Goal: Task Accomplishment & Management: Manage account settings

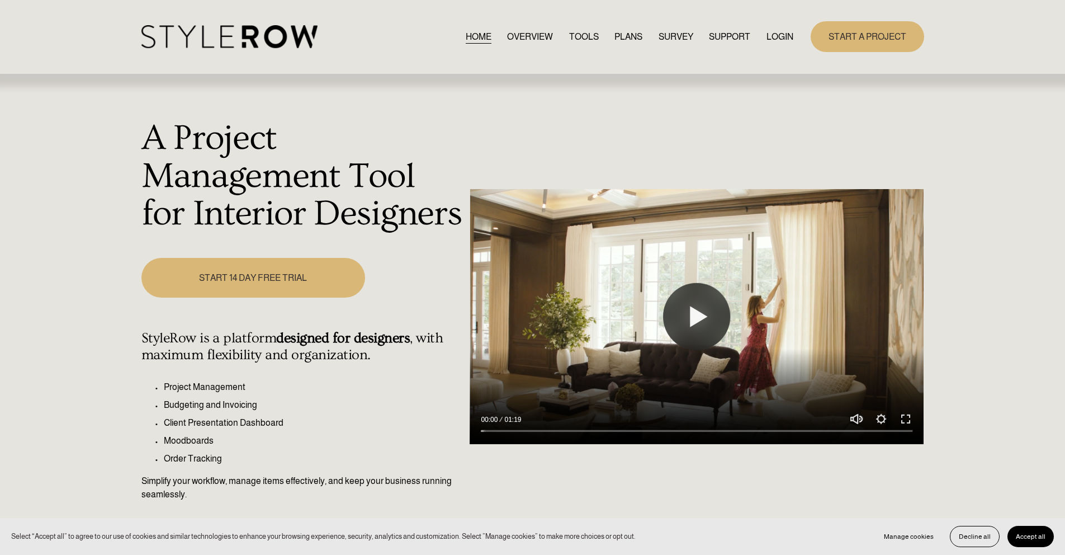
click at [785, 32] on link "LOGIN" at bounding box center [779, 36] width 27 height 15
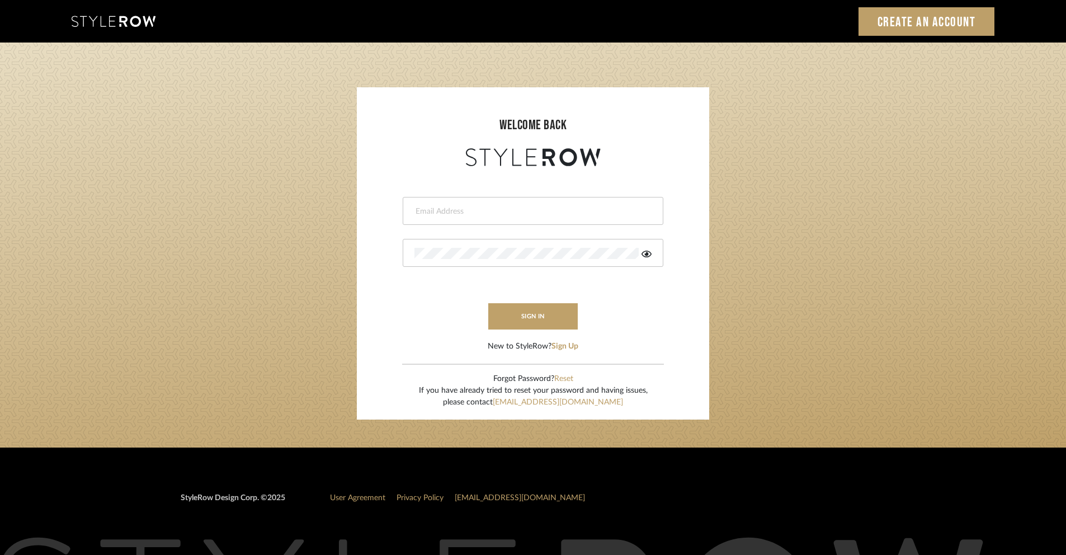
click at [532, 217] on div at bounding box center [533, 211] width 261 height 28
type input "[PERSON_NAME][EMAIL_ADDRESS][DOMAIN_NAME]"
click at [502, 259] on div at bounding box center [533, 253] width 261 height 28
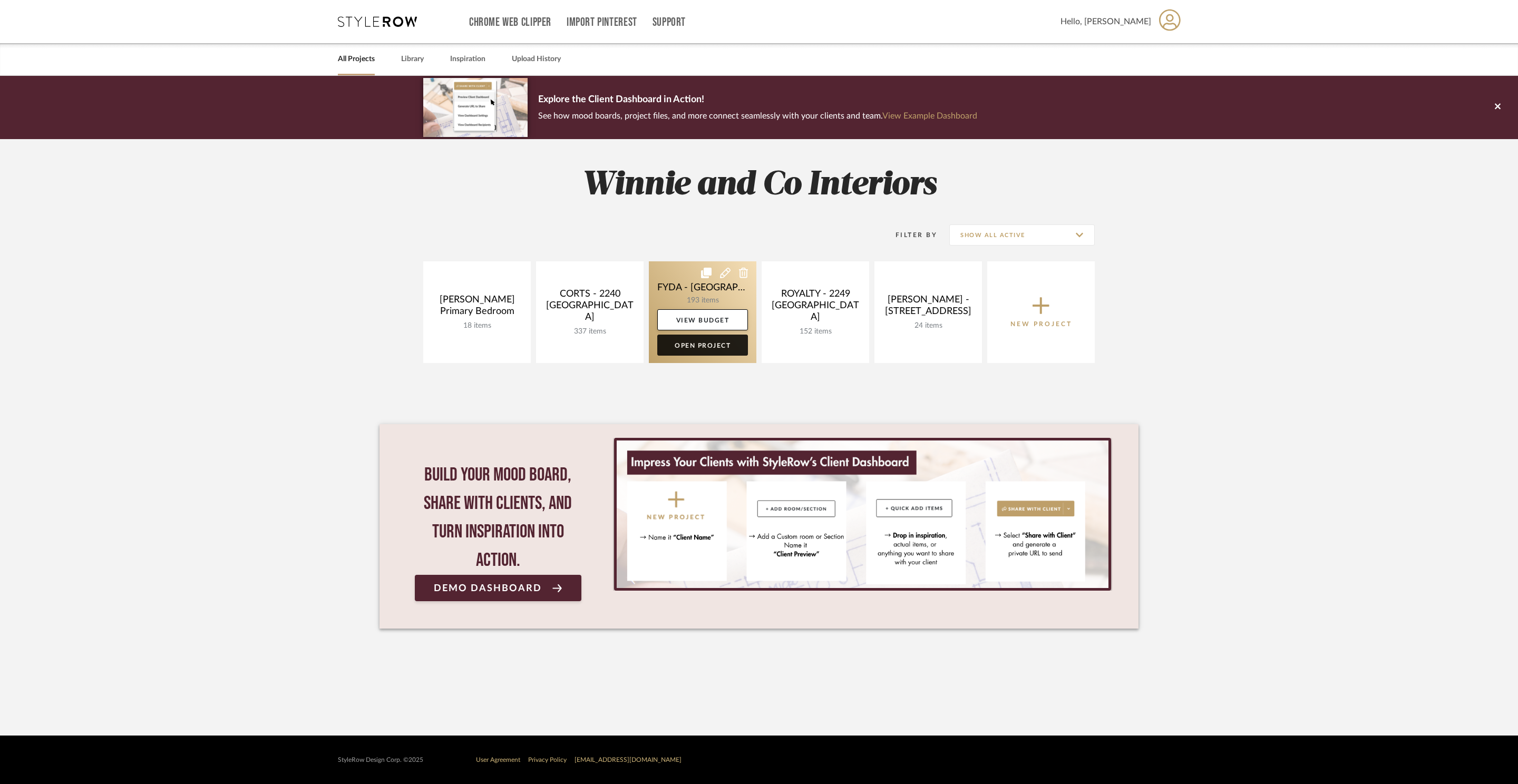
click at [706, 342] on link "Open Project" at bounding box center [702, 345] width 91 height 21
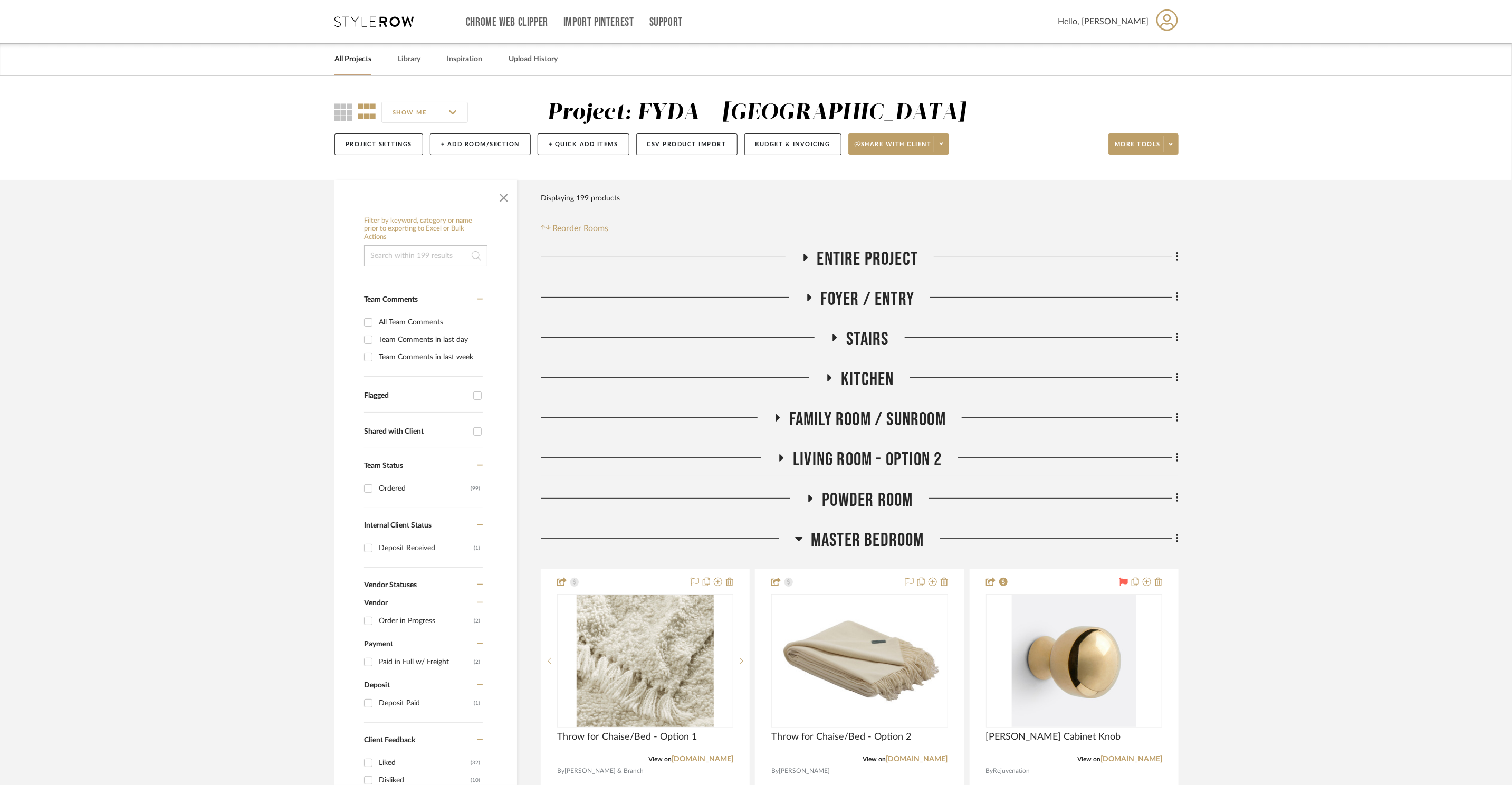
click at [865, 540] on span "Master Bedroom" at bounding box center [867, 541] width 113 height 23
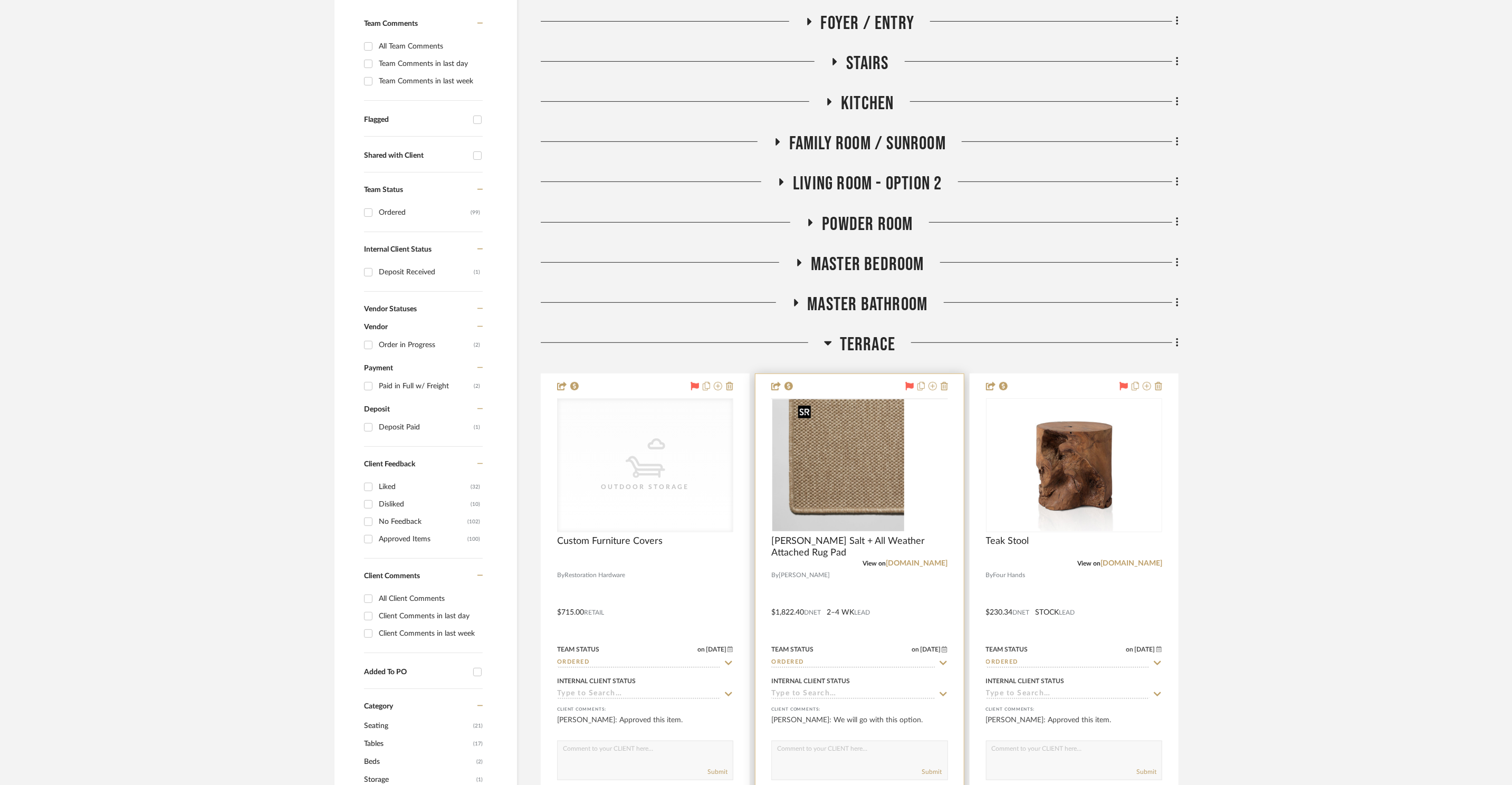
scroll to position [280, 0]
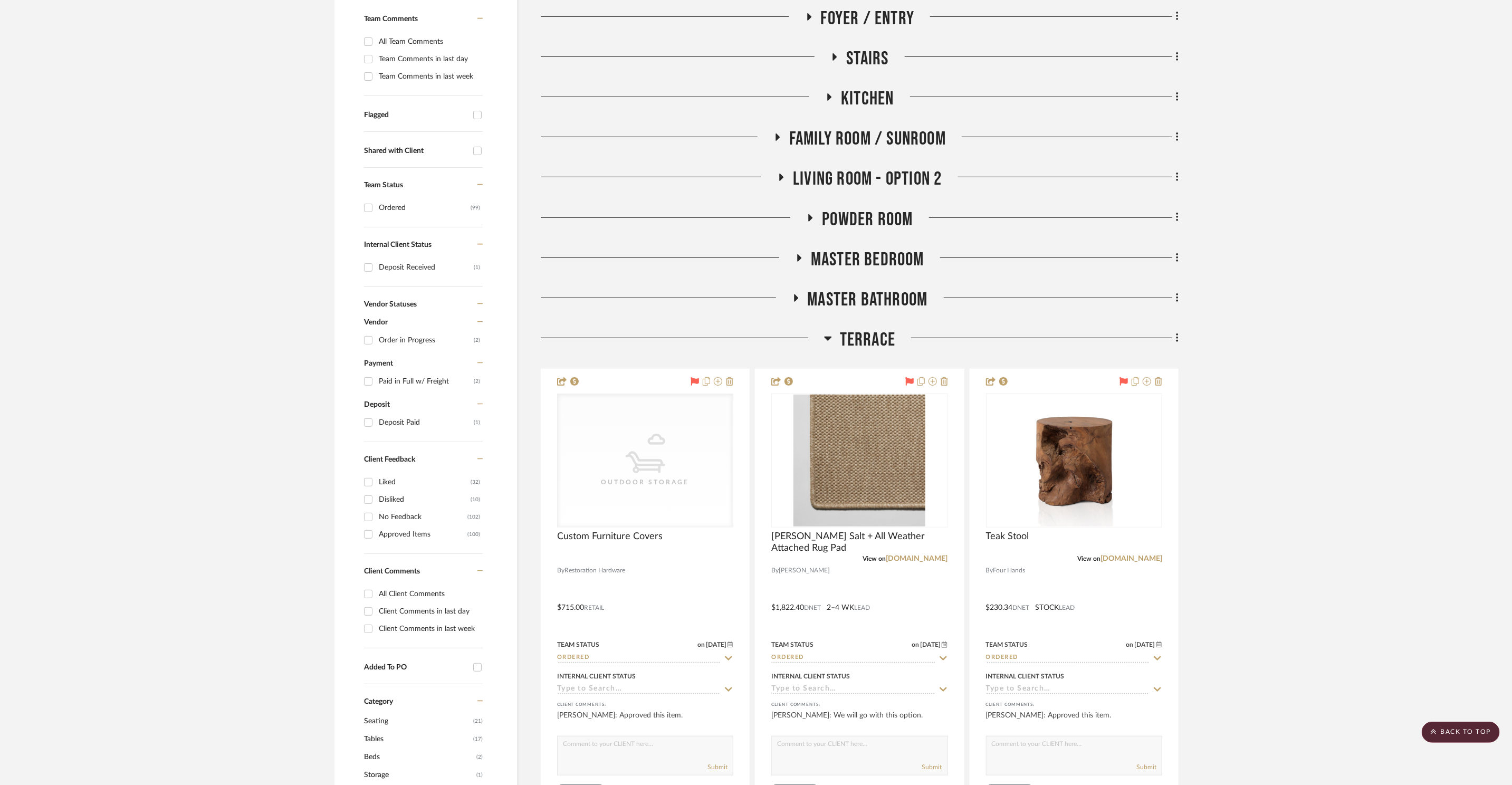
click at [847, 337] on span "Terrace" at bounding box center [867, 340] width 56 height 23
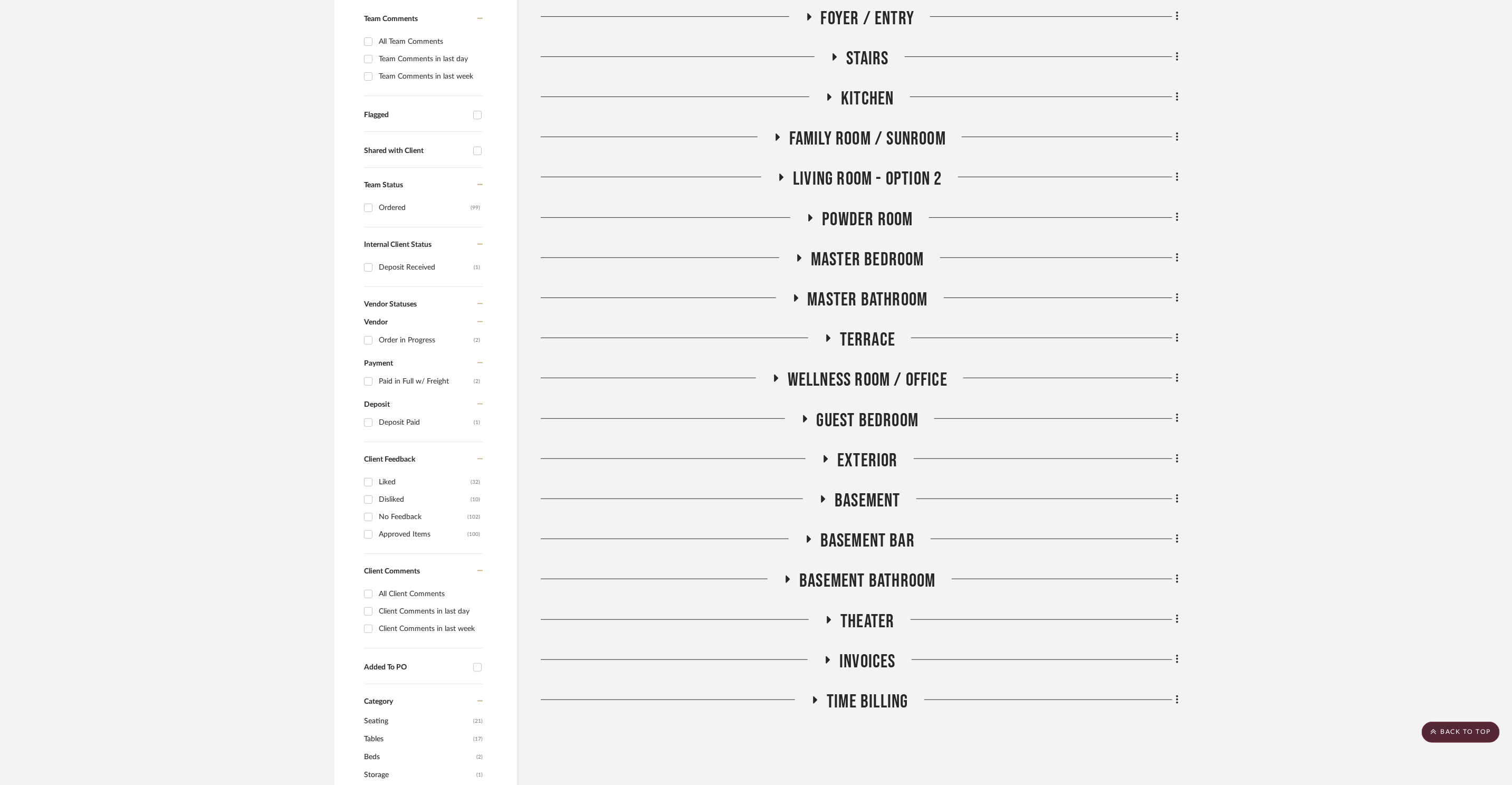
click at [880, 145] on span "Family Room / Sunroom" at bounding box center [867, 139] width 157 height 23
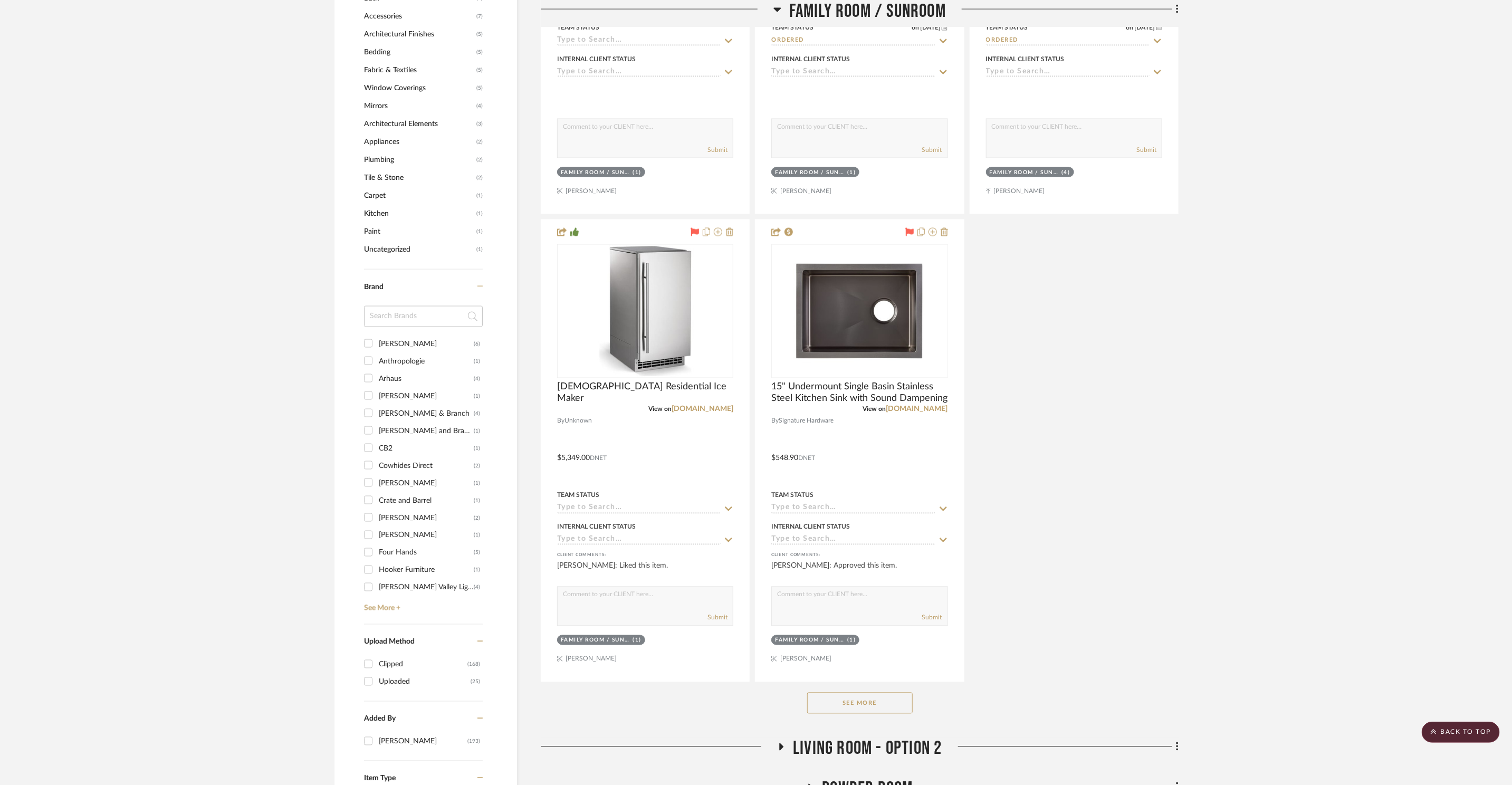
scroll to position [1467, 0]
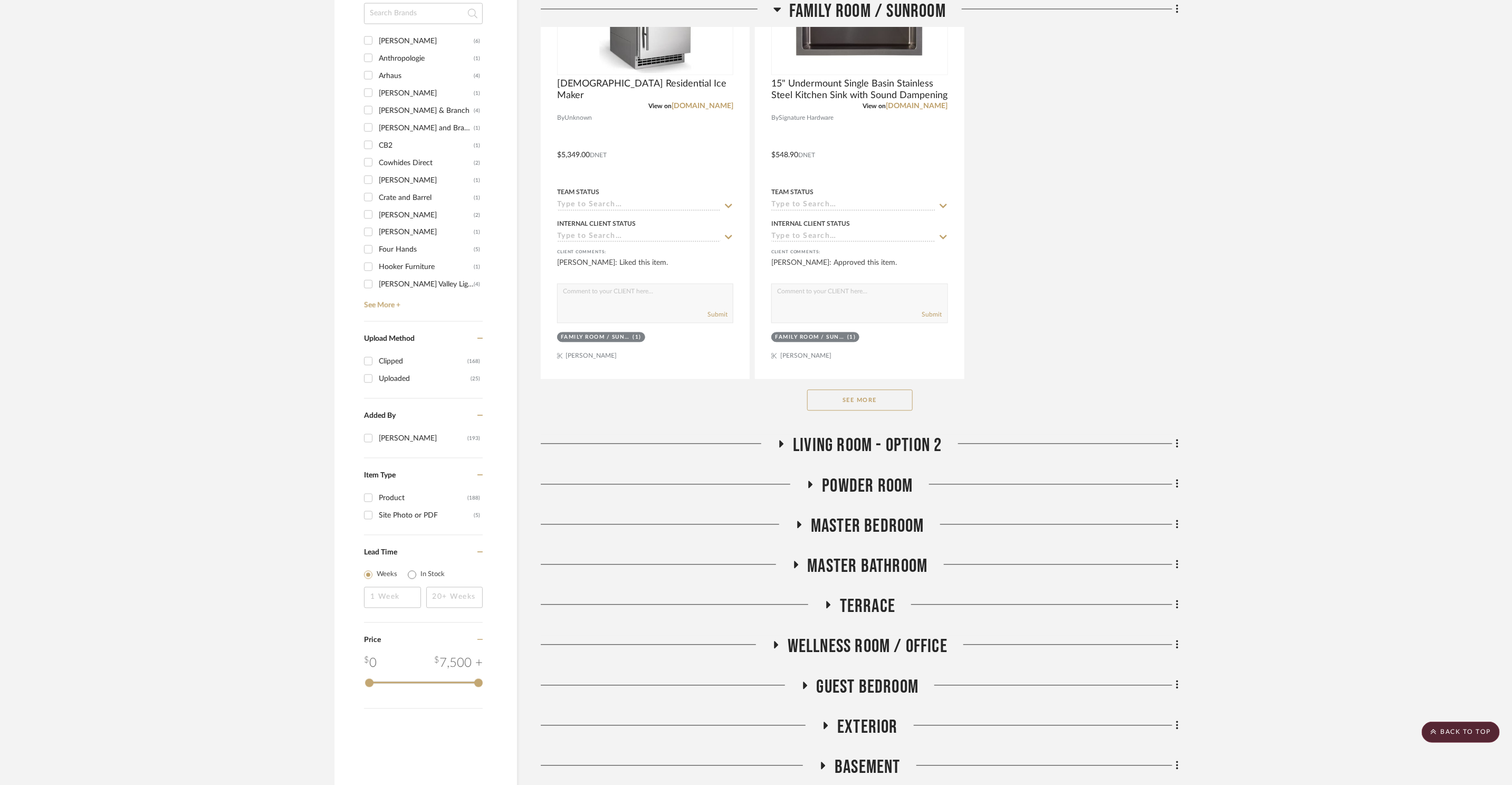
click at [887, 398] on button "See More" at bounding box center [860, 400] width 106 height 21
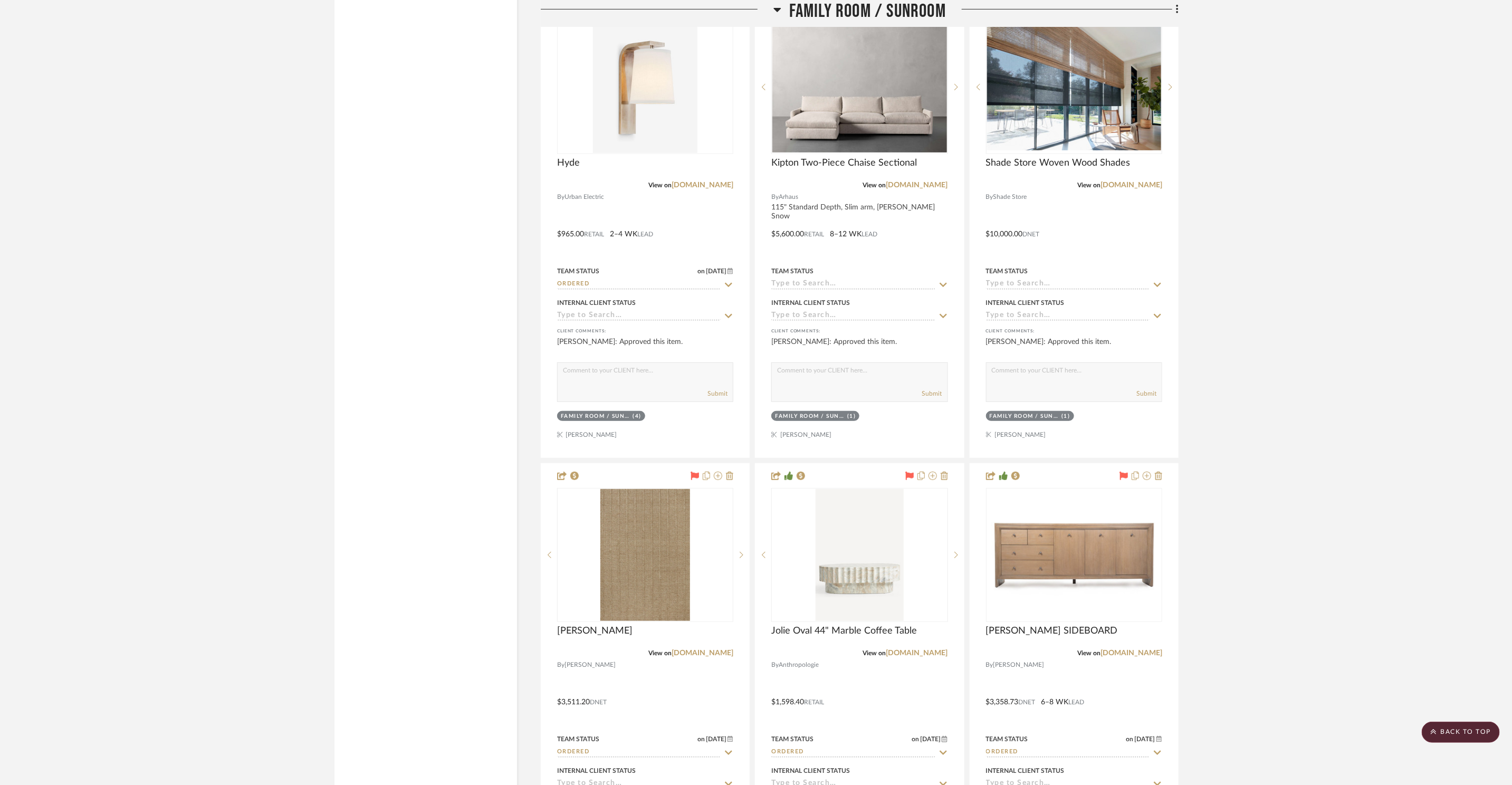
scroll to position [3470, 0]
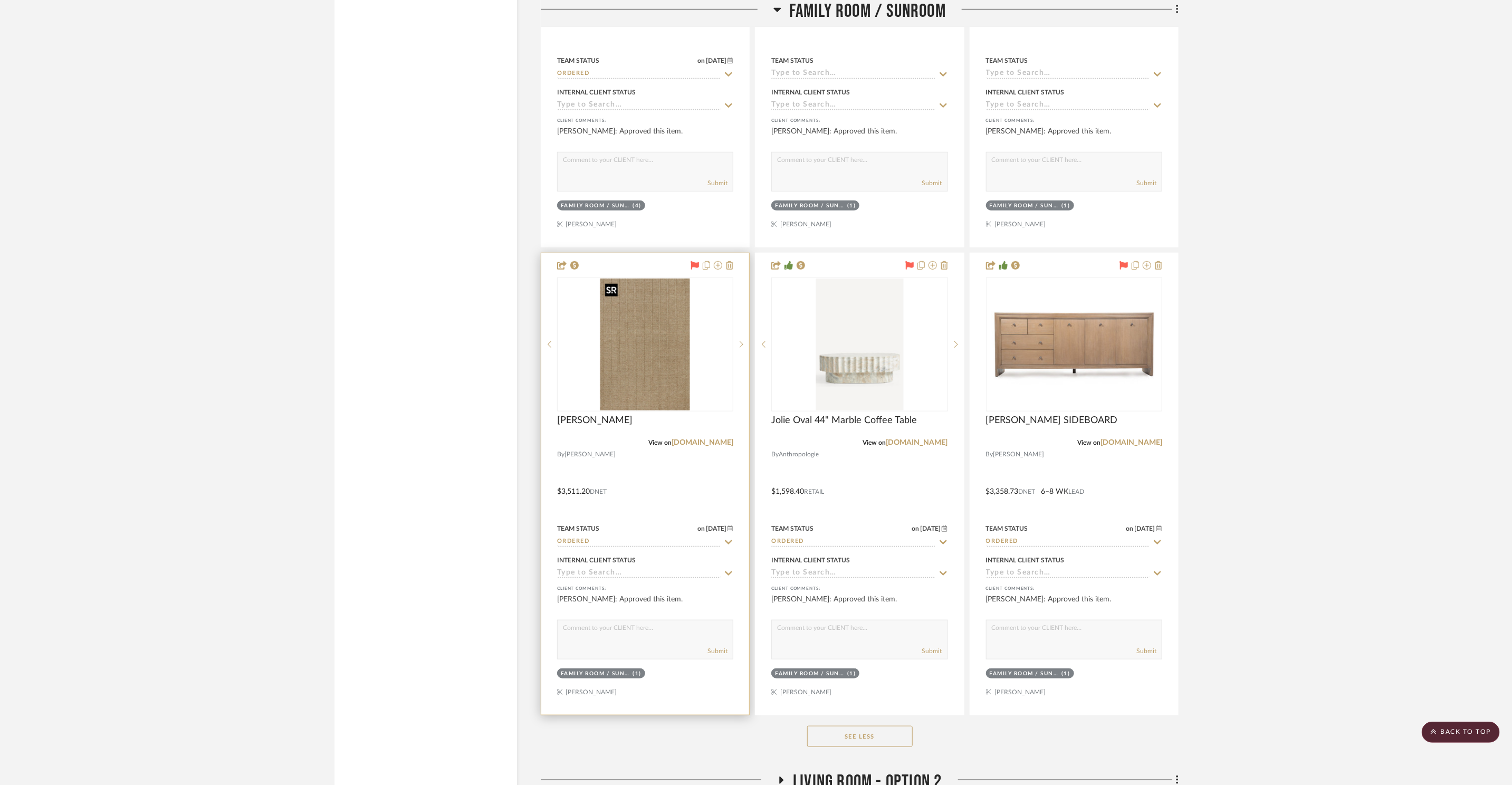
click at [0, 0] on img at bounding box center [0, 0] width 0 height 0
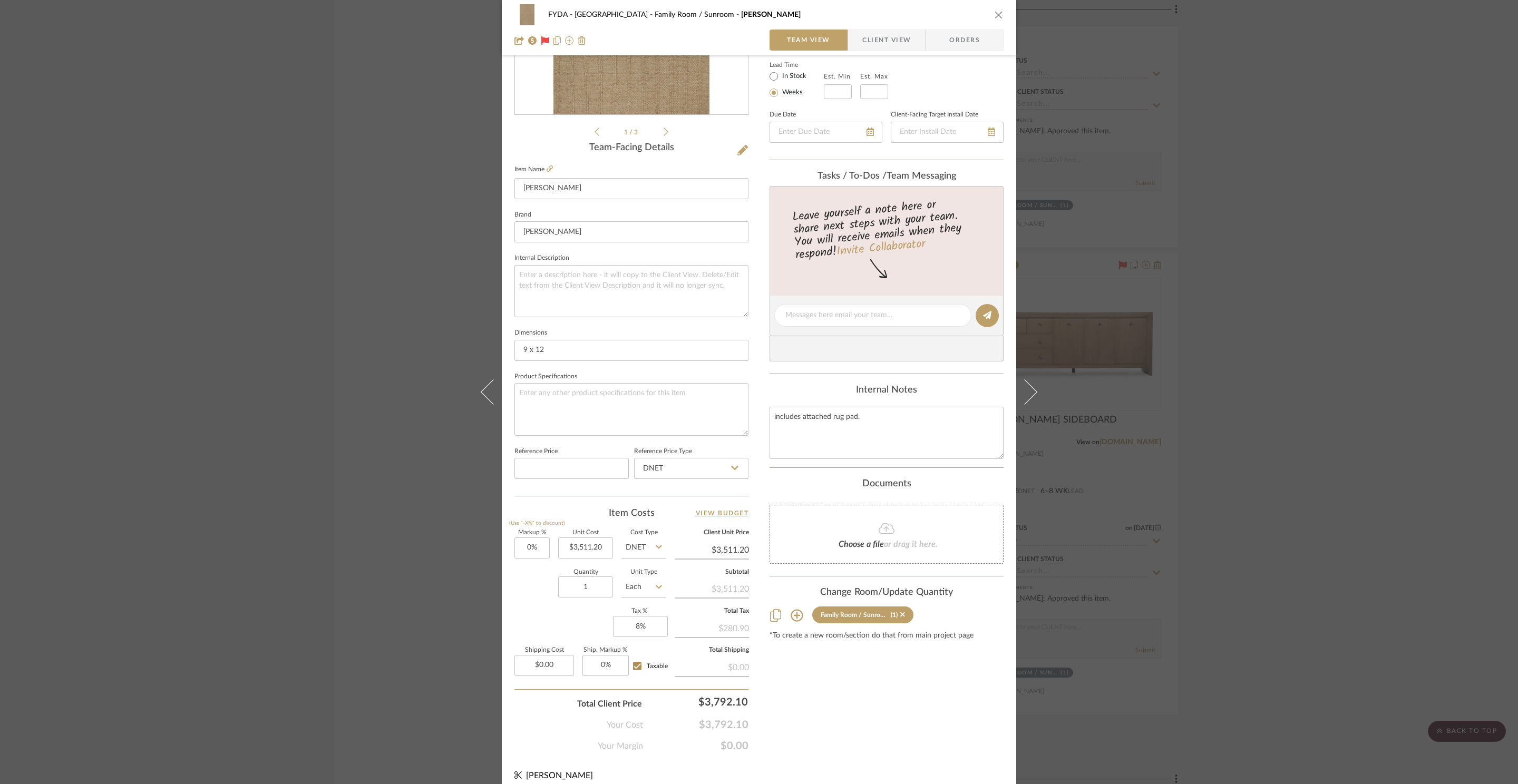
scroll to position [198, 0]
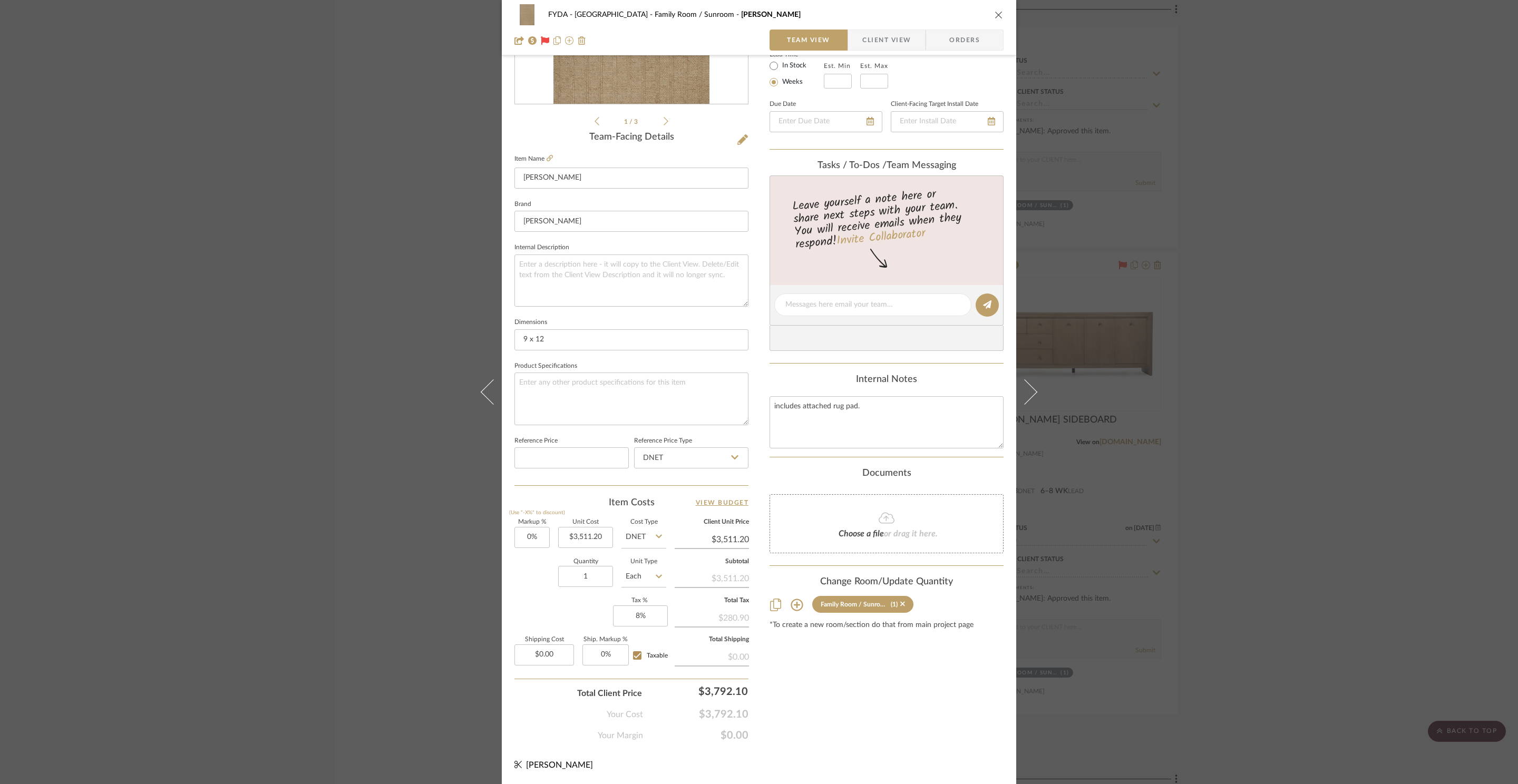
click at [1001, 10] on div "FYDA - 655 City Park Family Room / Sunroom Conrad Team View Client View Orders" at bounding box center [759, 27] width 515 height 56
click at [997, 12] on icon "close" at bounding box center [998, 14] width 8 height 8
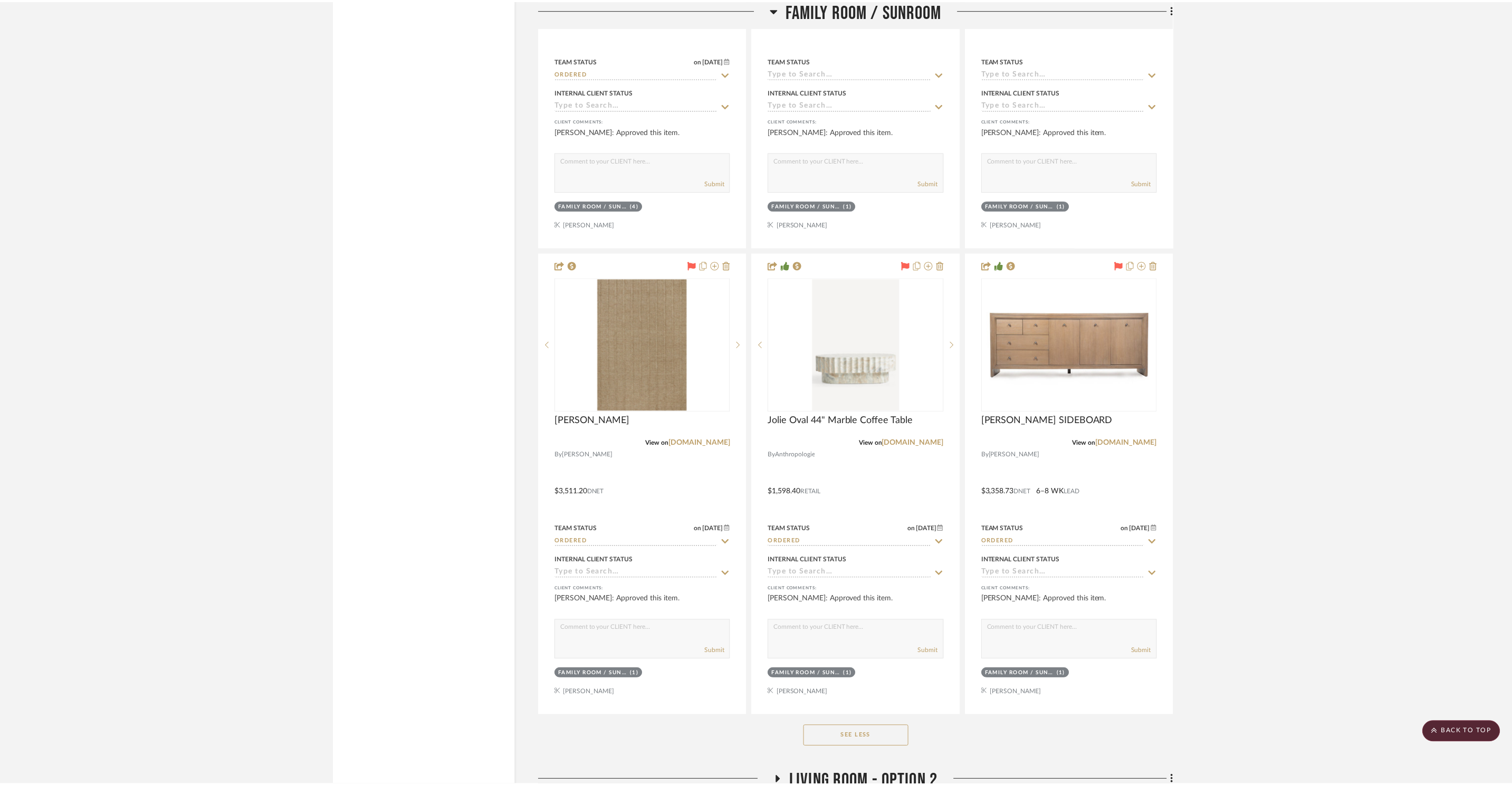
scroll to position [3470, 0]
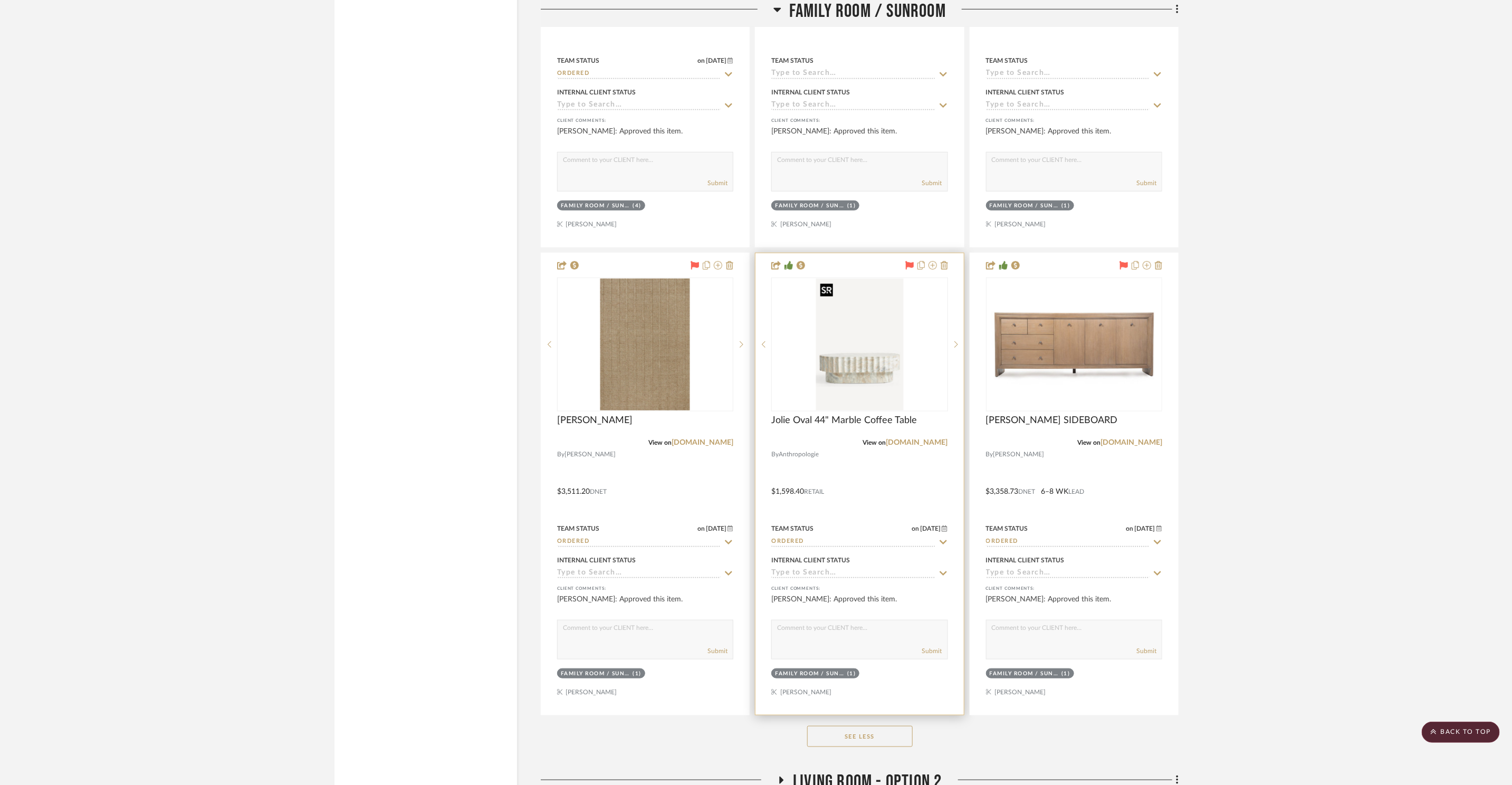
click at [874, 375] on img "0" at bounding box center [859, 344] width 88 height 132
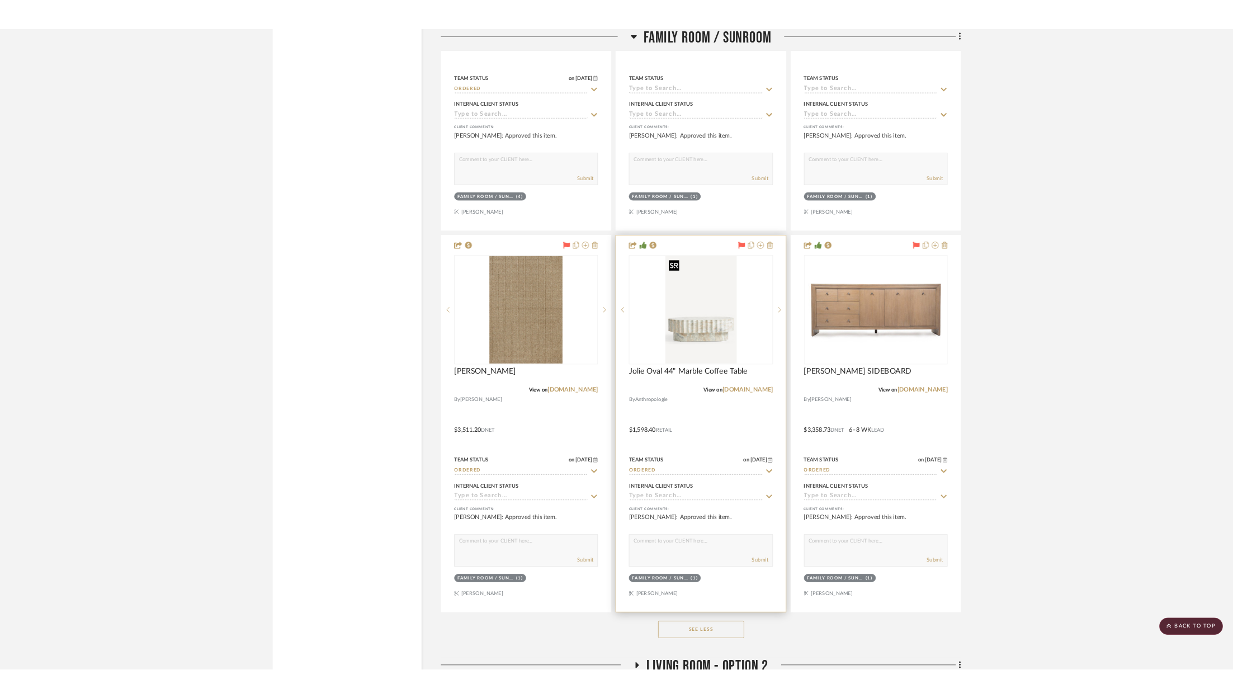
scroll to position [0, 0]
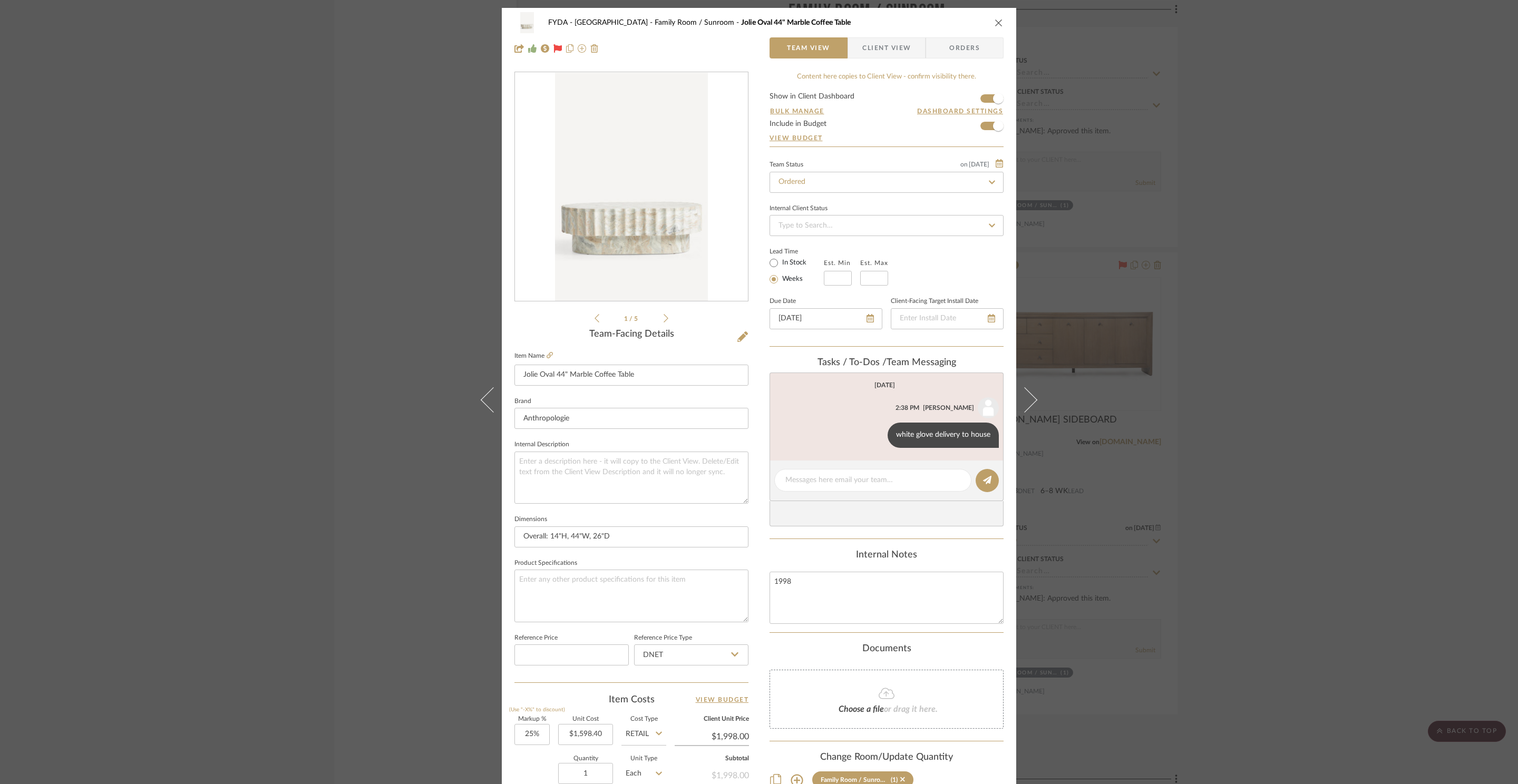
click at [893, 45] on span "Client View" at bounding box center [886, 48] width 48 height 21
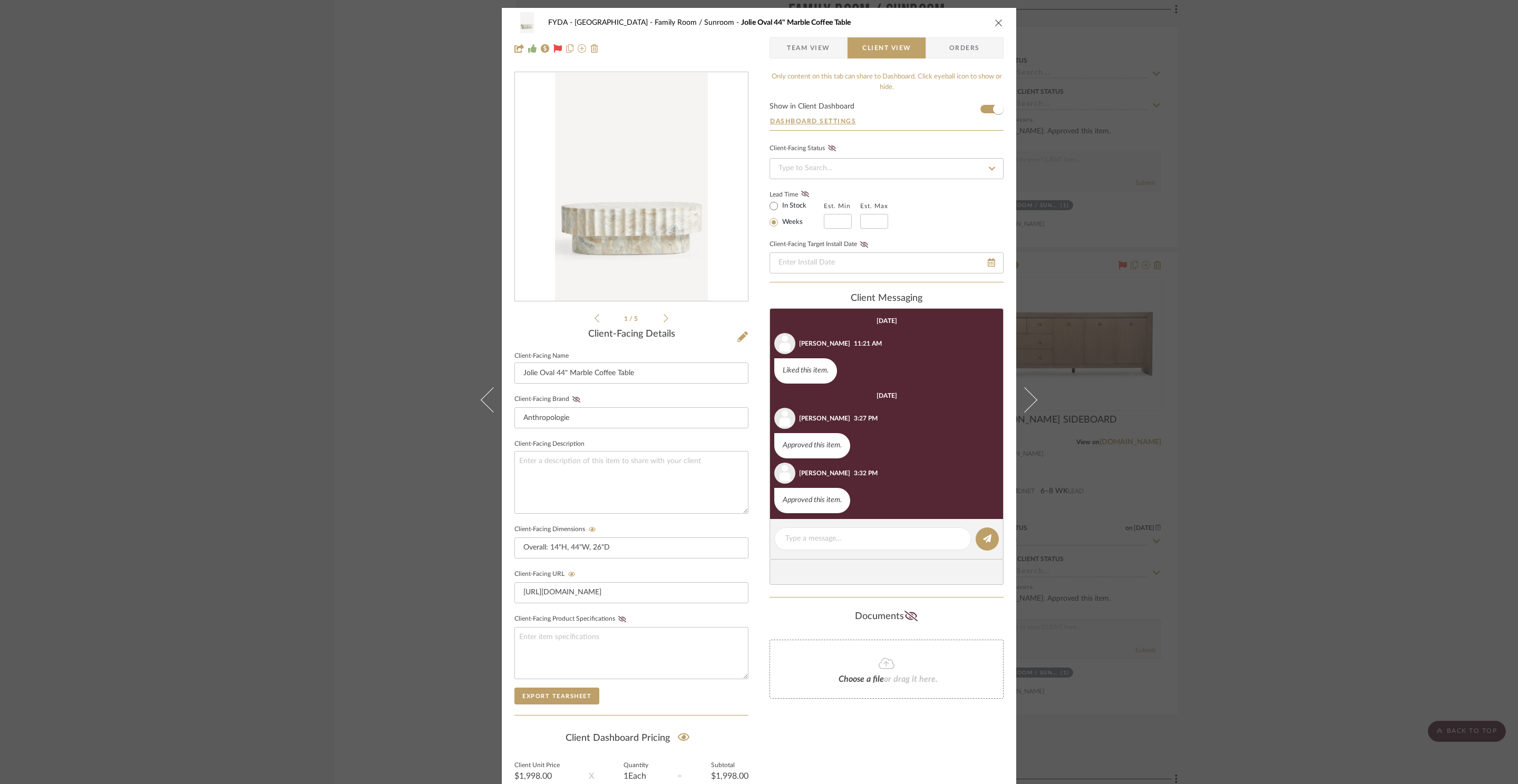
click at [979, 36] on div "FYDA - 655 City Park Family Room / Sunroom Jolie Oval 44" Marble Coffee Table T…" at bounding box center [759, 35] width 515 height 56
click at [956, 48] on span "Orders" at bounding box center [965, 48] width 54 height 21
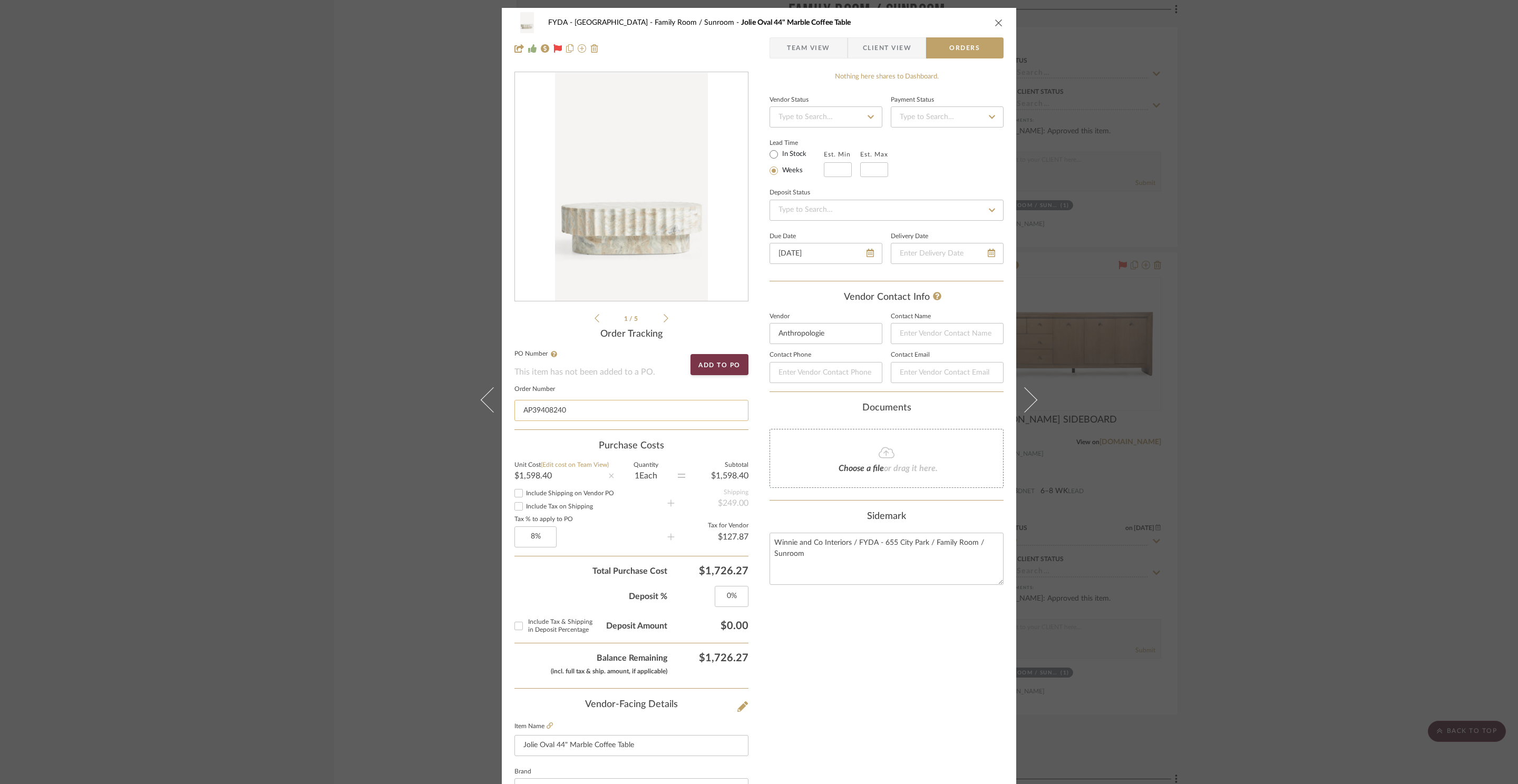
click at [591, 413] on input "AP39408240" at bounding box center [632, 410] width 234 height 21
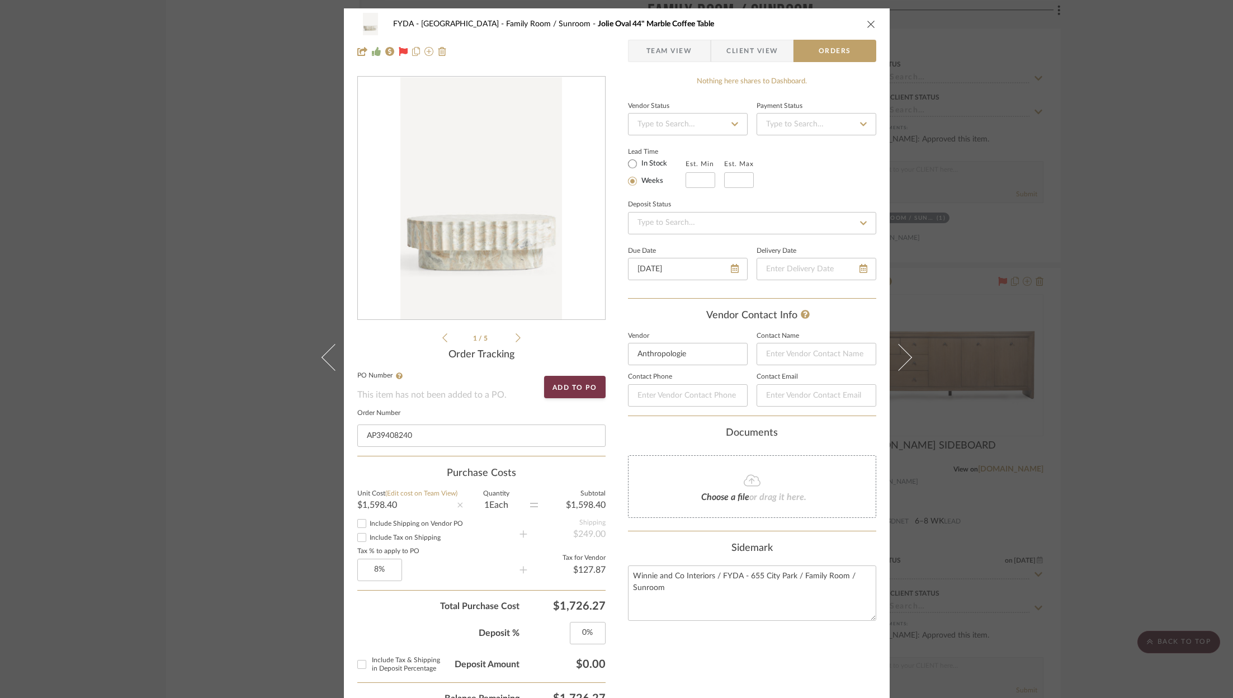
click at [1121, 430] on div "FYDA - 655 City Park Family Room / Sunroom Jolie Oval 44" Marble Coffee Table T…" at bounding box center [616, 349] width 1233 height 698
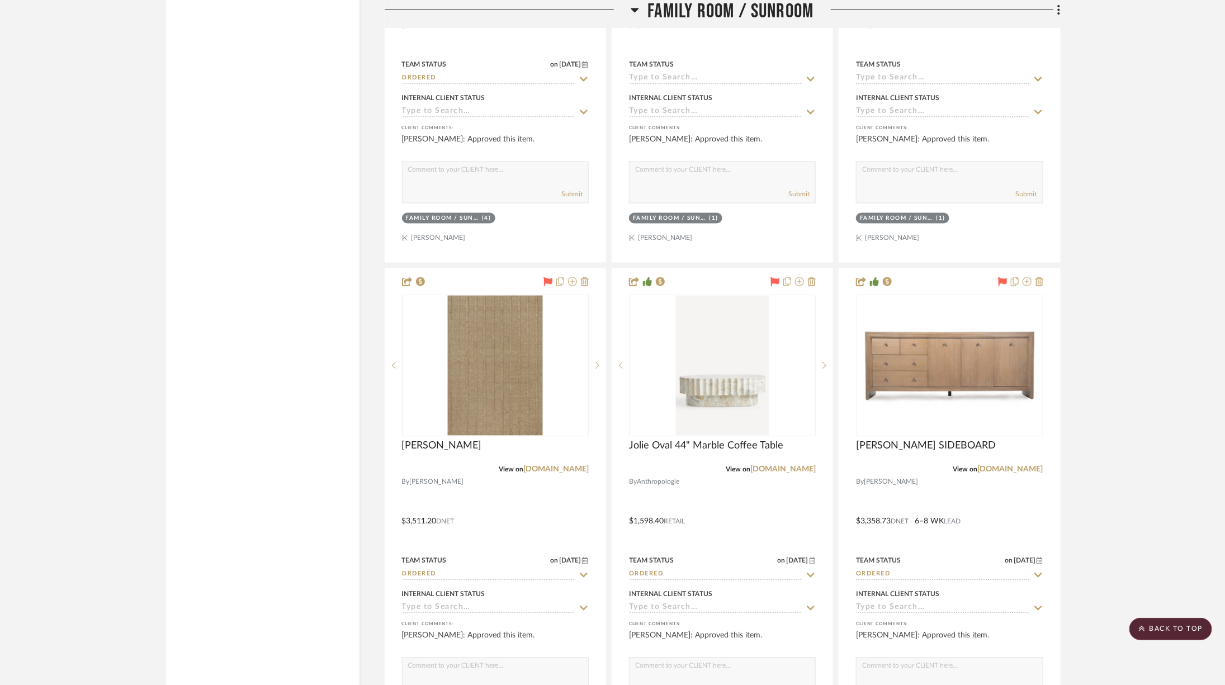
scroll to position [4228, 0]
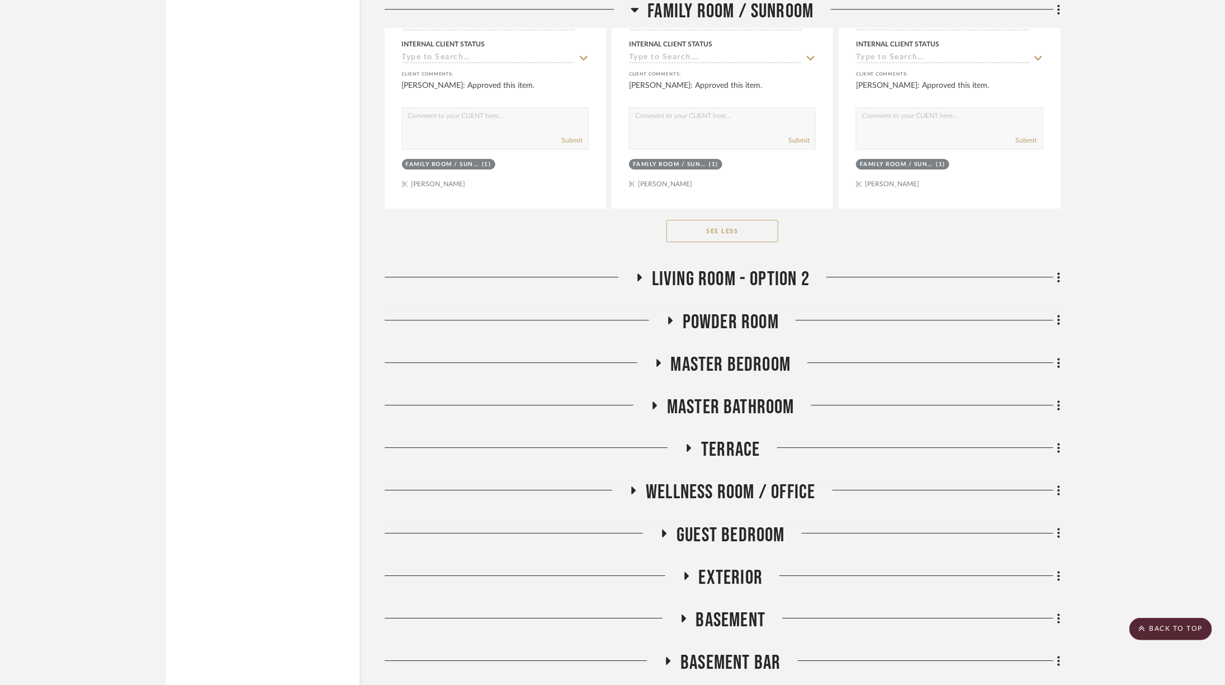
click at [750, 270] on span "Living Room - Option 2" at bounding box center [731, 279] width 158 height 24
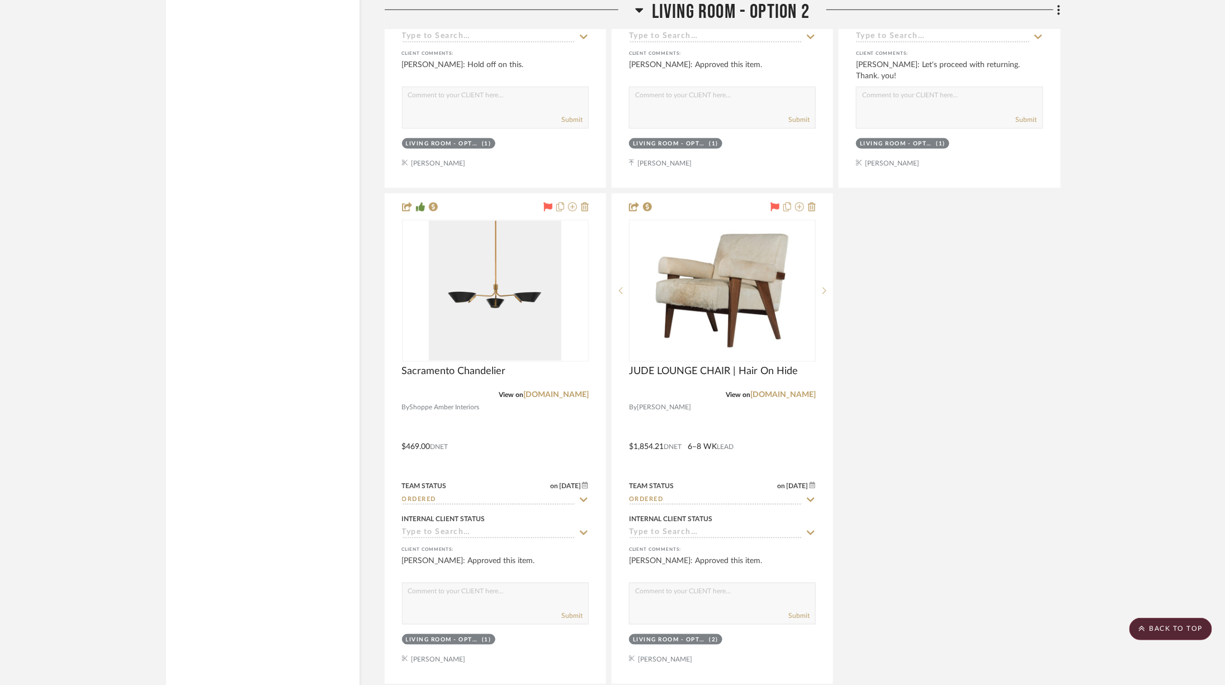
scroll to position [5625, 0]
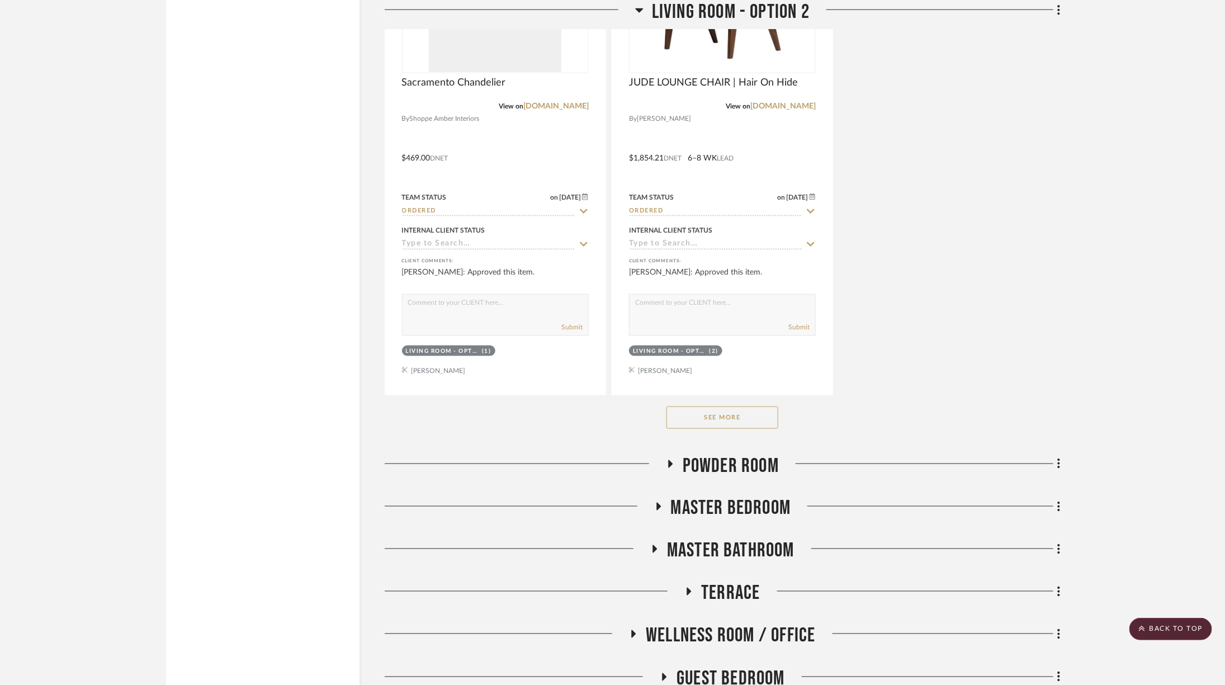
click at [711, 406] on button "See More" at bounding box center [722, 417] width 112 height 22
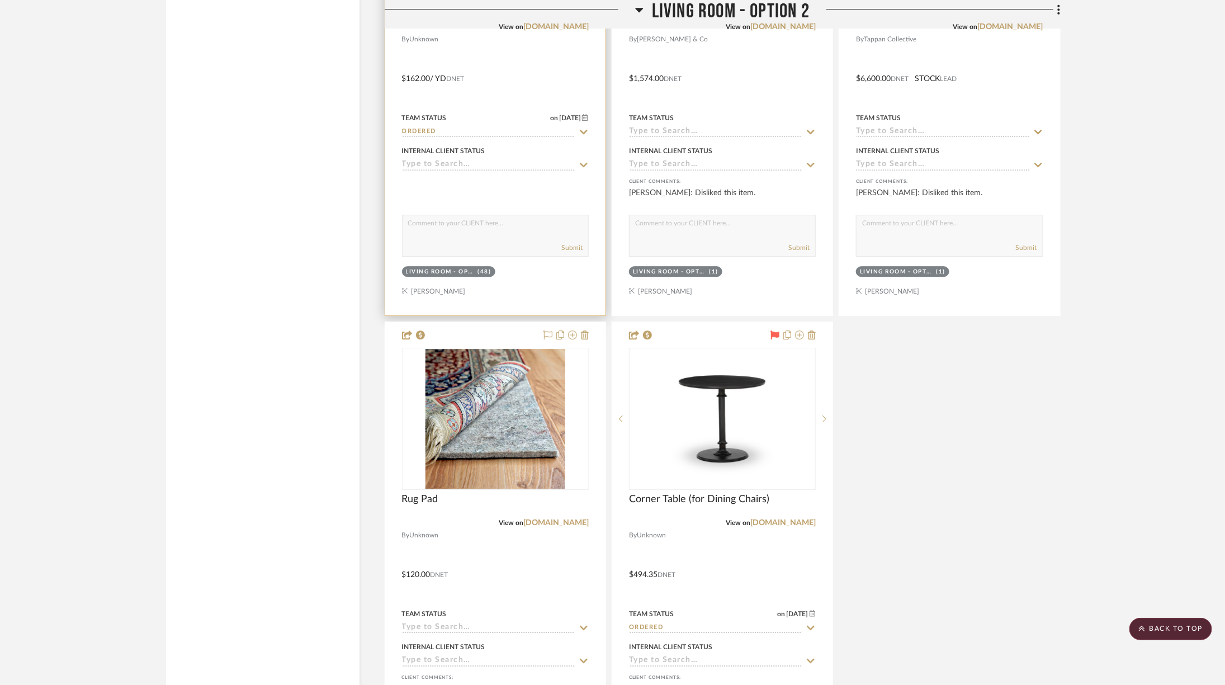
scroll to position [6464, 0]
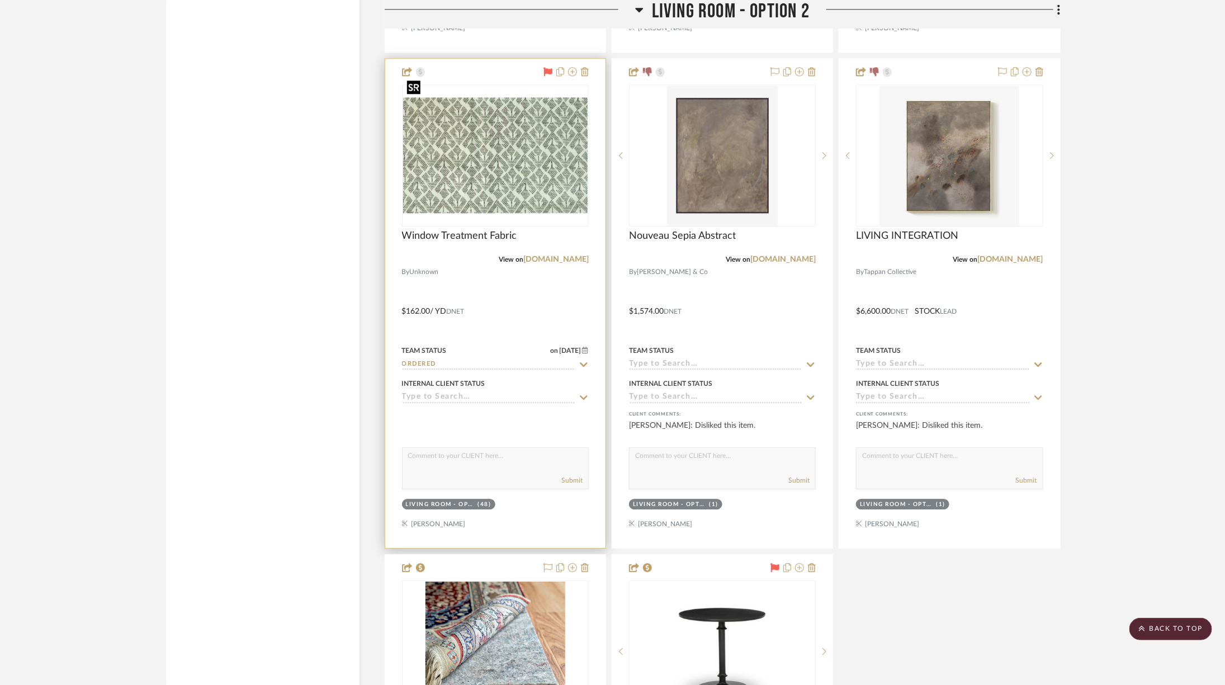
click at [492, 157] on img "0" at bounding box center [495, 155] width 184 height 116
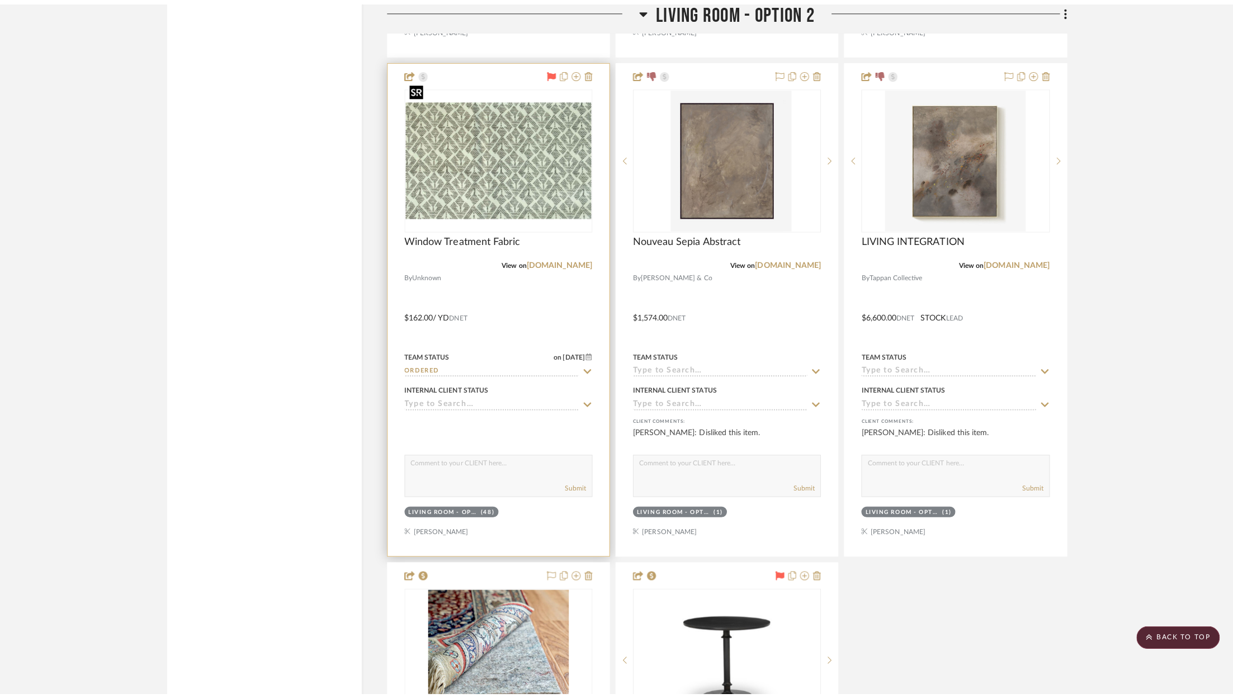
scroll to position [0, 0]
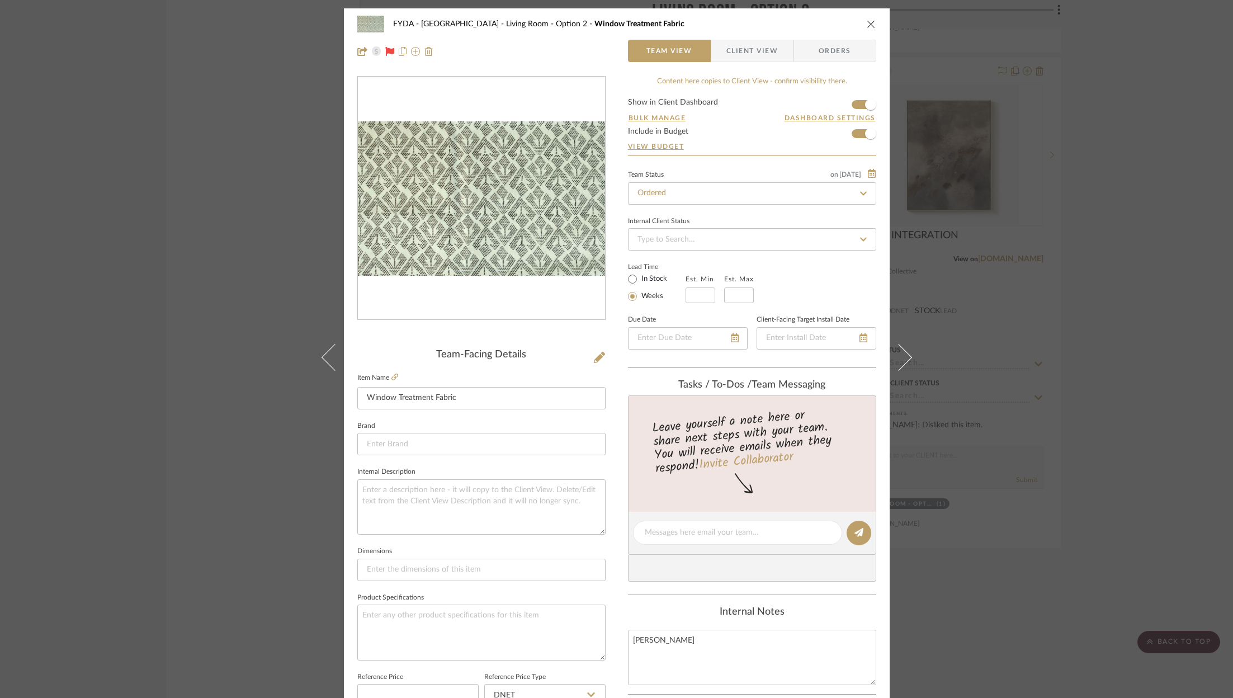
click at [831, 54] on span "Orders" at bounding box center [834, 51] width 57 height 22
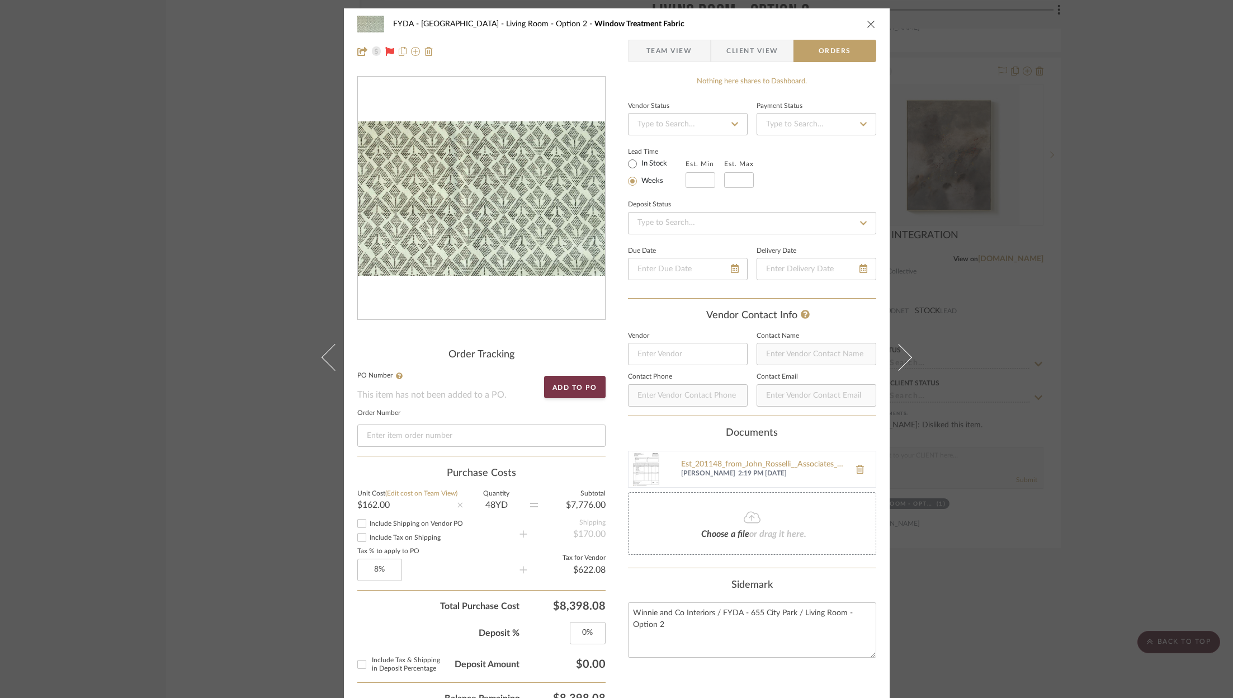
click at [746, 56] on span "Client View" at bounding box center [751, 51] width 51 height 22
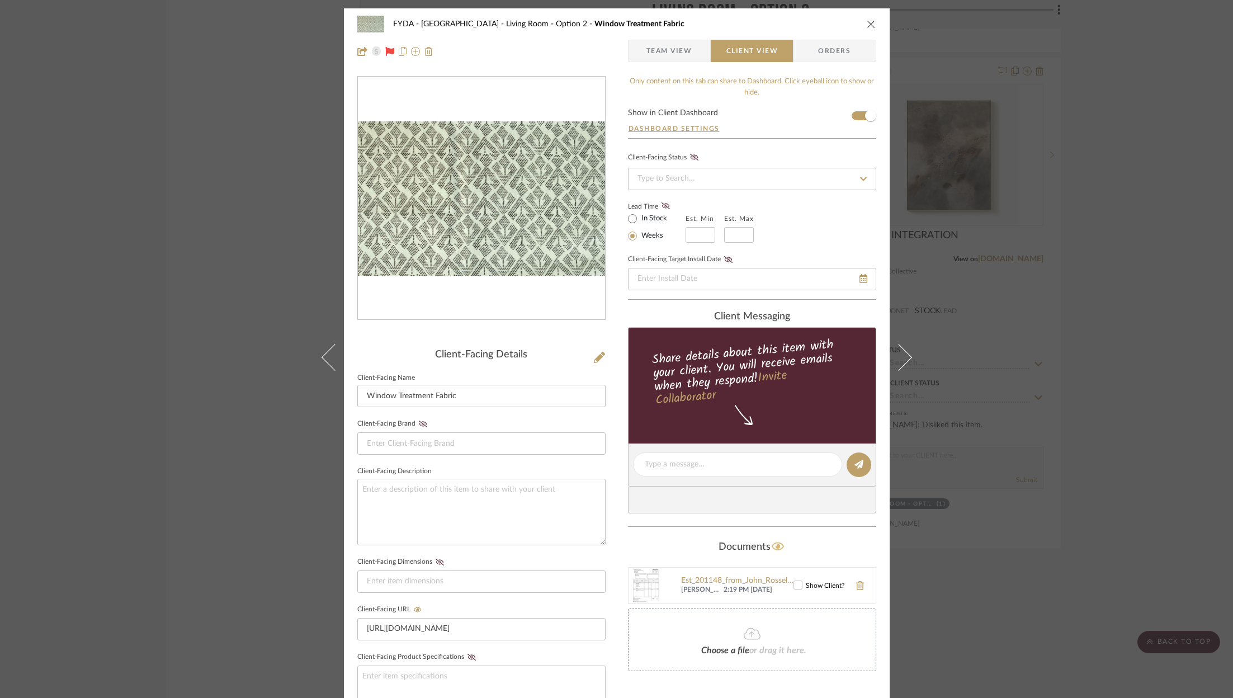
click at [775, 547] on icon at bounding box center [777, 546] width 13 height 11
click at [1100, 148] on div "FYDA - 655 City Park Living Room - Option 2 Window Treatment Fabric Team View C…" at bounding box center [616, 349] width 1233 height 698
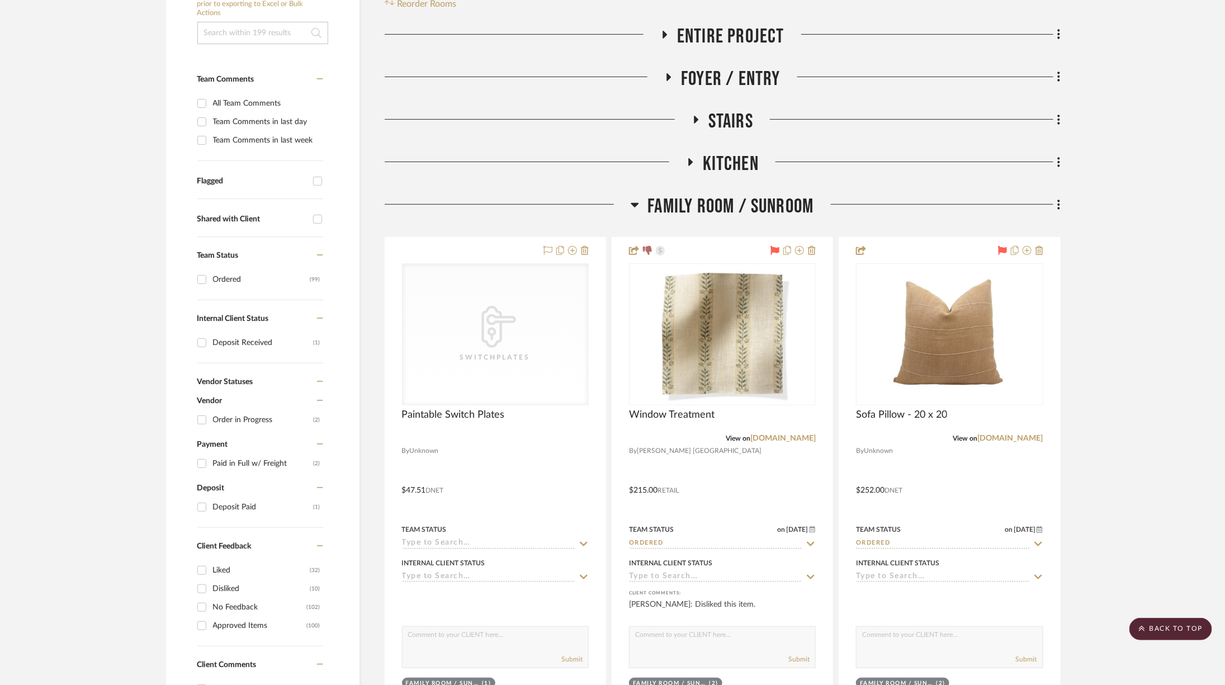
scroll to position [20, 0]
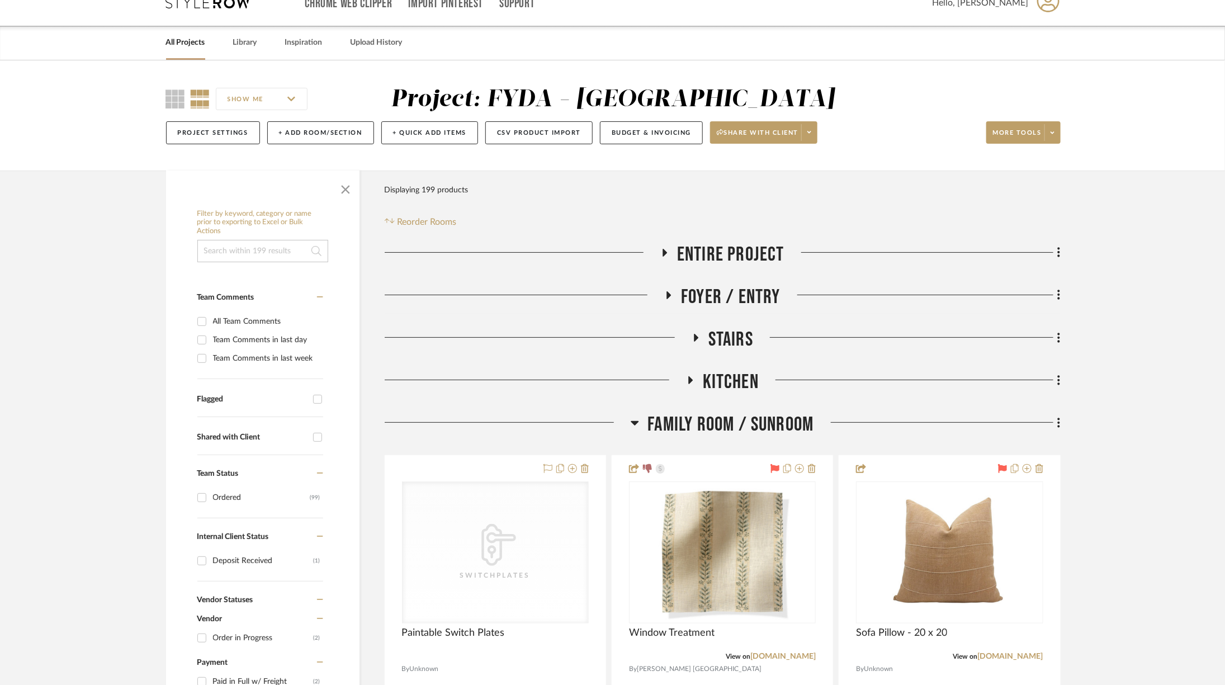
click at [740, 384] on span "Kitchen" at bounding box center [731, 382] width 56 height 24
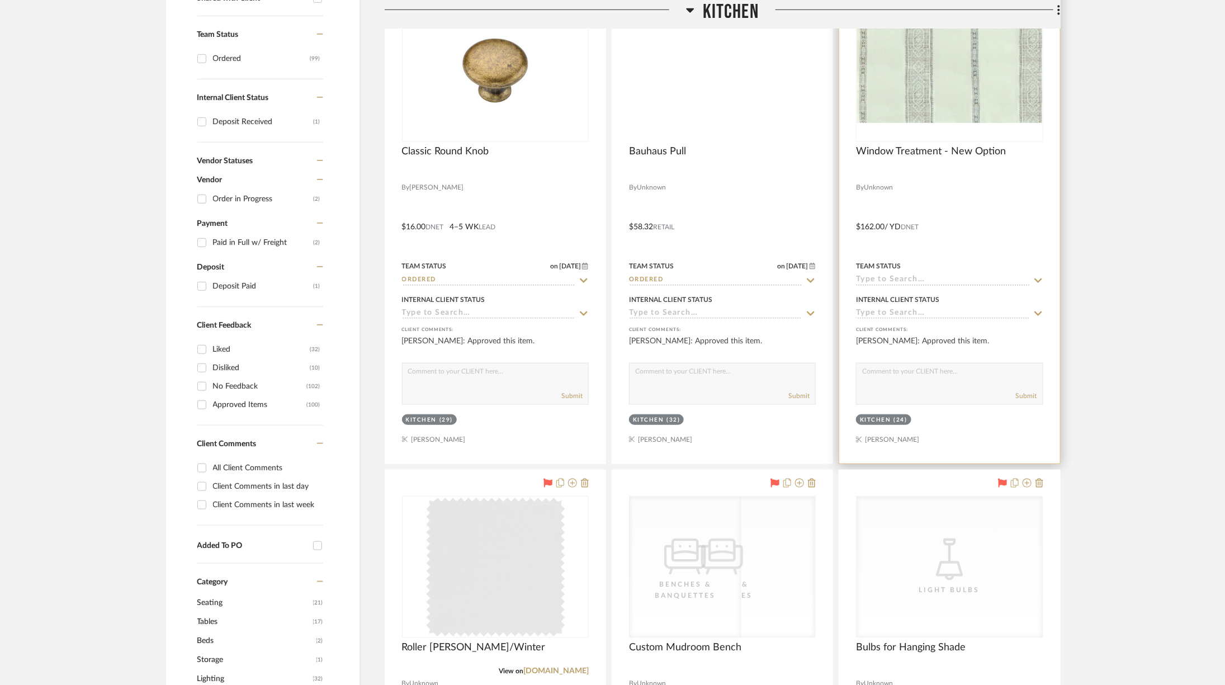
scroll to position [130, 0]
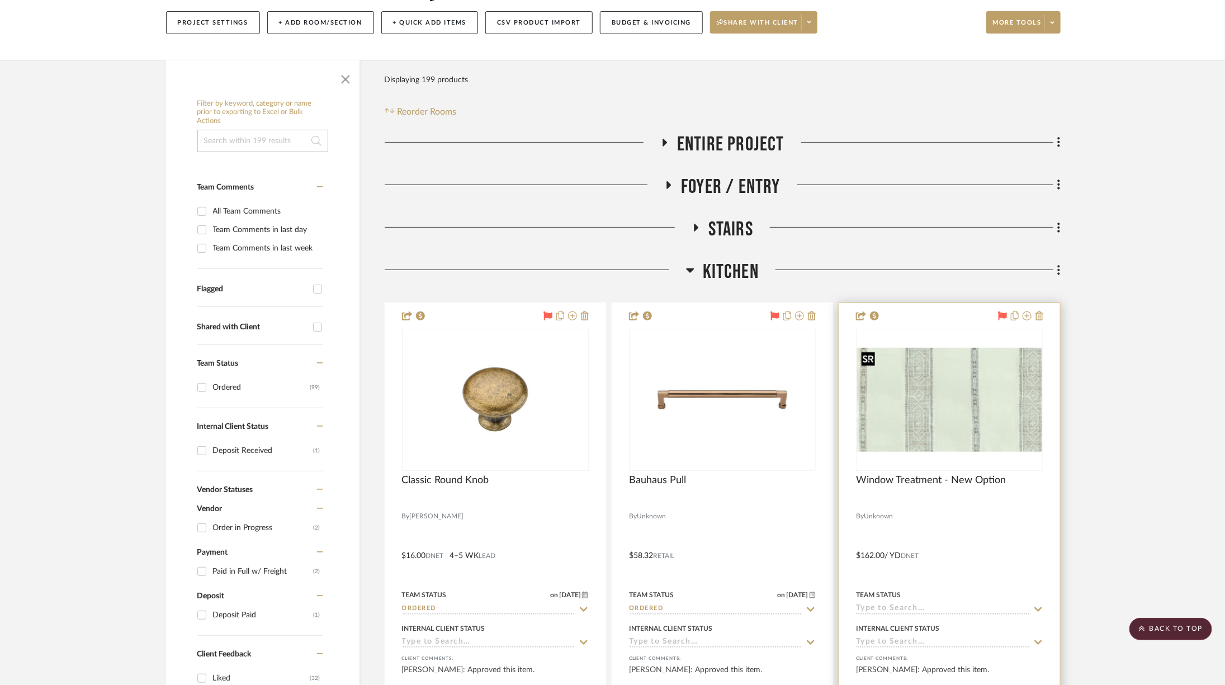
click at [974, 405] on img "0" at bounding box center [949, 400] width 184 height 104
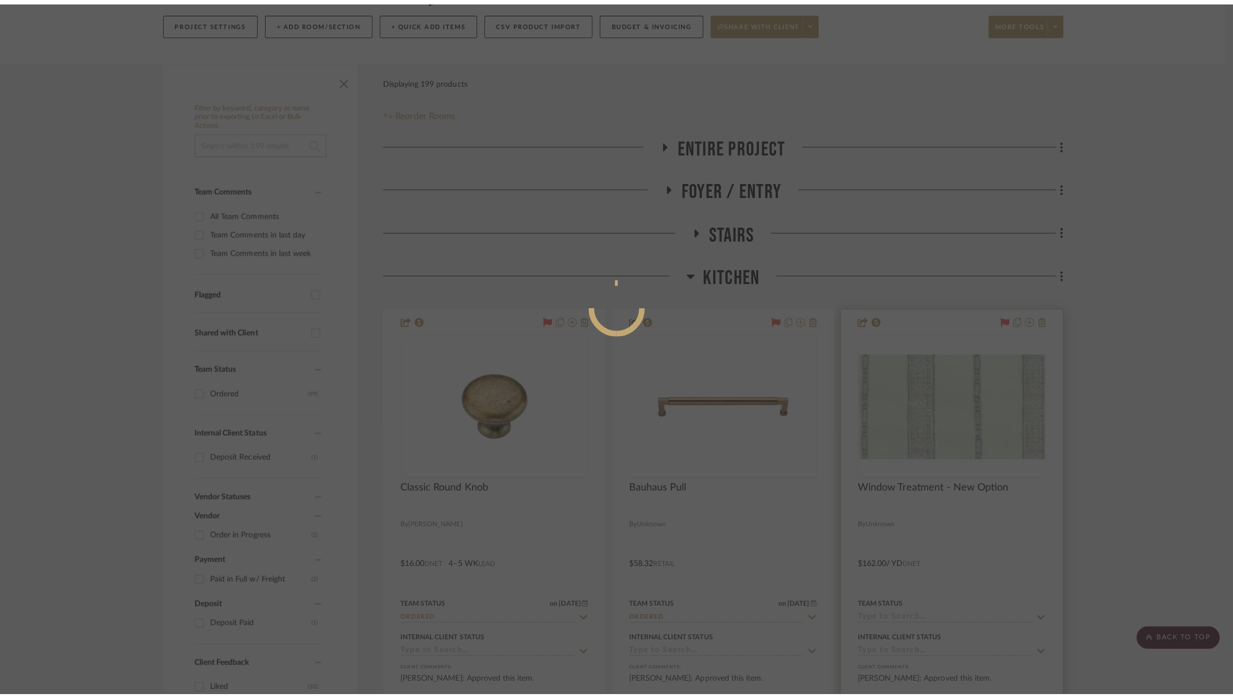
scroll to position [0, 0]
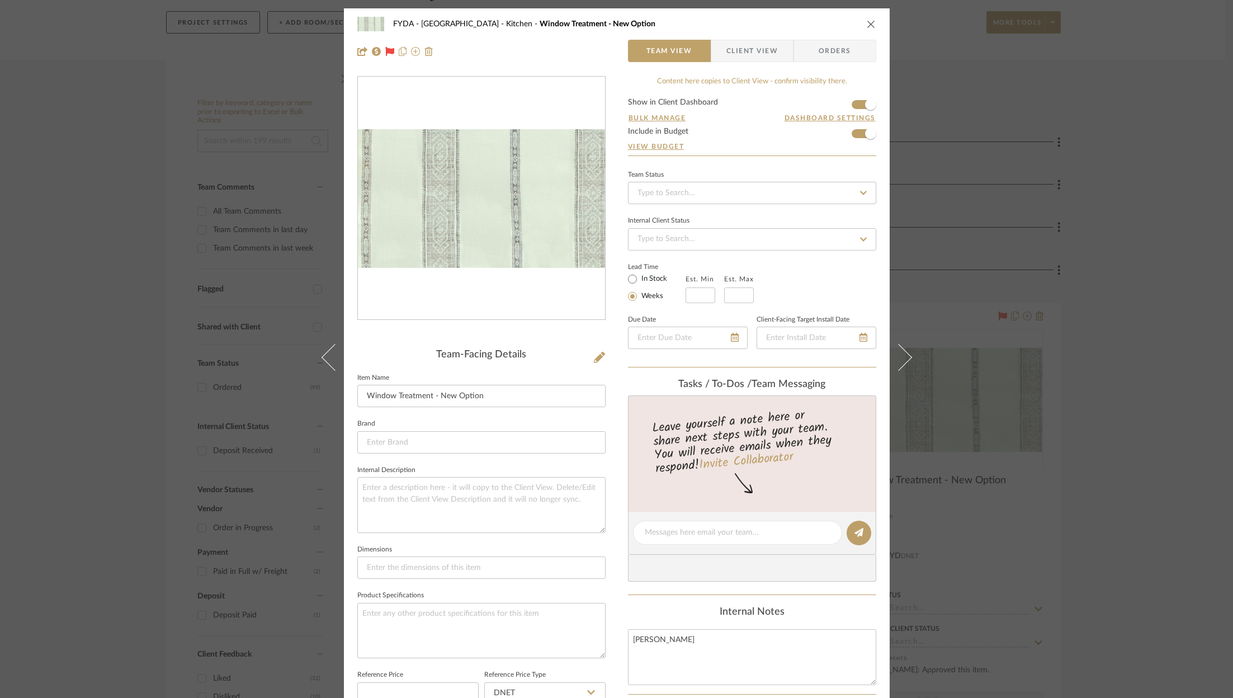
click at [756, 59] on span "Client View" at bounding box center [751, 51] width 51 height 22
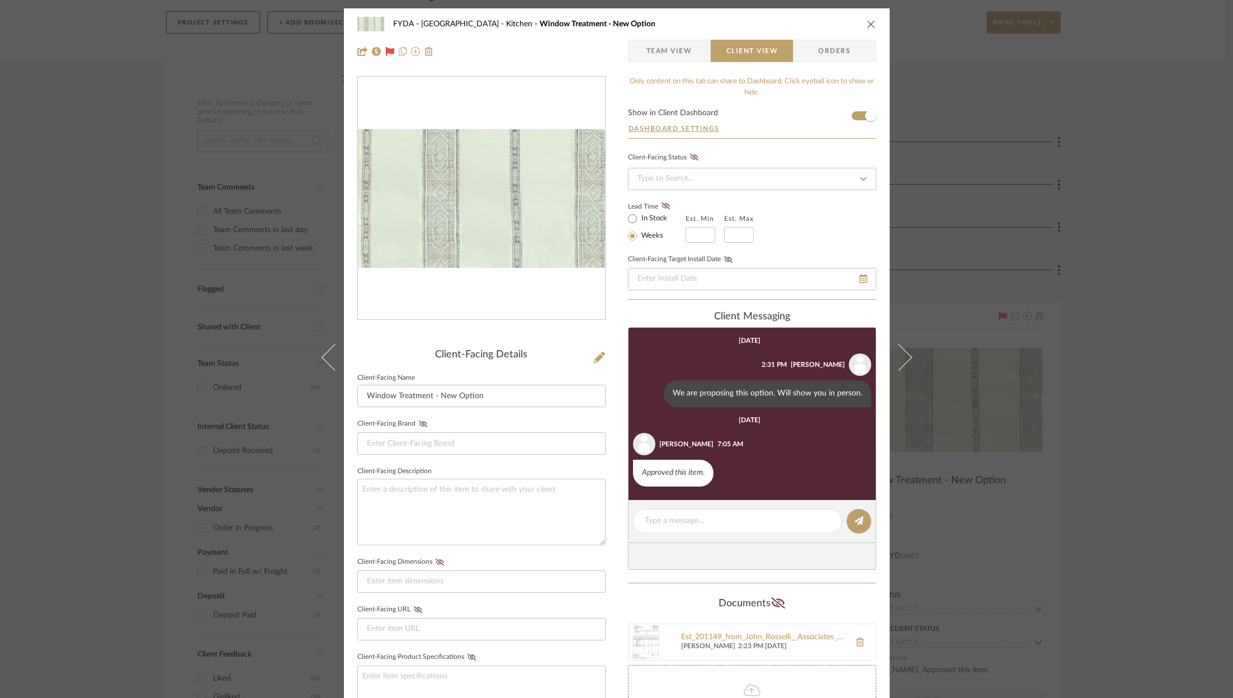
click at [1106, 435] on div "FYDA - 655 City Park Kitchen Window Treatment - New Option Team View Client Vie…" at bounding box center [616, 349] width 1233 height 698
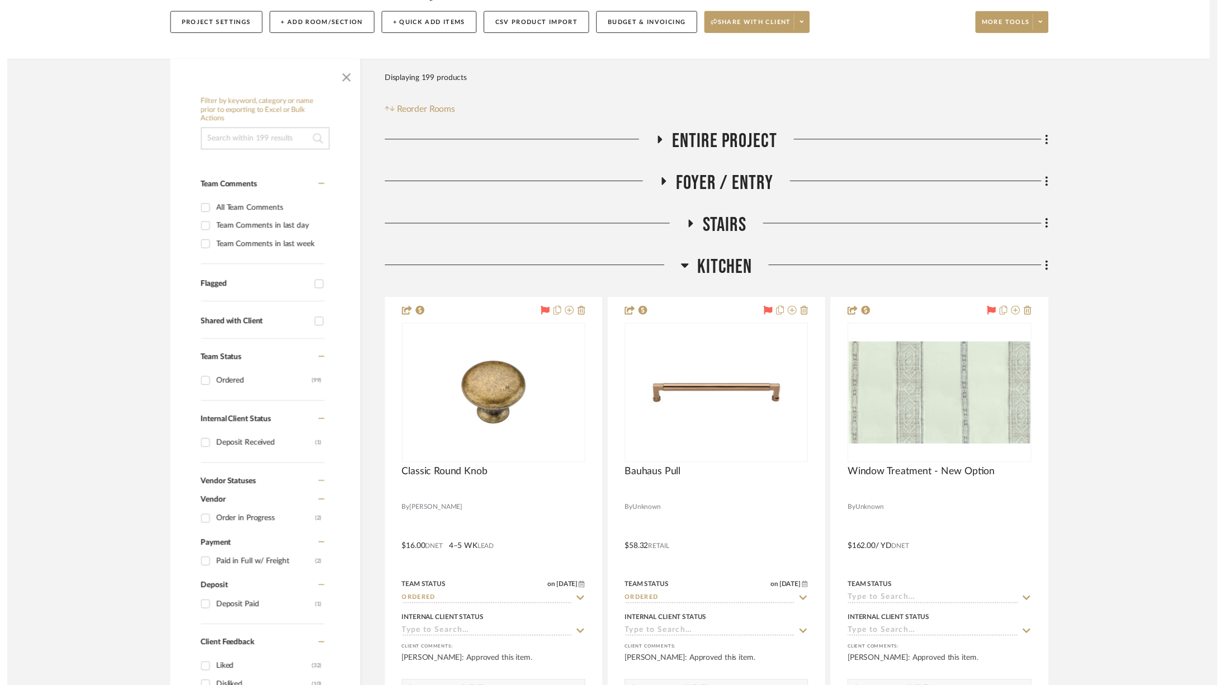
scroll to position [130, 0]
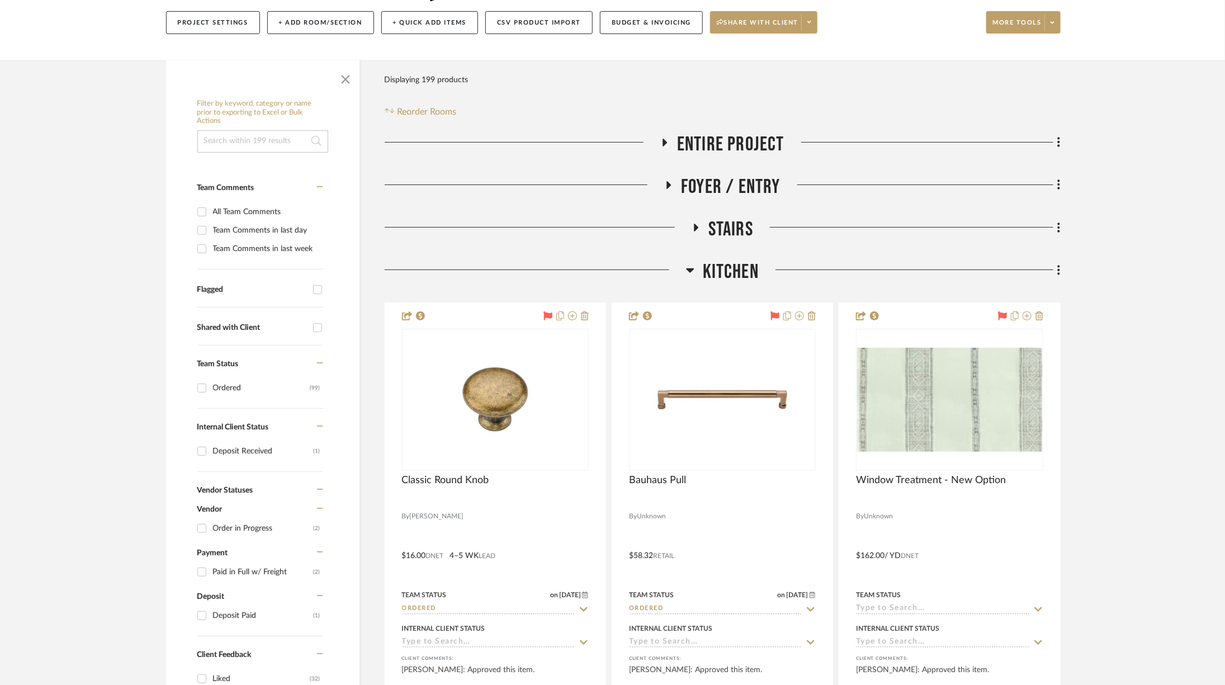
click at [744, 272] on span "Kitchen" at bounding box center [731, 272] width 56 height 24
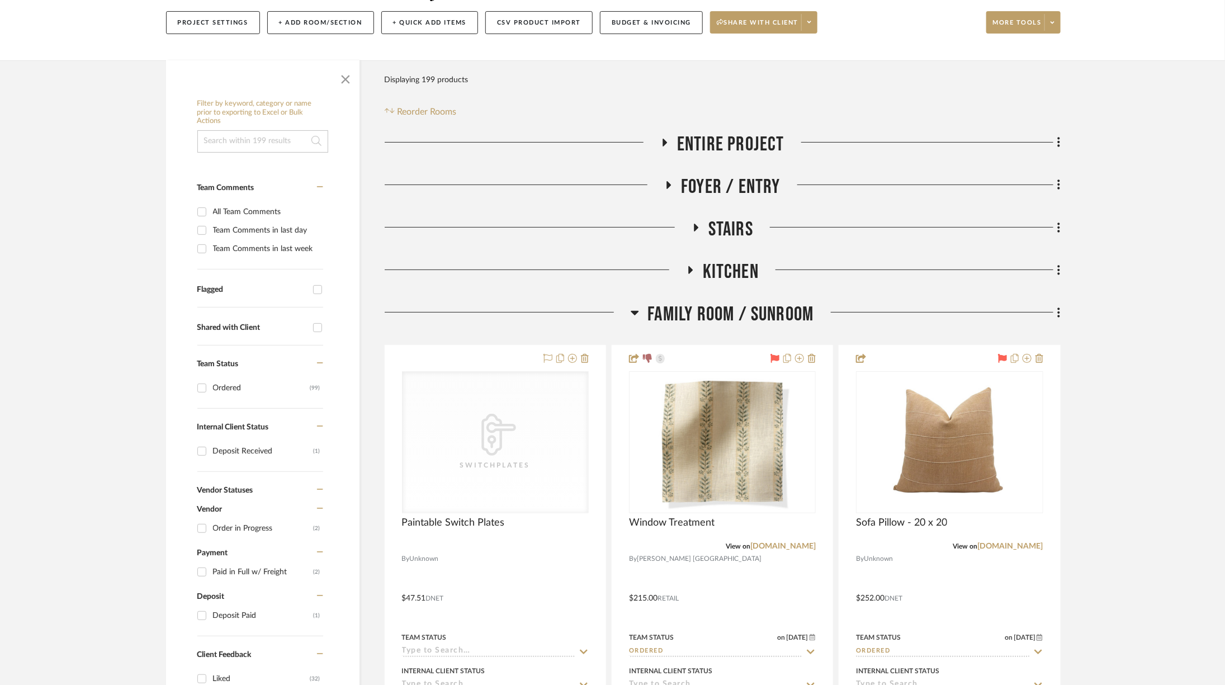
click at [761, 311] on span "Family Room / Sunroom" at bounding box center [730, 314] width 166 height 24
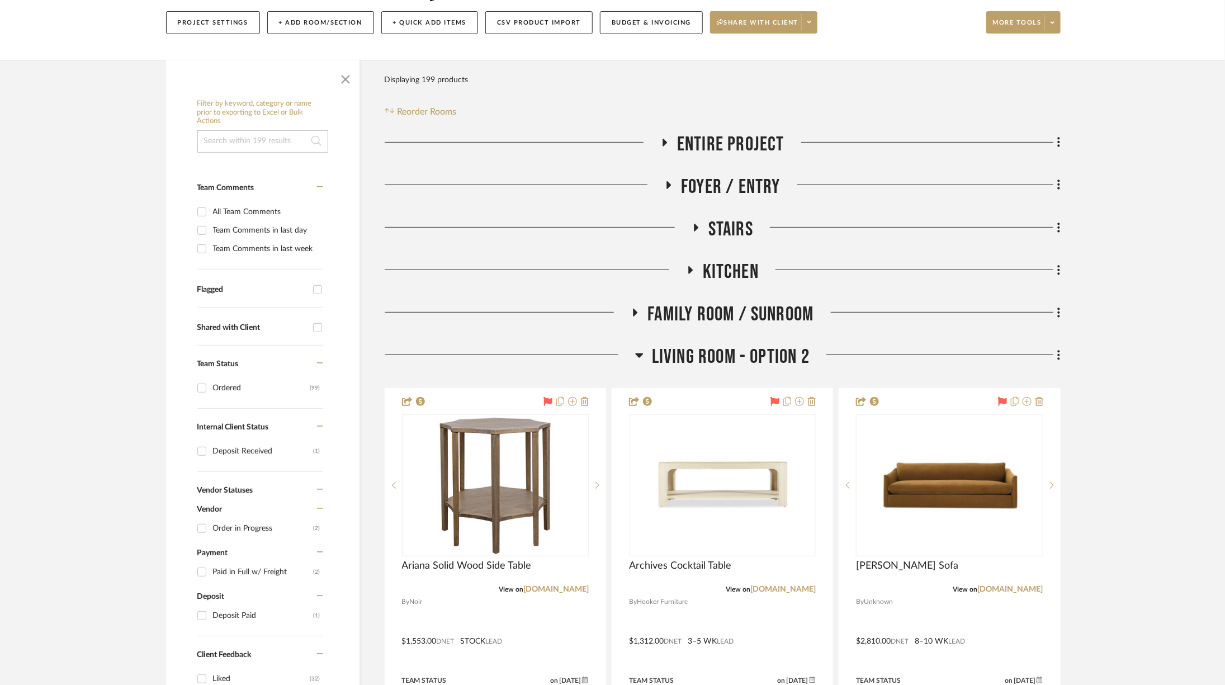
click at [757, 362] on span "Living Room - Option 2" at bounding box center [731, 357] width 158 height 24
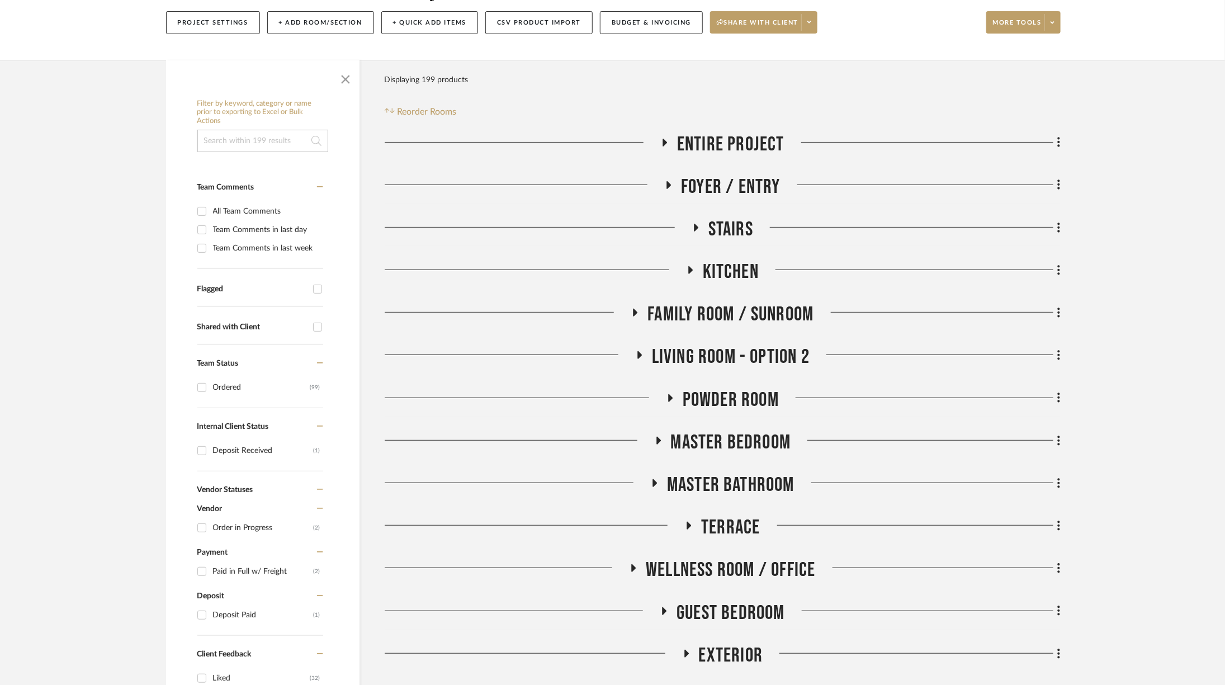
click at [757, 444] on span "Master Bedroom" at bounding box center [731, 442] width 120 height 24
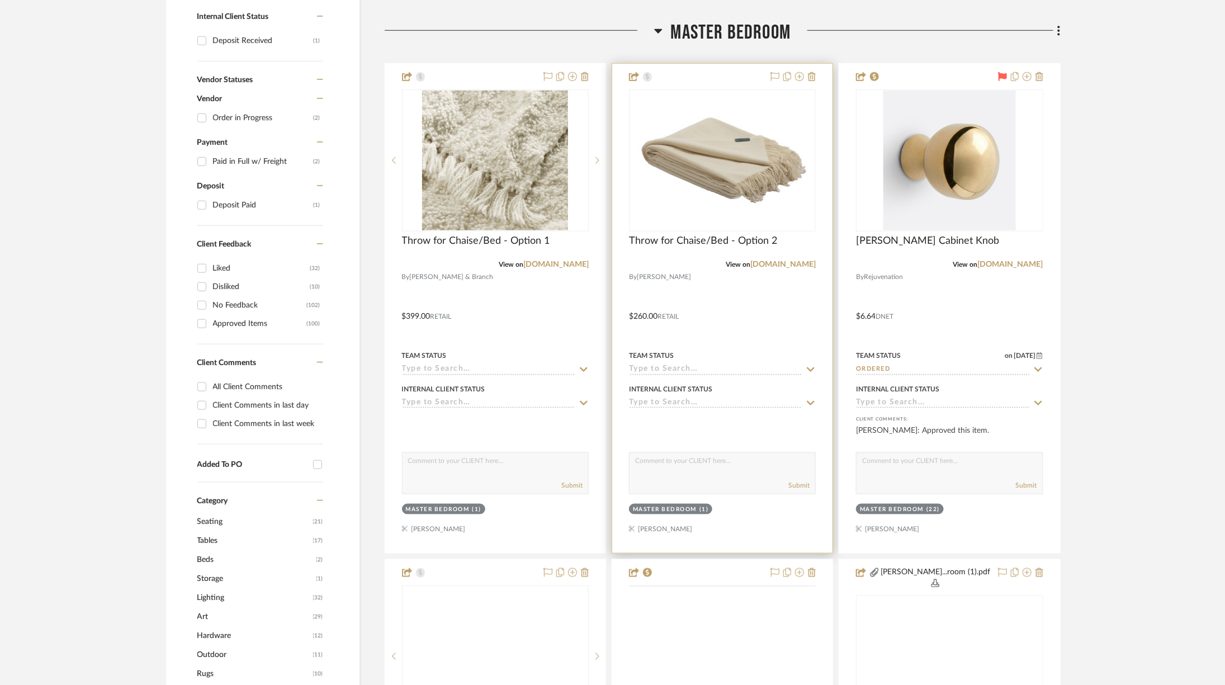
scroll to position [781, 0]
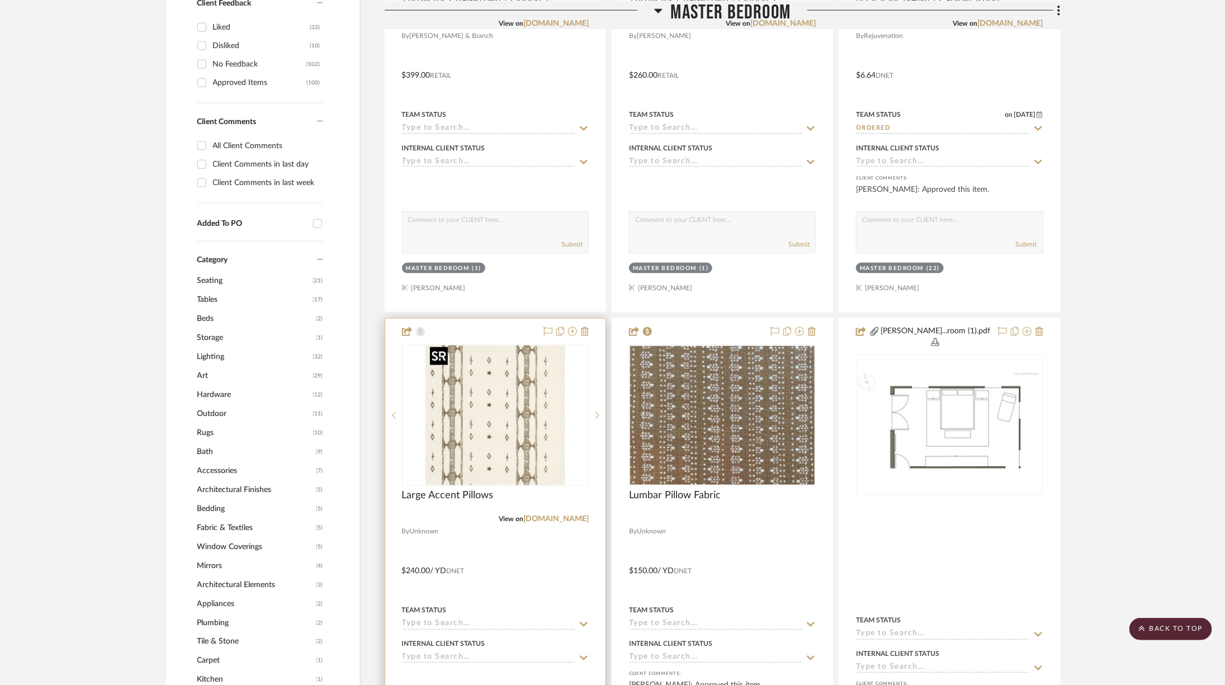
click at [0, 0] on img at bounding box center [0, 0] width 0 height 0
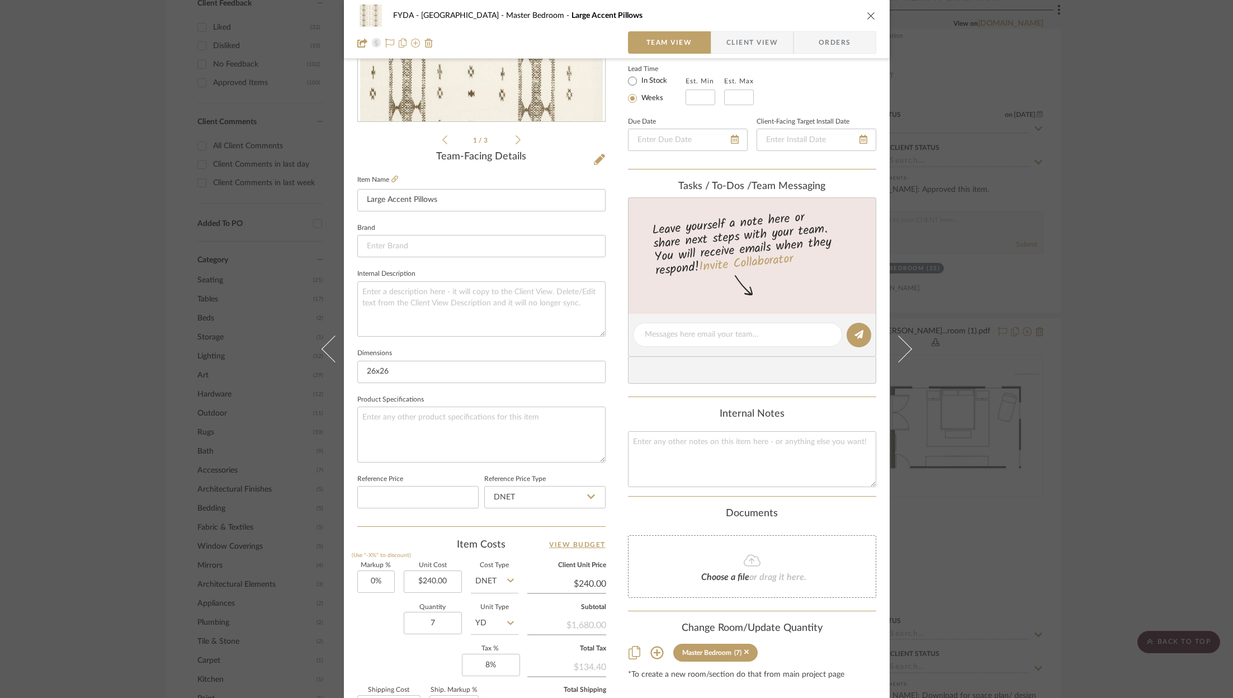
scroll to position [339, 0]
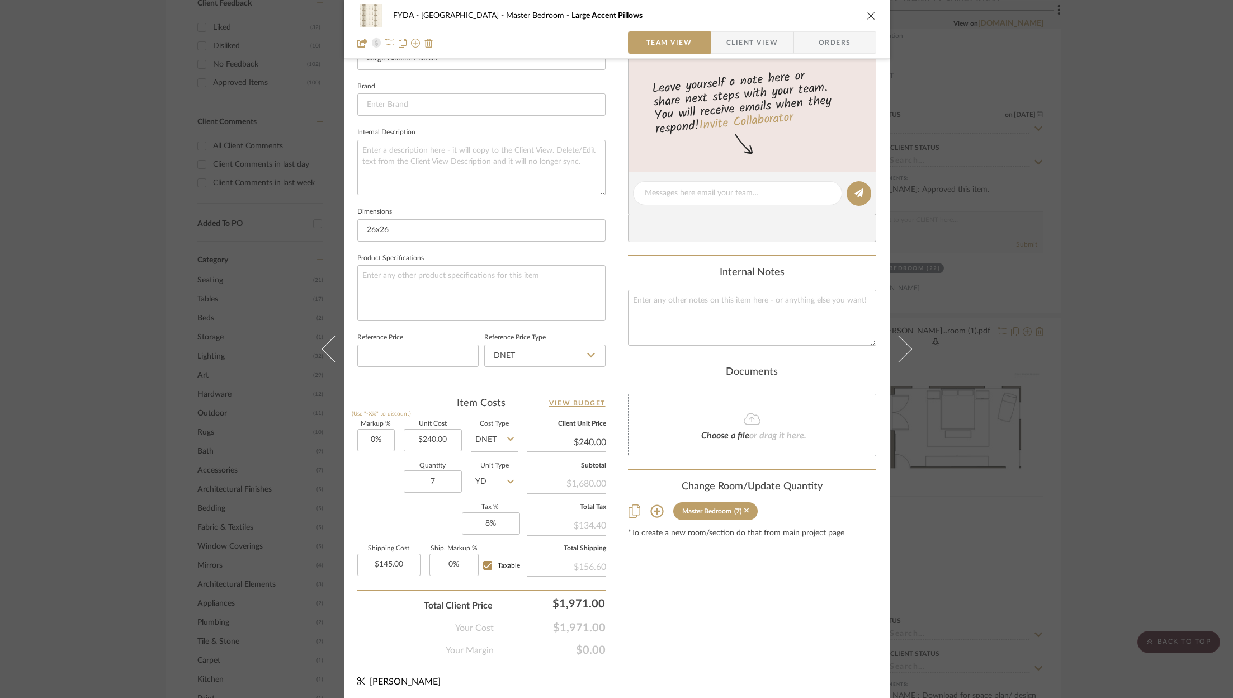
click at [1103, 443] on div "FYDA - 655 City Park Master Bedroom Large Accent Pillows Team View Client View …" at bounding box center [616, 349] width 1233 height 698
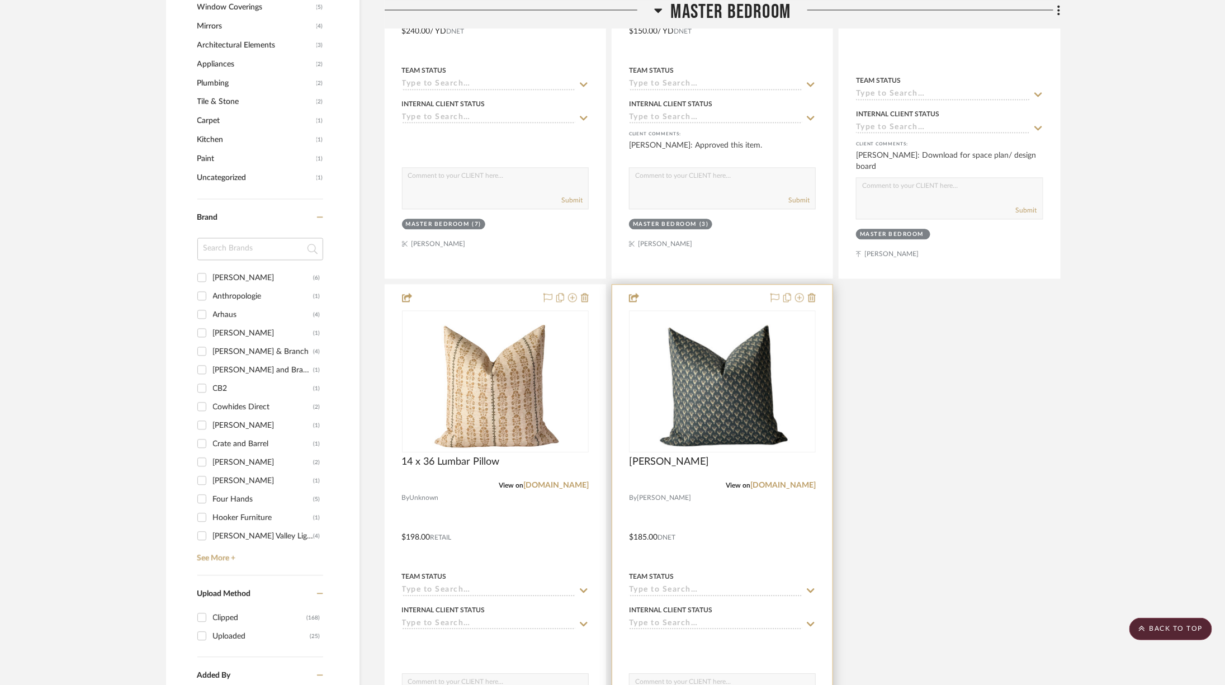
scroll to position [1662, 0]
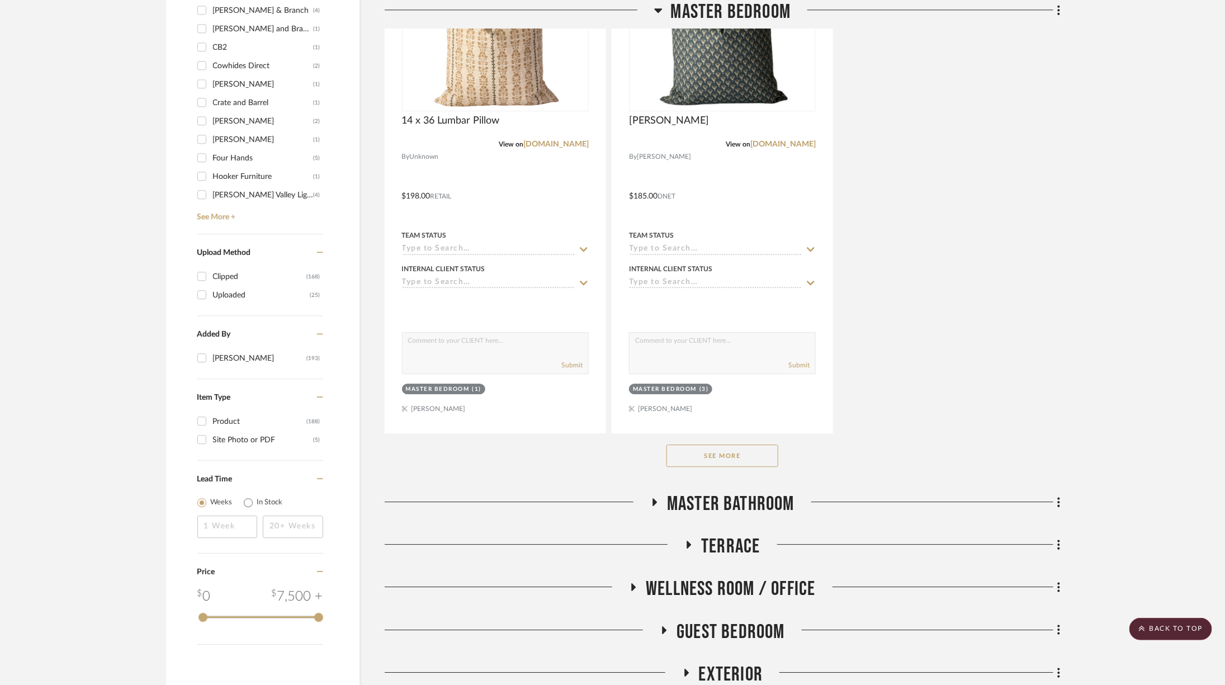
click at [738, 444] on button "See More" at bounding box center [722, 455] width 112 height 22
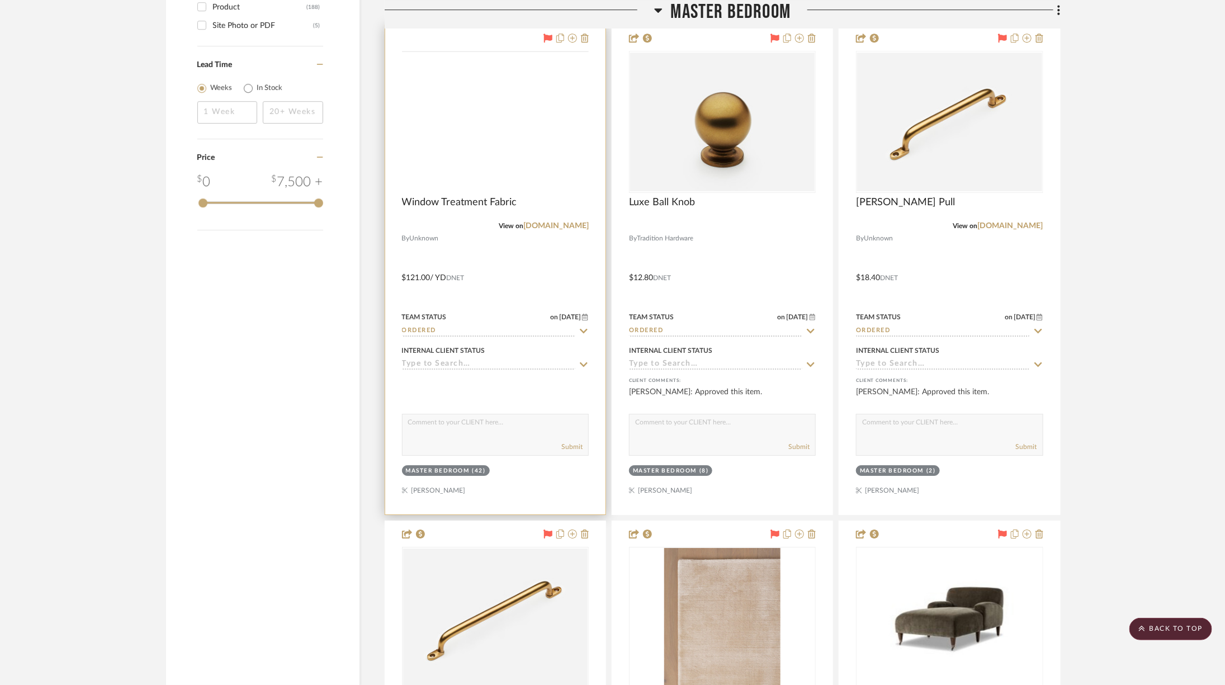
scroll to position [2034, 0]
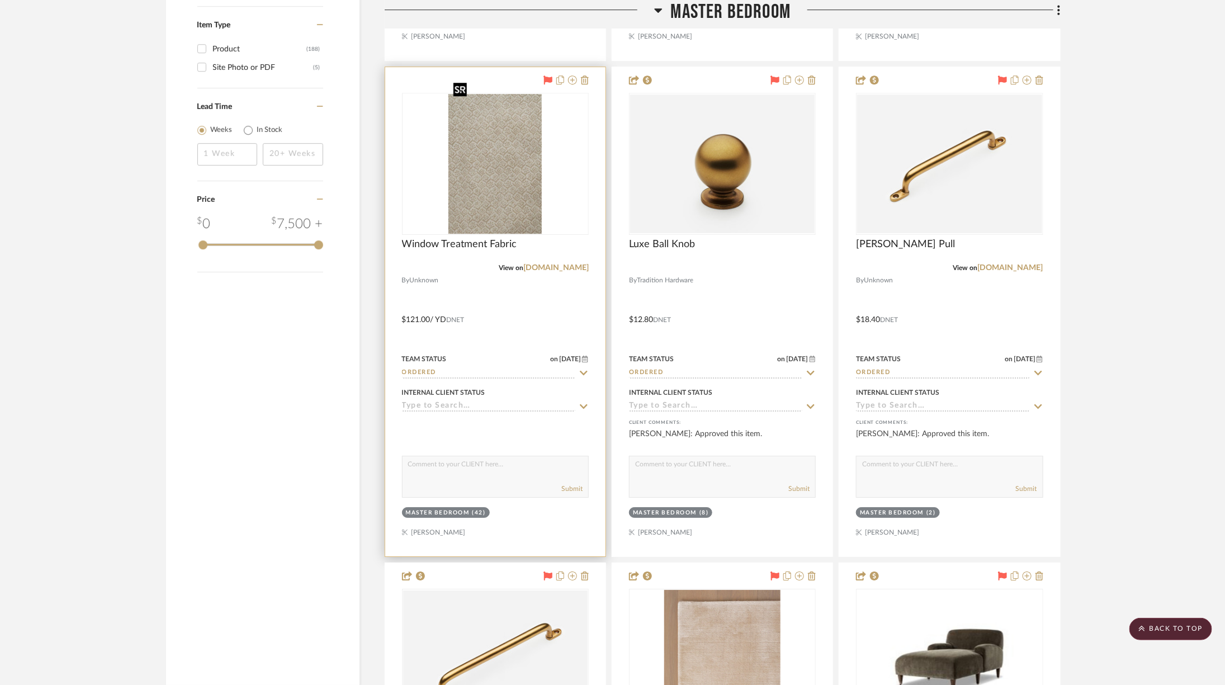
click at [0, 0] on img at bounding box center [0, 0] width 0 height 0
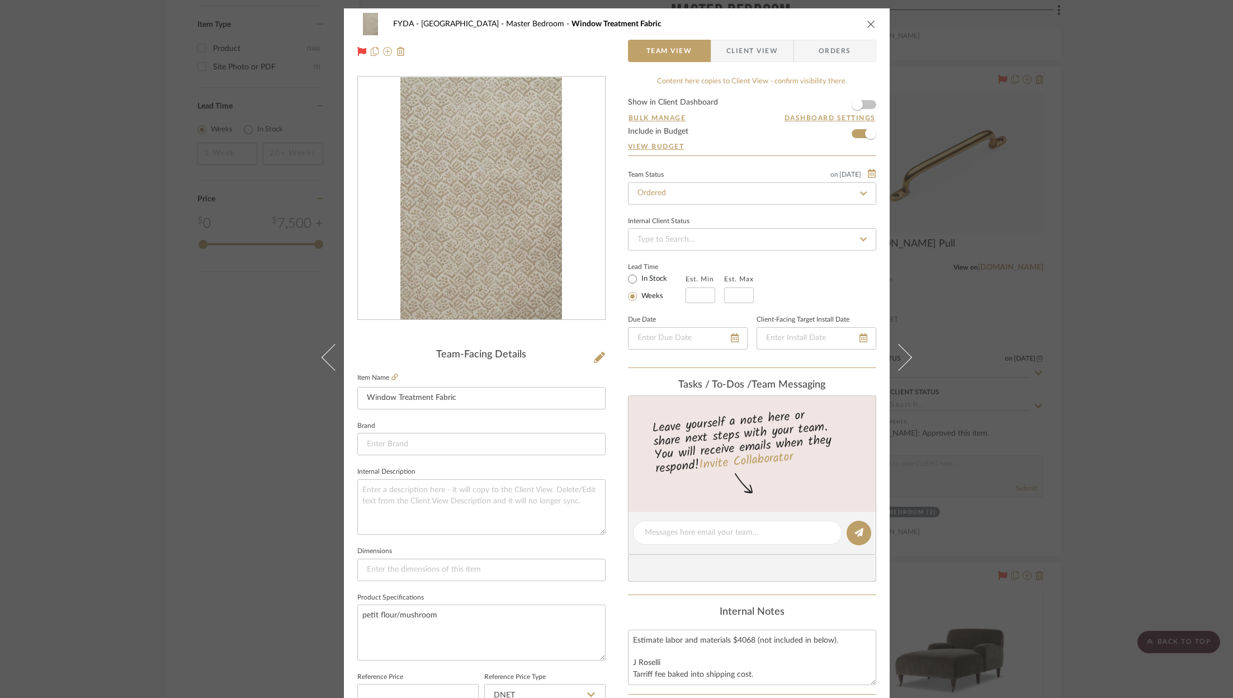
scroll to position [324, 0]
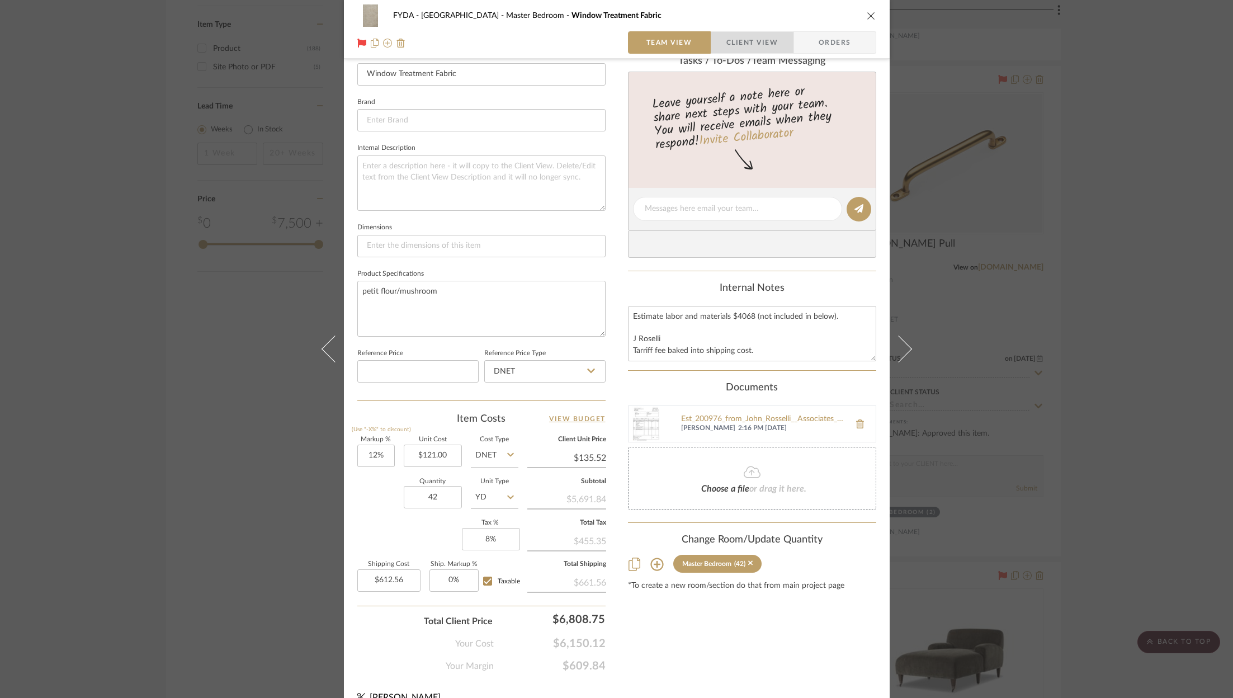
click at [741, 46] on span "Client View" at bounding box center [751, 42] width 51 height 22
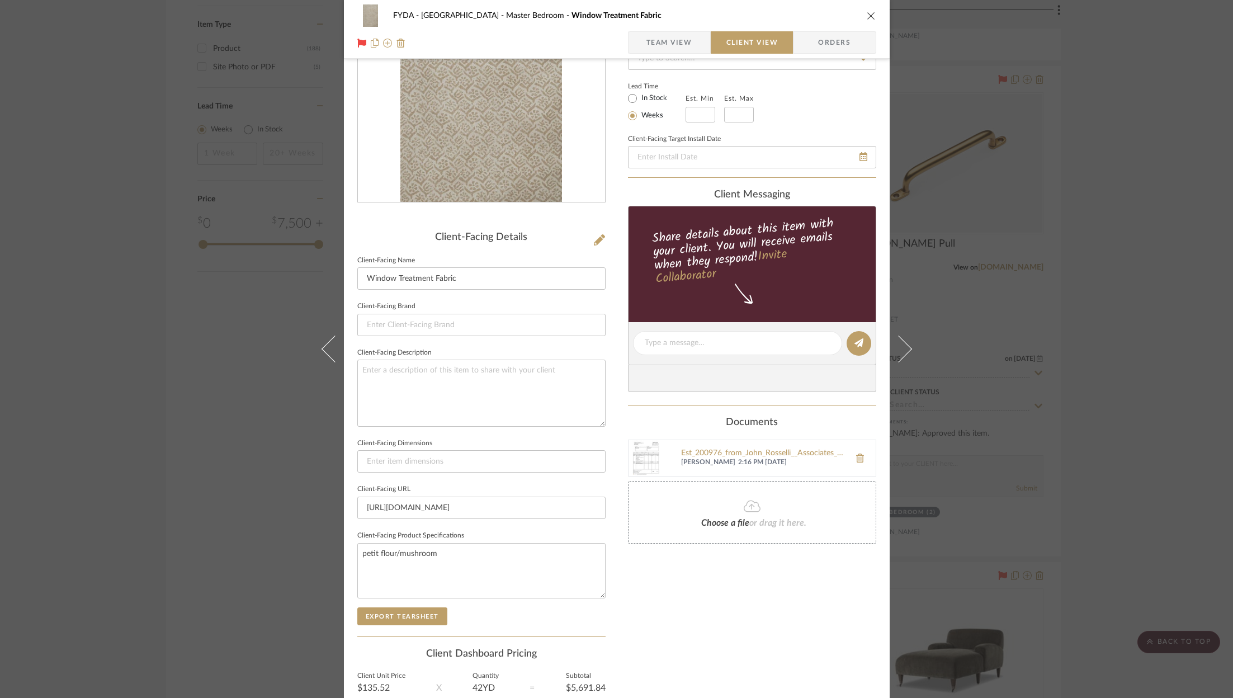
scroll to position [45, 0]
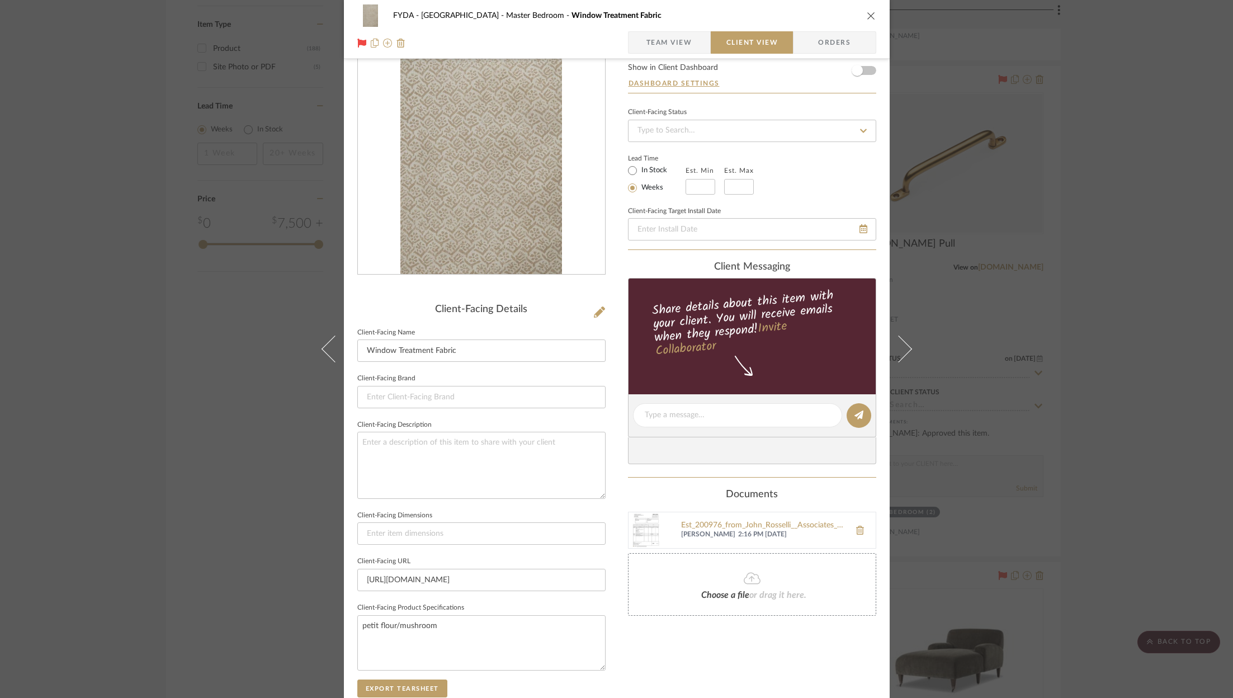
click at [694, 37] on span "Team View" at bounding box center [669, 42] width 82 height 22
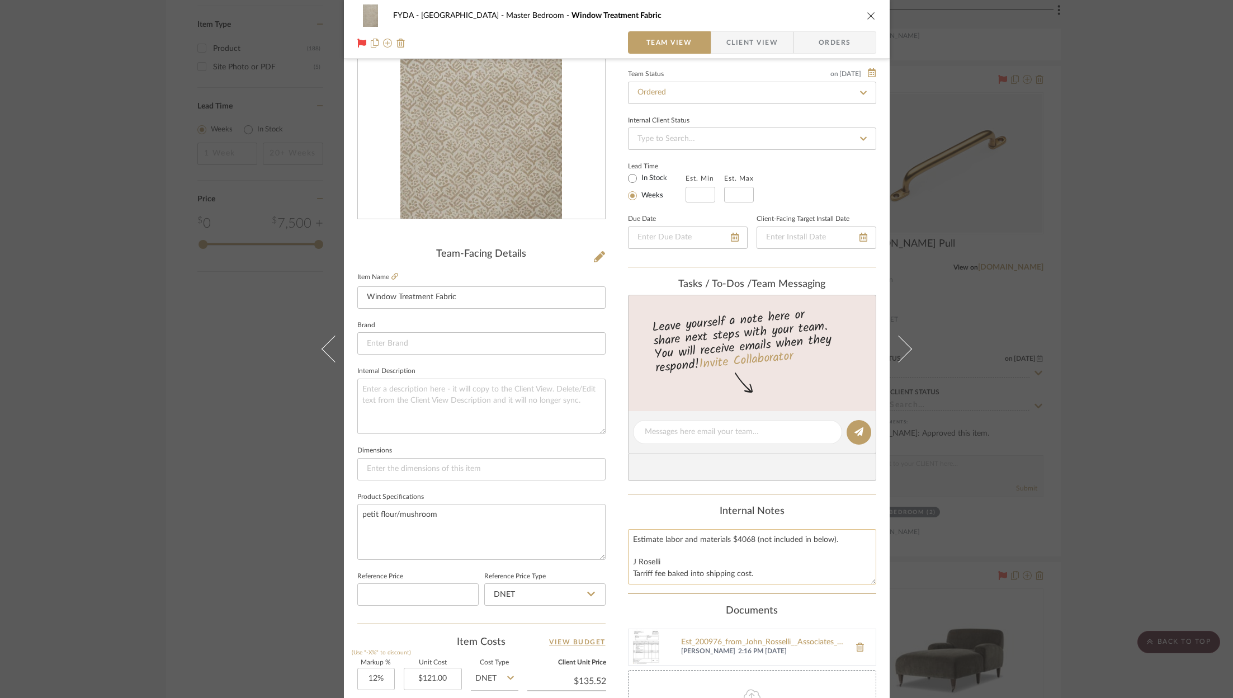
scroll to position [174, 0]
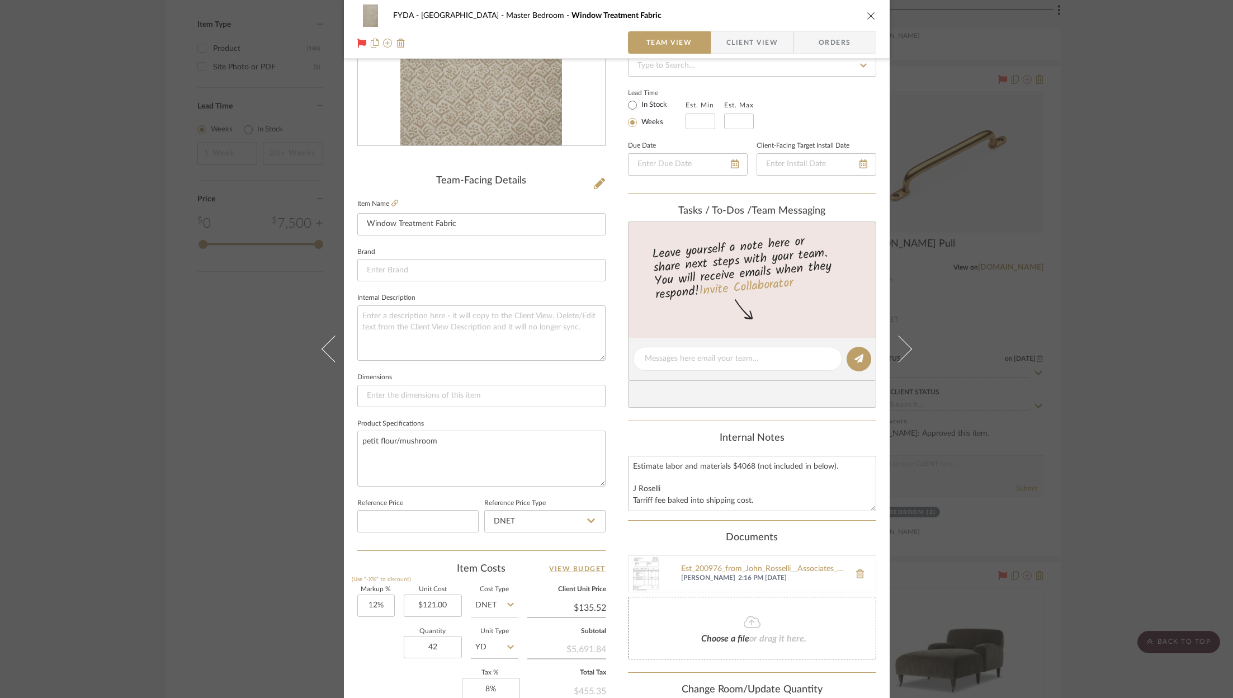
click at [750, 46] on span "Client View" at bounding box center [751, 42] width 51 height 22
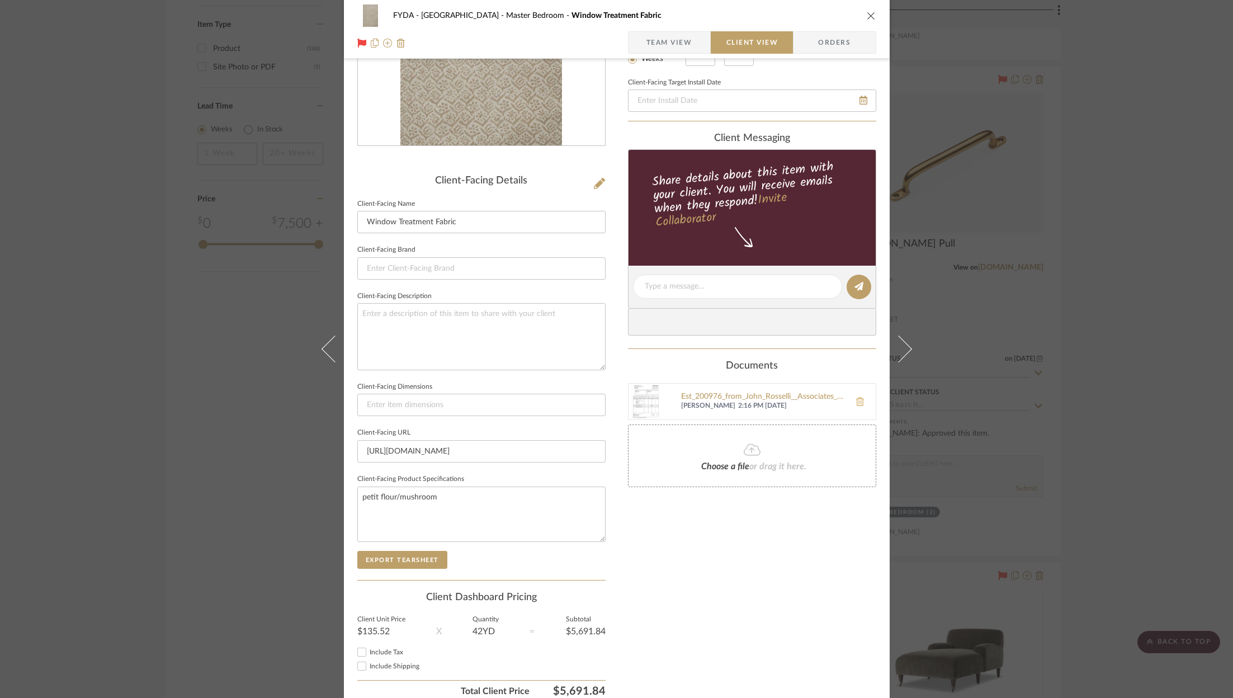
click at [860, 394] on button at bounding box center [859, 401] width 31 height 27
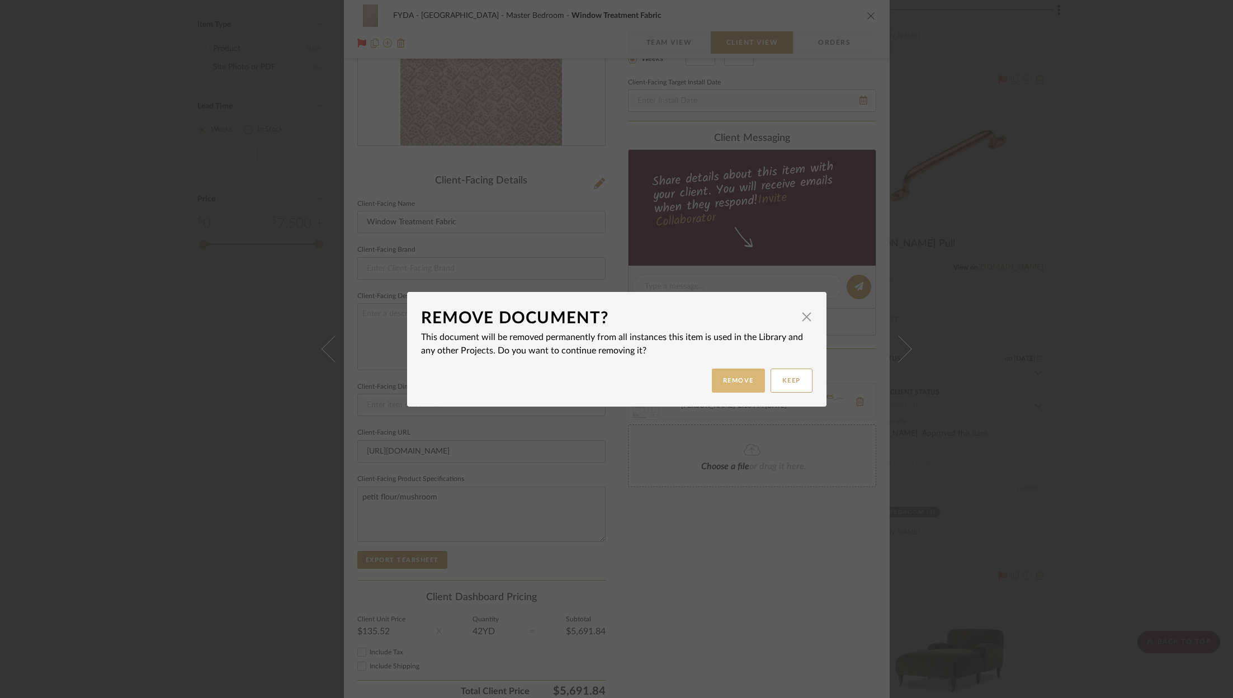
click at [731, 382] on button "Remove" at bounding box center [738, 380] width 53 height 24
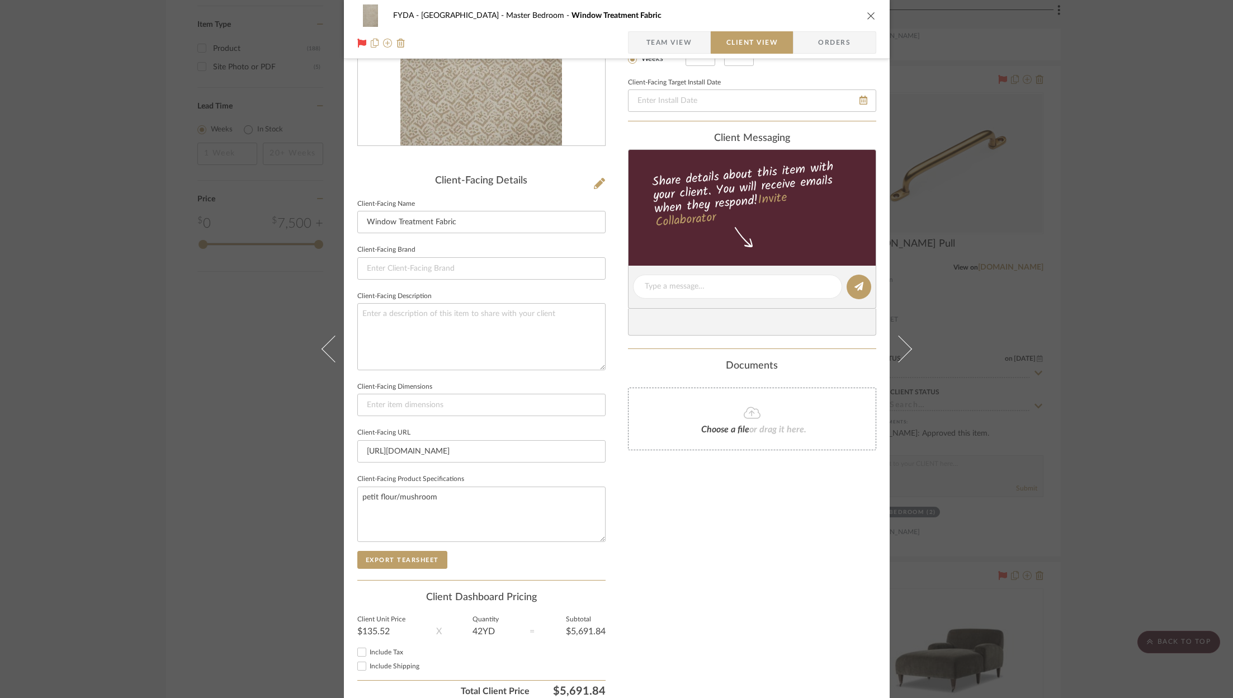
click at [664, 44] on span "Team View" at bounding box center [669, 42] width 46 height 22
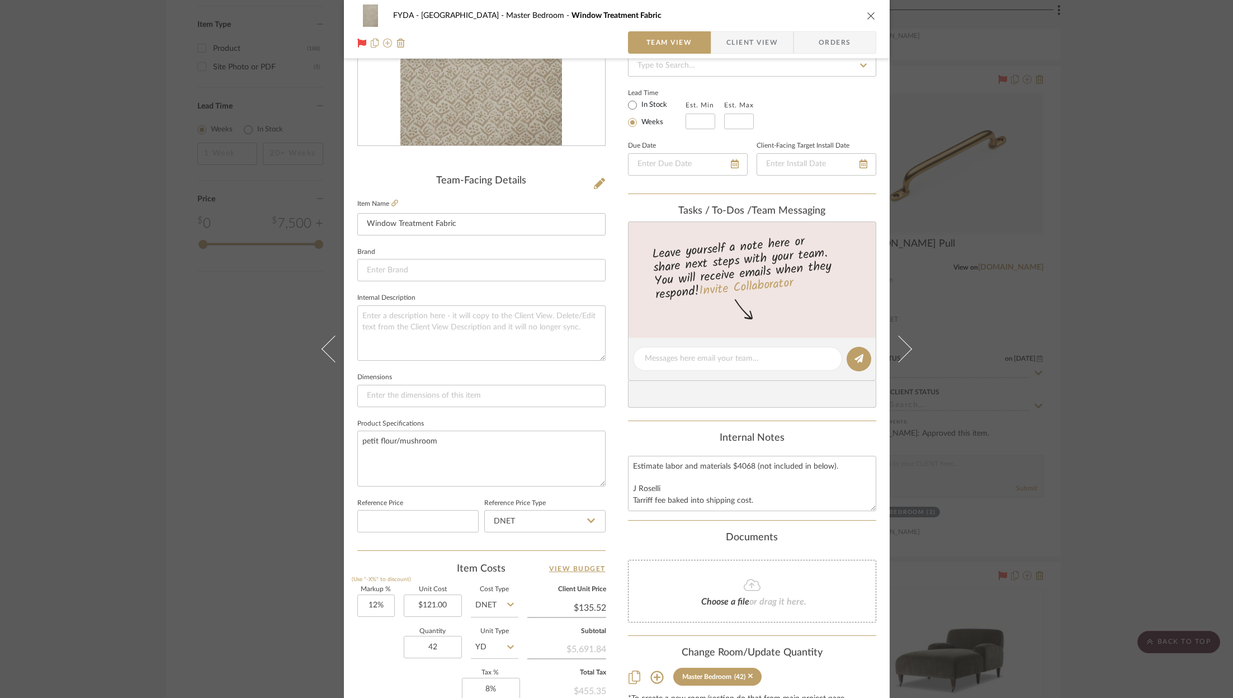
click at [1129, 265] on div "FYDA - 655 City Park Master Bedroom Window Treatment Fabric Team View Client Vi…" at bounding box center [616, 349] width 1233 height 698
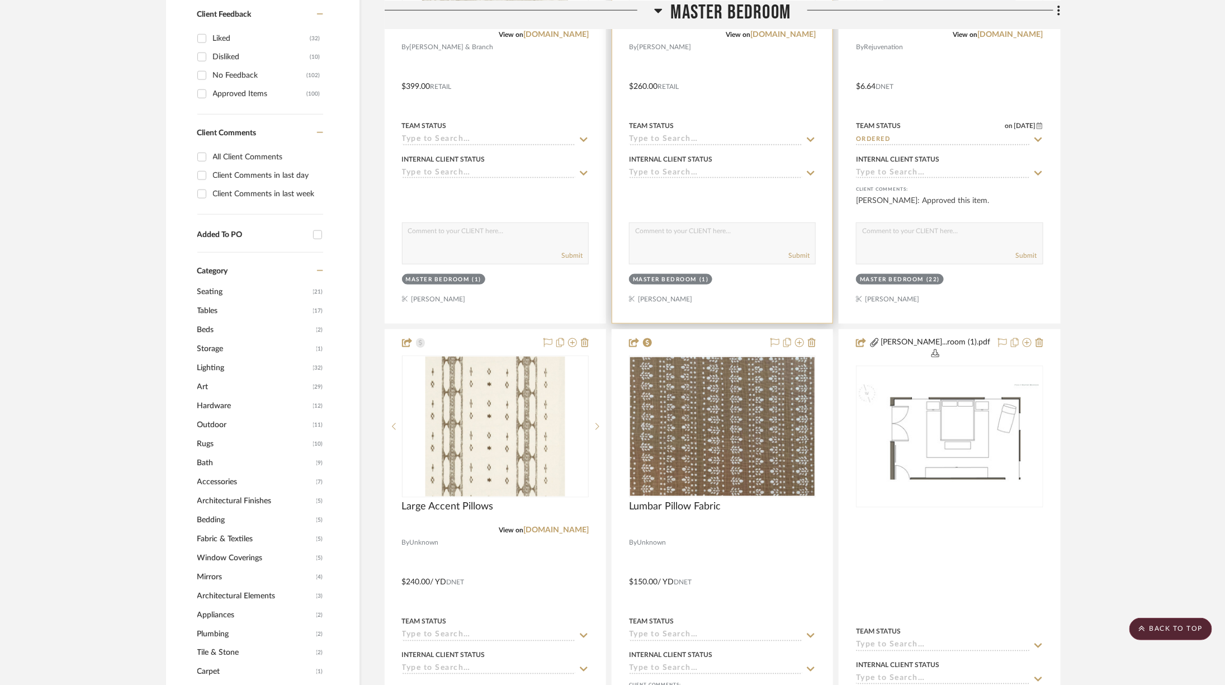
scroll to position [0, 0]
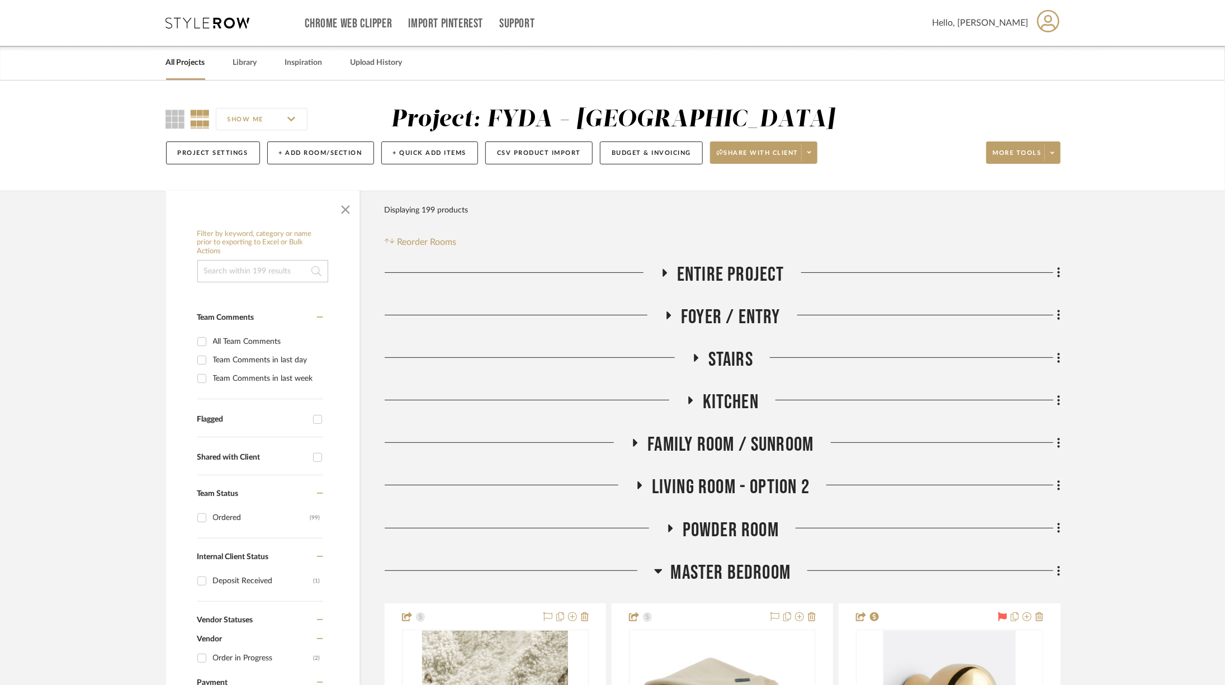
click at [731, 274] on span "Entire Project" at bounding box center [730, 275] width 107 height 24
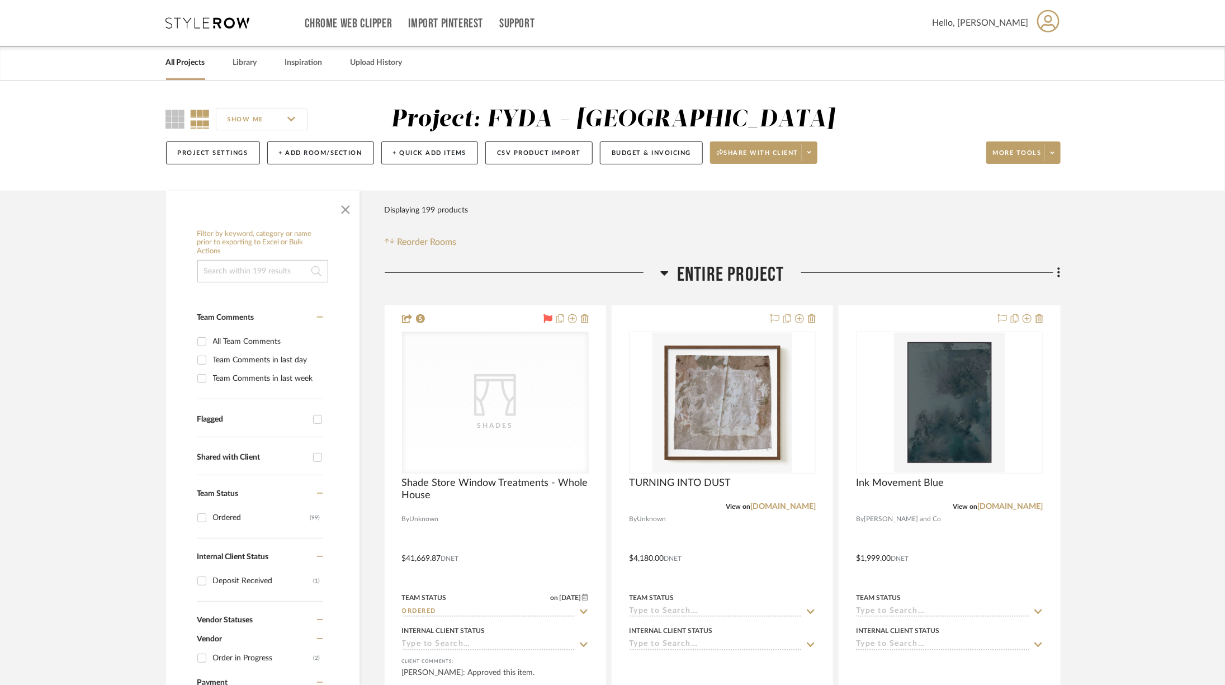
click at [730, 271] on span "Entire Project" at bounding box center [730, 275] width 107 height 24
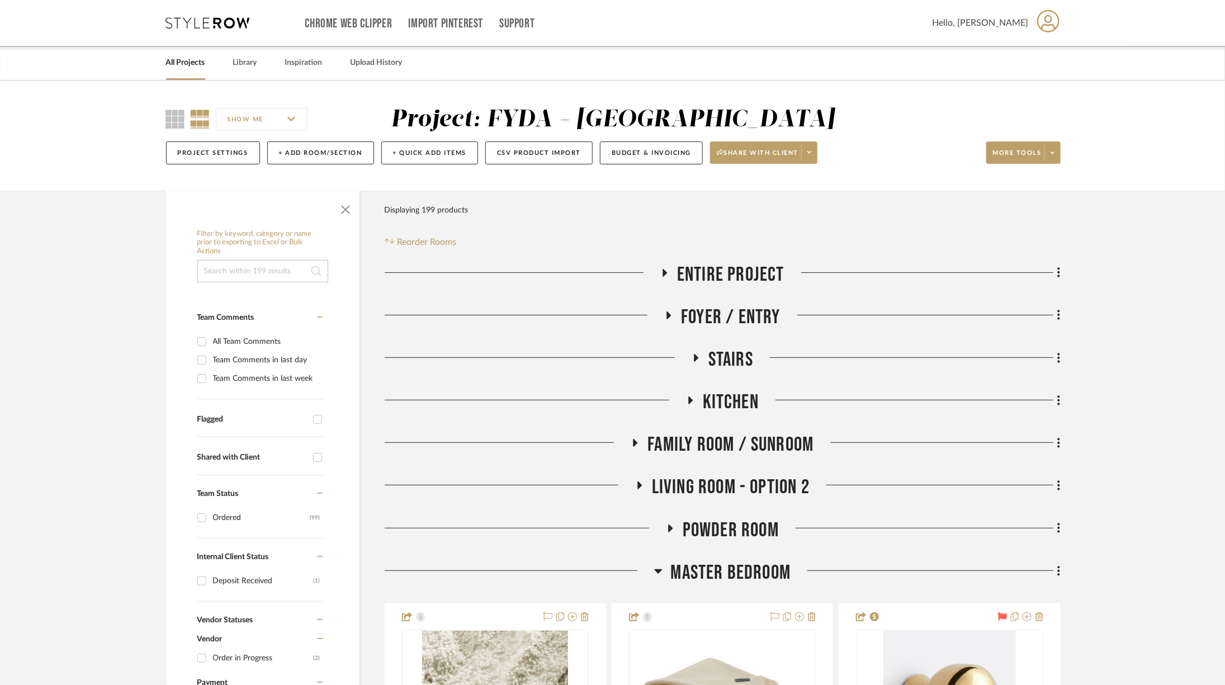
click at [739, 318] on span "Foyer / Entry" at bounding box center [731, 317] width 100 height 24
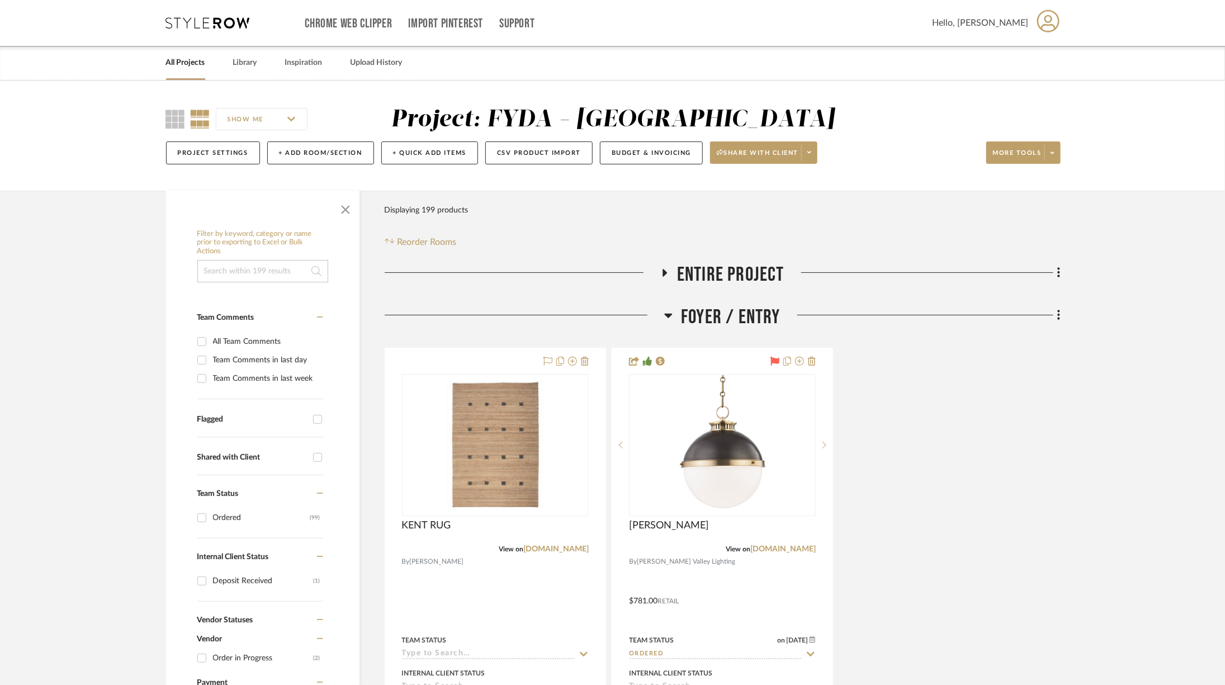
scroll to position [36, 0]
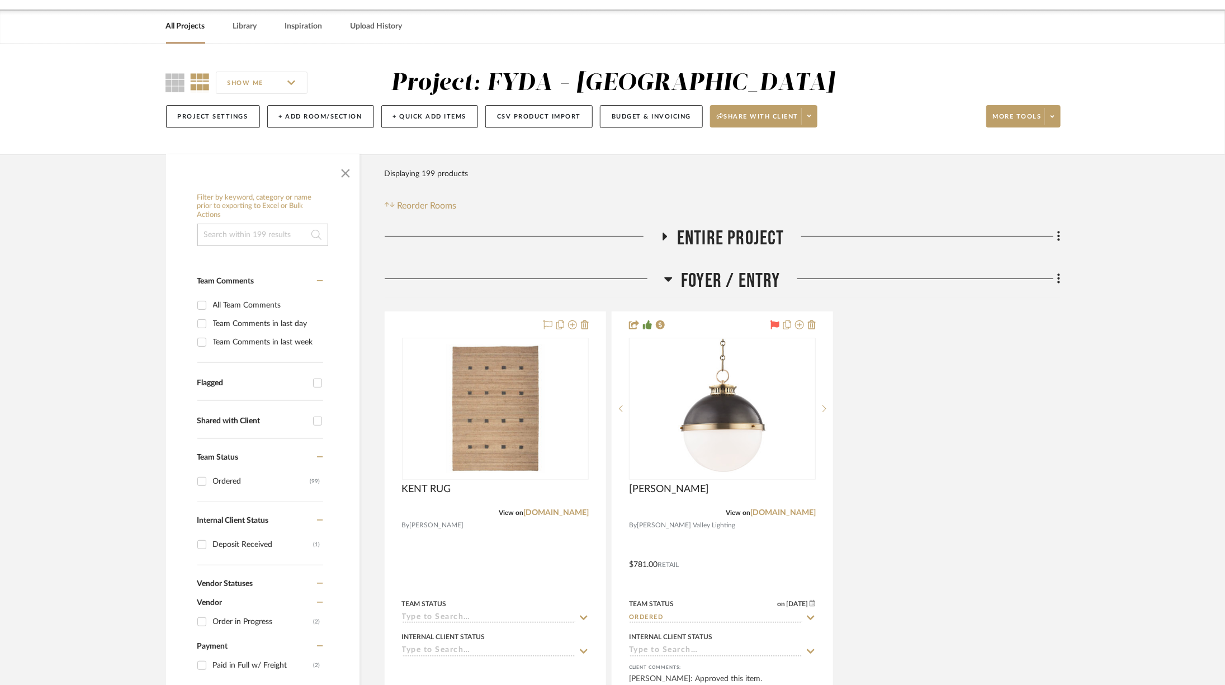
click at [720, 274] on span "Foyer / Entry" at bounding box center [731, 281] width 100 height 24
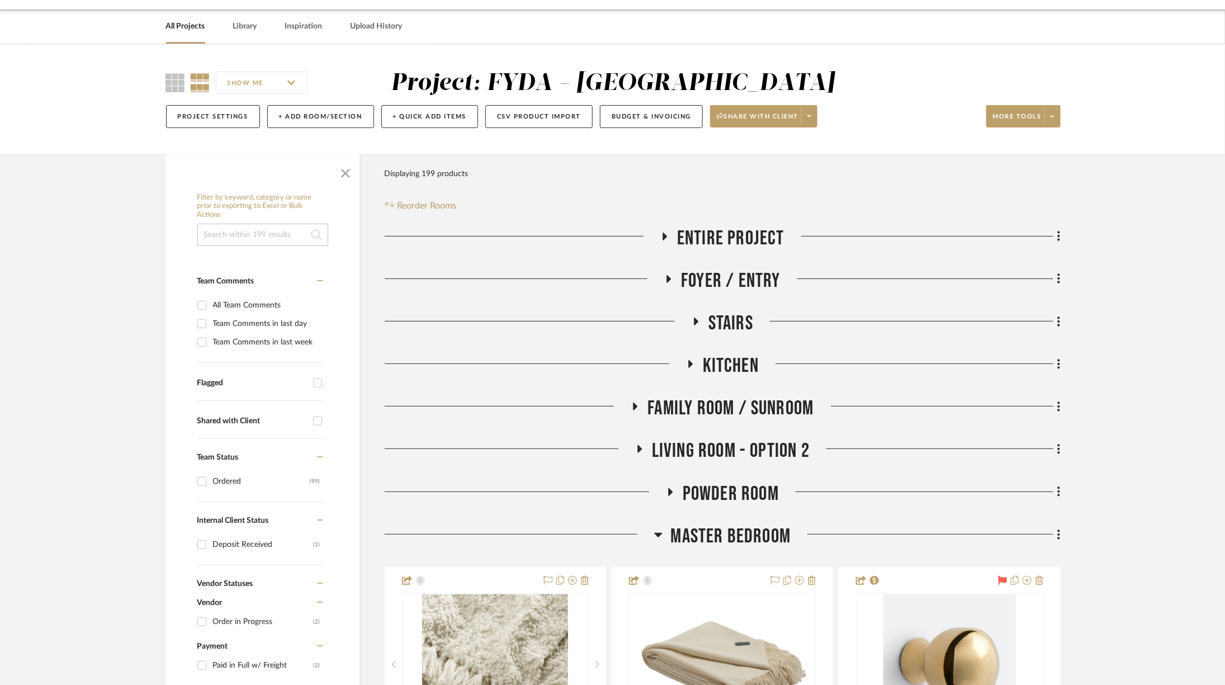
click at [745, 324] on span "Stairs" at bounding box center [730, 323] width 45 height 24
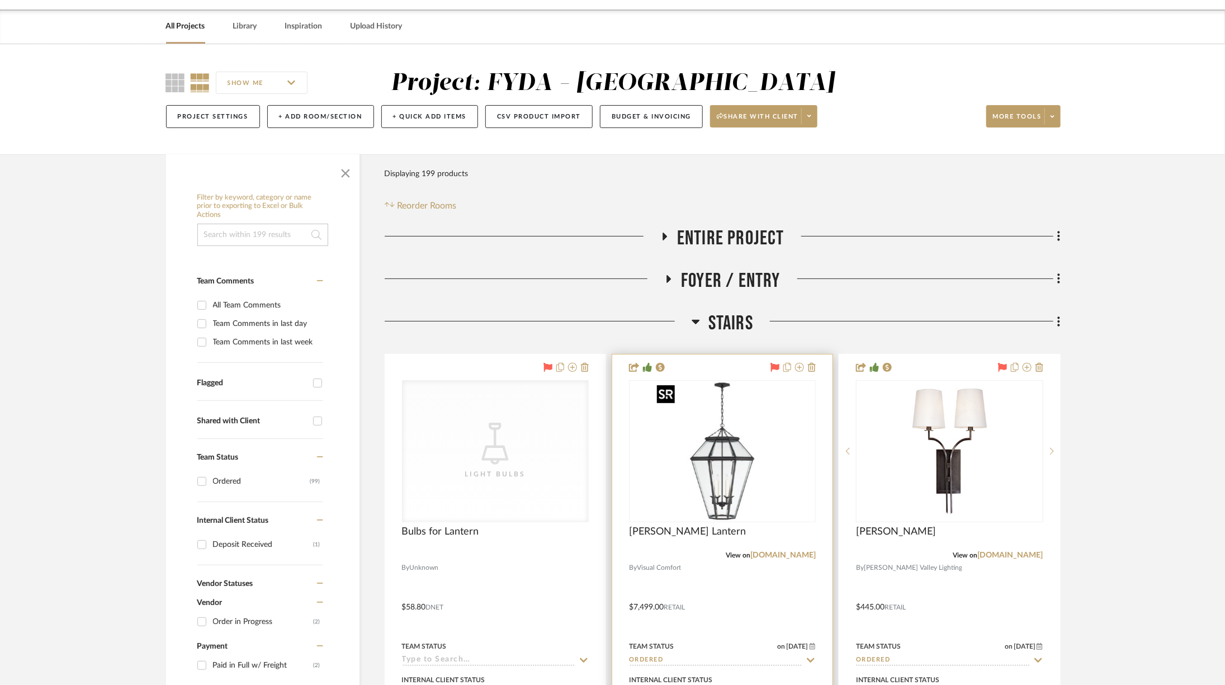
click at [0, 0] on img at bounding box center [0, 0] width 0 height 0
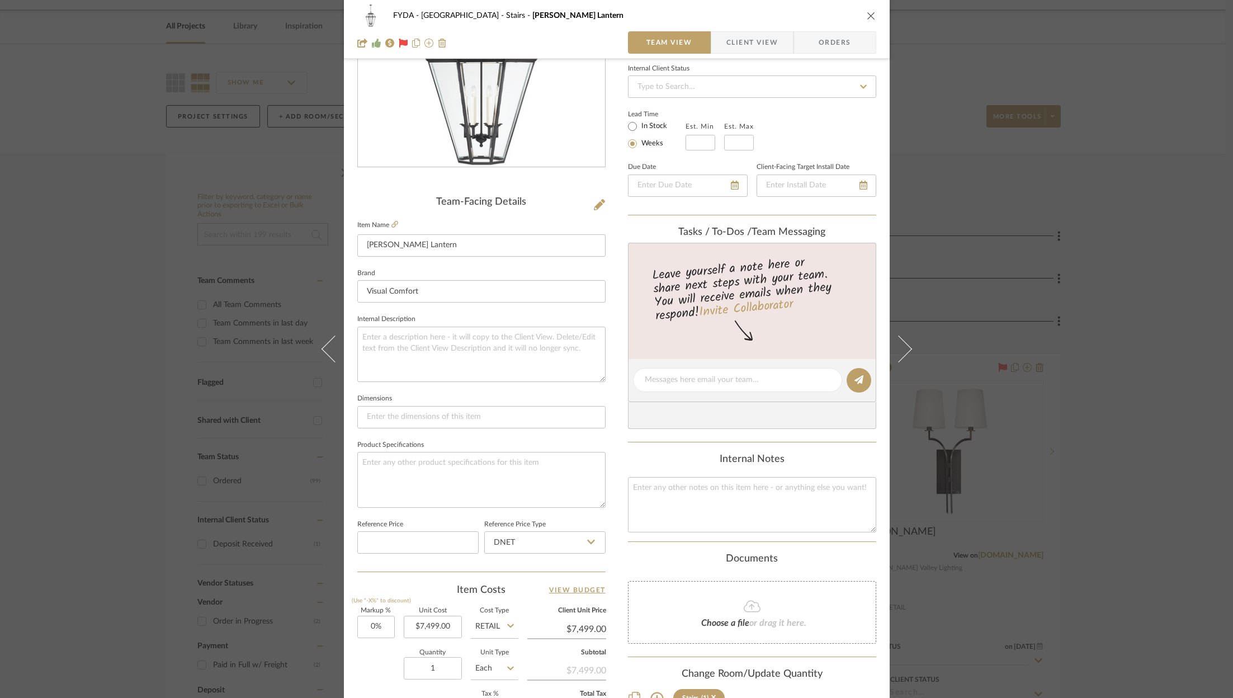
scroll to position [339, 0]
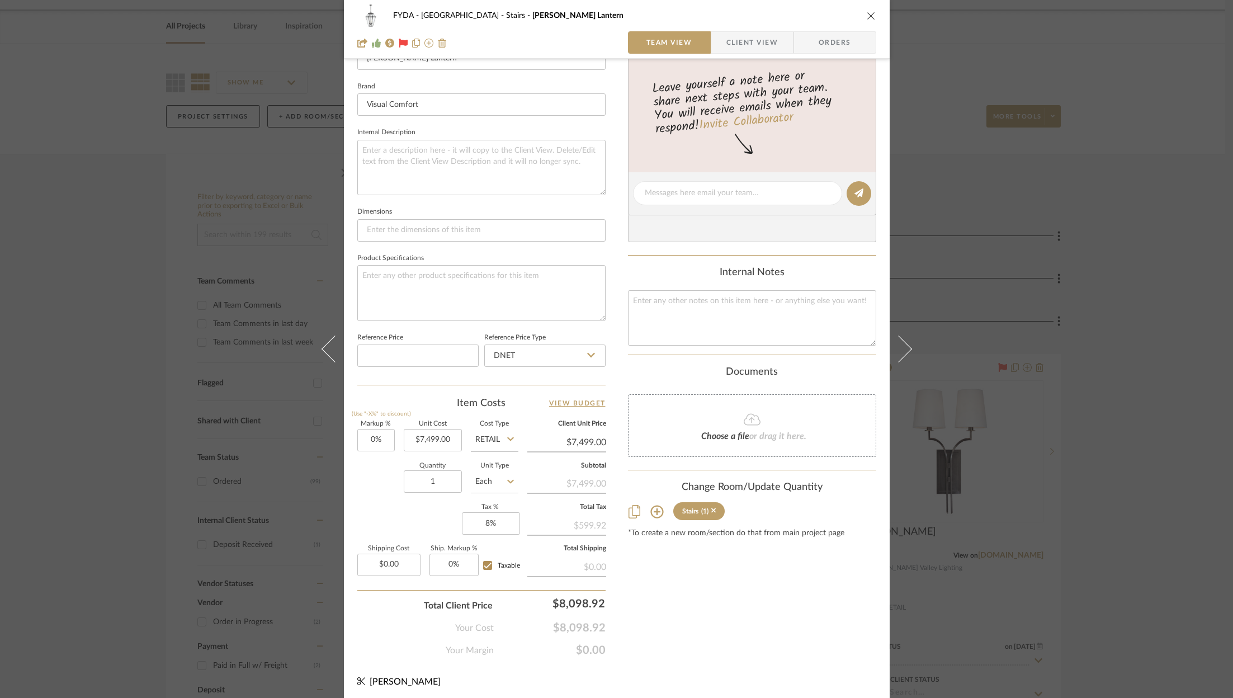
click at [1135, 395] on div "FYDA - 655 City Park Stairs Edmund Large Lantern Team View Client View Orders T…" at bounding box center [616, 349] width 1233 height 698
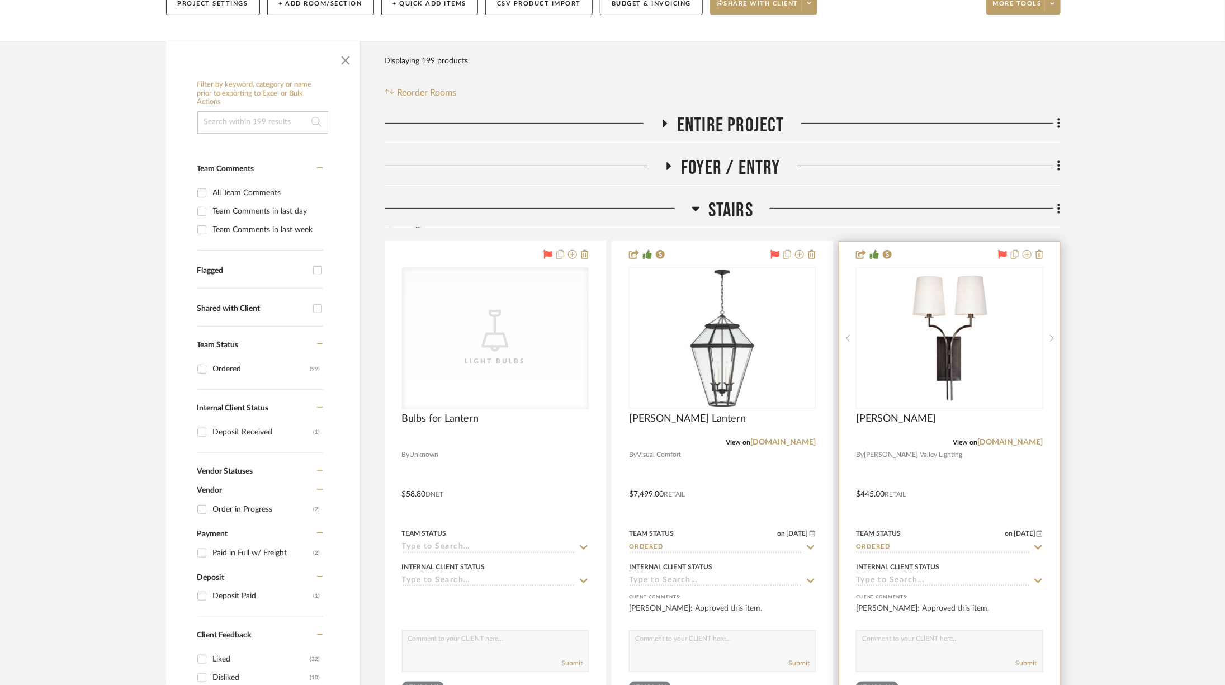
scroll to position [150, 0]
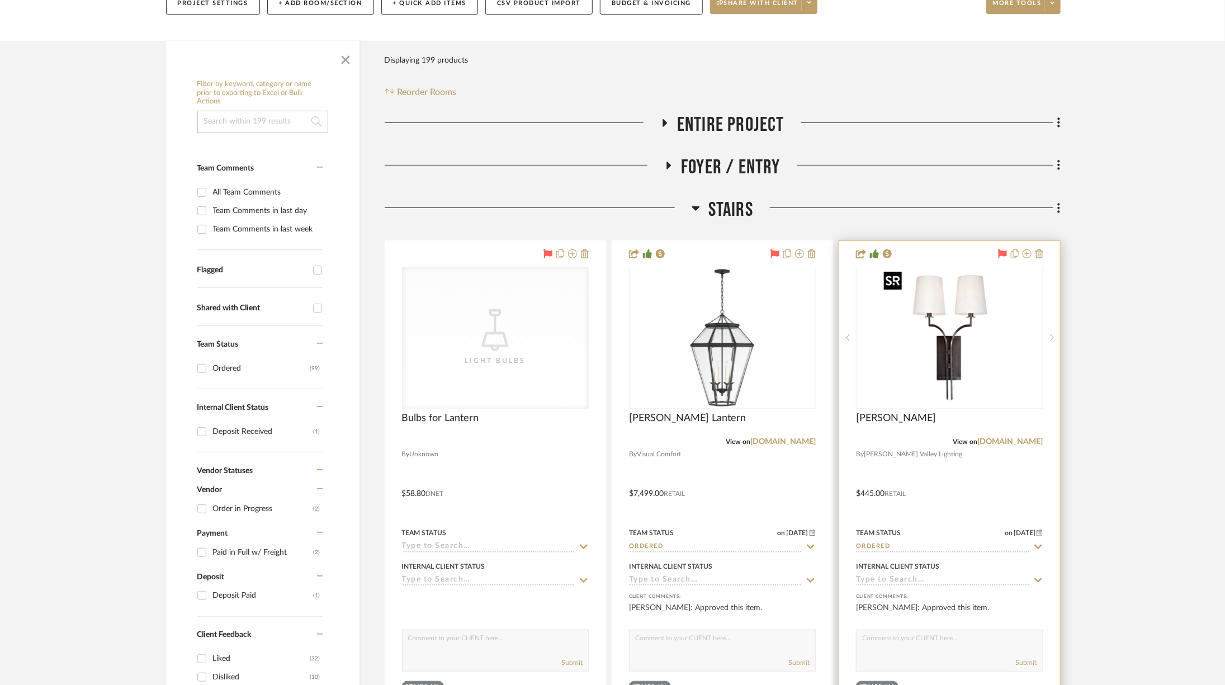
click at [0, 0] on img at bounding box center [0, 0] width 0 height 0
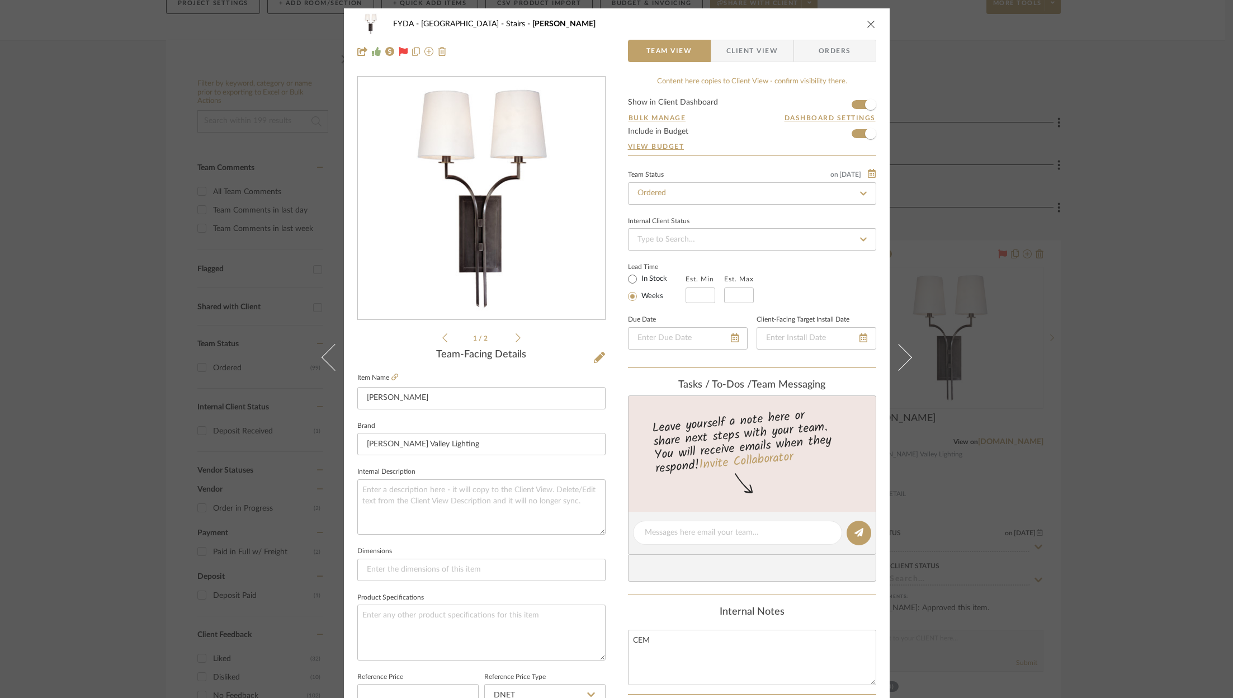
click at [1121, 380] on div "FYDA - 655 City Park Stairs Glenford Team View Client View Orders 1 / 2 Team-Fa…" at bounding box center [616, 349] width 1233 height 698
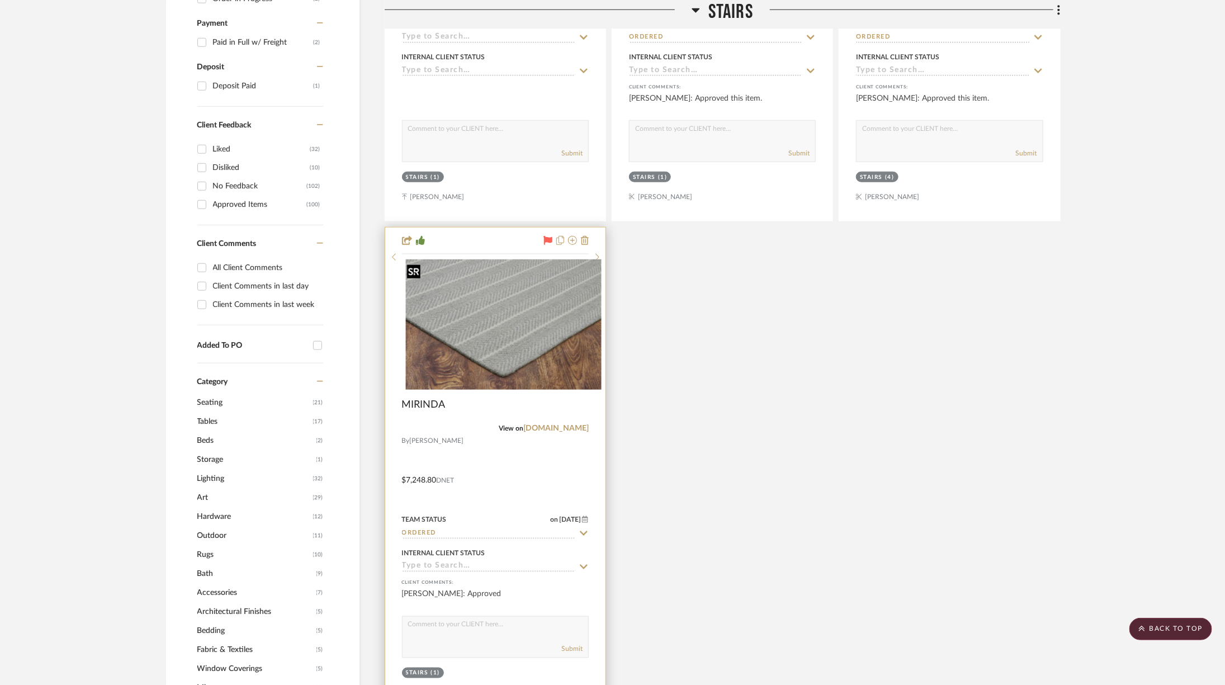
scroll to position [659, 0]
click at [542, 359] on div at bounding box center [495, 324] width 187 height 142
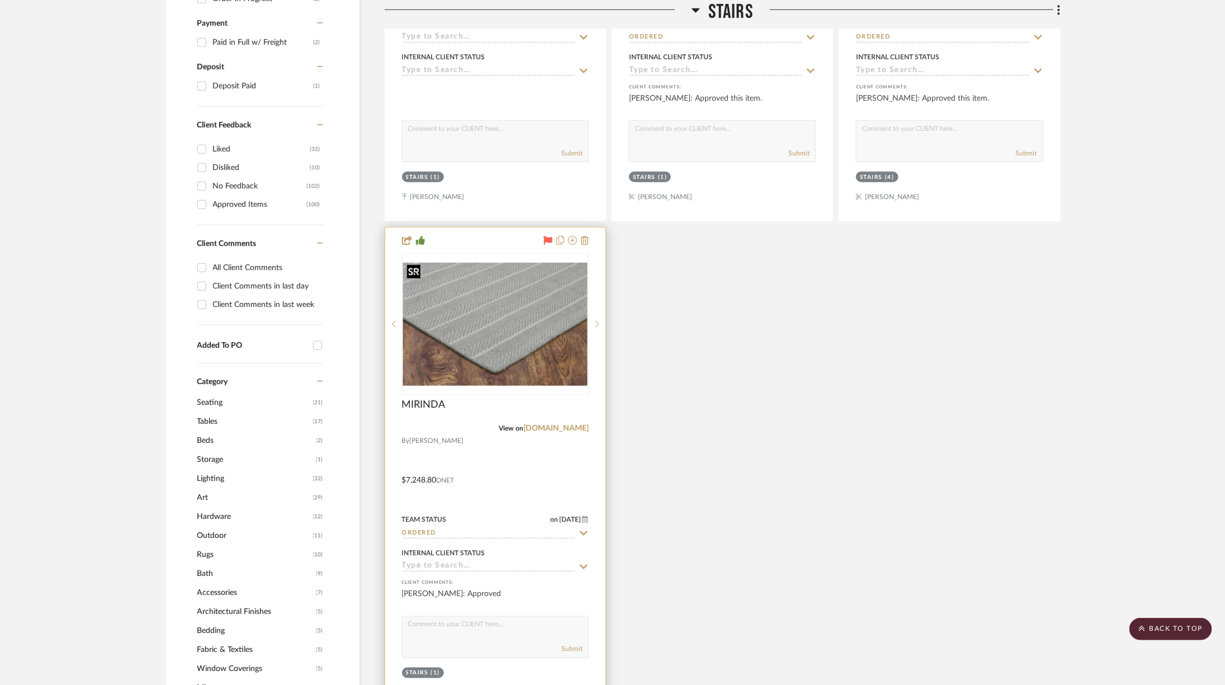
click at [569, 362] on img "0" at bounding box center [495, 324] width 184 height 123
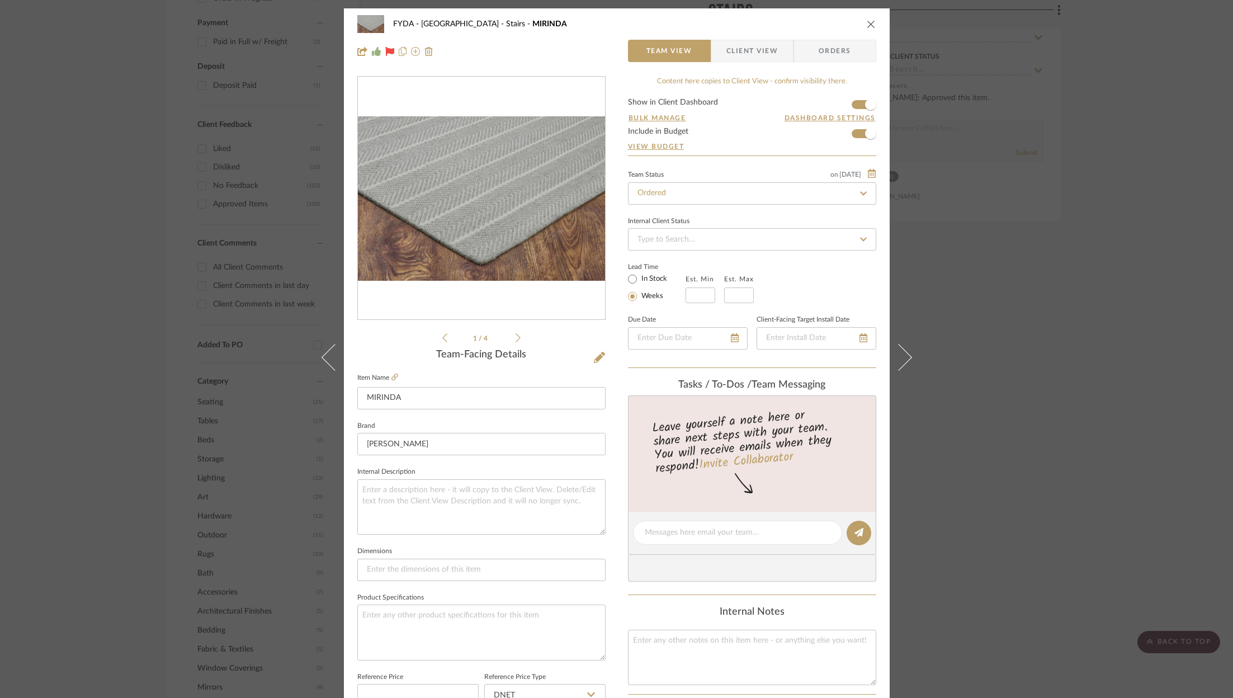
scroll to position [339, 0]
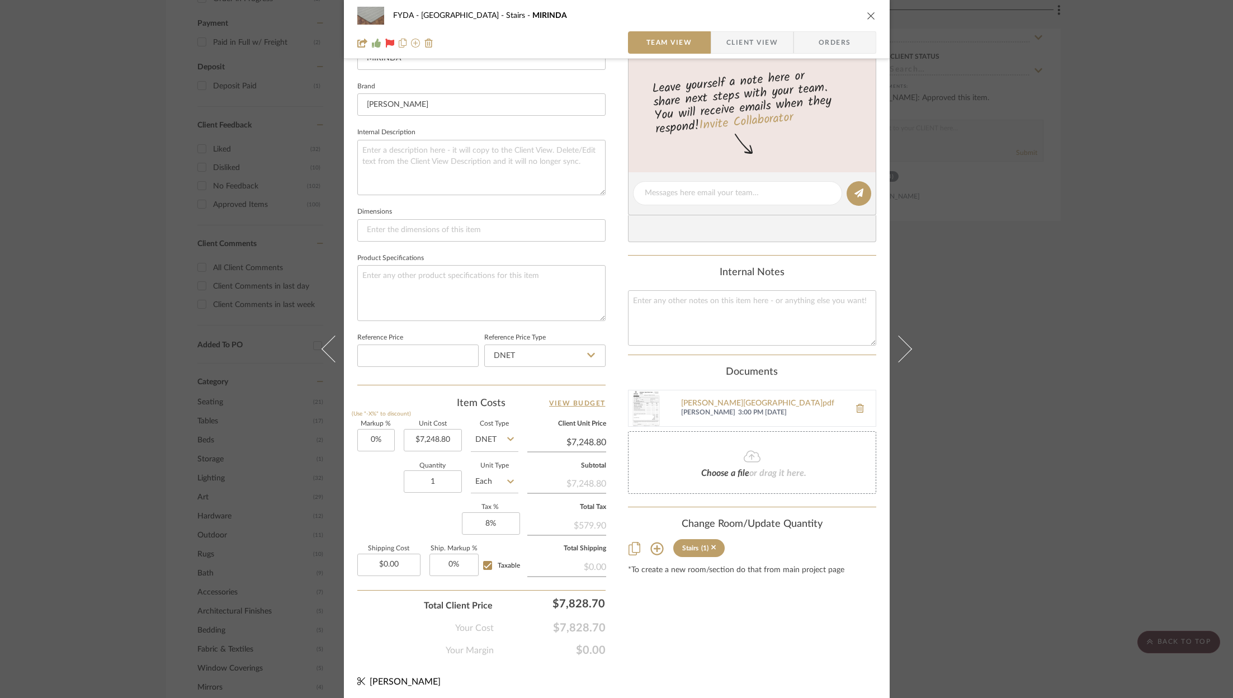
click at [747, 47] on span "Client View" at bounding box center [751, 42] width 51 height 22
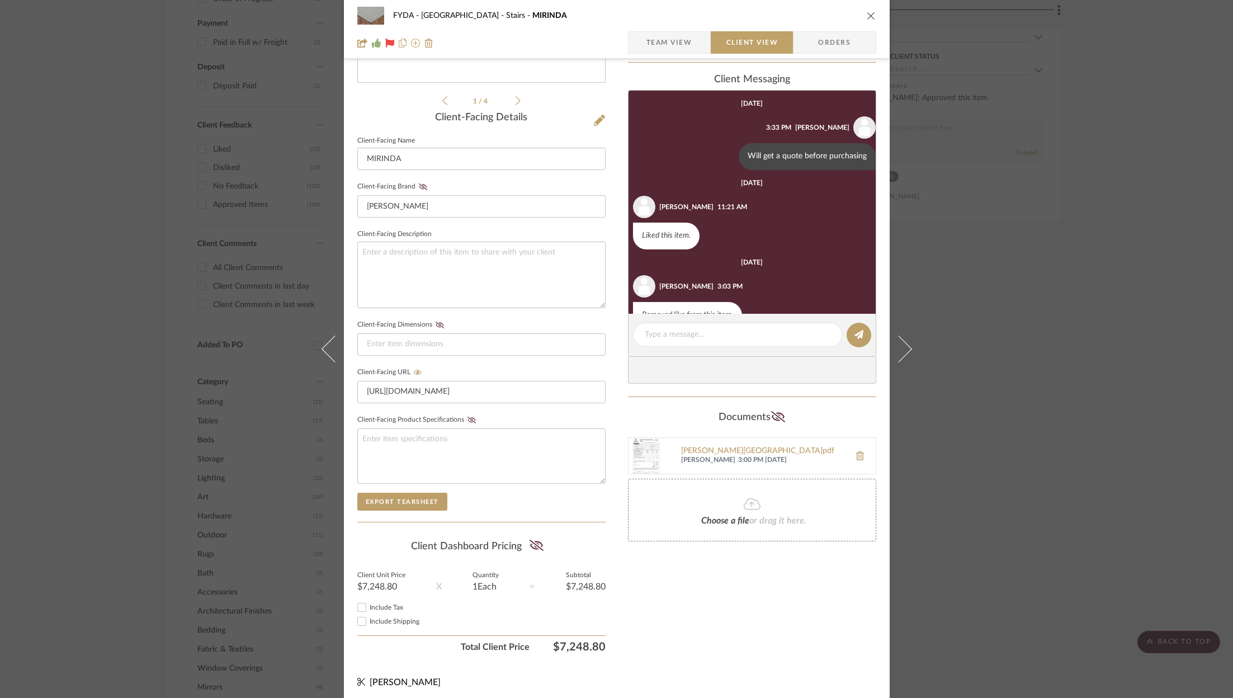
scroll to position [224, 0]
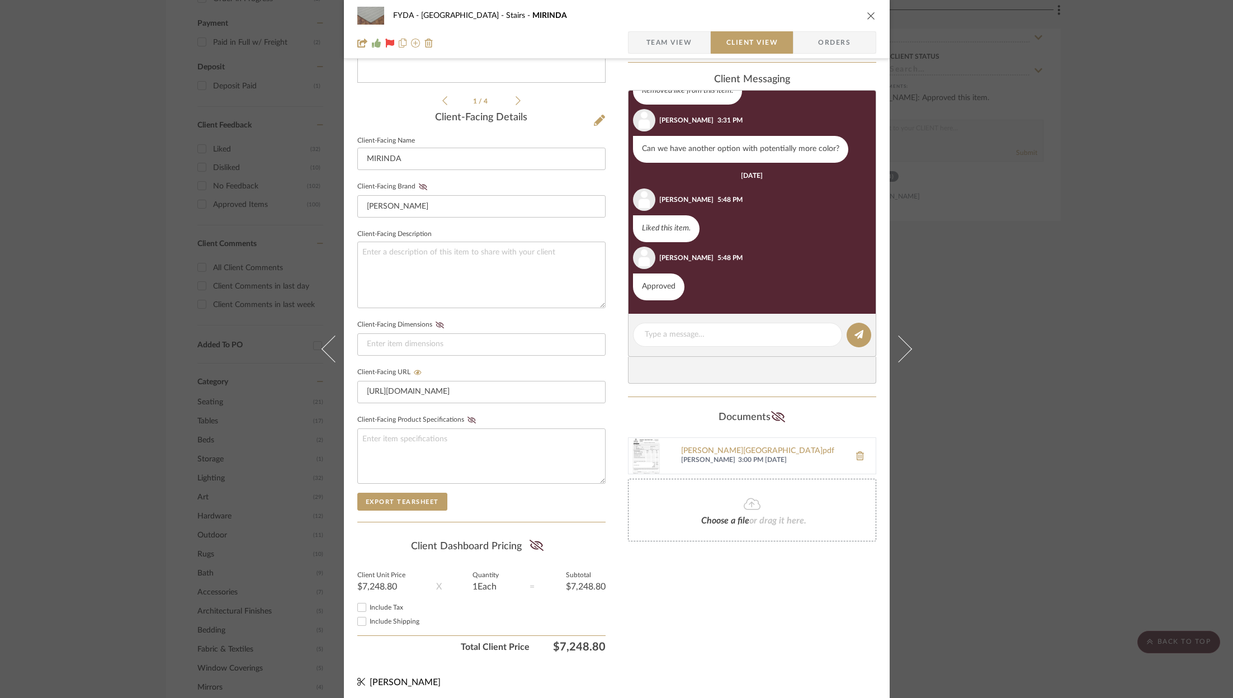
click at [1094, 334] on div "FYDA - 655 City Park Stairs MIRINDA Team View Client View Orders 1 / 4 Client-F…" at bounding box center [616, 349] width 1233 height 698
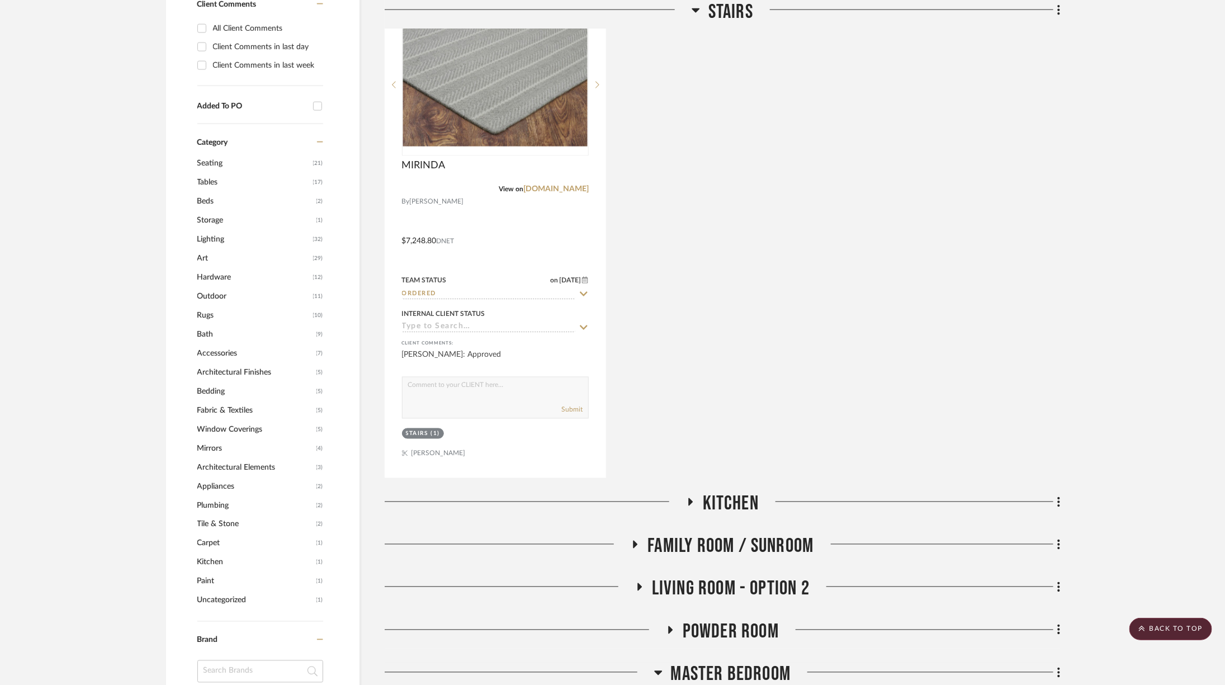
scroll to position [996, 0]
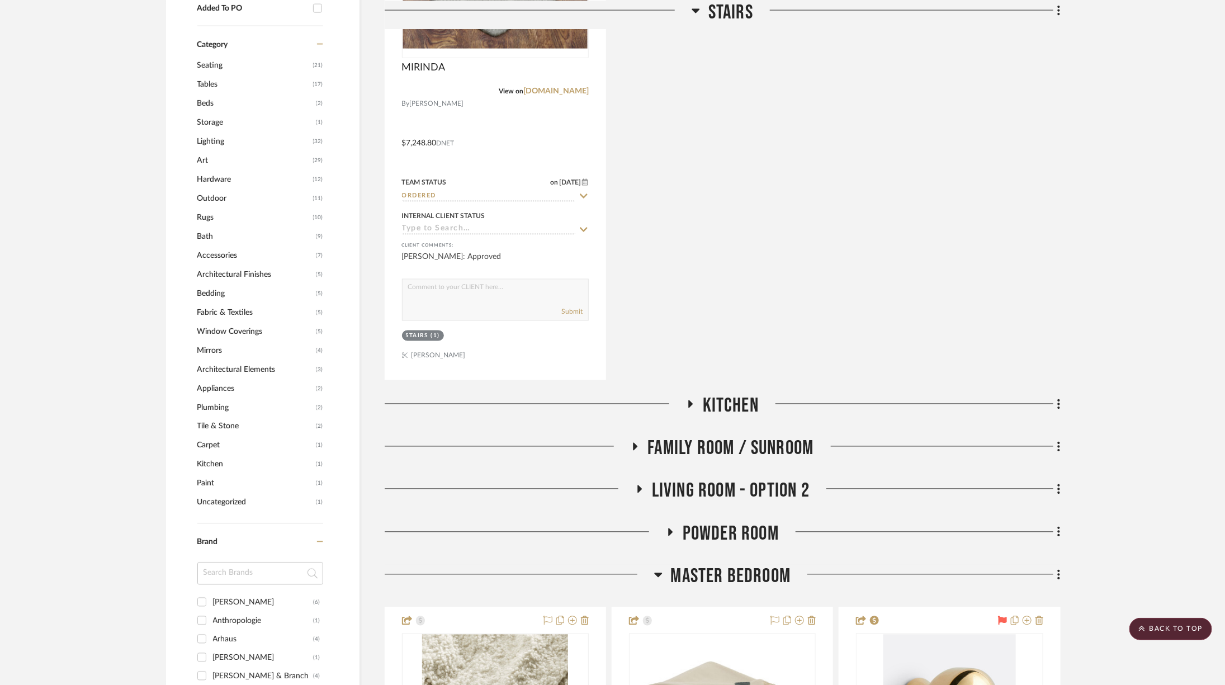
click at [754, 400] on span "Kitchen" at bounding box center [731, 406] width 56 height 24
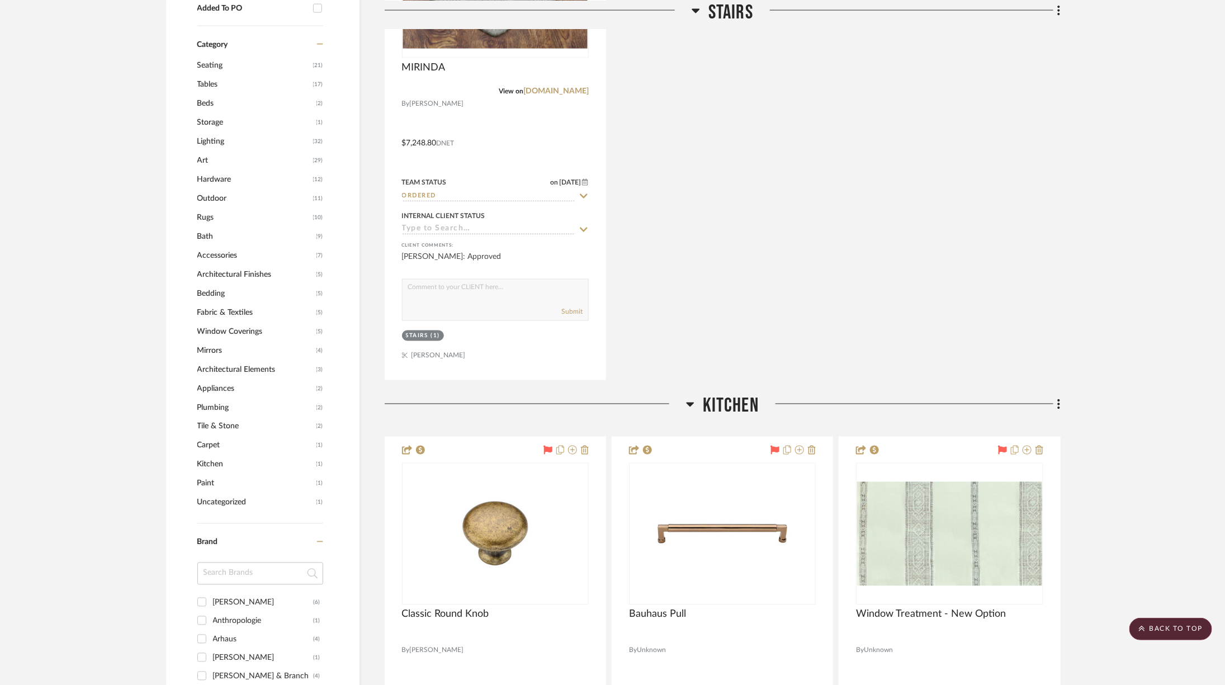
scroll to position [1456, 0]
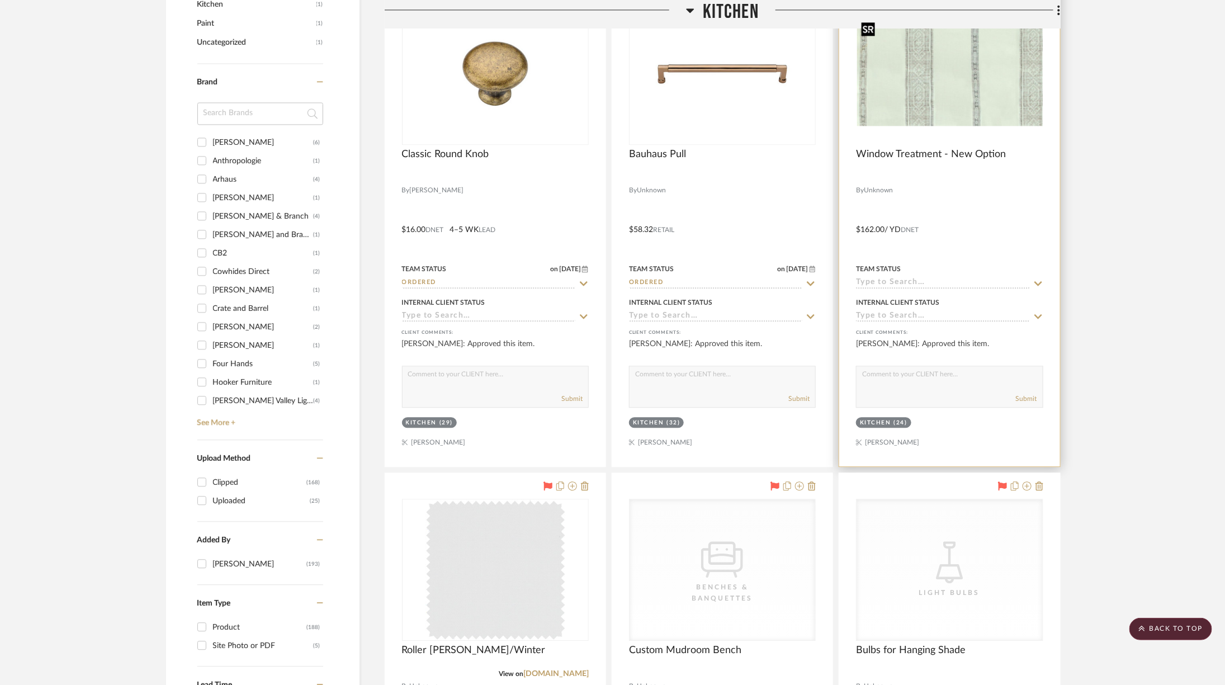
click at [0, 0] on img at bounding box center [0, 0] width 0 height 0
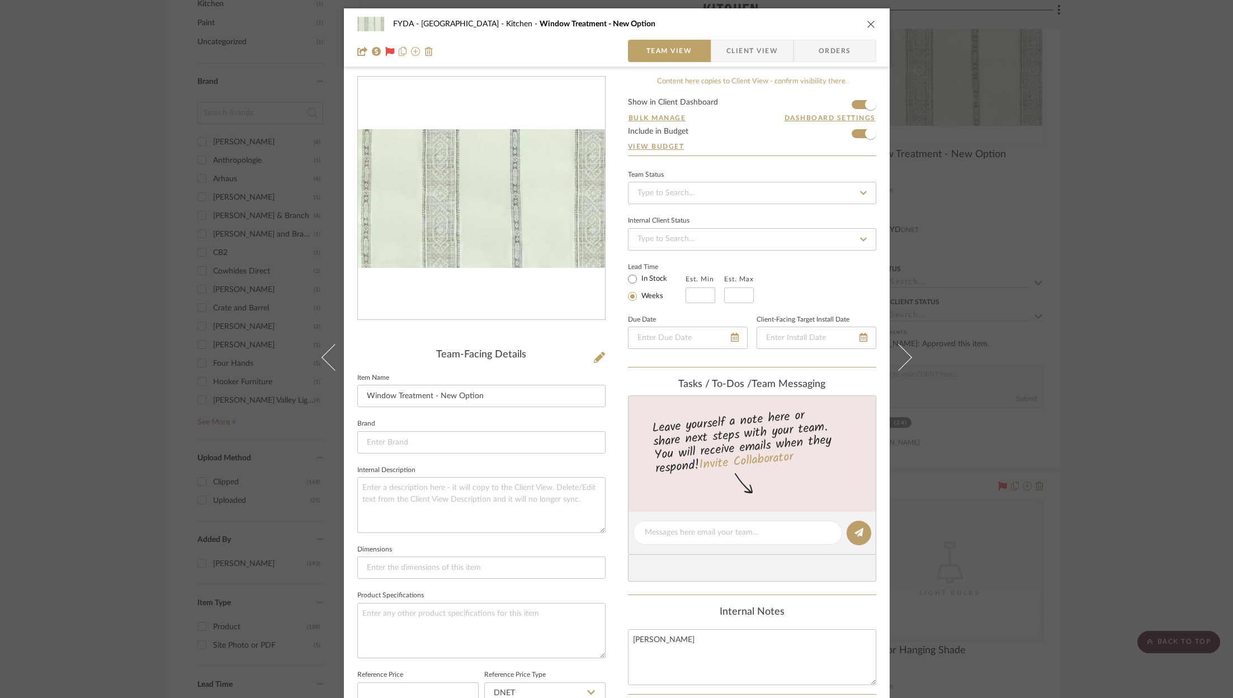
scroll to position [337, 0]
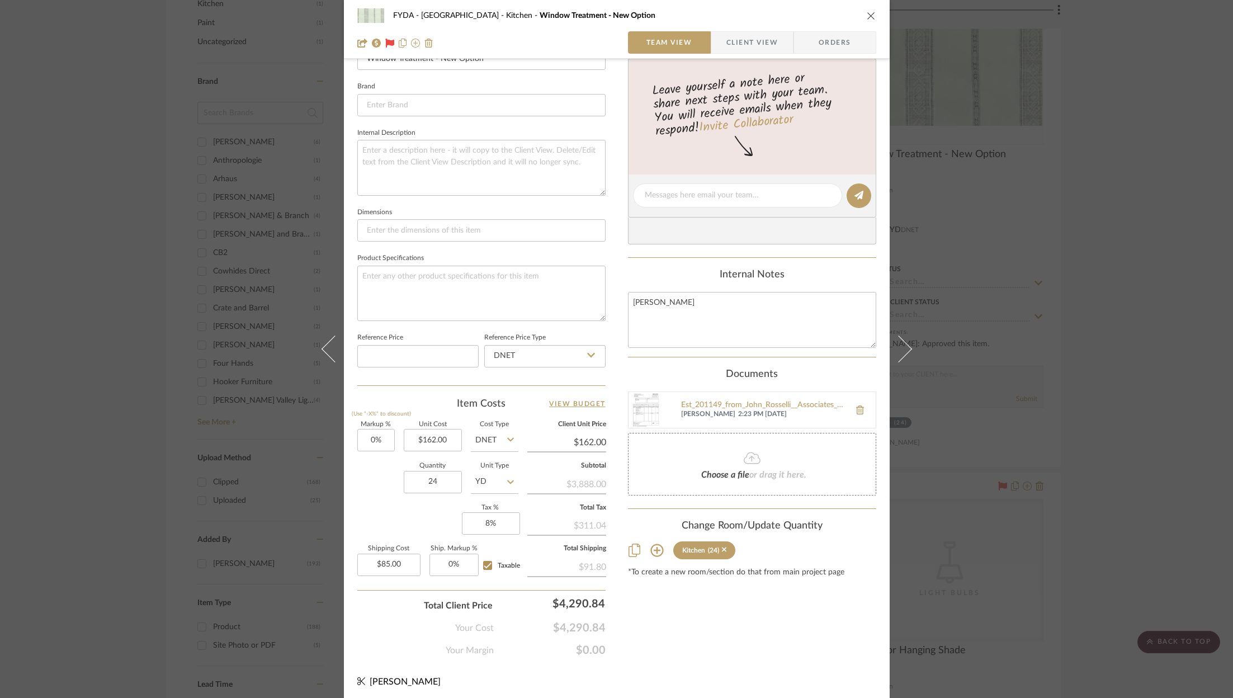
click at [778, 40] on span "Client View" at bounding box center [752, 42] width 82 height 22
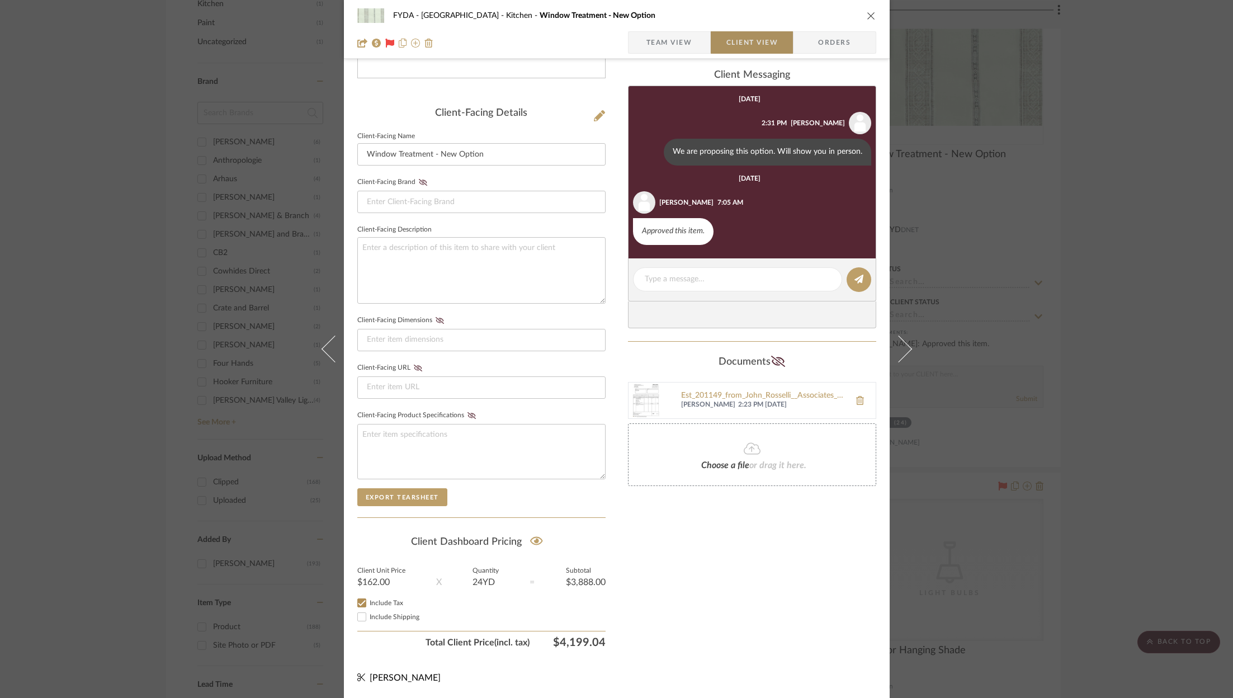
scroll to position [237, 0]
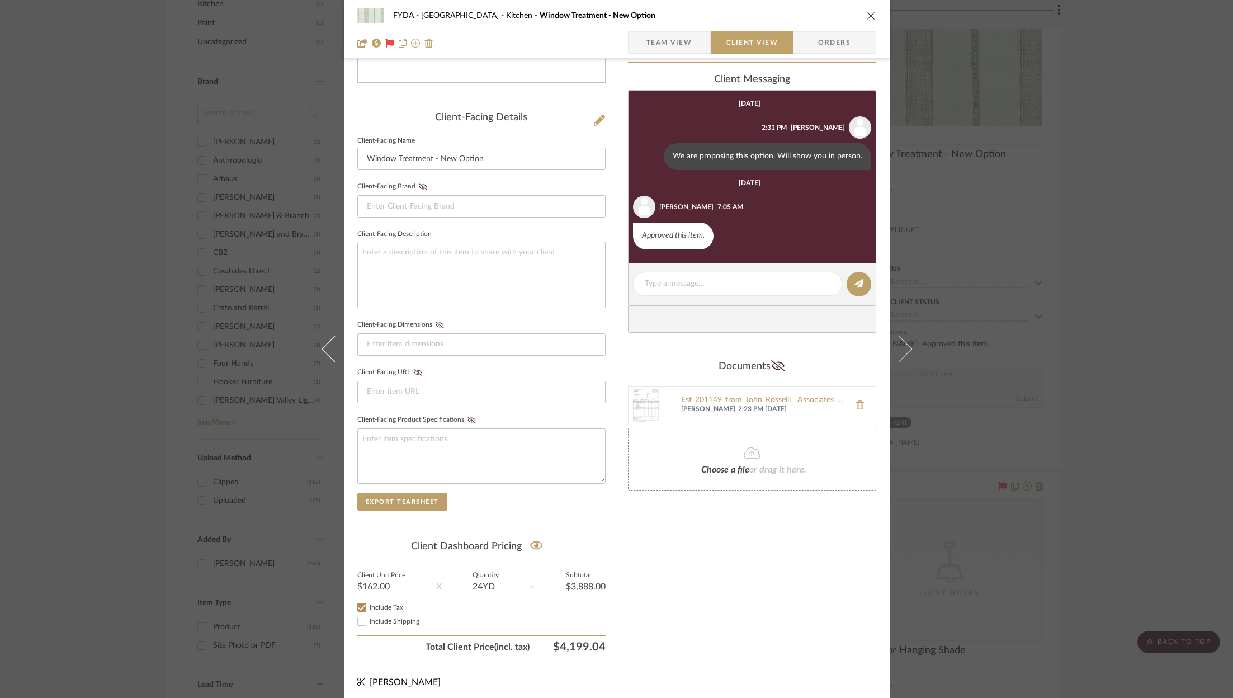
click at [663, 45] on span "Team View" at bounding box center [669, 42] width 46 height 22
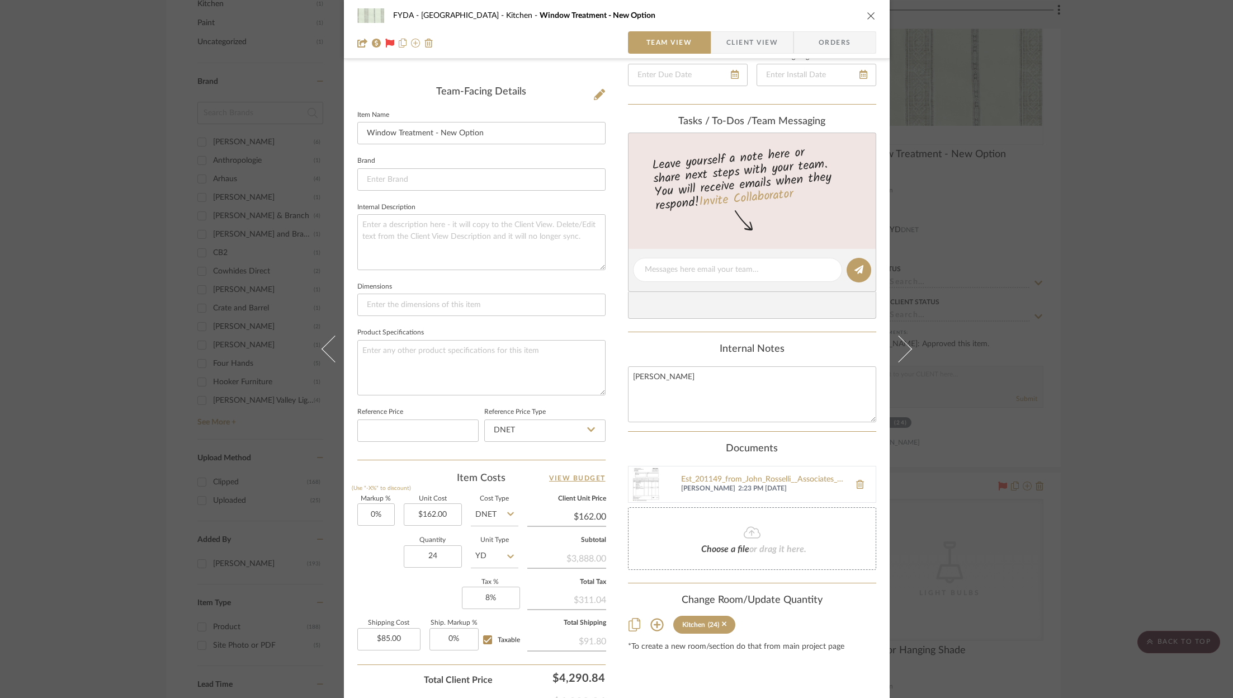
scroll to position [337, 0]
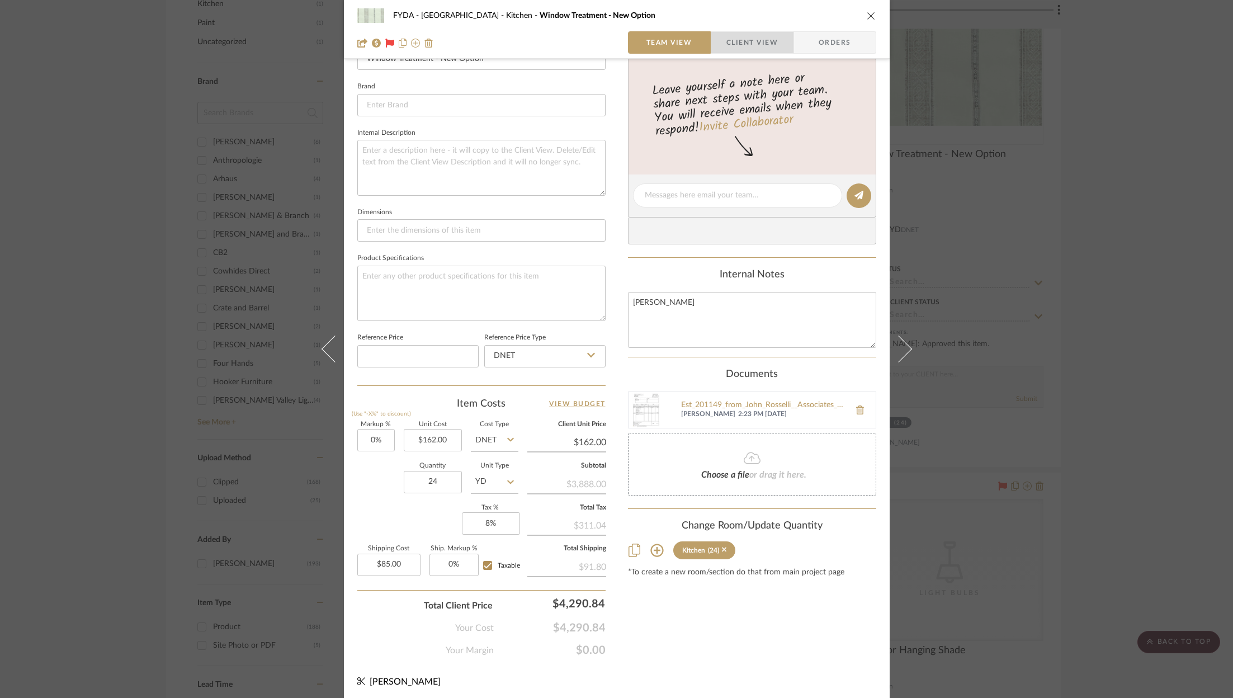
drag, startPoint x: 733, startPoint y: 41, endPoint x: 737, endPoint y: 57, distance: 16.7
click at [733, 39] on span "Client View" at bounding box center [751, 42] width 51 height 22
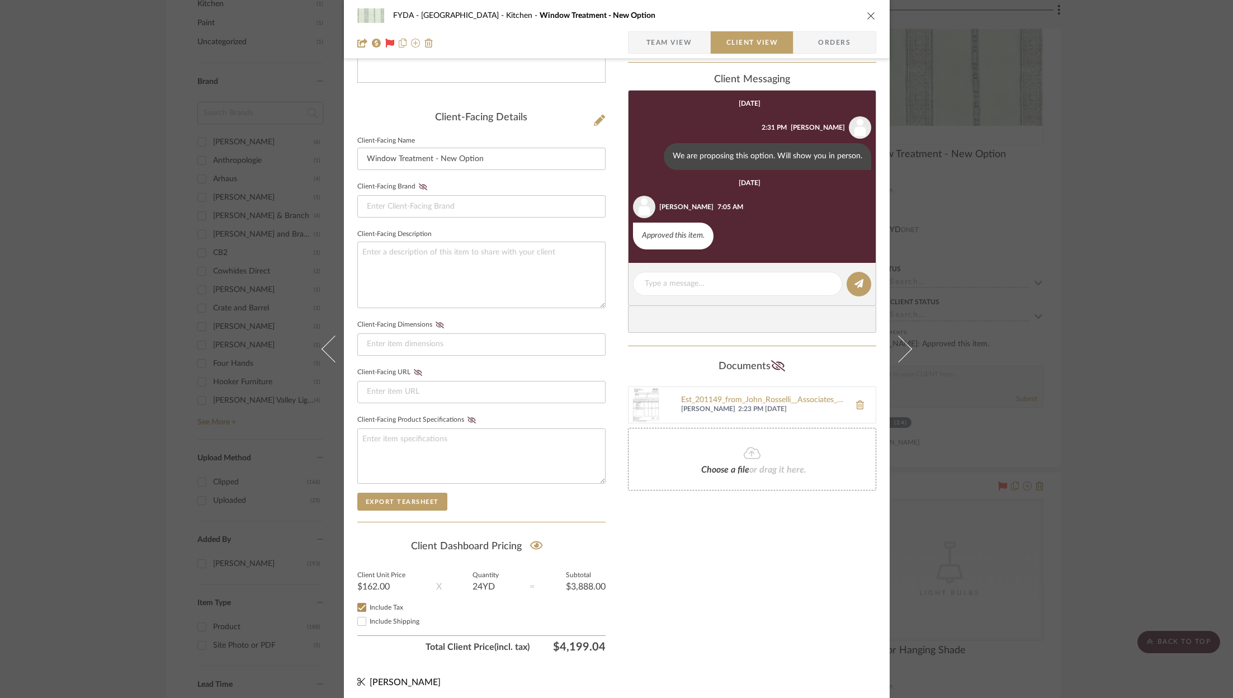
click at [656, 42] on span "Team View" at bounding box center [669, 42] width 46 height 22
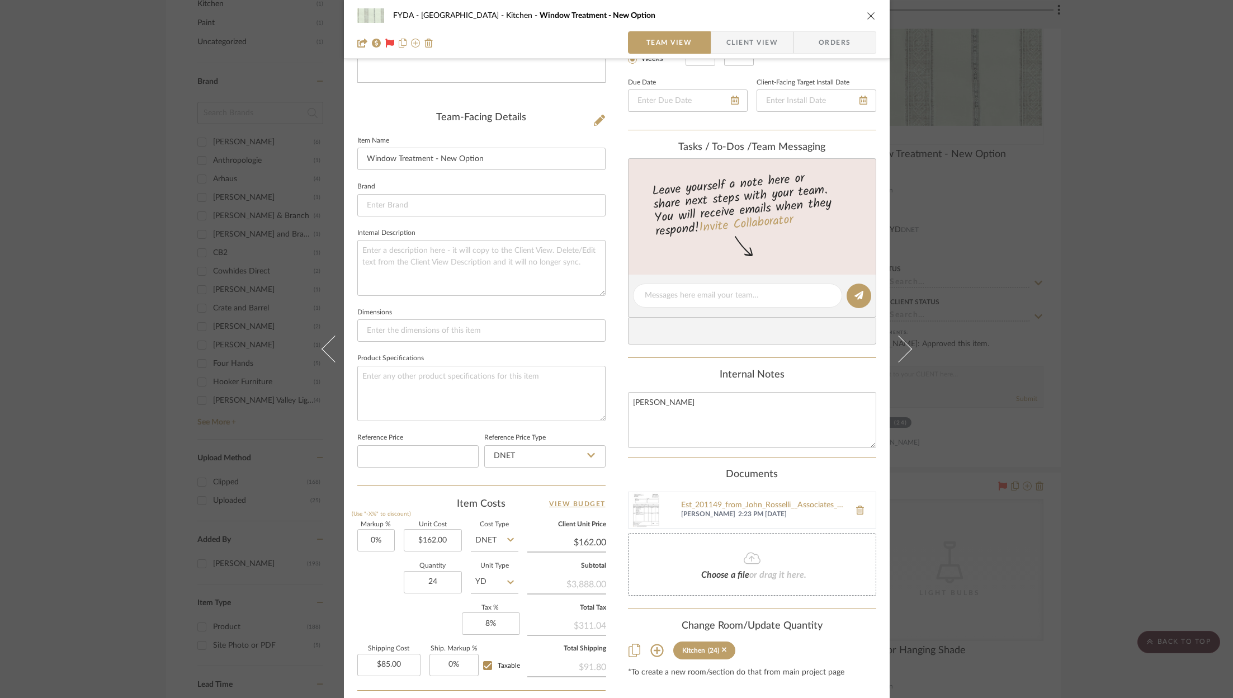
click at [647, 505] on img at bounding box center [646, 510] width 36 height 36
click at [1073, 318] on div "FYDA - 655 City Park Kitchen Window Treatment - New Option Team View Client Vie…" at bounding box center [616, 349] width 1233 height 698
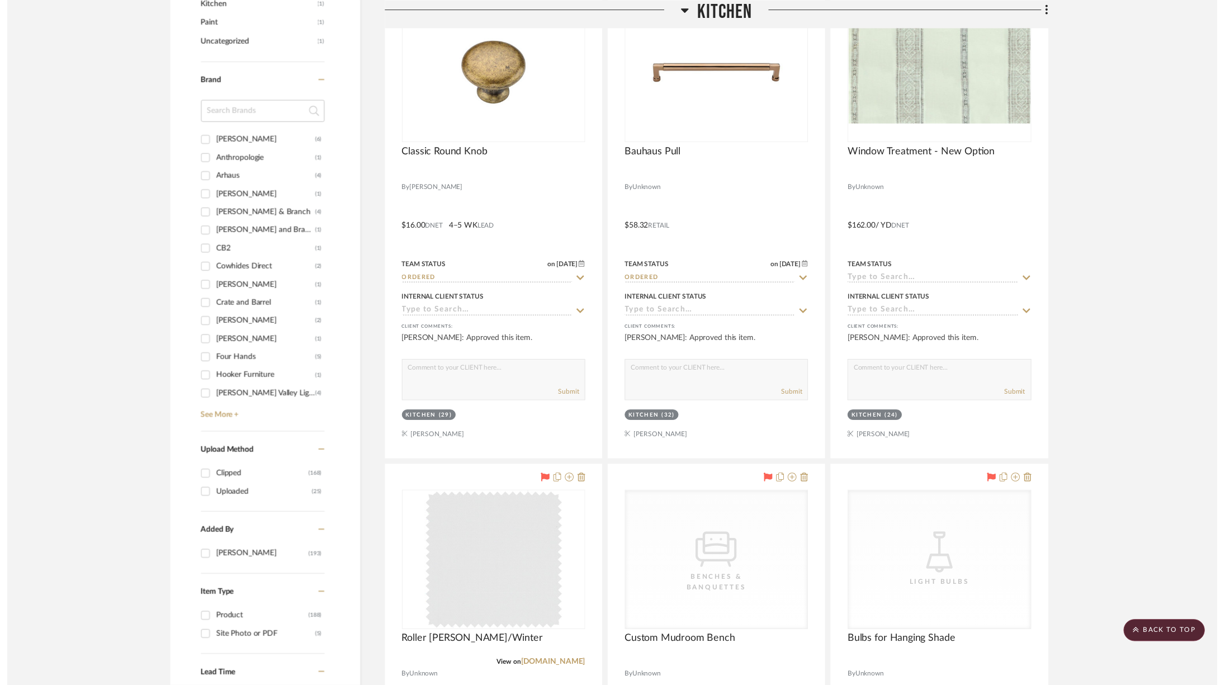
scroll to position [1456, 0]
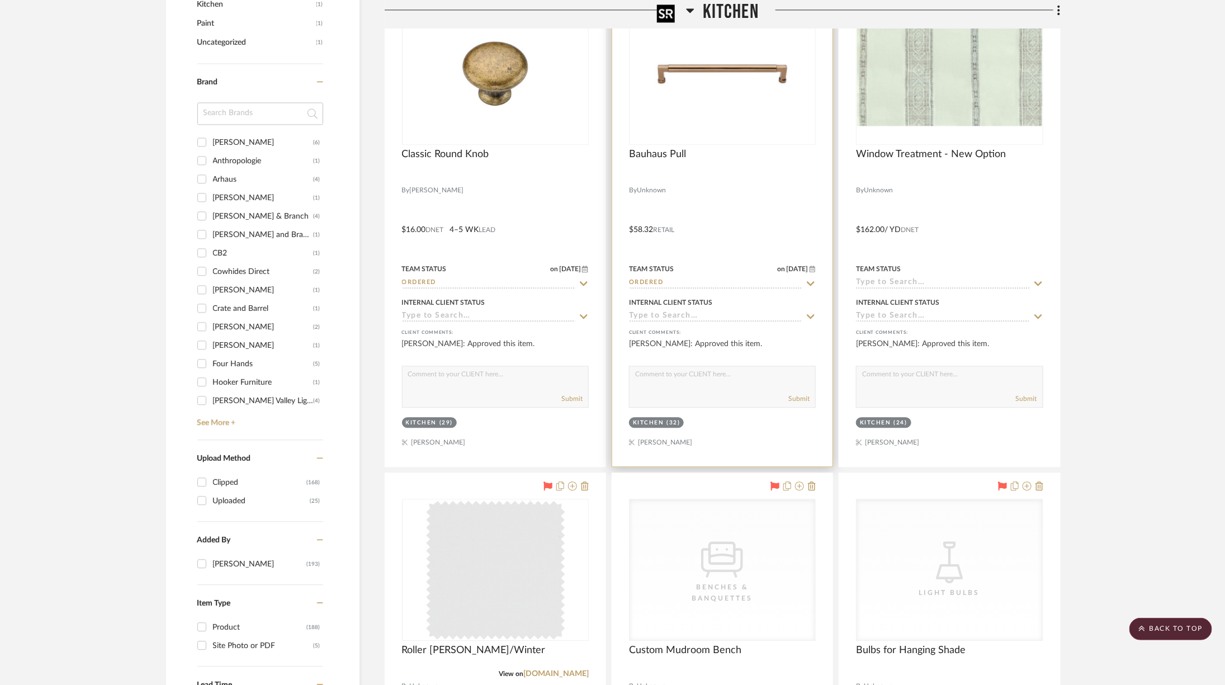
click at [0, 0] on img at bounding box center [0, 0] width 0 height 0
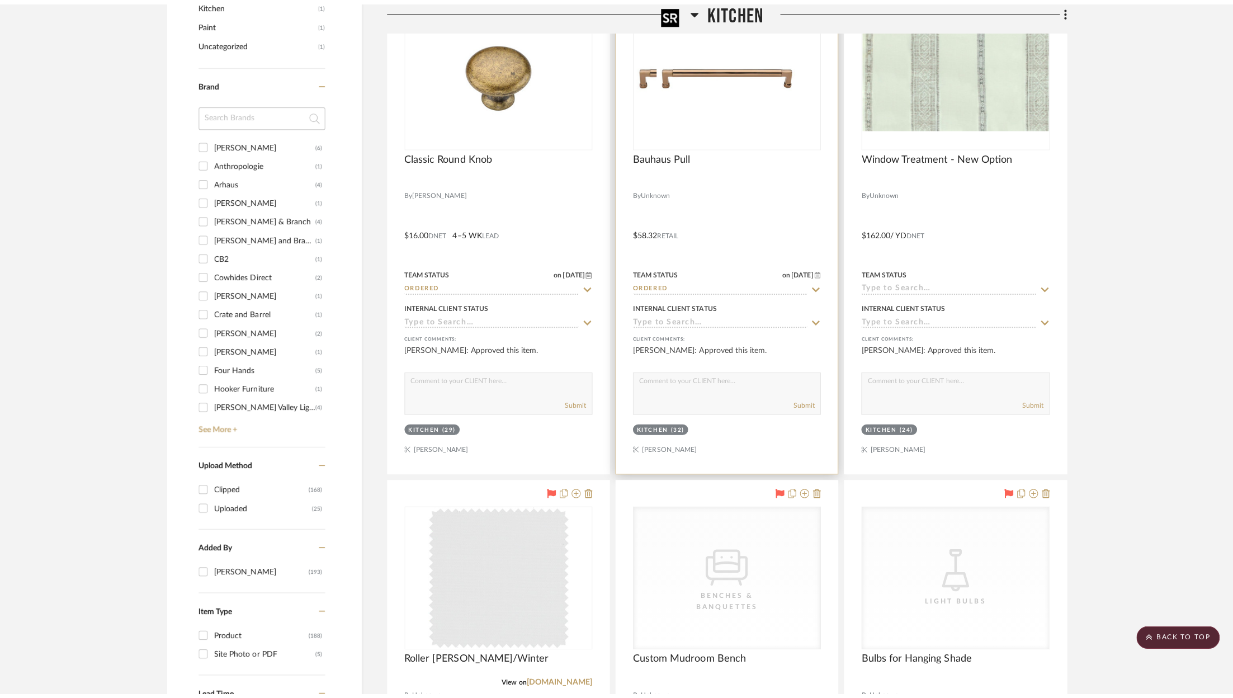
scroll to position [0, 0]
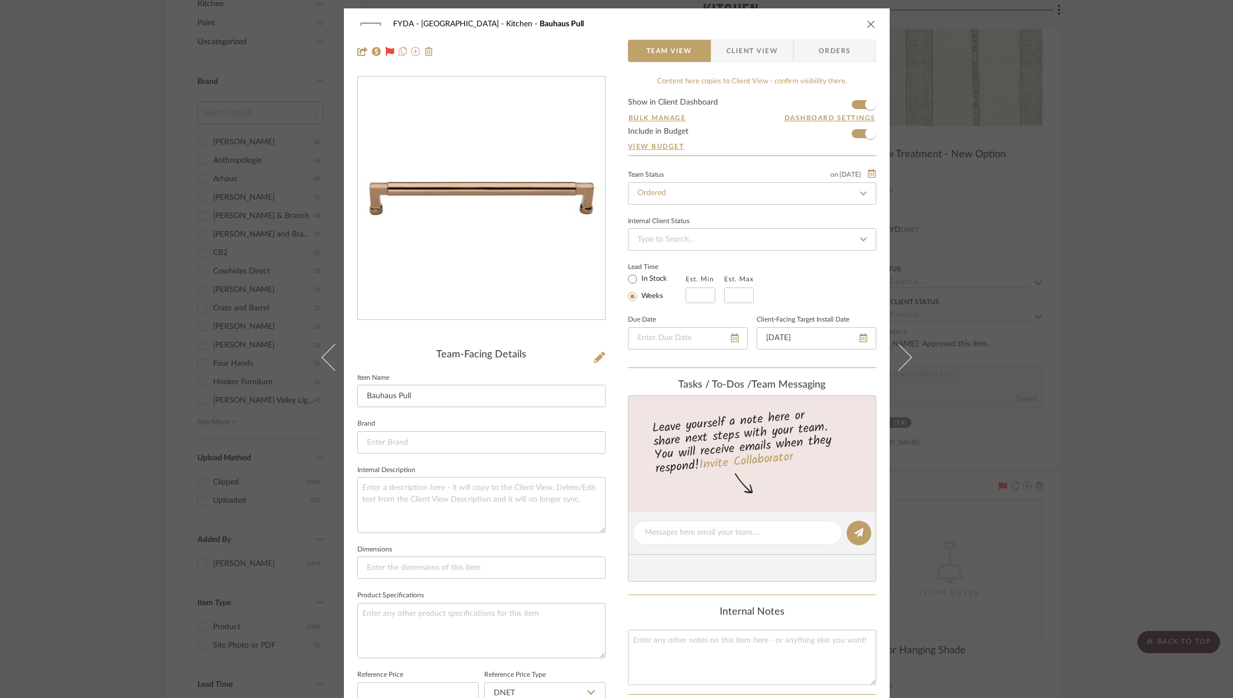
click at [1087, 348] on div "FYDA - 655 City Park Kitchen Bauhaus Pull Team View Client View Orders Team-Fac…" at bounding box center [616, 349] width 1233 height 698
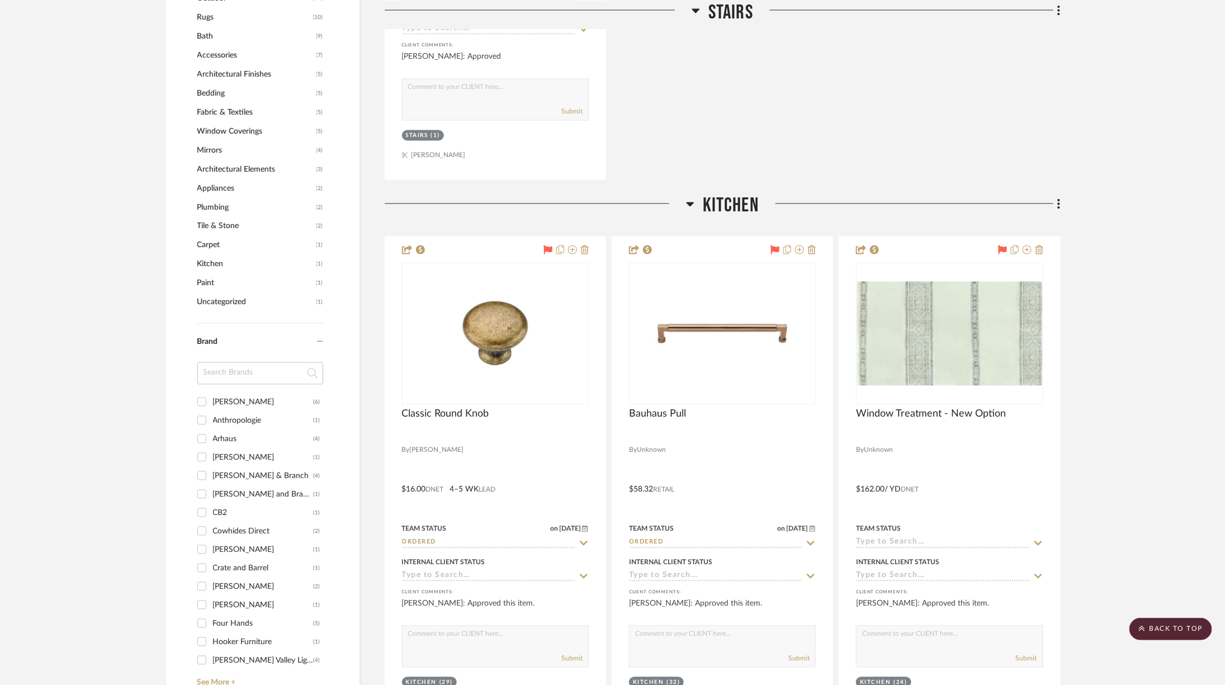
scroll to position [912, 0]
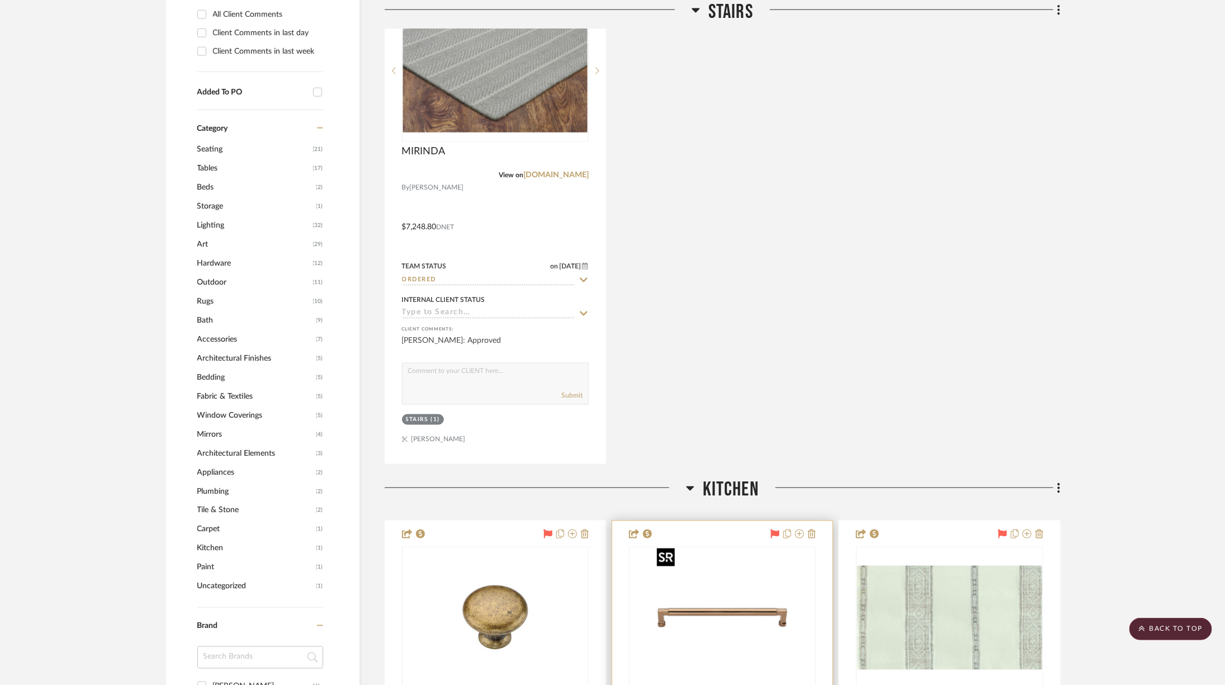
click at [725, 609] on img "0" at bounding box center [722, 618] width 140 height 140
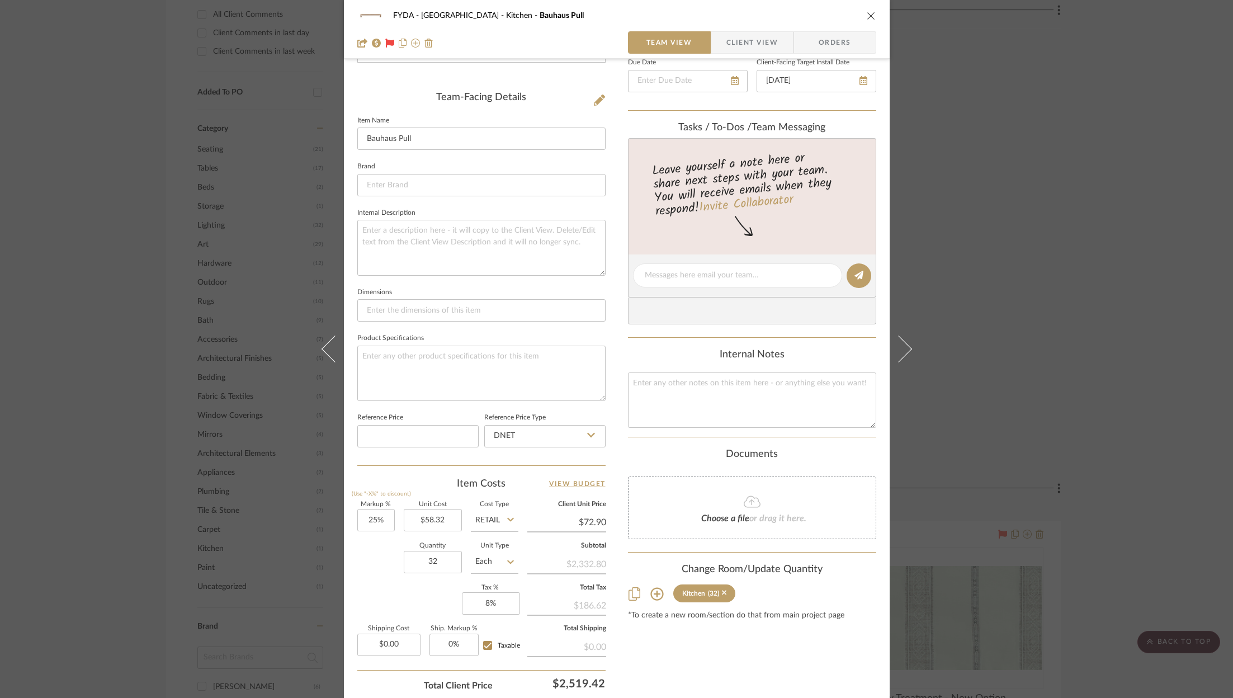
scroll to position [337, 0]
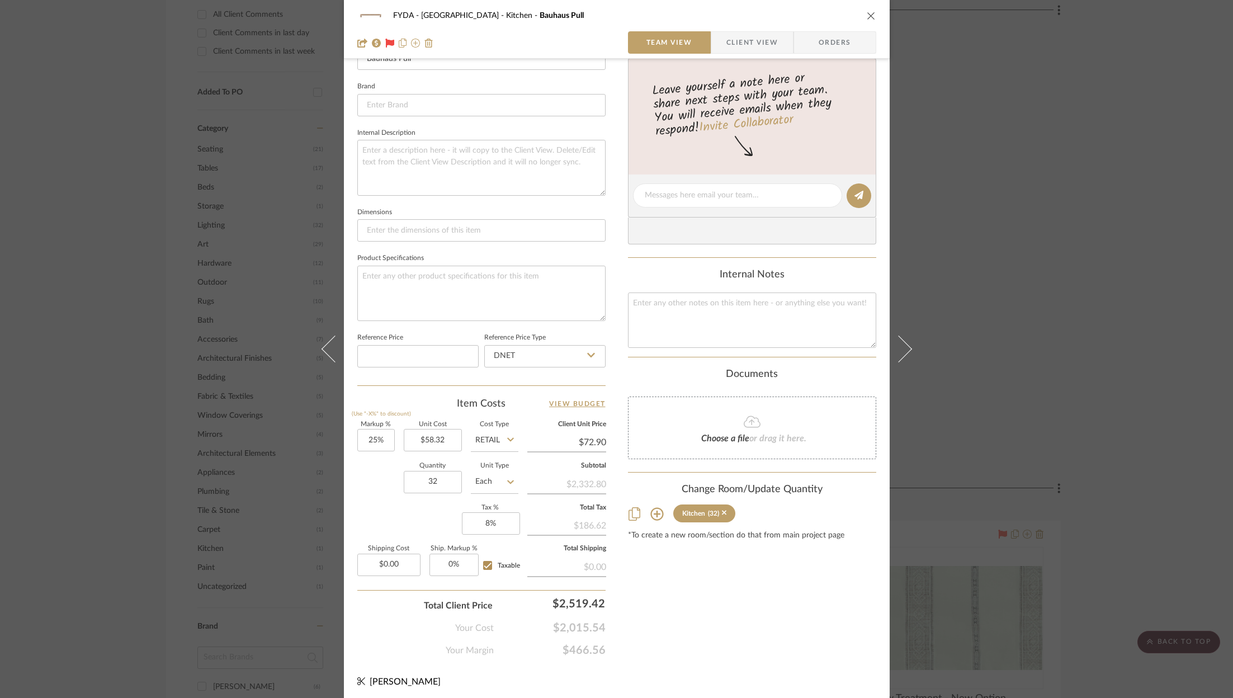
click at [1119, 430] on div "FYDA - 655 City Park Kitchen Bauhaus Pull Team View Client View Orders Team-Fac…" at bounding box center [616, 349] width 1233 height 698
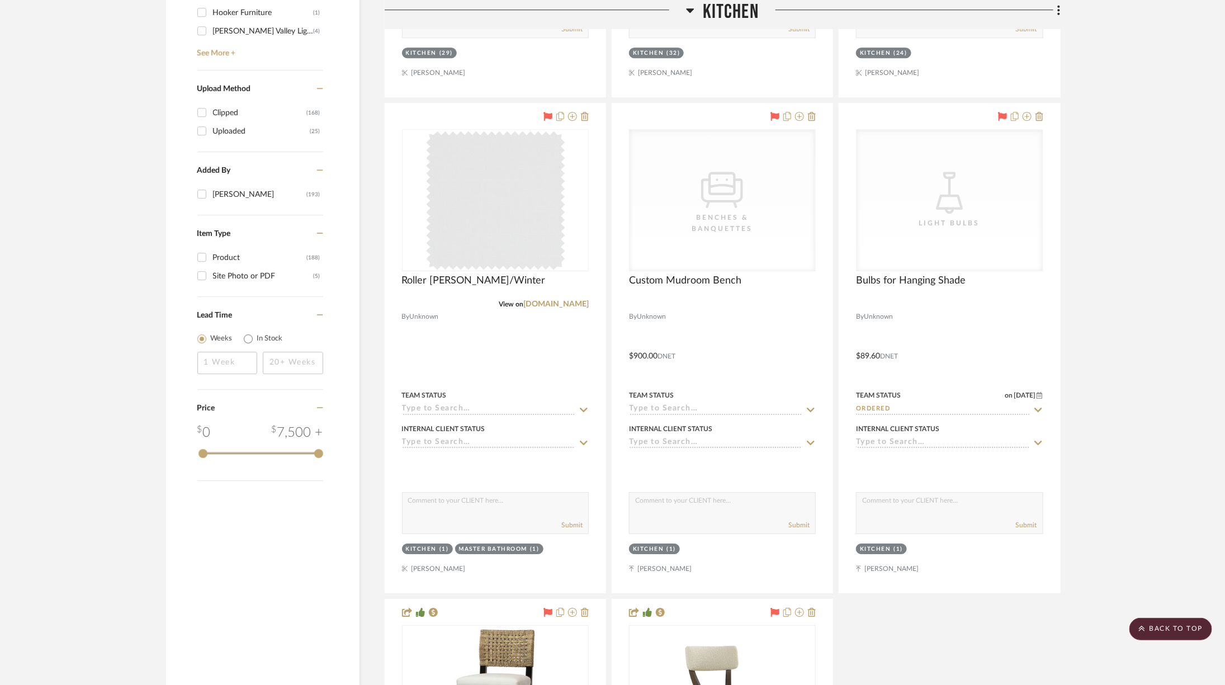
scroll to position [1845, 0]
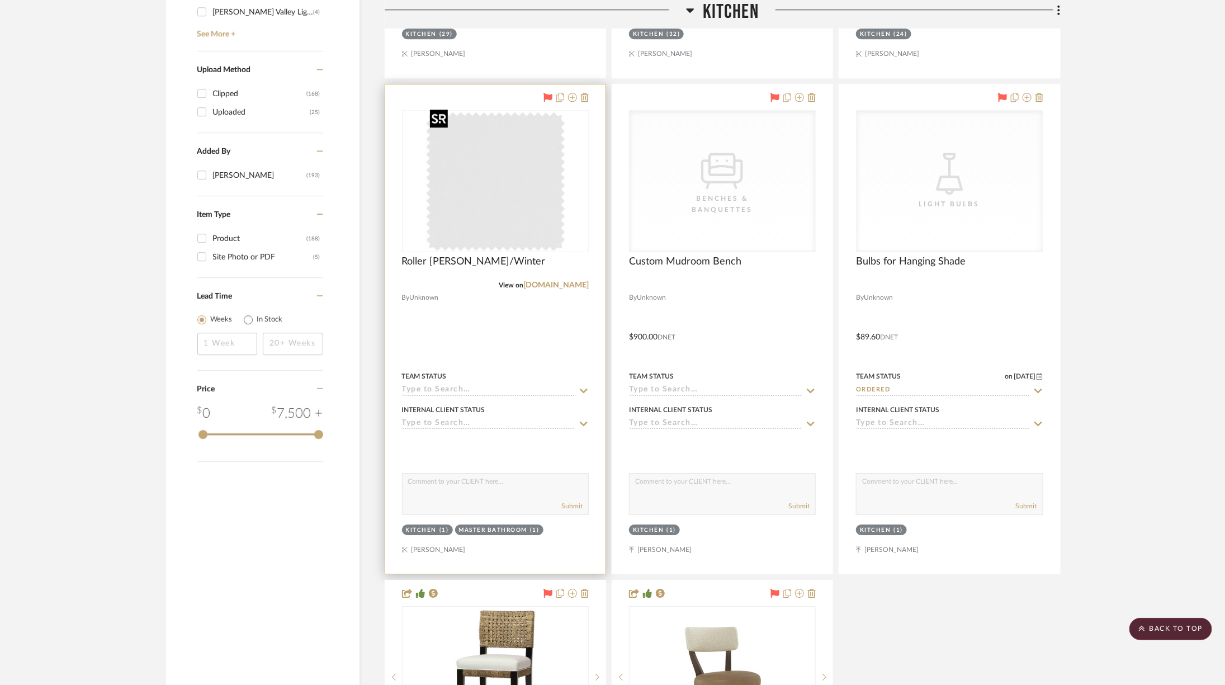
click at [524, 191] on img "0" at bounding box center [495, 181] width 140 height 140
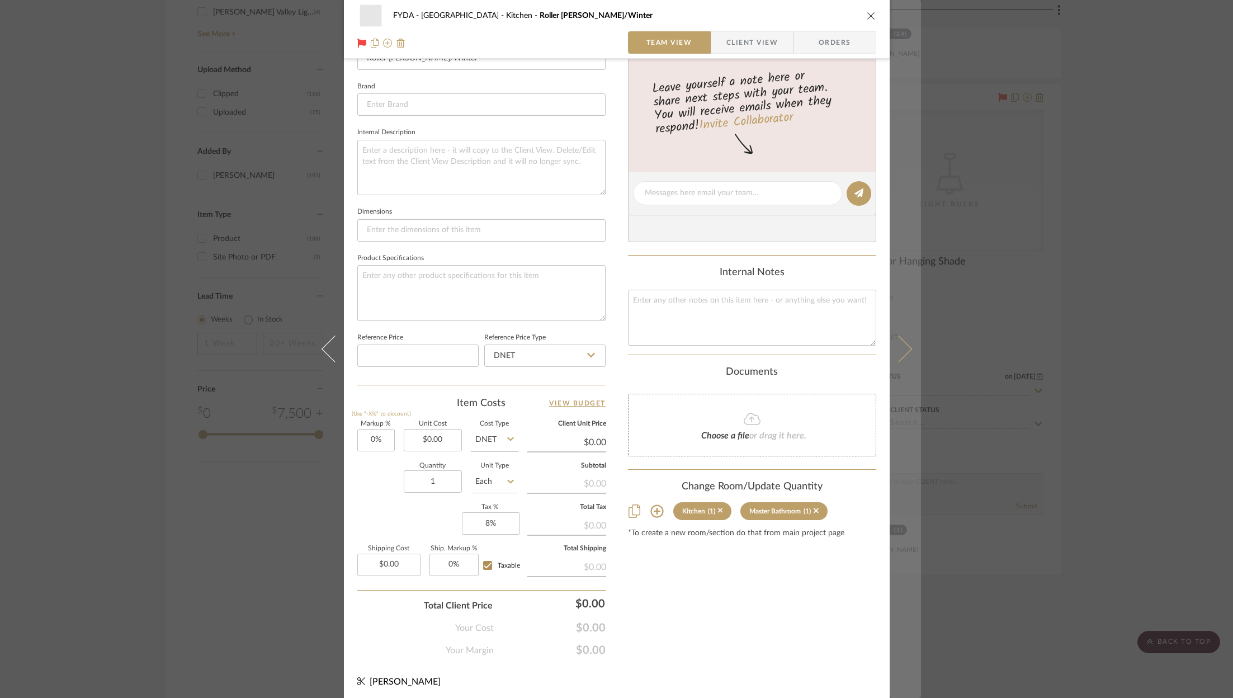
scroll to position [0, 0]
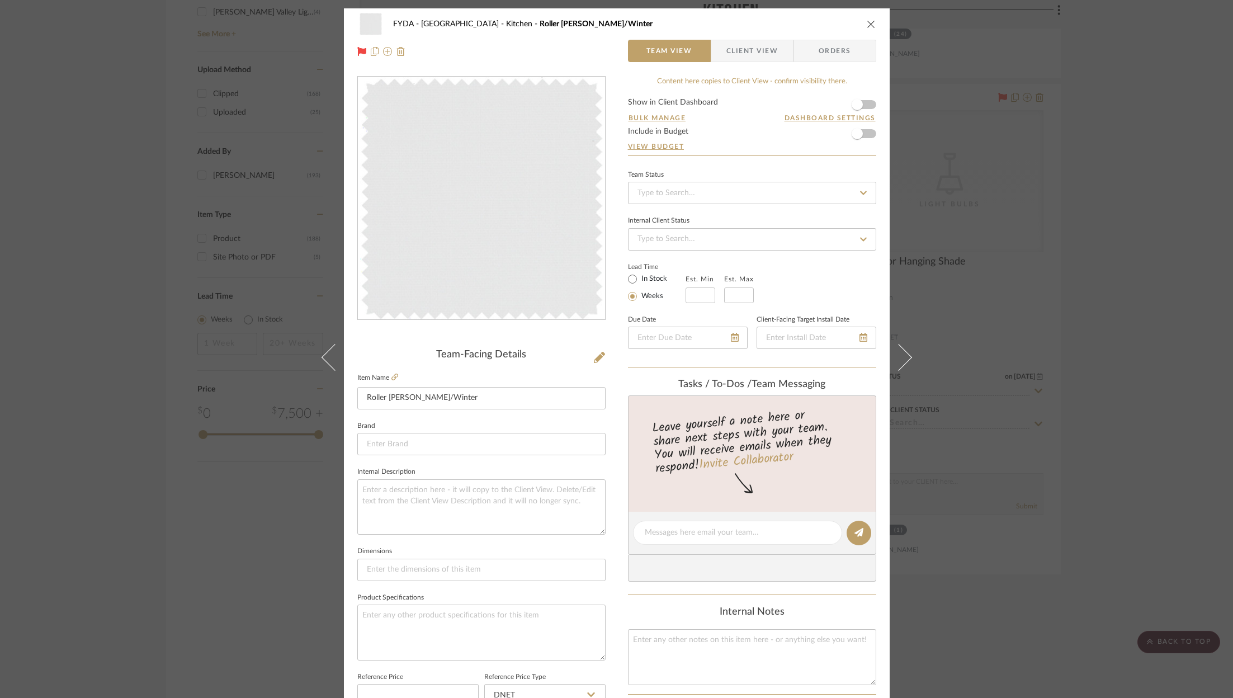
click at [1111, 228] on div "FYDA - 655 City Park Kitchen Roller Shades - Thompson/Winter Team View Client V…" at bounding box center [616, 349] width 1233 height 698
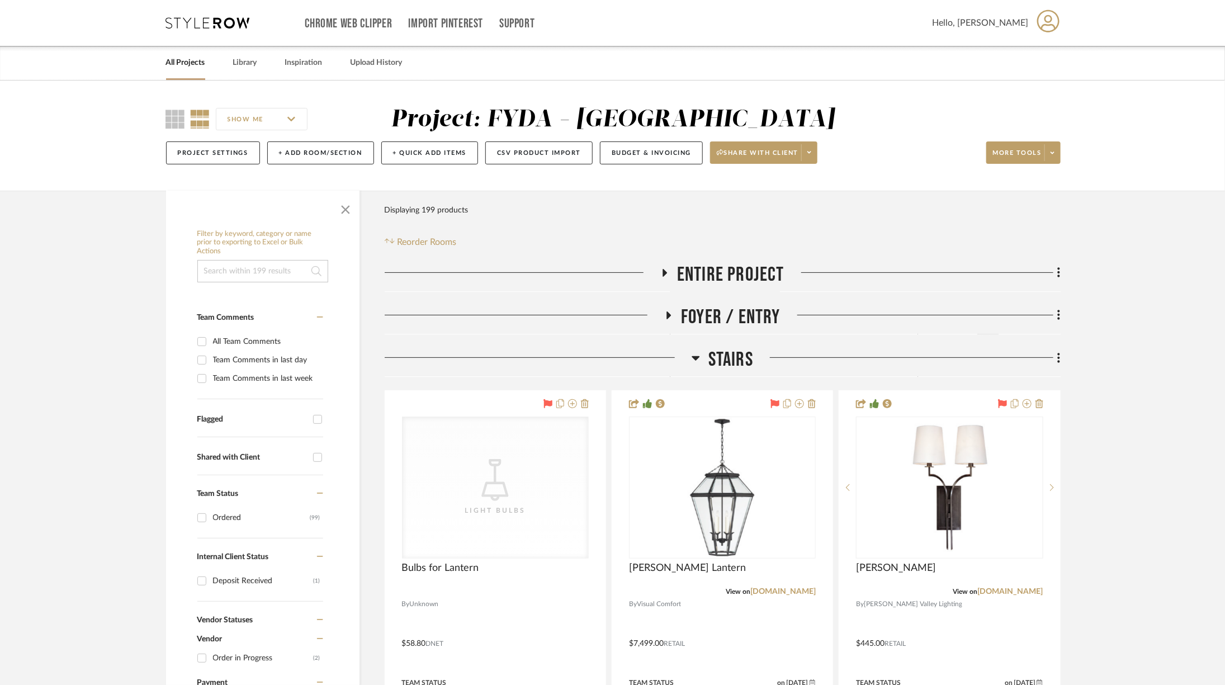
click at [699, 272] on span "Entire Project" at bounding box center [730, 275] width 107 height 24
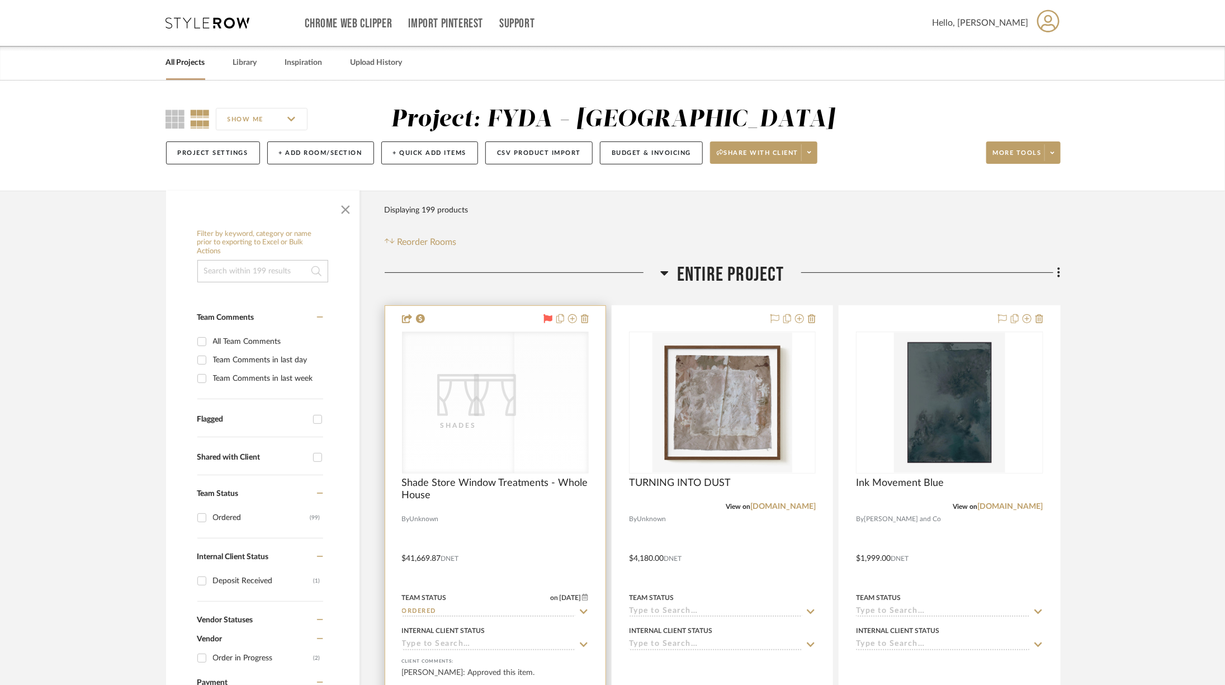
click at [514, 413] on div "CategoryIconFabrics Created with Sketch. Shades" at bounding box center [459, 402] width 112 height 141
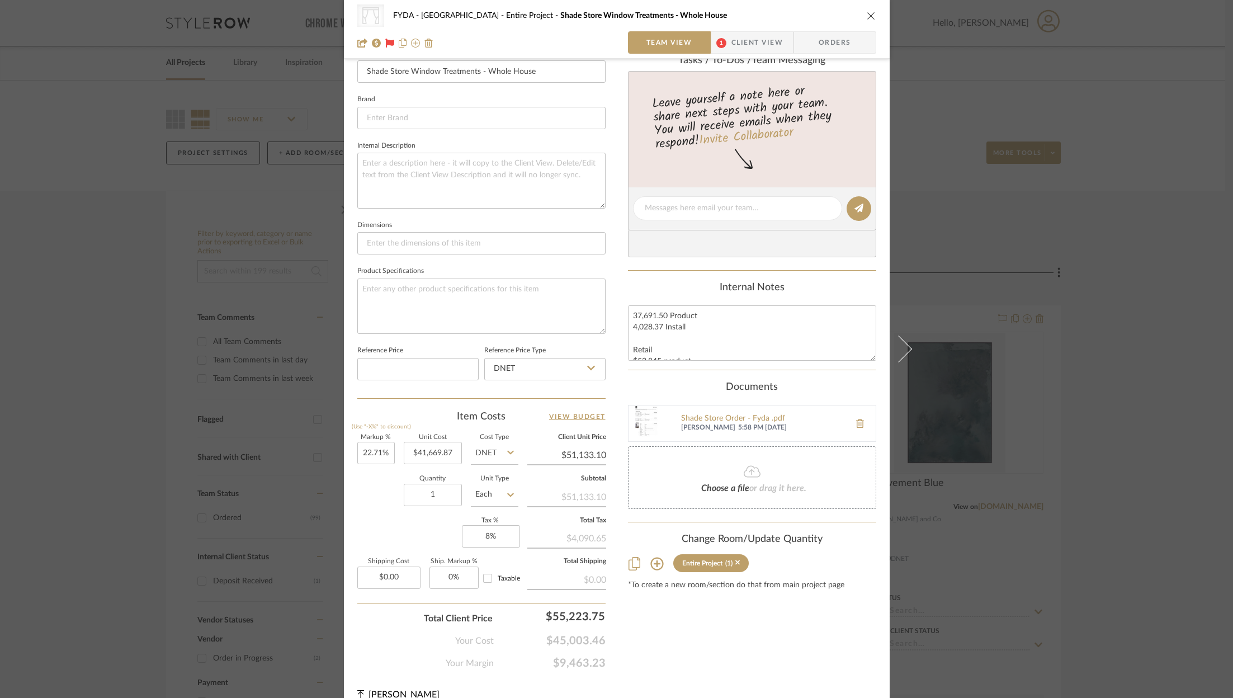
scroll to position [337, 0]
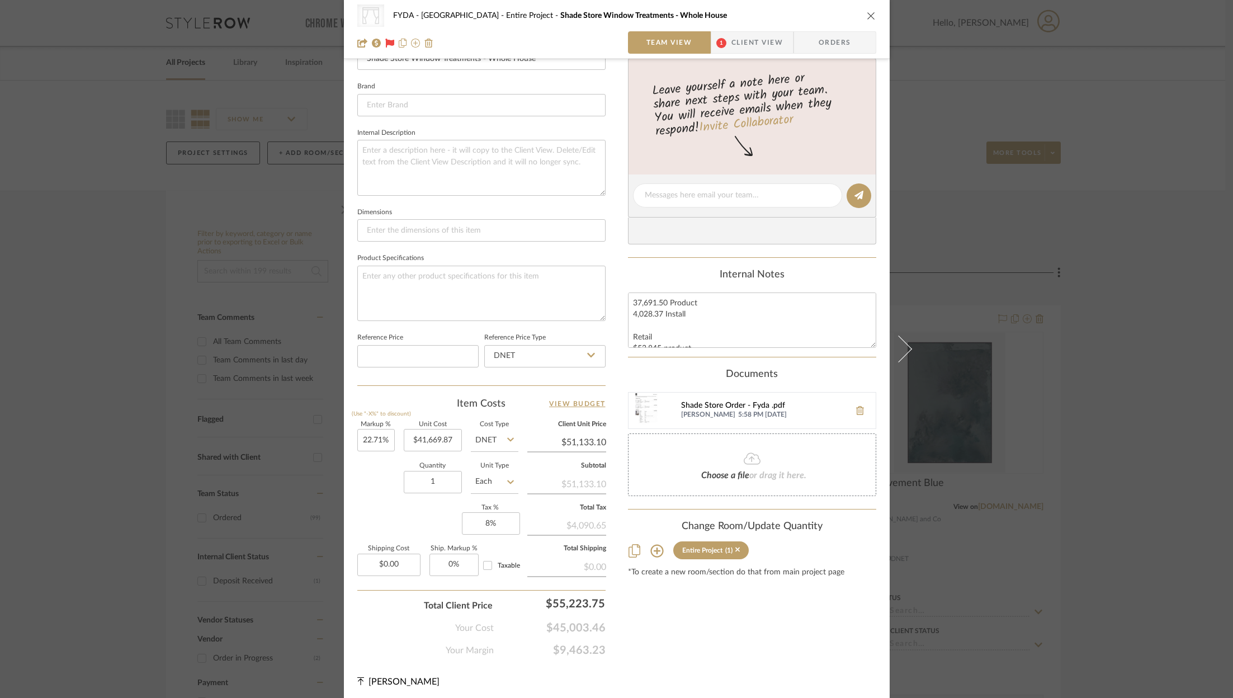
click at [763, 404] on div "Shade Store Order - Fyda .pdf" at bounding box center [762, 405] width 163 height 9
click at [1077, 497] on div "CategoryIconFabrics Created with Sketch. Shades FYDA - 655 City Park Entire Pro…" at bounding box center [616, 349] width 1233 height 698
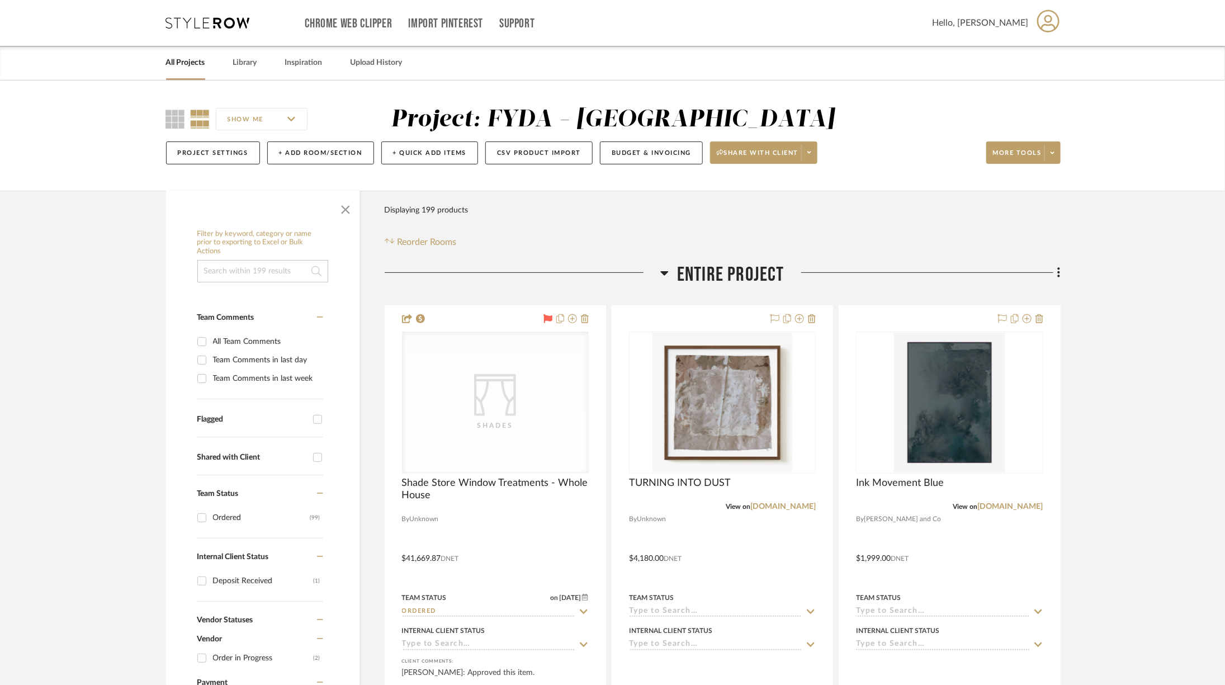
click at [689, 272] on span "Entire Project" at bounding box center [730, 275] width 107 height 24
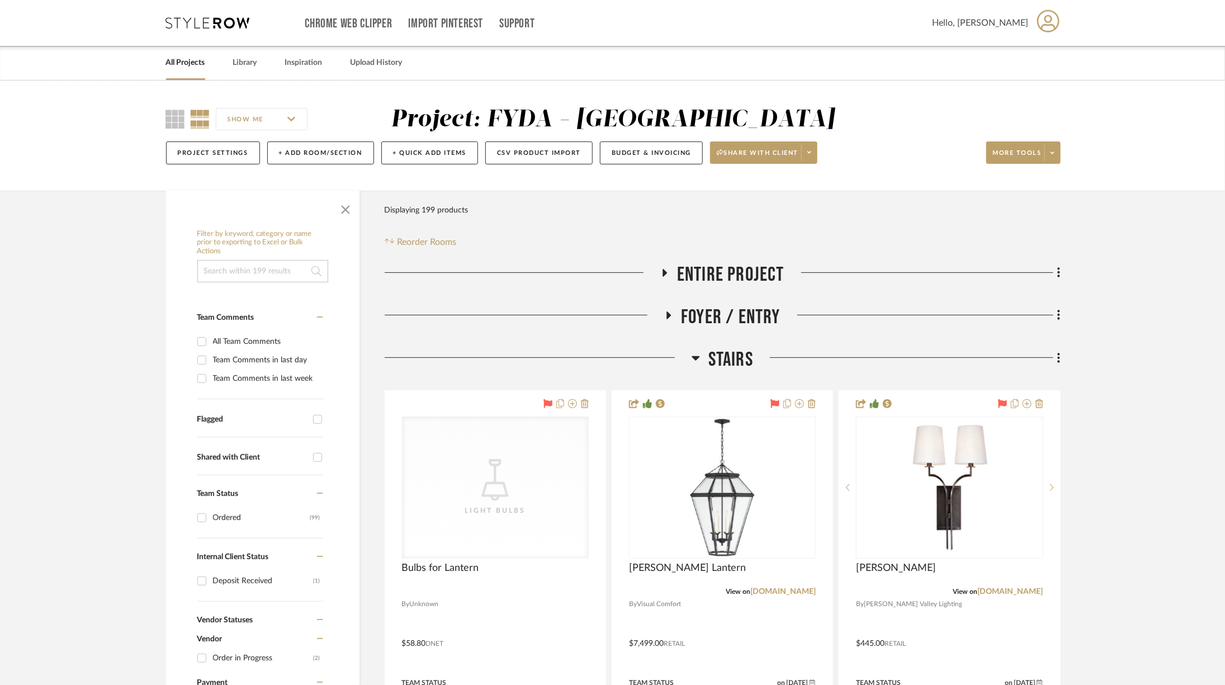
click at [710, 357] on span "Stairs" at bounding box center [730, 360] width 45 height 24
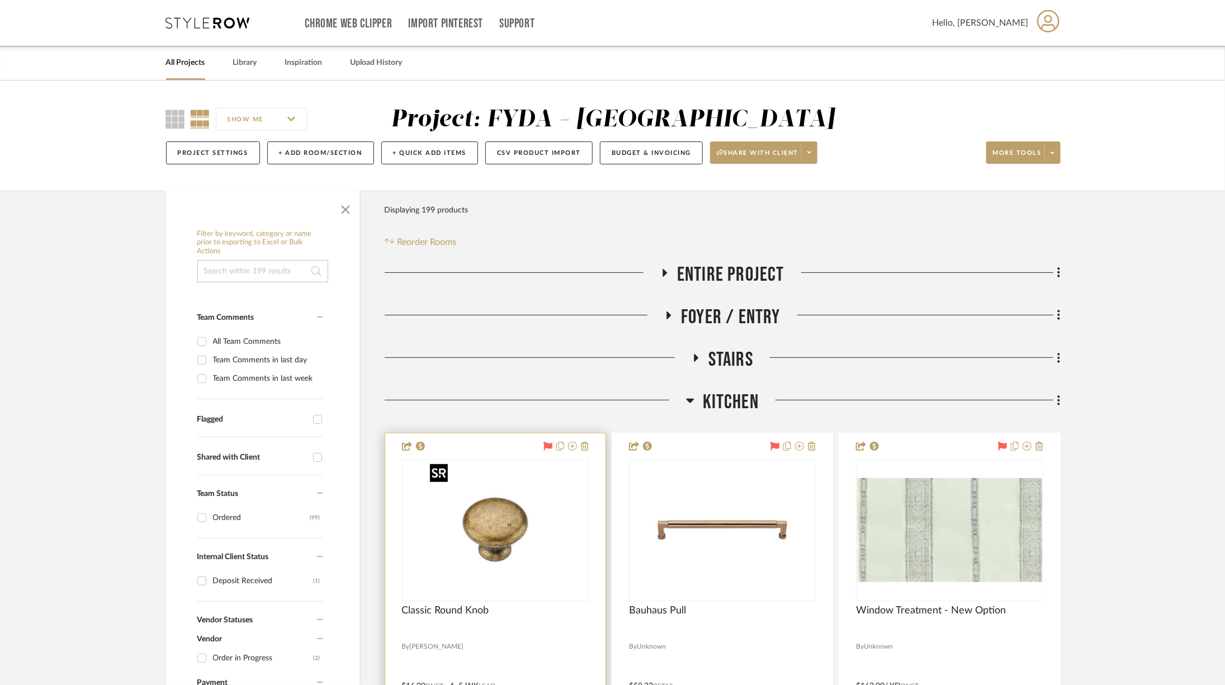
click at [0, 0] on img at bounding box center [0, 0] width 0 height 0
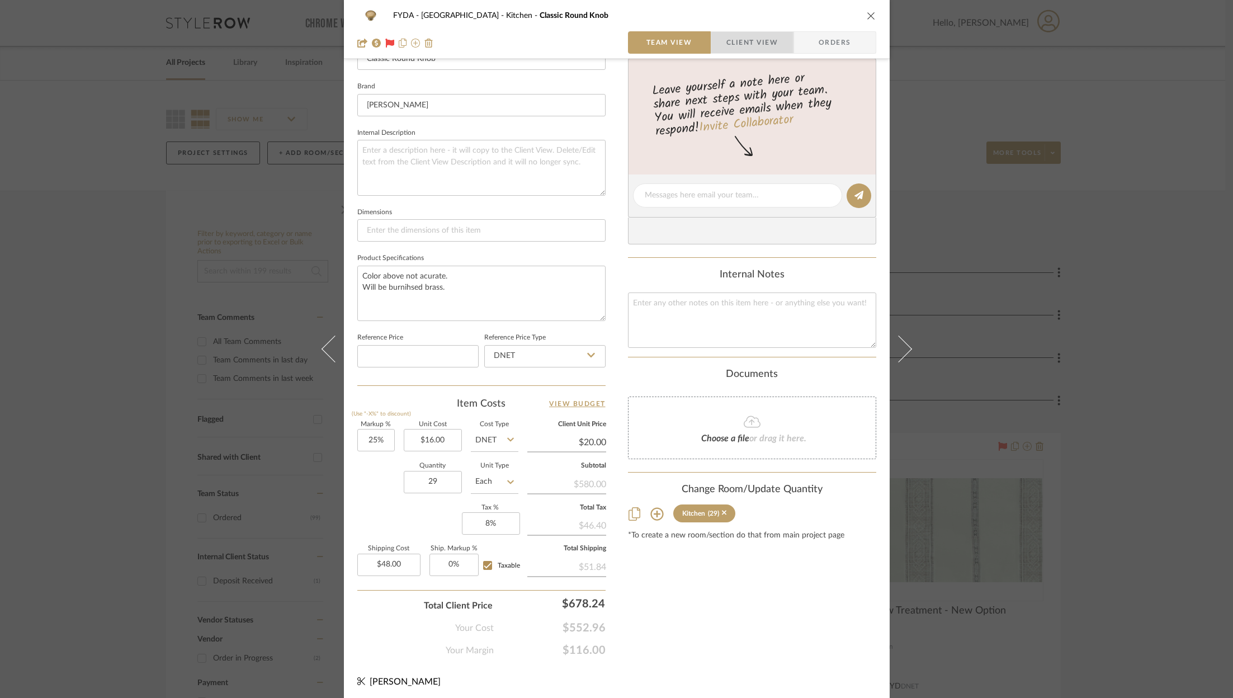
click at [737, 32] on span "Client View" at bounding box center [751, 42] width 51 height 22
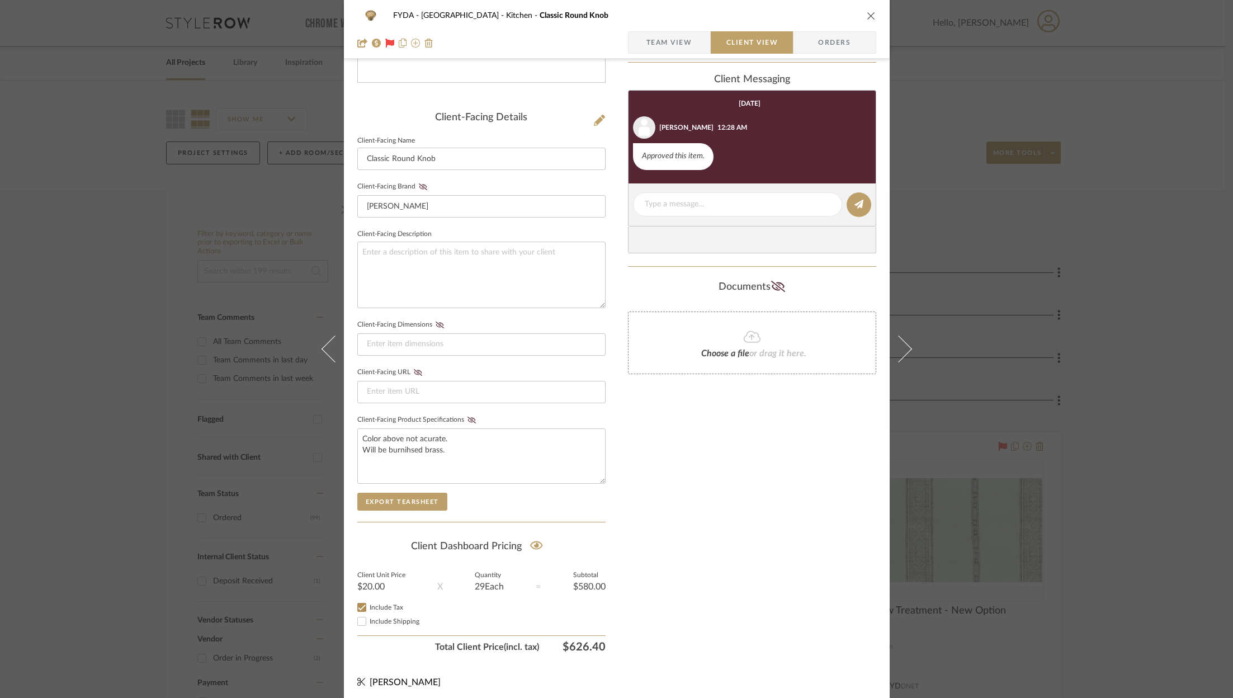
click at [866, 18] on icon "close" at bounding box center [870, 15] width 9 height 9
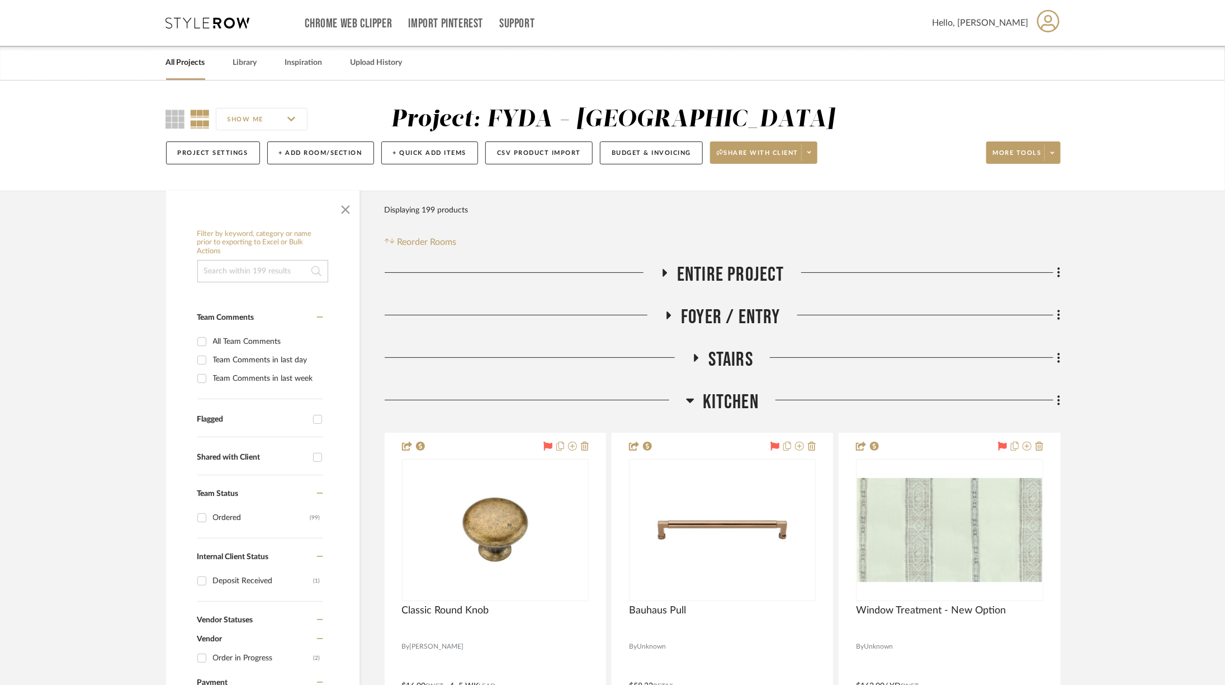
click at [991, 512] on img "0" at bounding box center [949, 530] width 184 height 104
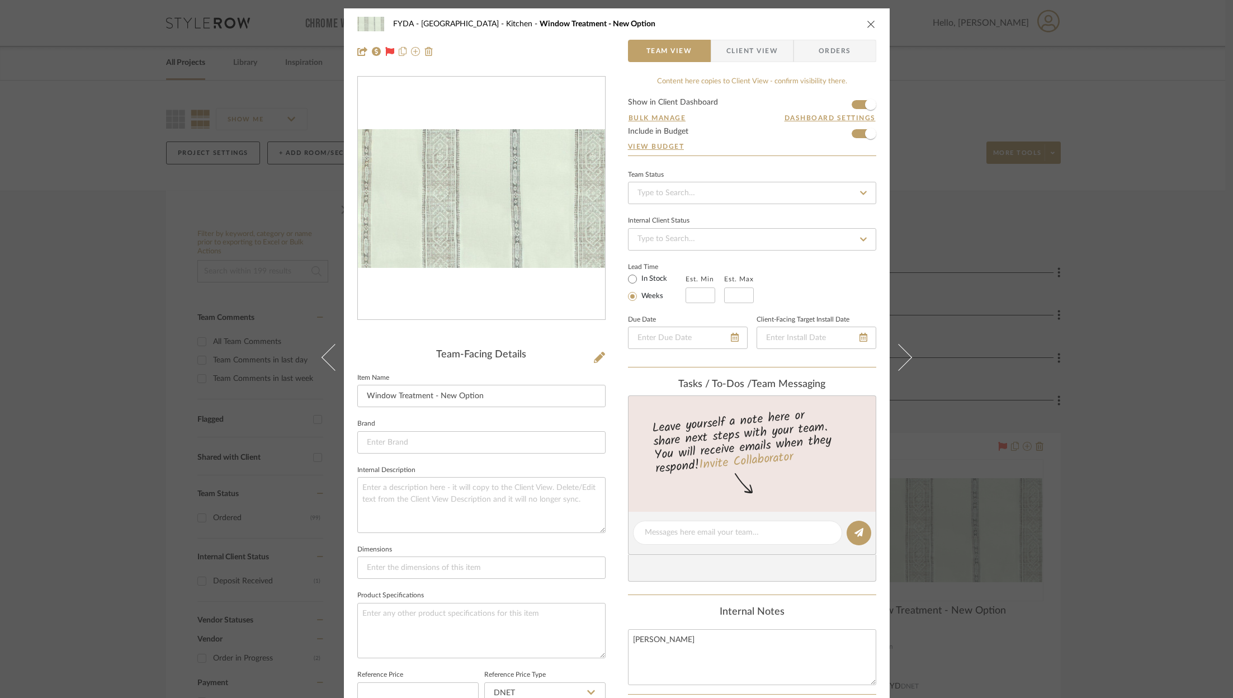
click at [731, 58] on span "Client View" at bounding box center [751, 51] width 51 height 22
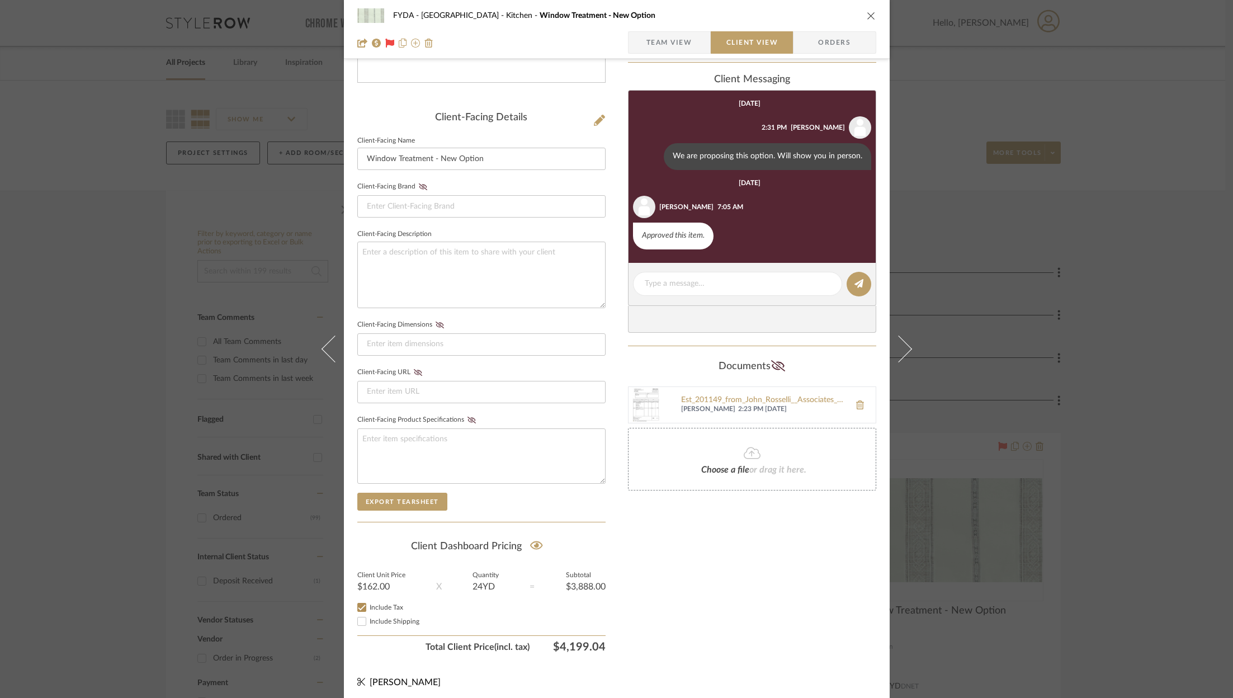
click at [866, 17] on icon "close" at bounding box center [870, 15] width 9 height 9
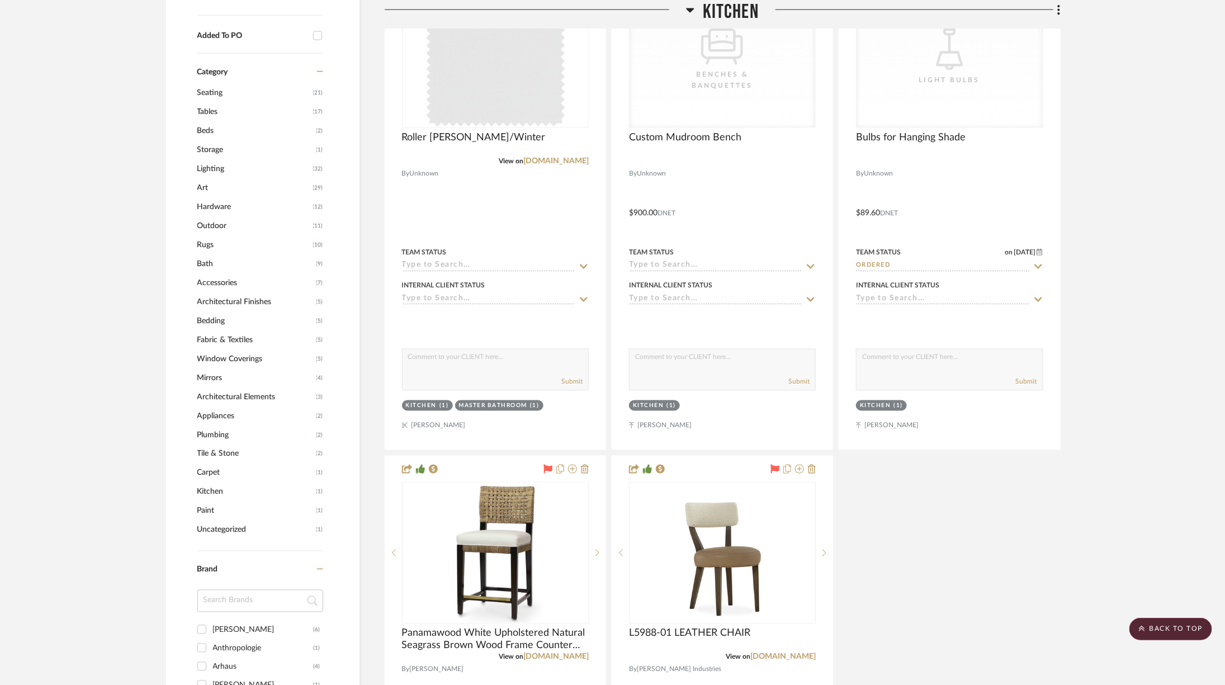
scroll to position [1201, 0]
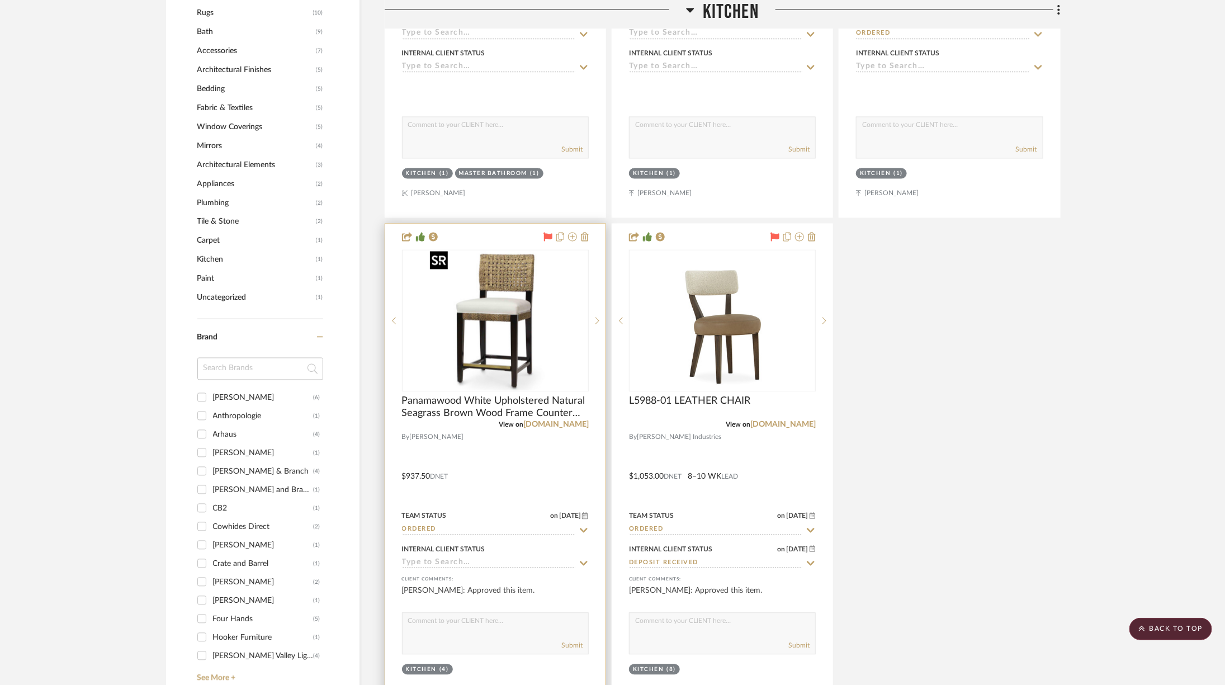
click at [0, 0] on img at bounding box center [0, 0] width 0 height 0
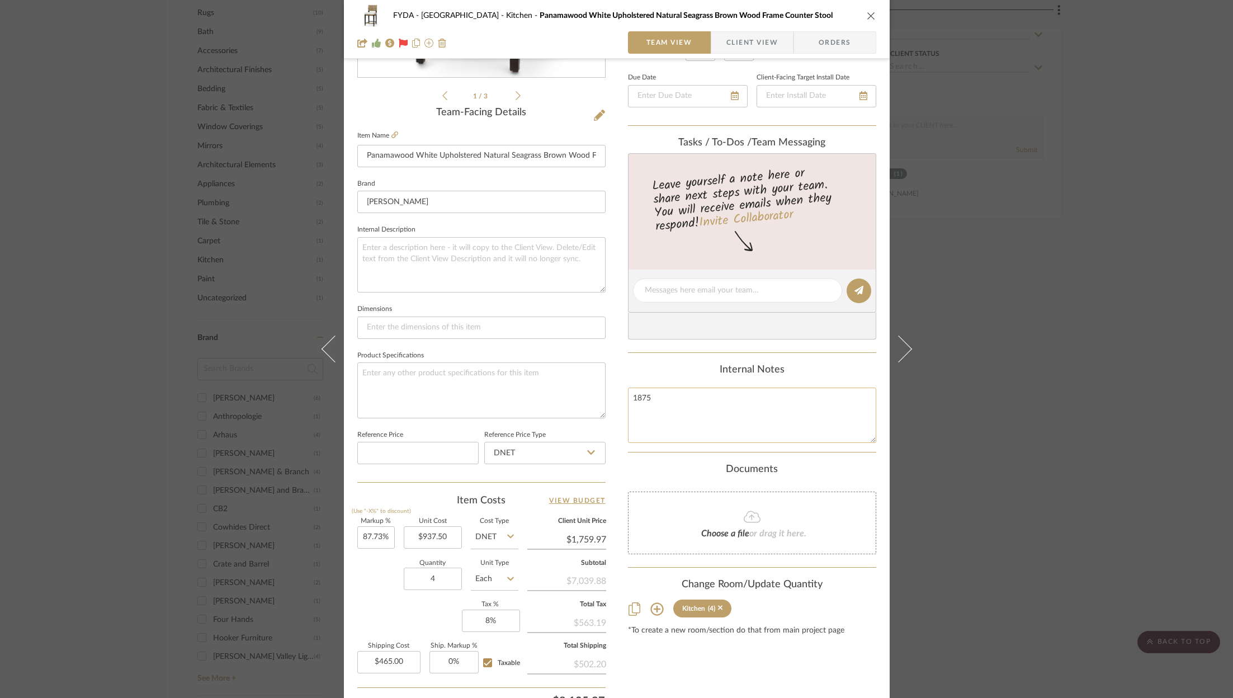
scroll to position [339, 0]
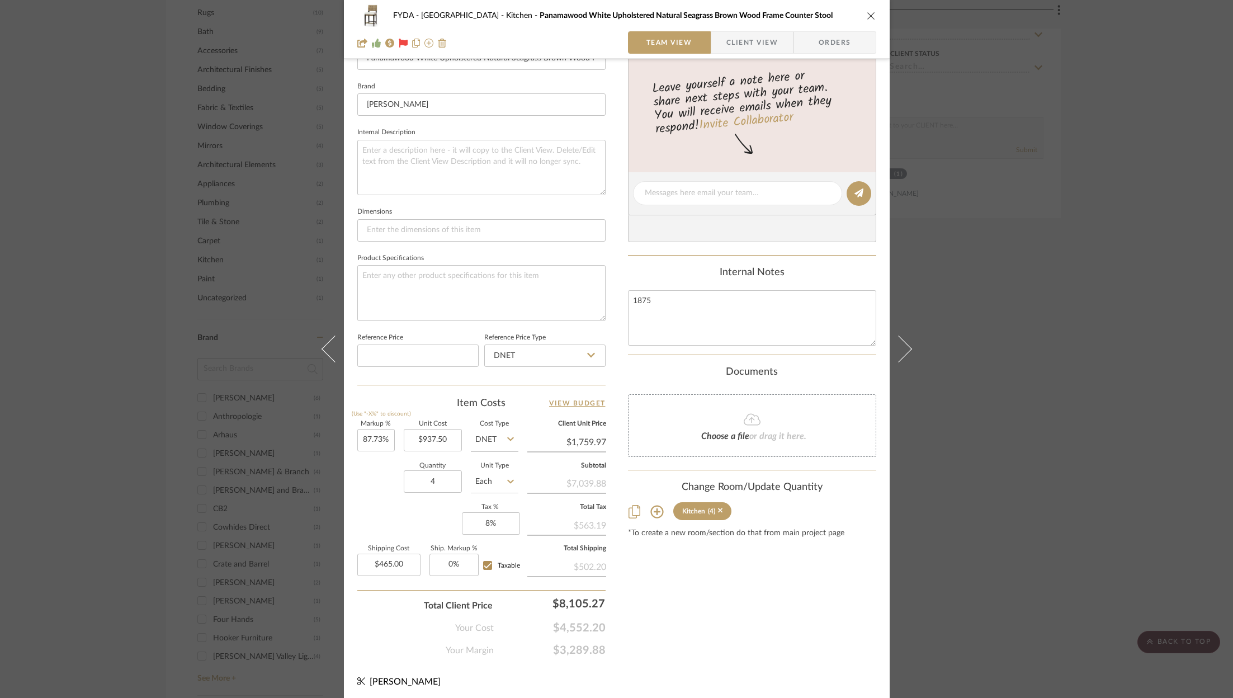
click at [1104, 359] on div "FYDA - 655 City Park Kitchen Panamawood White Upholstered Natural Seagrass Brow…" at bounding box center [616, 349] width 1233 height 698
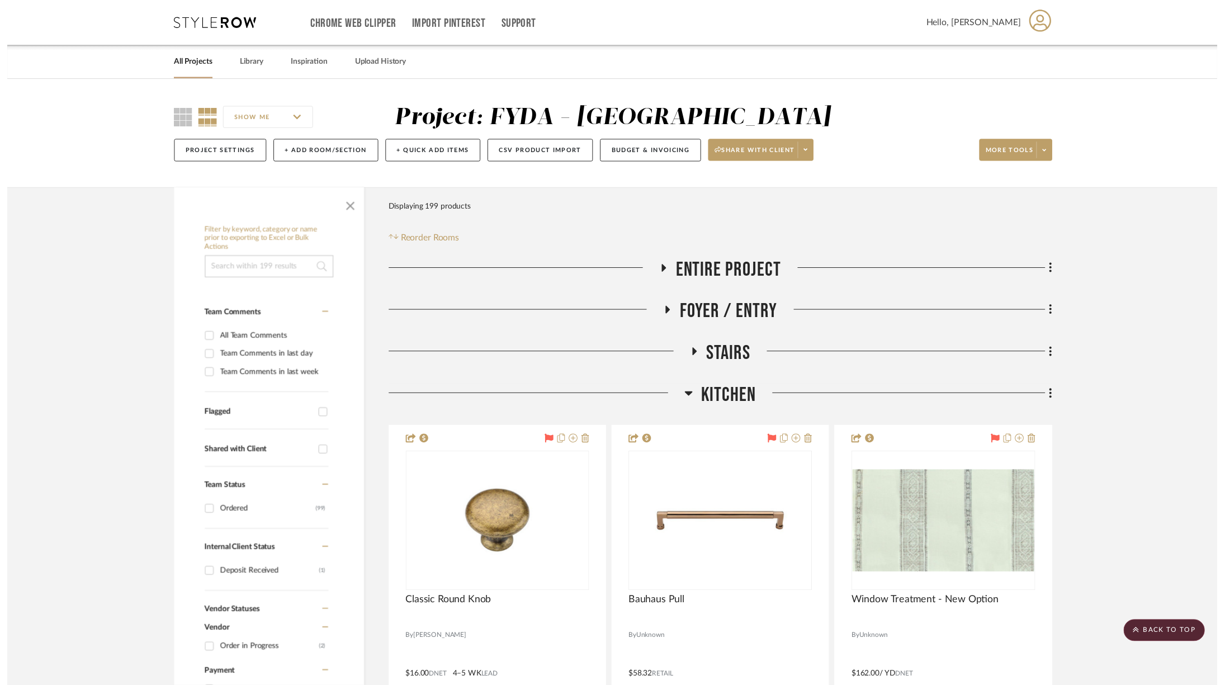
scroll to position [1201, 0]
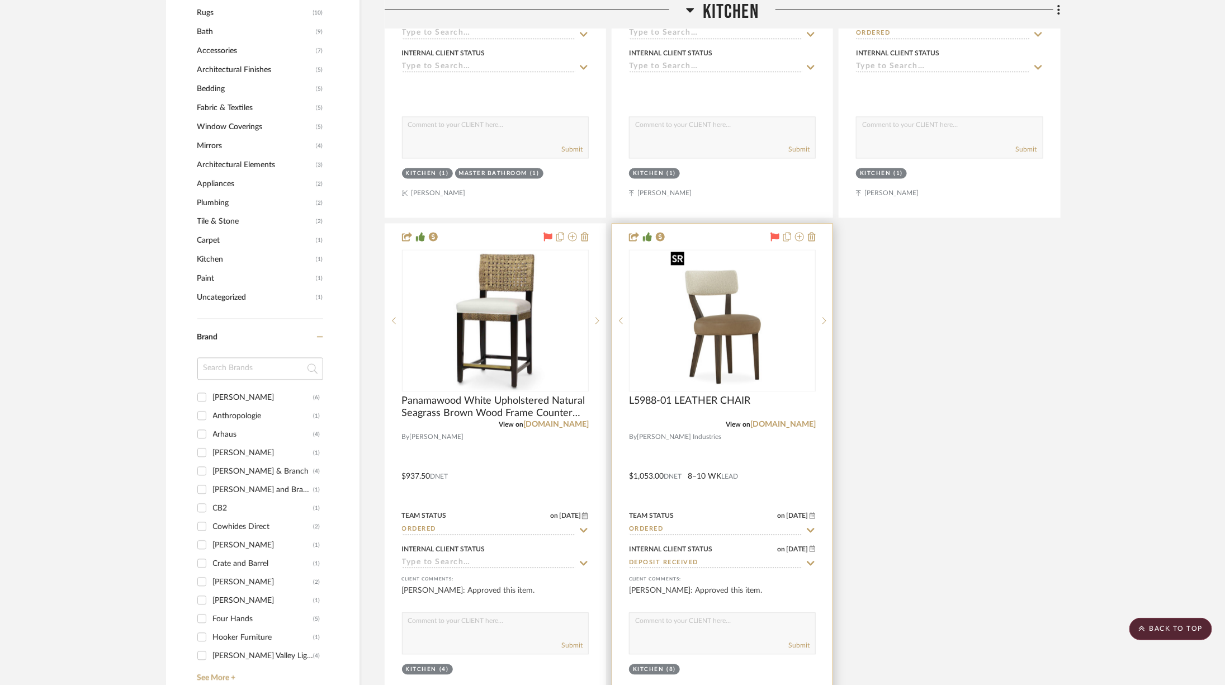
click at [755, 338] on img "0" at bounding box center [722, 321] width 112 height 140
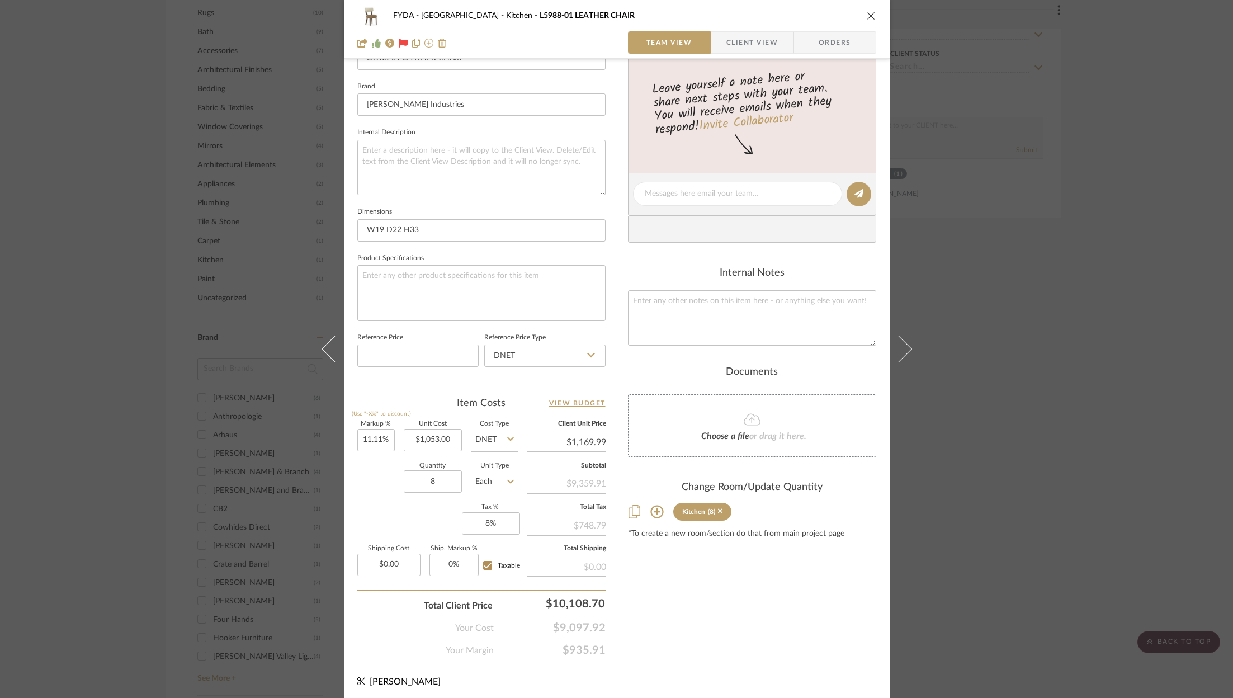
scroll to position [0, 0]
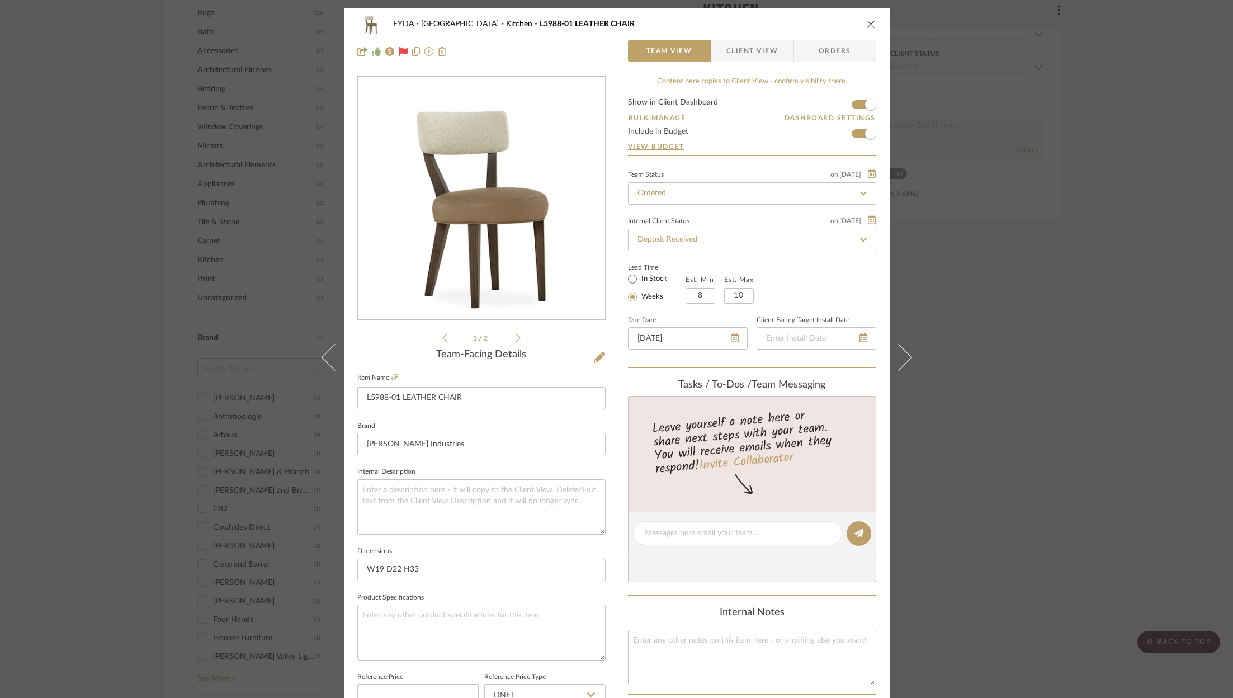
click at [520, 337] on div "1 / 2" at bounding box center [481, 210] width 248 height 268
click at [515, 339] on icon at bounding box center [517, 338] width 5 height 10
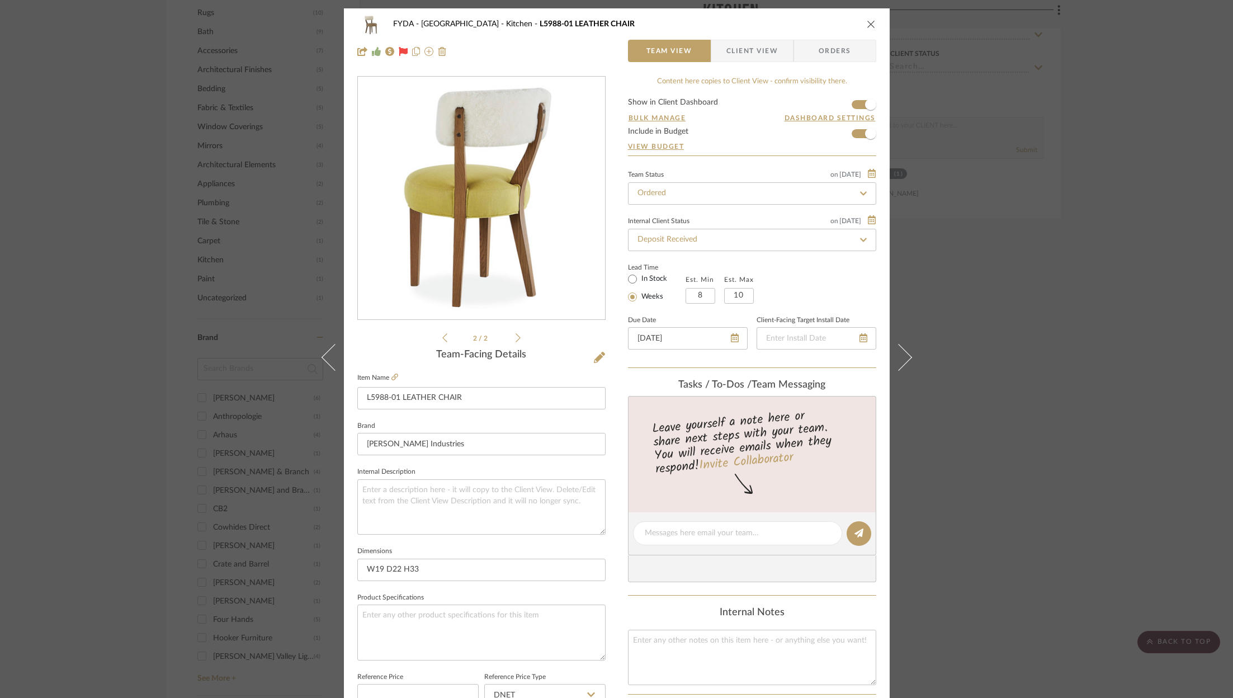
click at [442, 337] on icon at bounding box center [444, 338] width 5 height 10
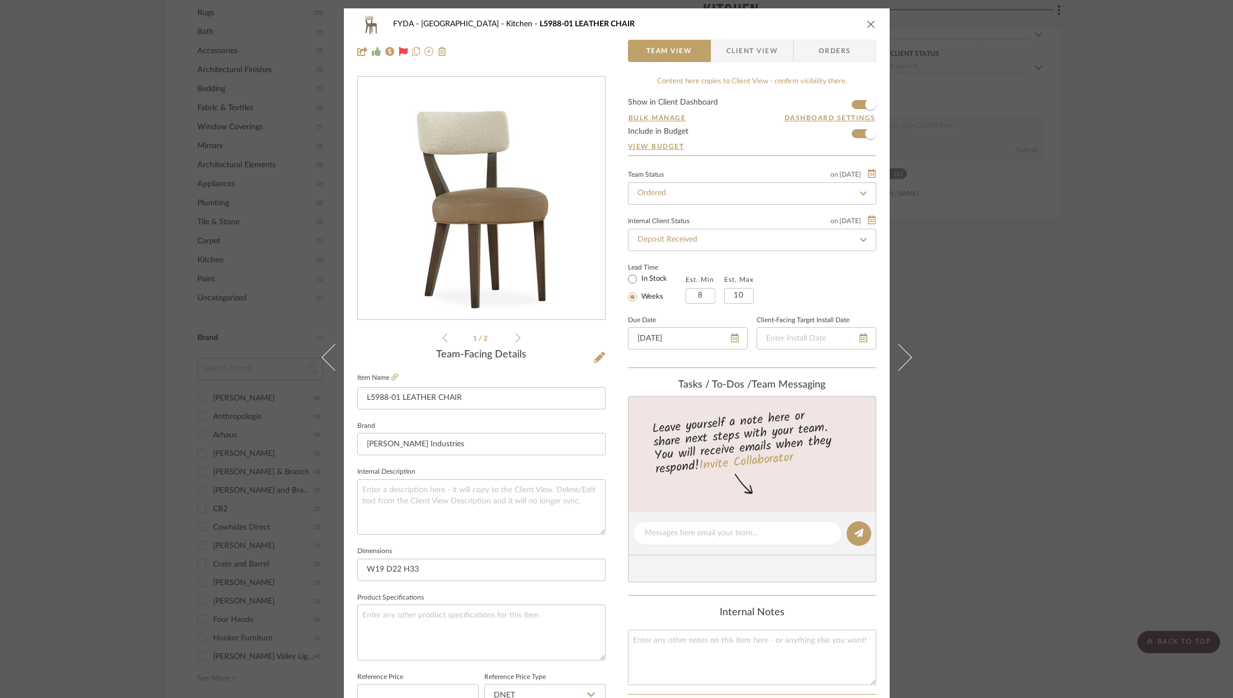
click at [1087, 314] on div "FYDA - 655 City Park Kitchen L5988-01 LEATHER CHAIR Team View Client View Order…" at bounding box center [616, 349] width 1233 height 698
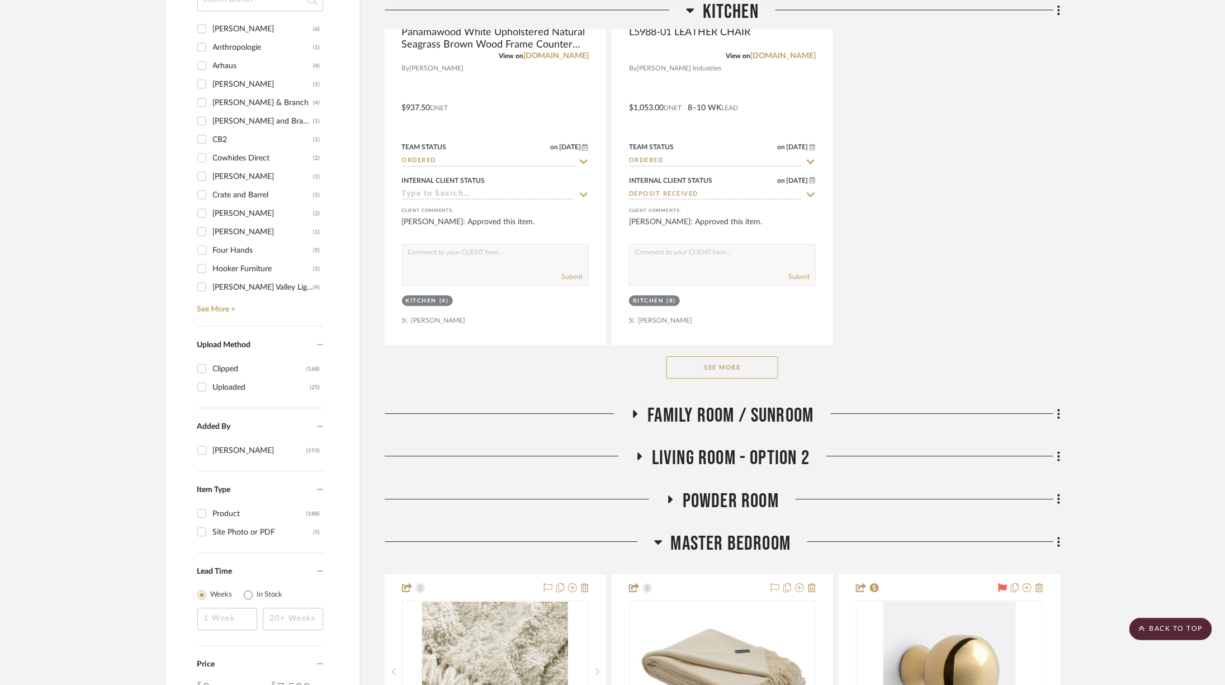
scroll to position [1571, 0]
click at [722, 370] on button "See More" at bounding box center [722, 366] width 112 height 22
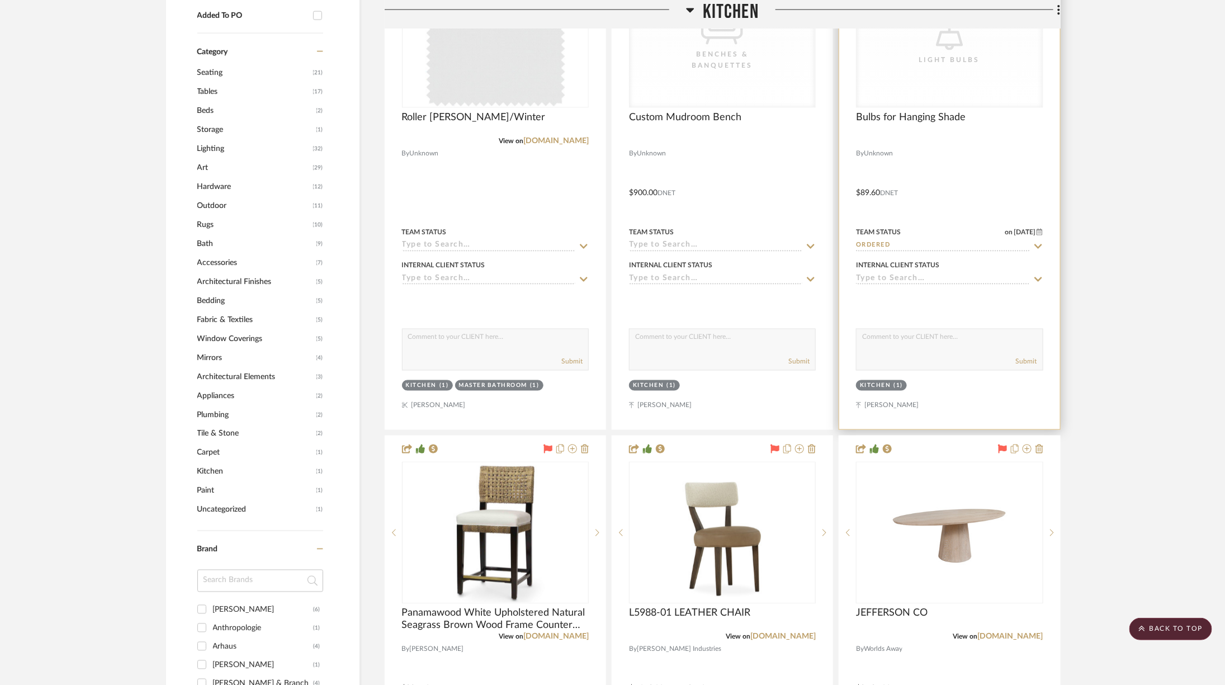
scroll to position [1327, 0]
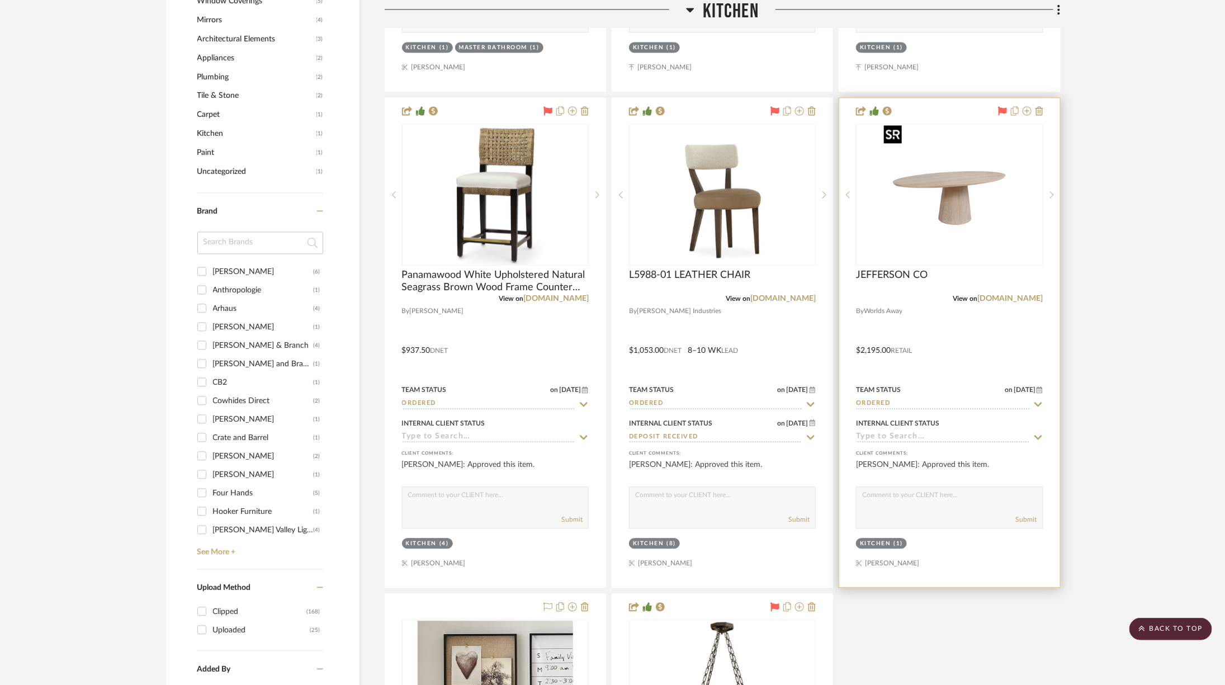
click at [953, 223] on img "0" at bounding box center [958, 195] width 140 height 140
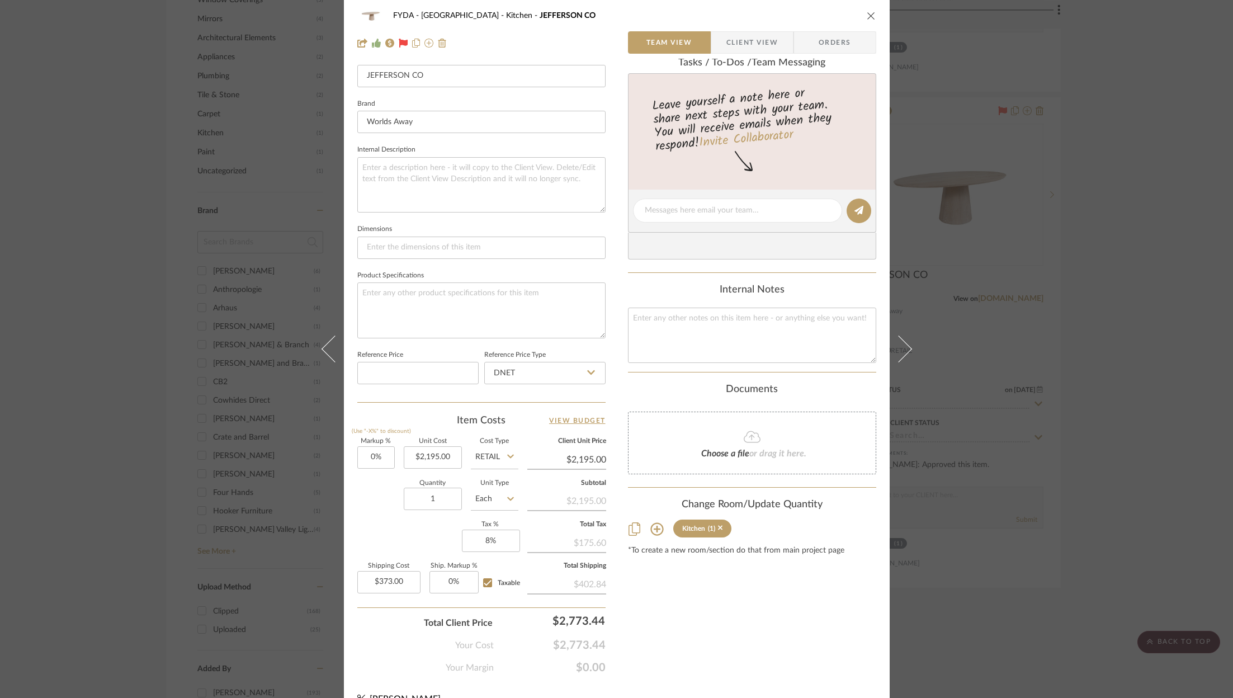
scroll to position [339, 0]
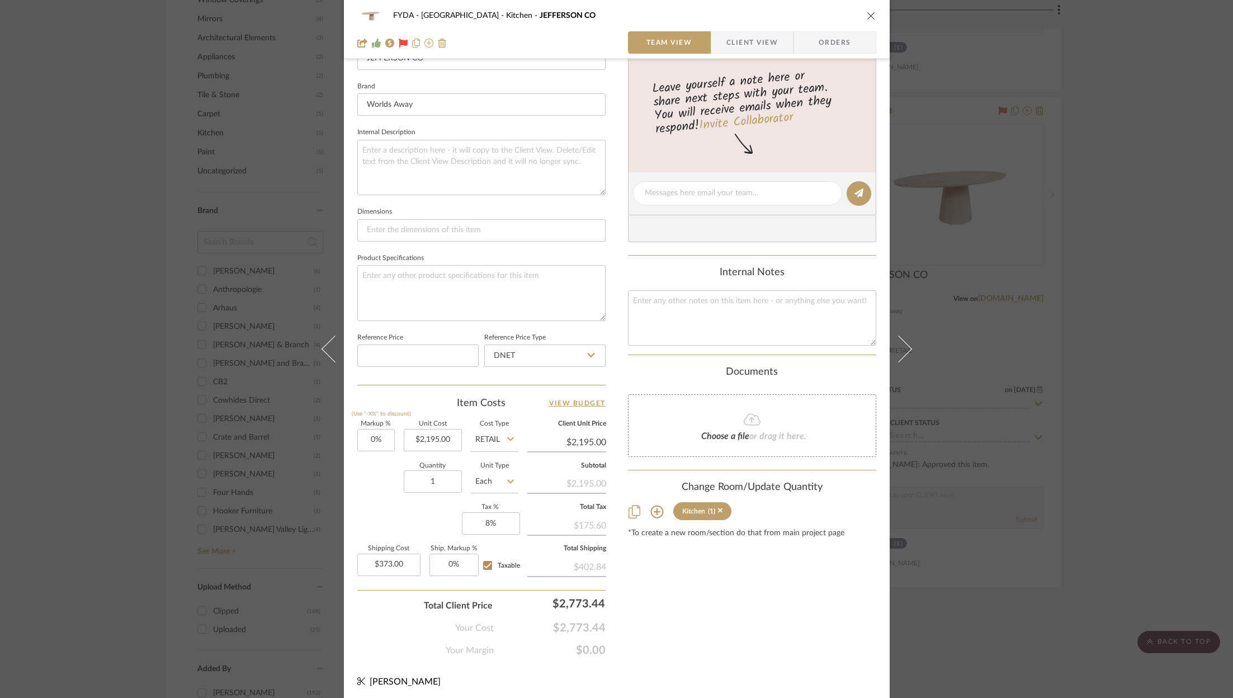
click at [1107, 379] on div "FYDA - 655 City Park Kitchen JEFFERSON CO Team View Client View Orders 1 / 5 Te…" at bounding box center [616, 349] width 1233 height 698
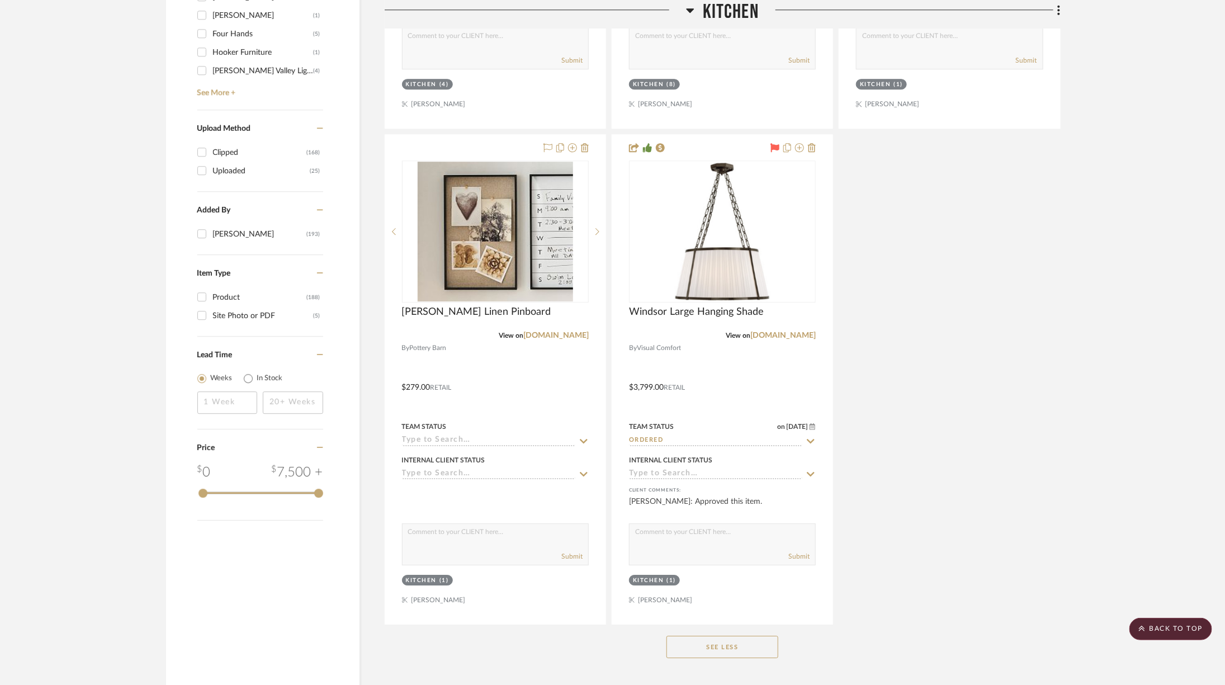
scroll to position [2087, 0]
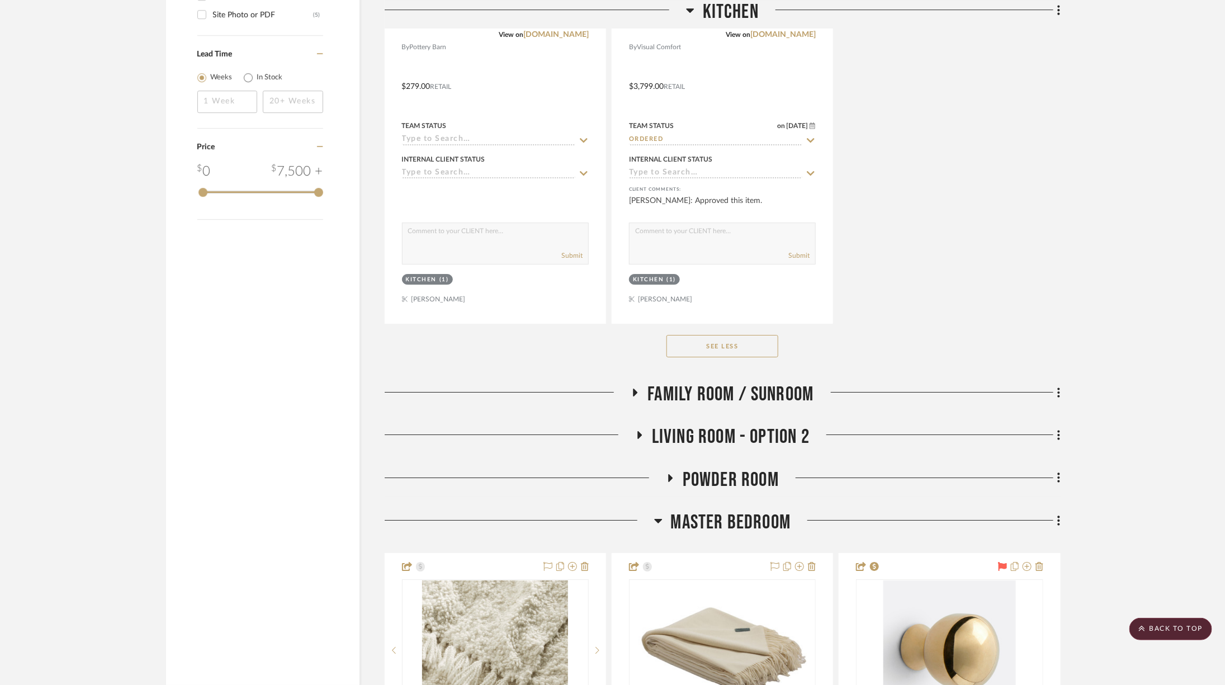
click at [759, 382] on span "Family Room / Sunroom" at bounding box center [730, 394] width 166 height 24
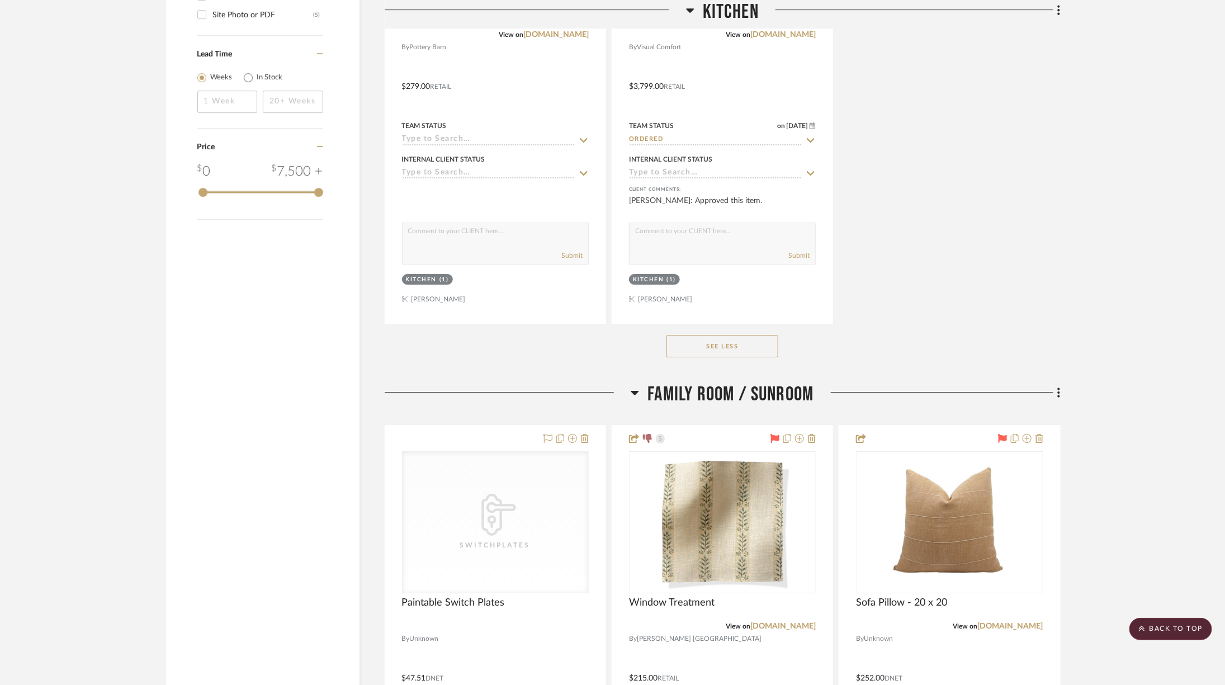
scroll to position [2402, 0]
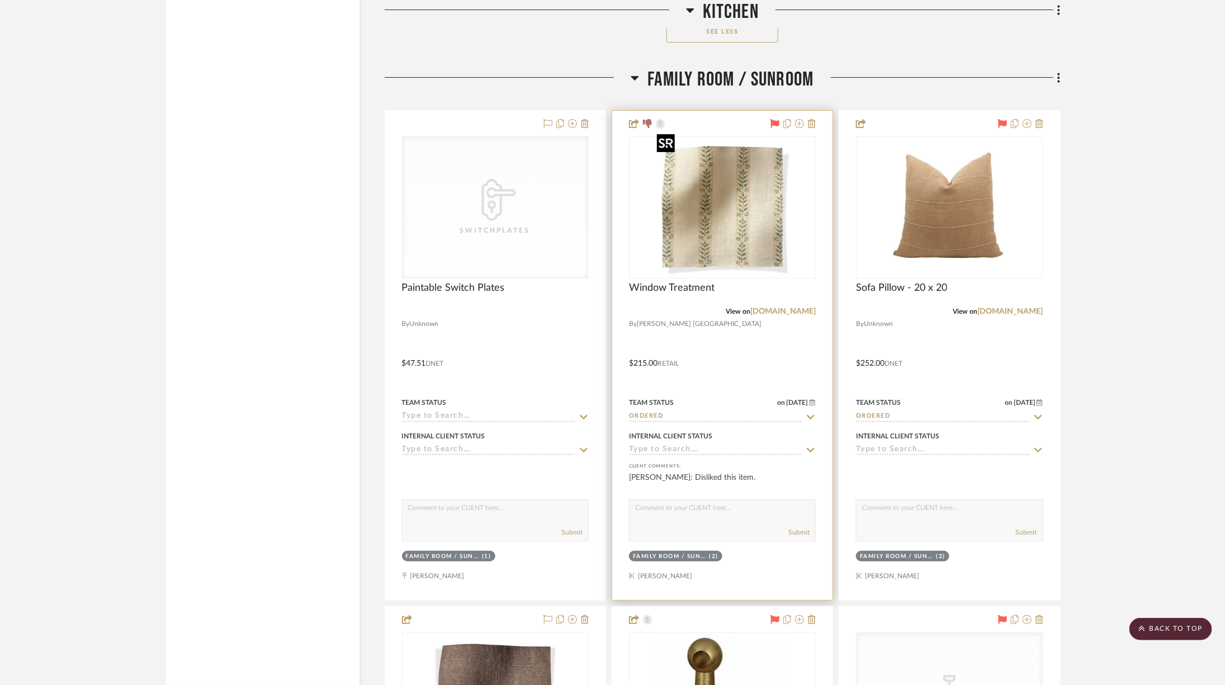
click at [721, 193] on img "0" at bounding box center [722, 208] width 140 height 140
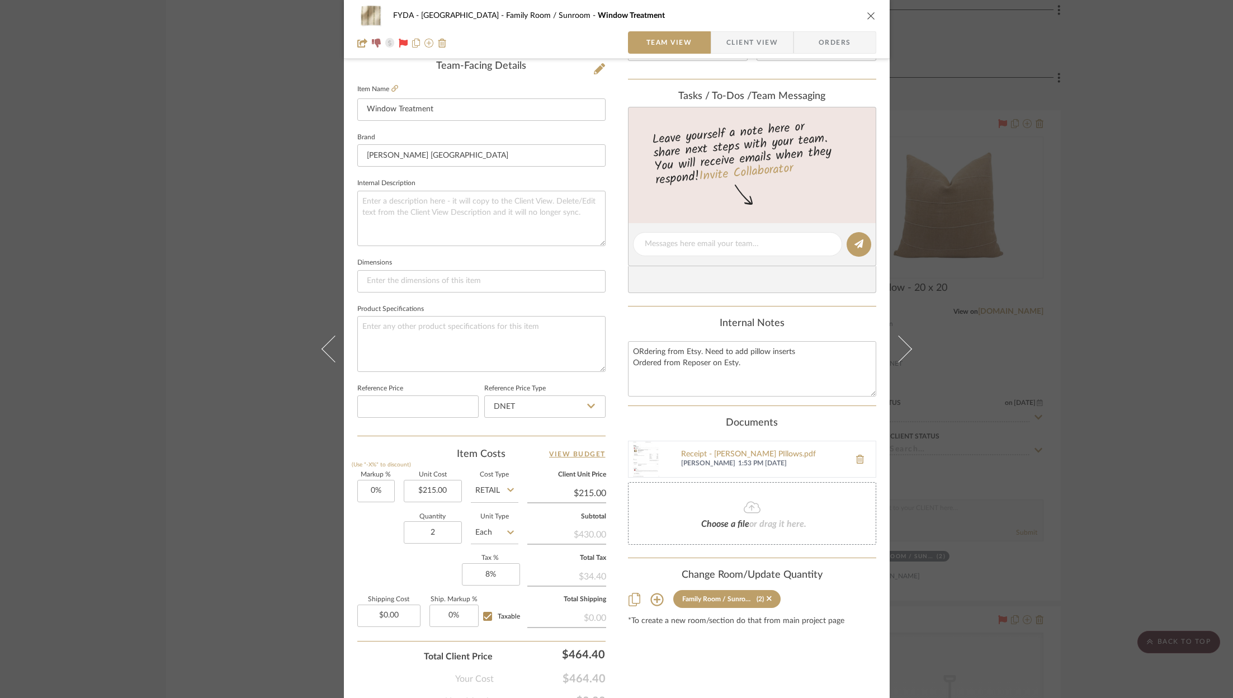
scroll to position [339, 0]
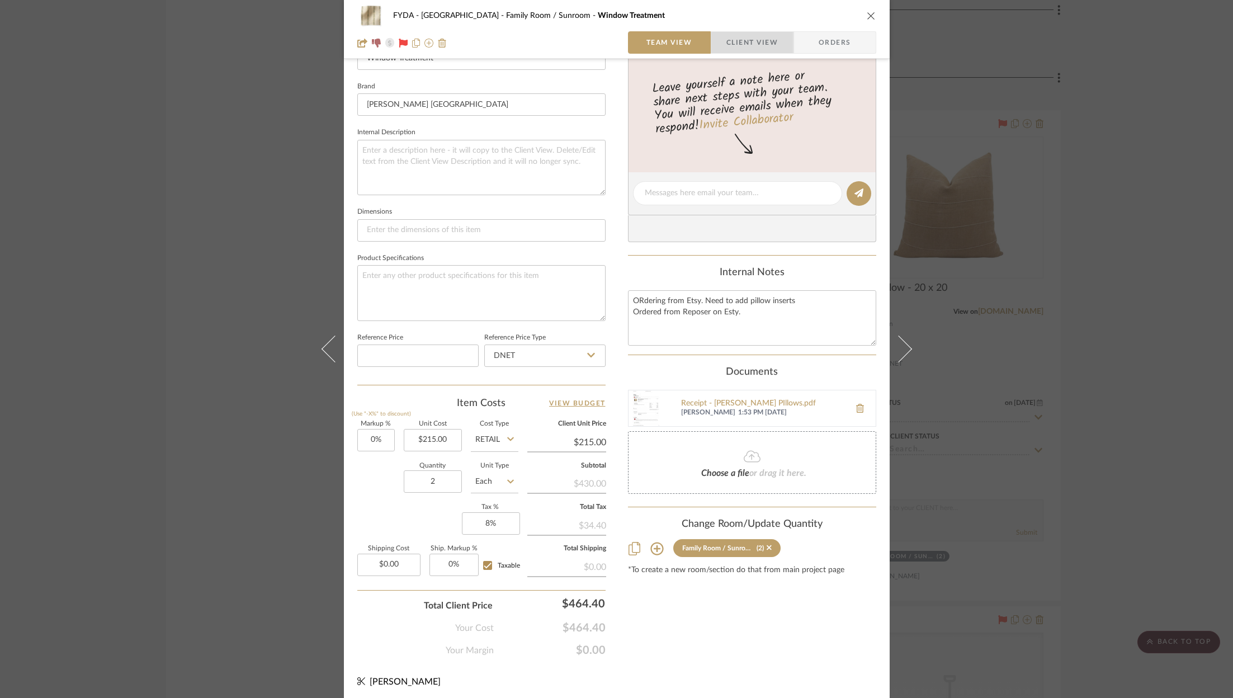
click at [750, 34] on span "Client View" at bounding box center [751, 42] width 51 height 22
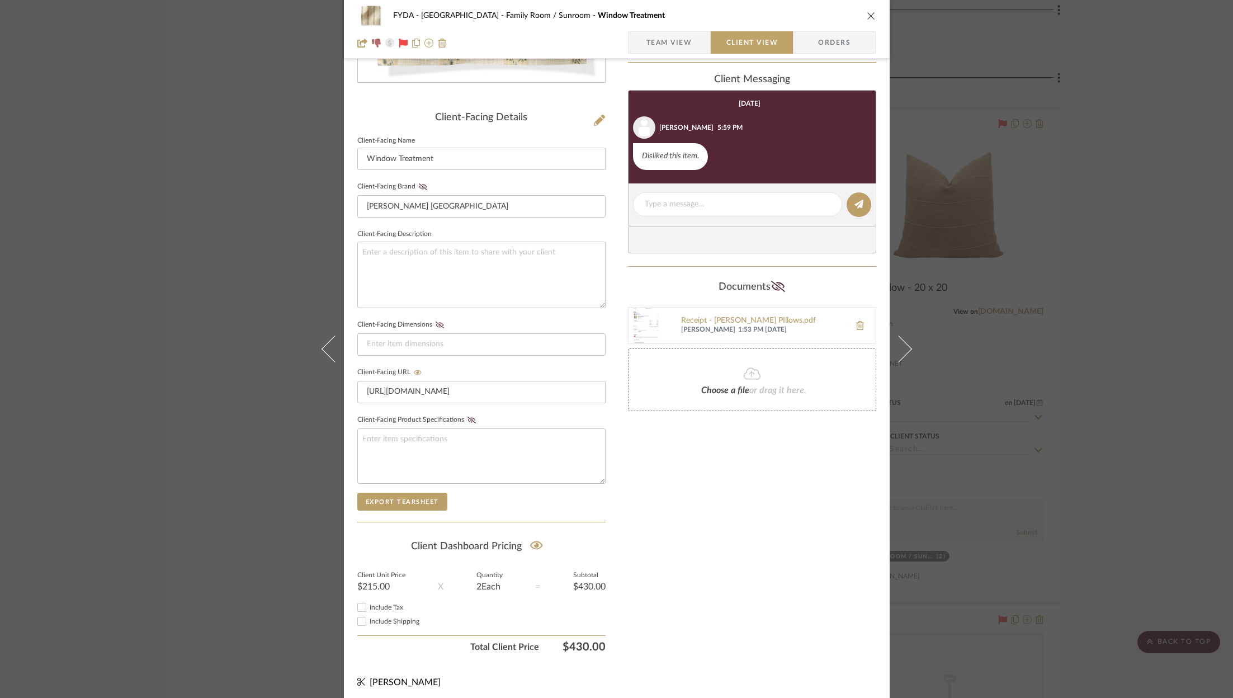
click at [1138, 292] on div "FYDA - 655 City Park Family Room / Sunroom Window Treatment Team View Client Vi…" at bounding box center [616, 349] width 1233 height 698
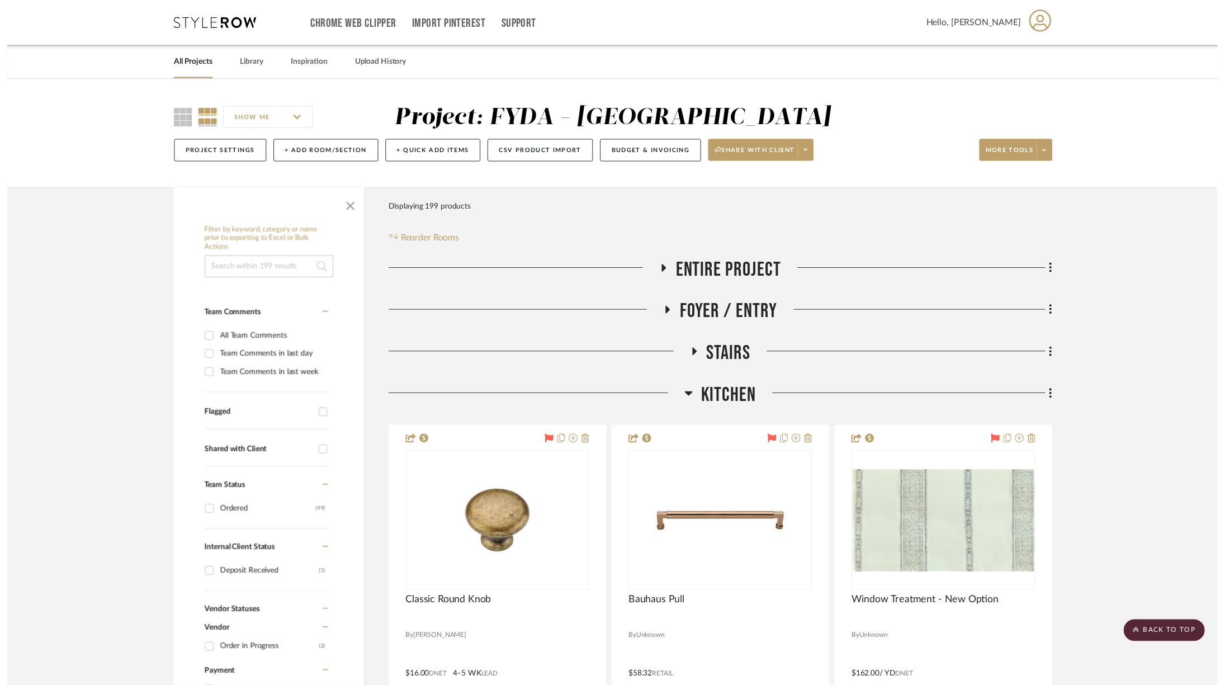
scroll to position [2402, 0]
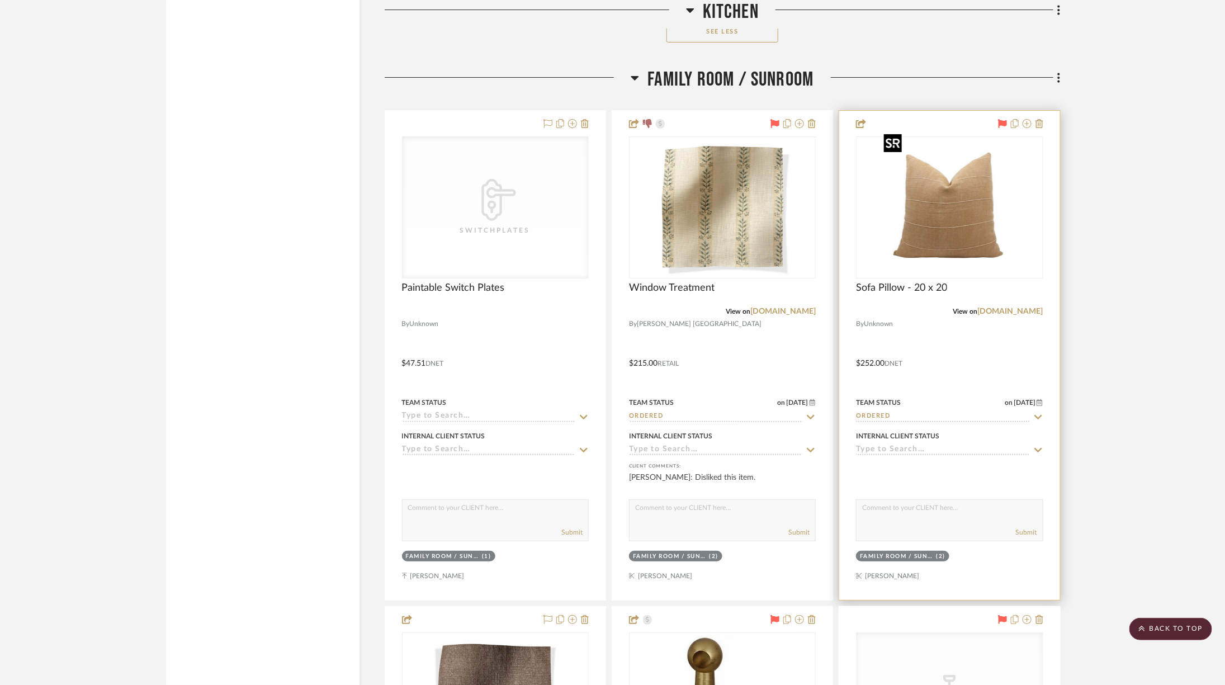
click at [0, 0] on img at bounding box center [0, 0] width 0 height 0
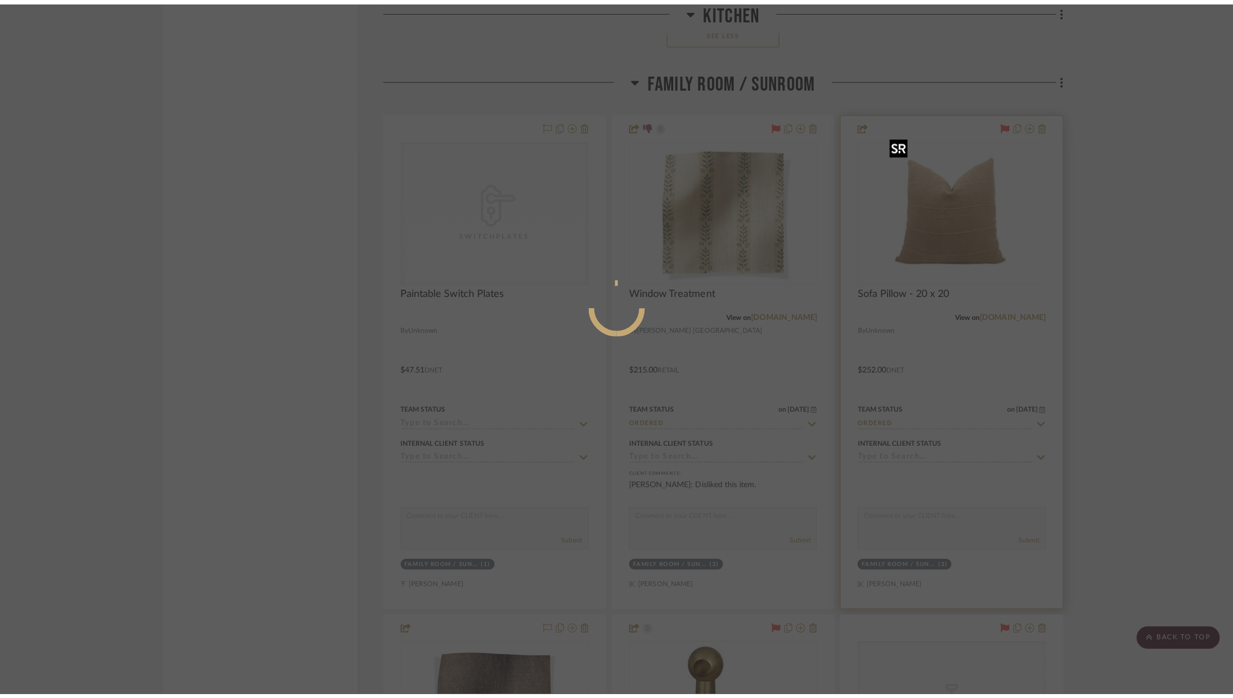
scroll to position [0, 0]
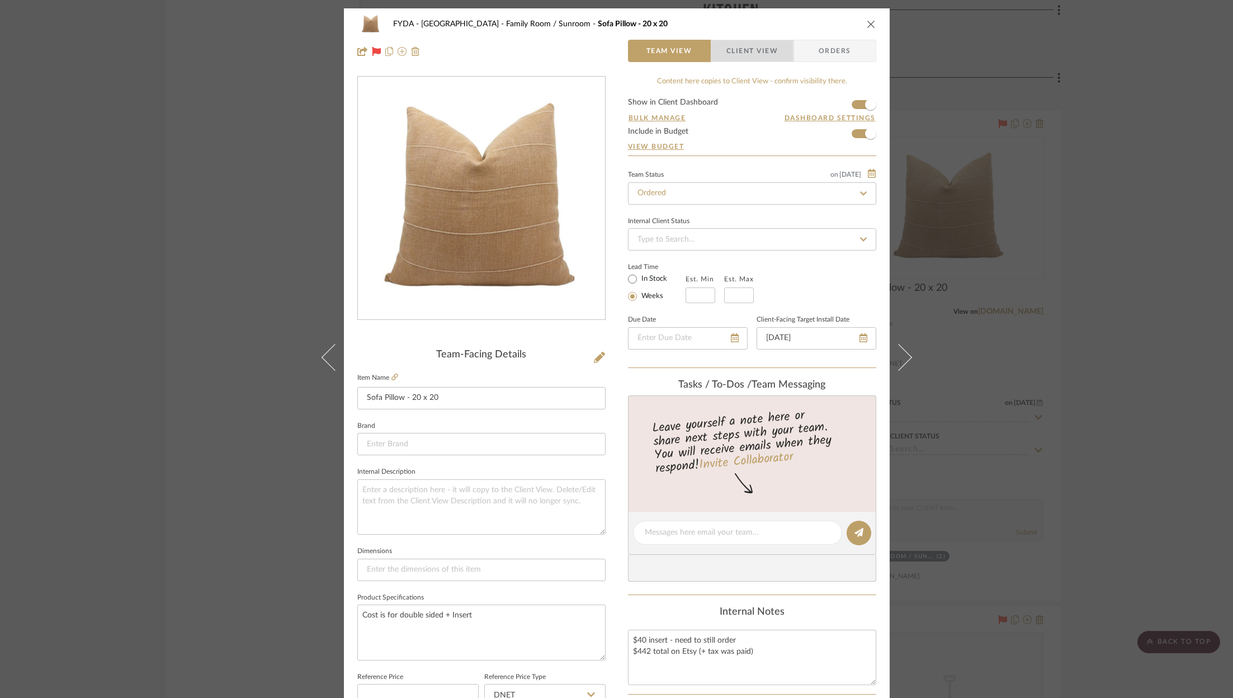
click at [760, 51] on span "Client View" at bounding box center [751, 51] width 51 height 22
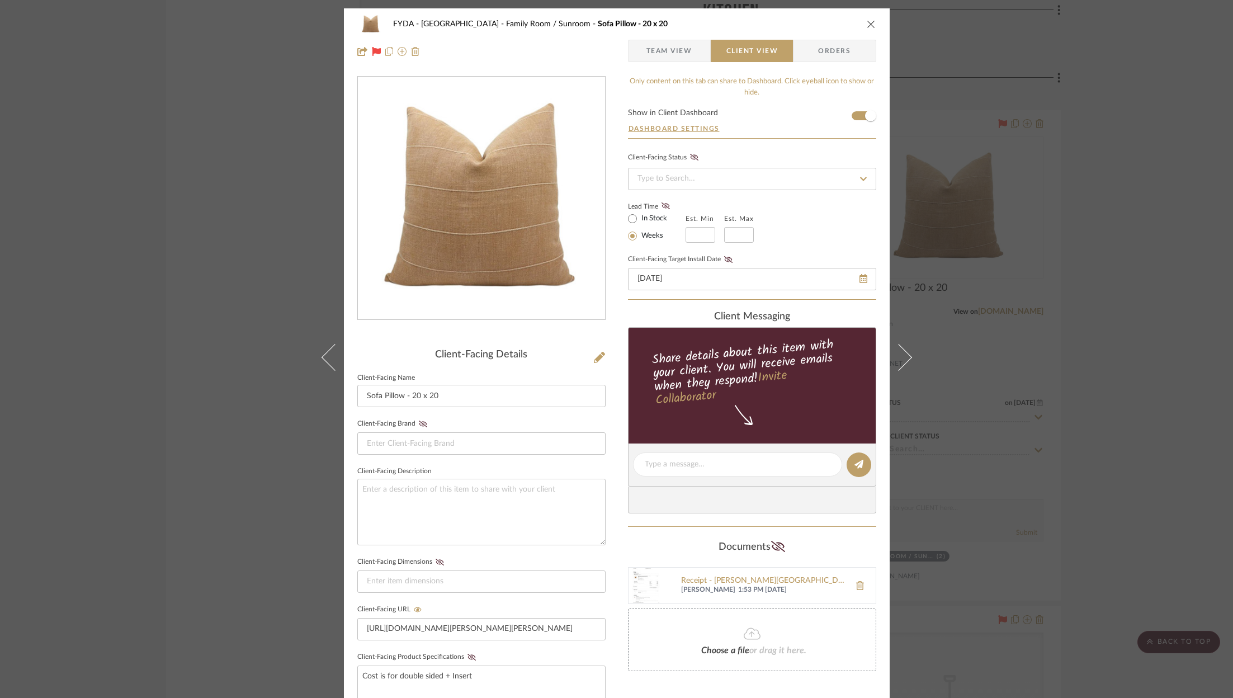
click at [1194, 284] on div "FYDA - 655 City Park Family Room / Sunroom Sofa Pillow - 20 x 20 Team View Clie…" at bounding box center [616, 349] width 1233 height 698
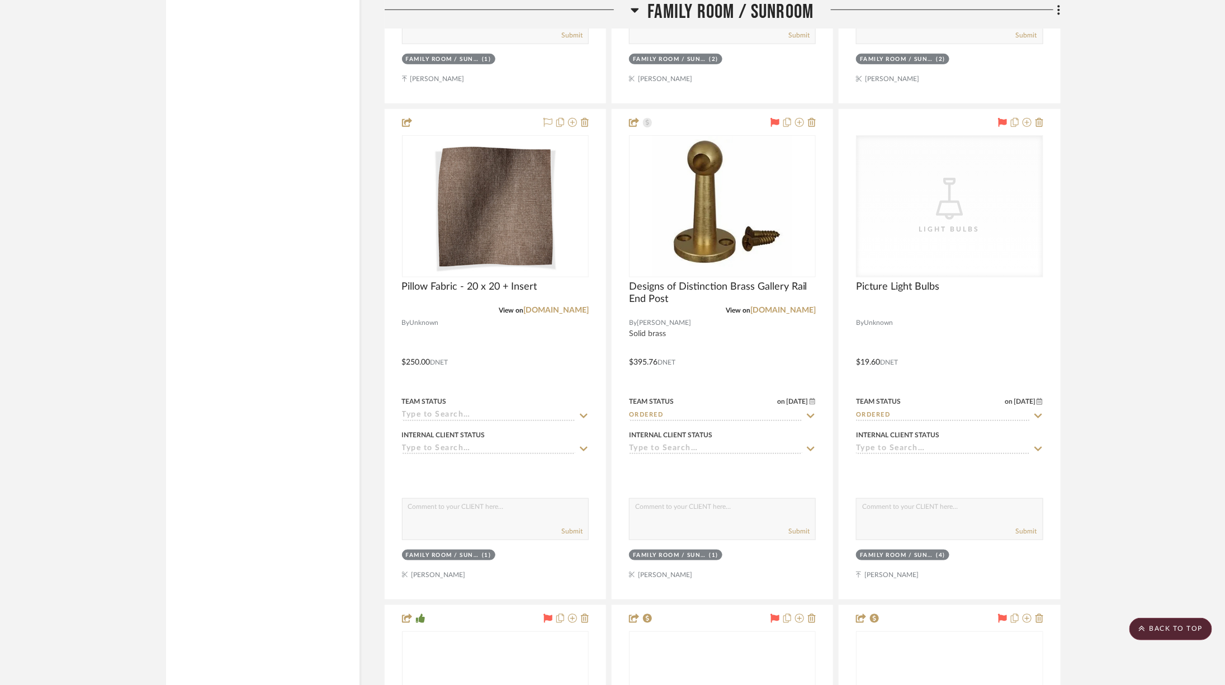
scroll to position [2909, 0]
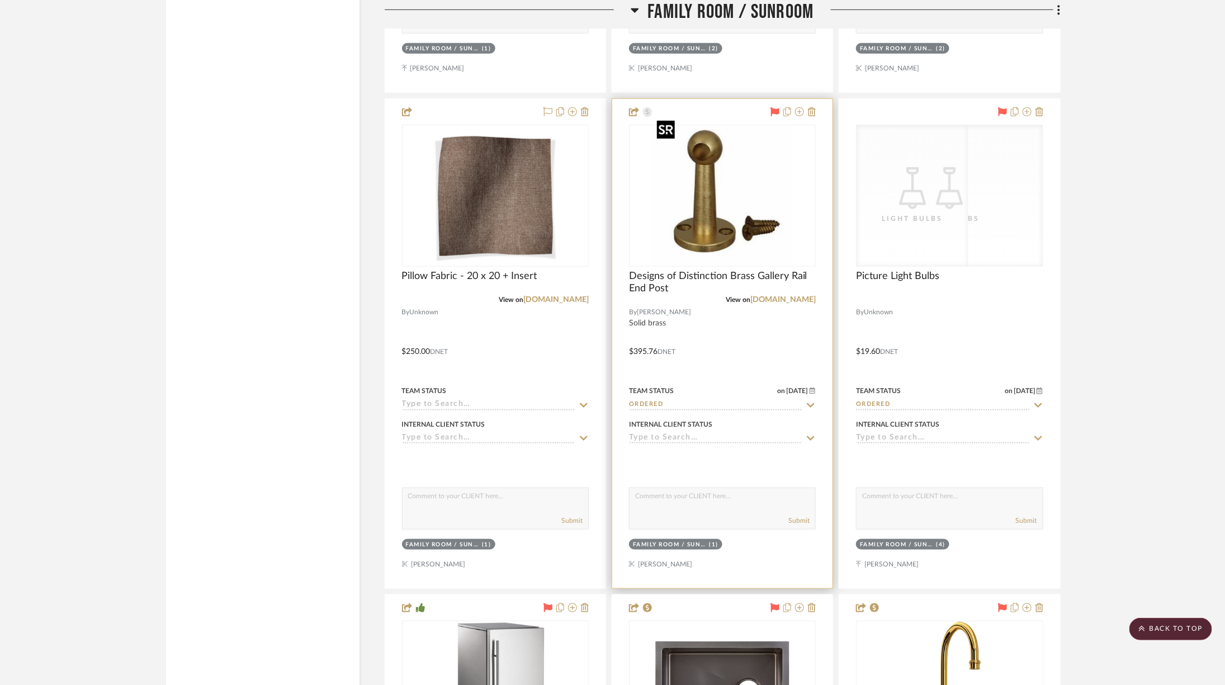
click at [692, 195] on img "0" at bounding box center [722, 196] width 140 height 140
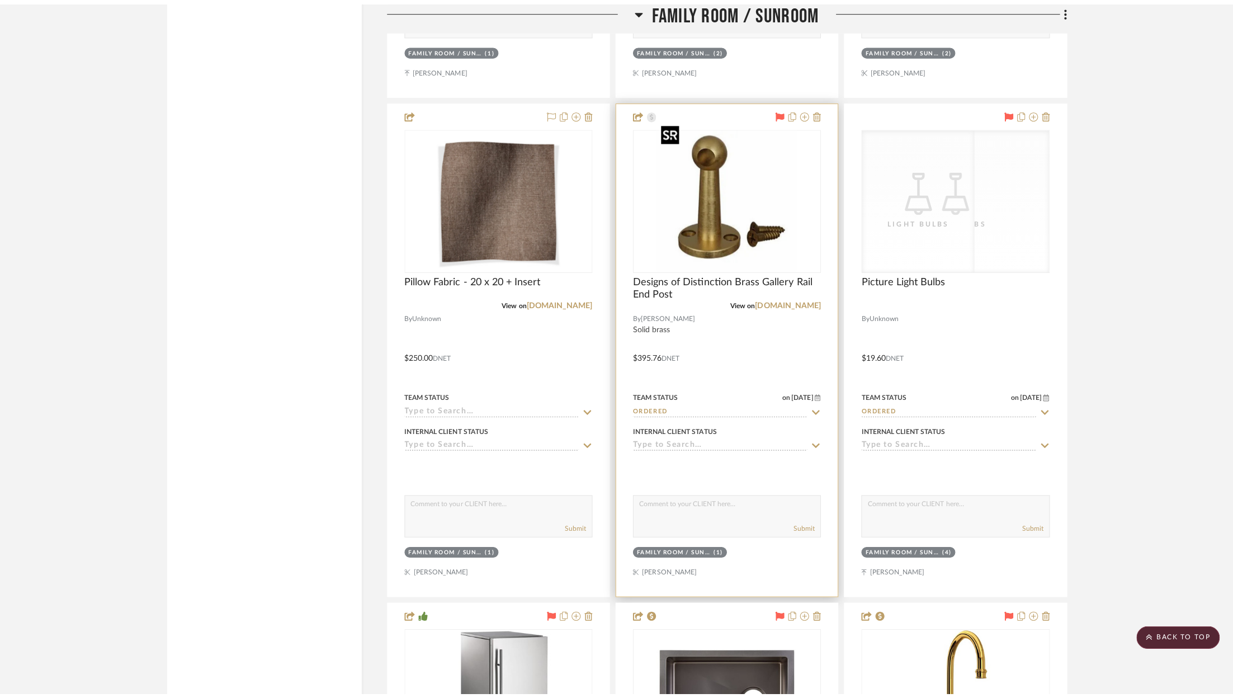
scroll to position [0, 0]
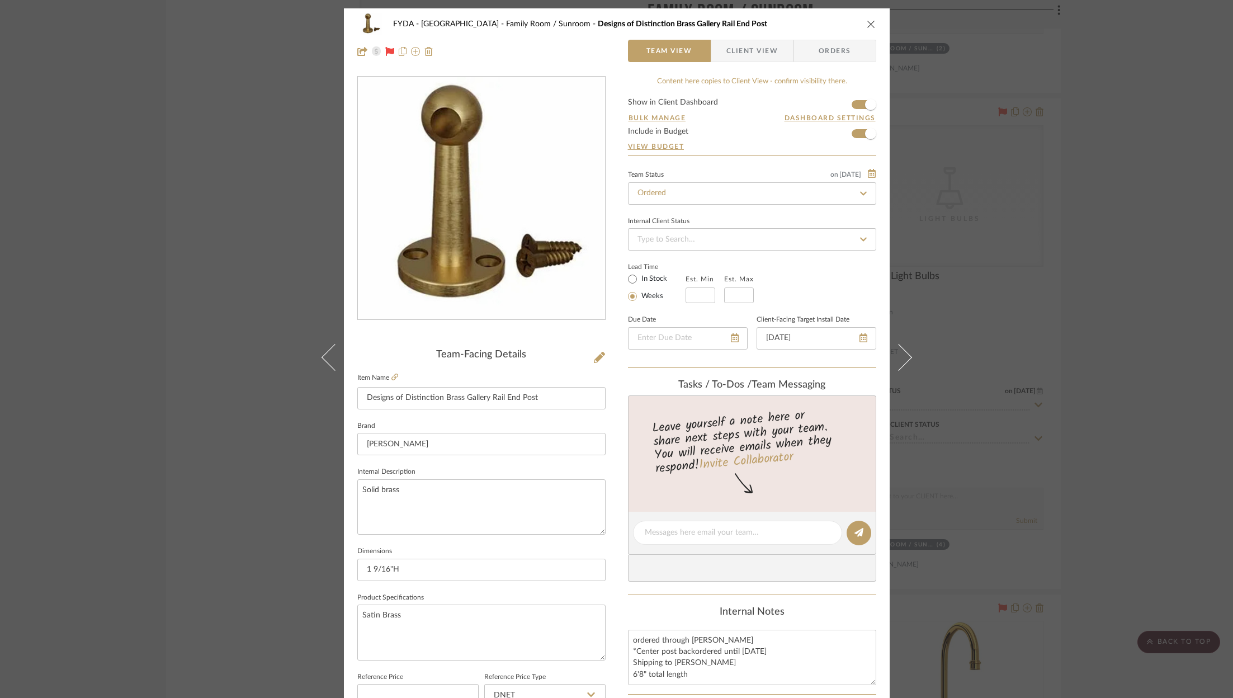
click at [866, 21] on icon "close" at bounding box center [870, 24] width 9 height 9
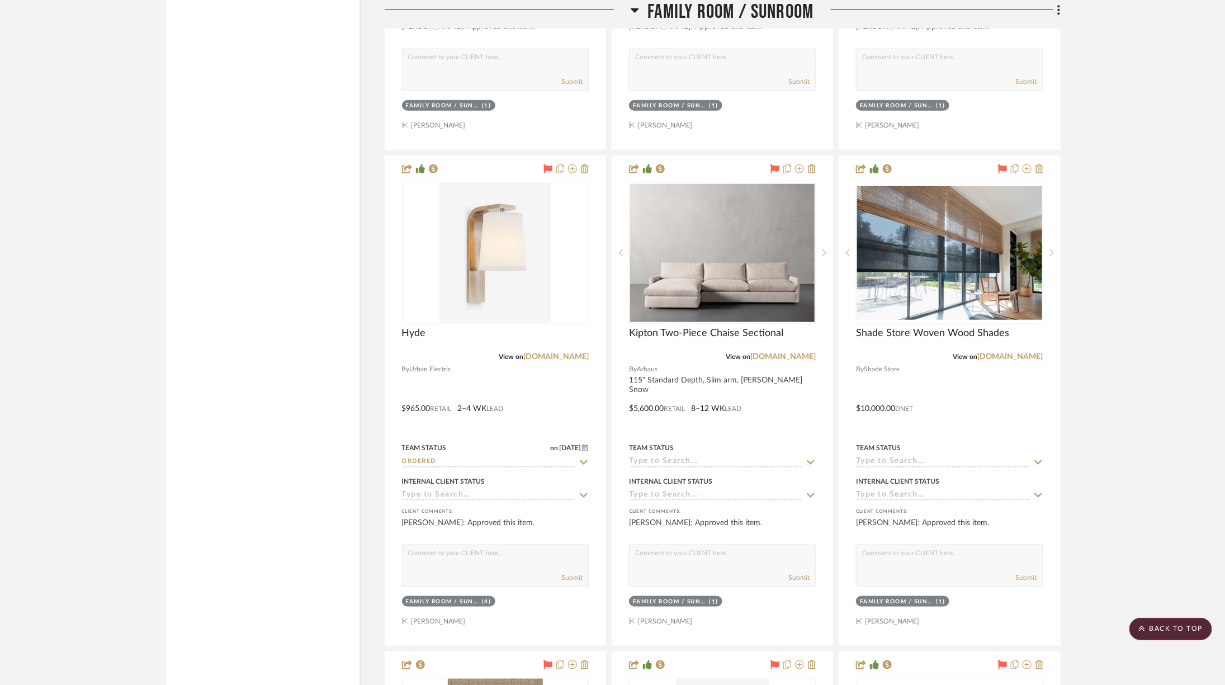
scroll to position [5197, 0]
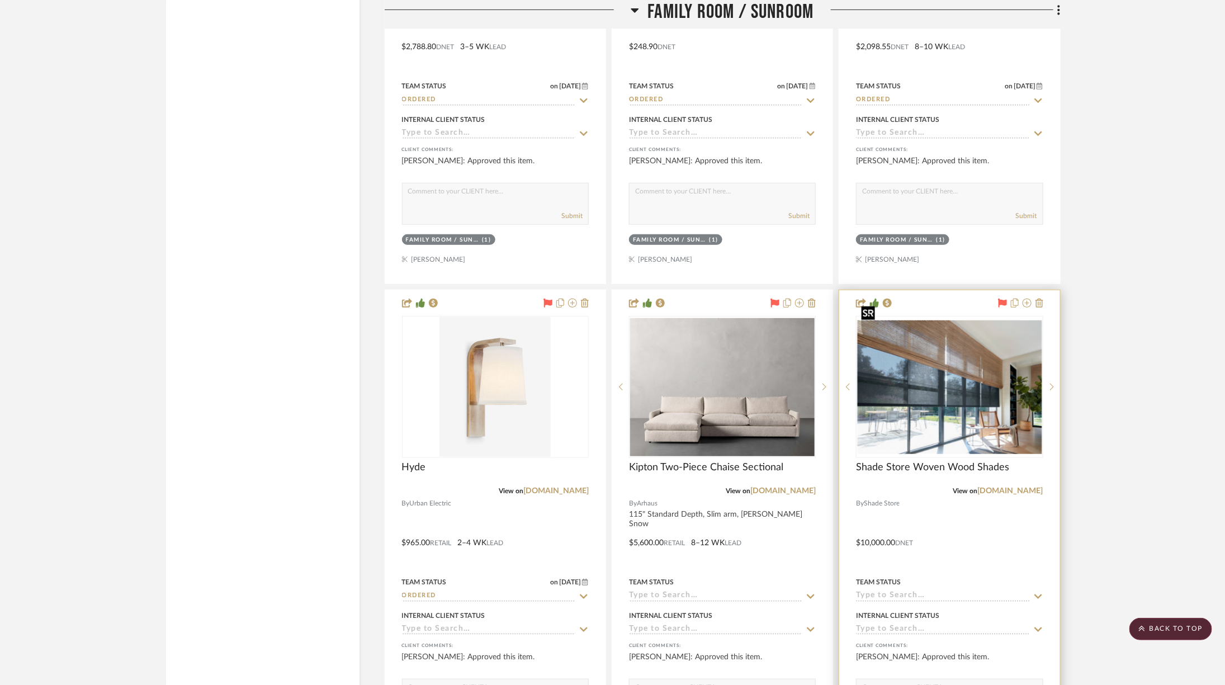
click at [0, 0] on img at bounding box center [0, 0] width 0 height 0
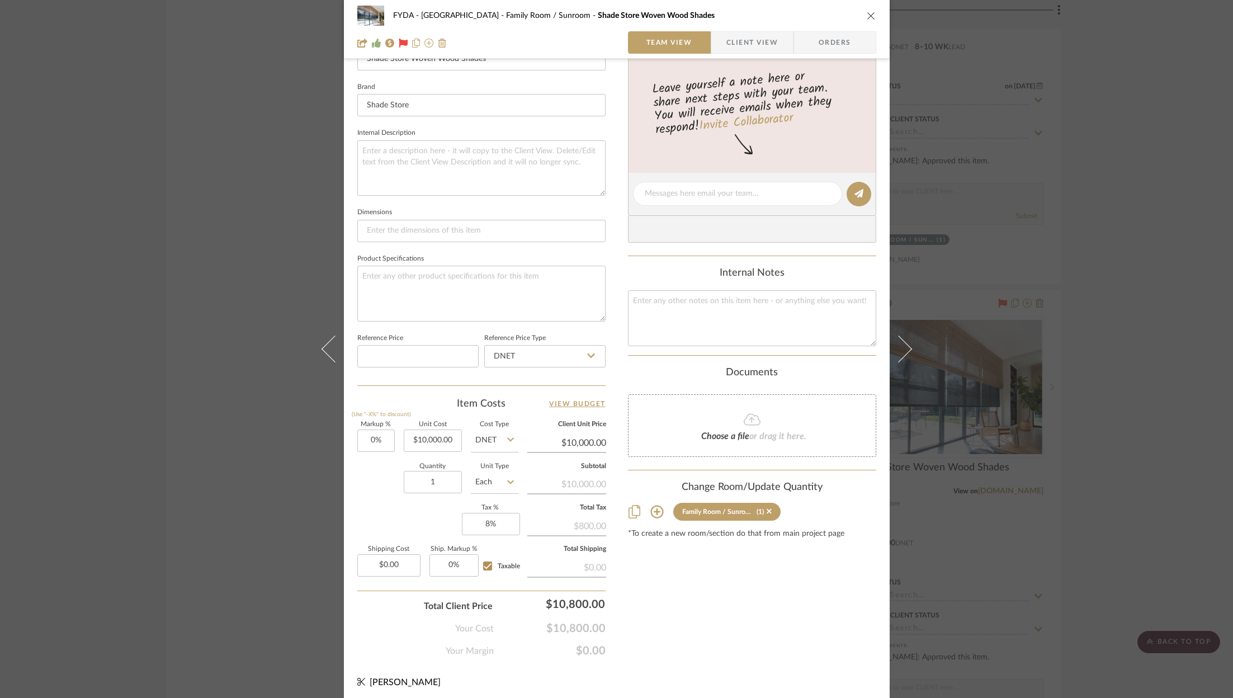
scroll to position [339, 0]
click at [1147, 249] on div "FYDA - 655 City Park Family Room / Sunroom Shade Store Woven Wood Shades Team V…" at bounding box center [616, 349] width 1233 height 698
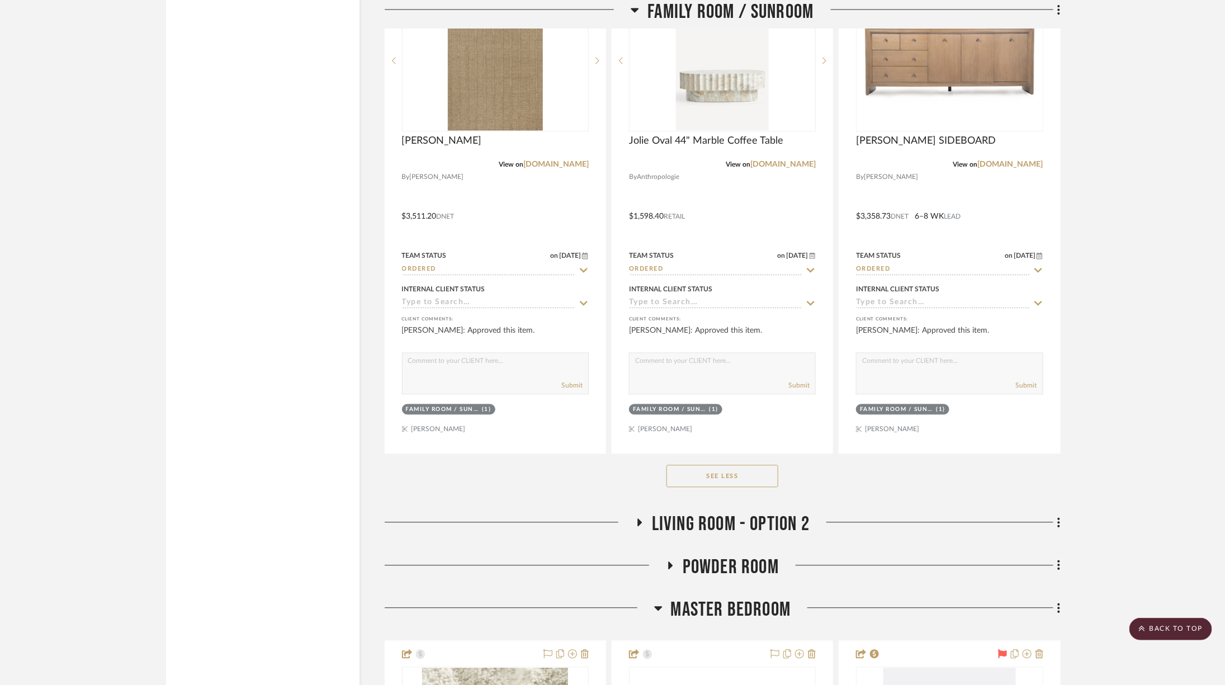
scroll to position [6102, 0]
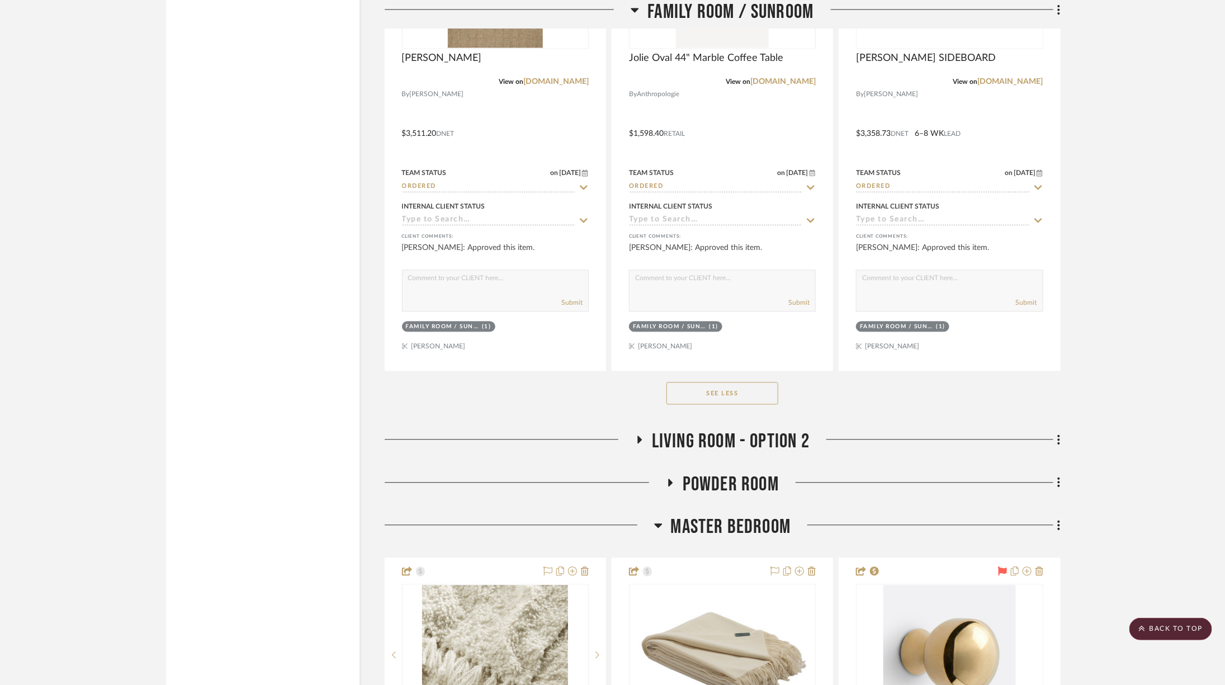
click at [762, 430] on span "Living Room - Option 2" at bounding box center [731, 442] width 158 height 24
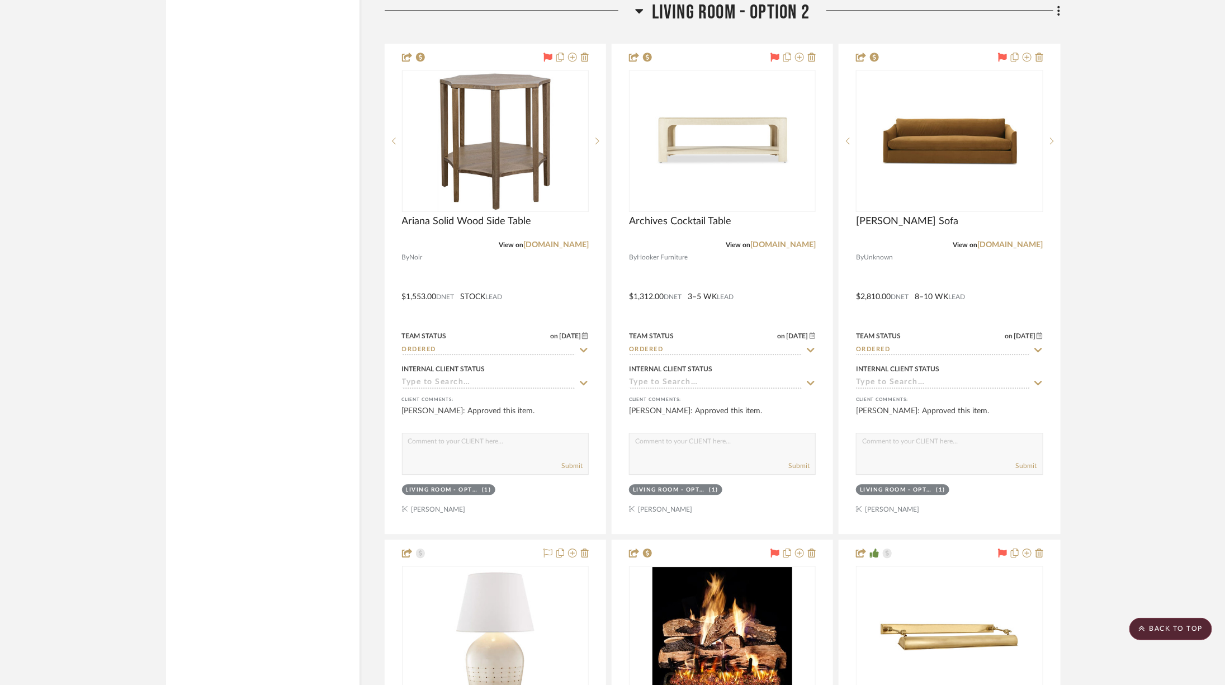
scroll to position [6515, 0]
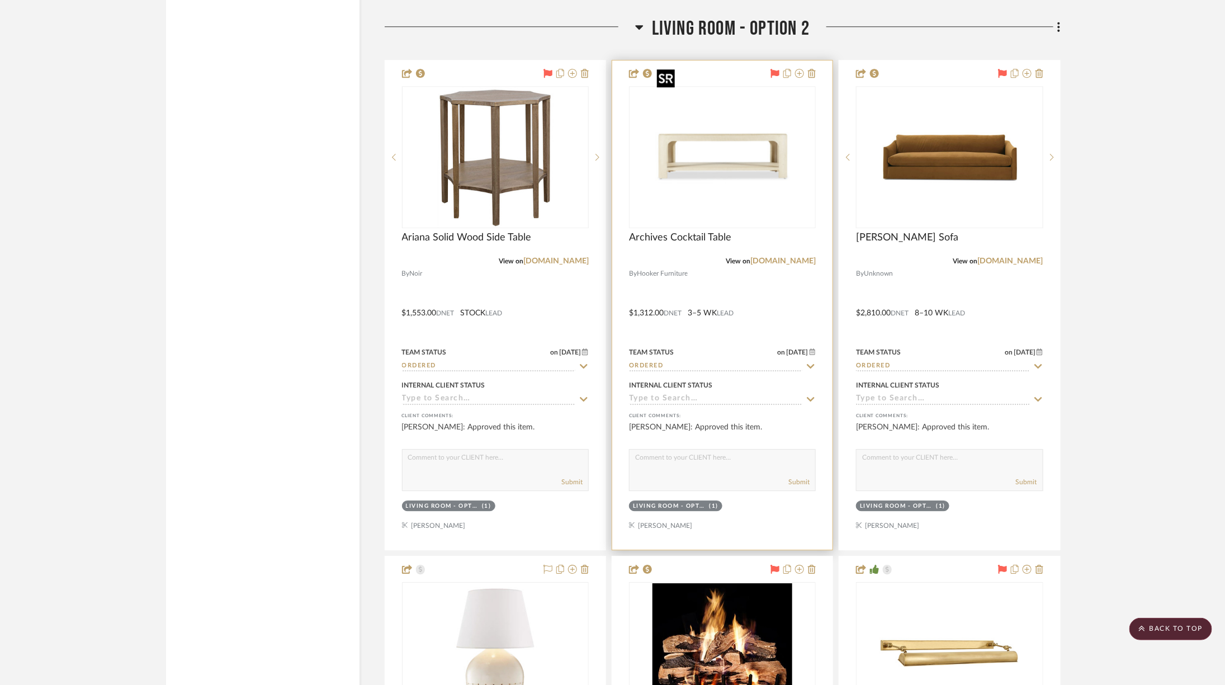
click at [0, 0] on img at bounding box center [0, 0] width 0 height 0
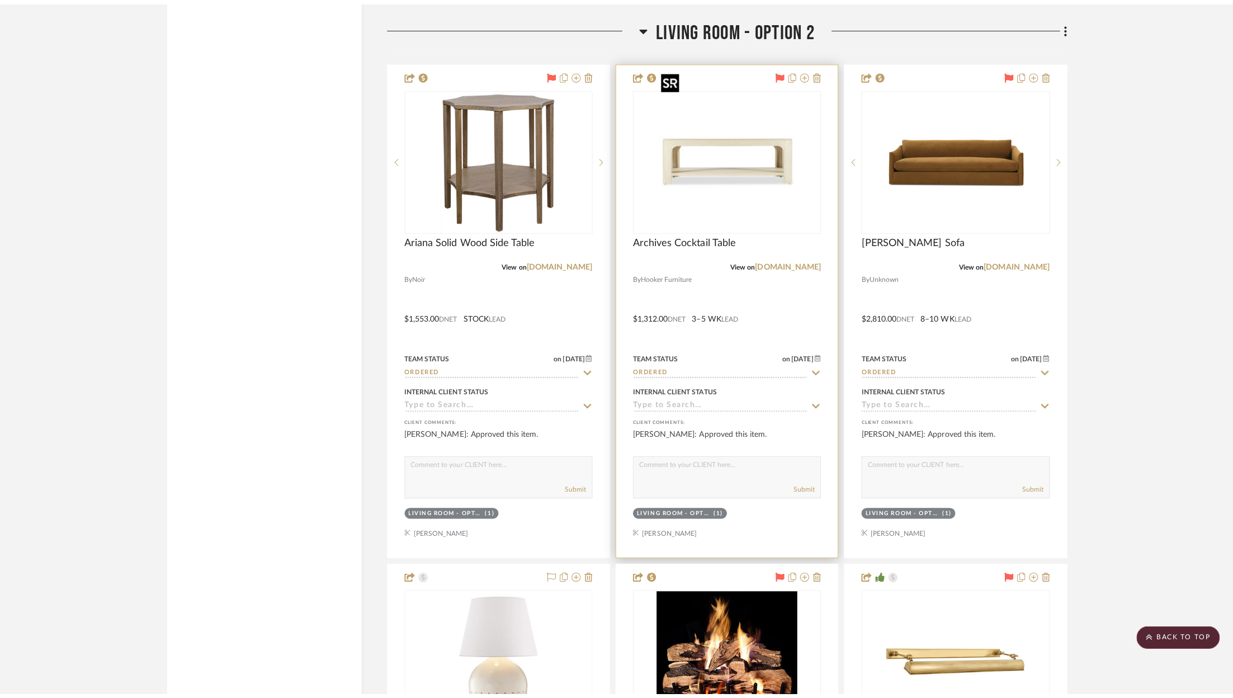
scroll to position [0, 0]
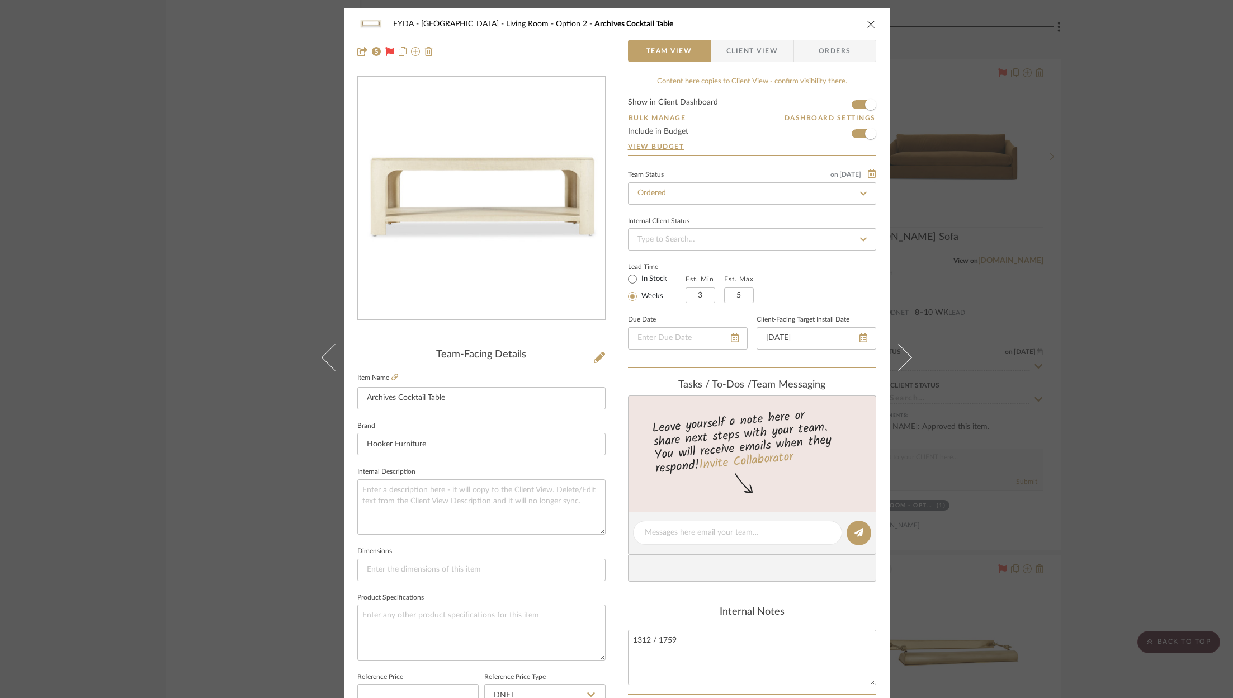
click at [760, 55] on span "Client View" at bounding box center [751, 51] width 51 height 22
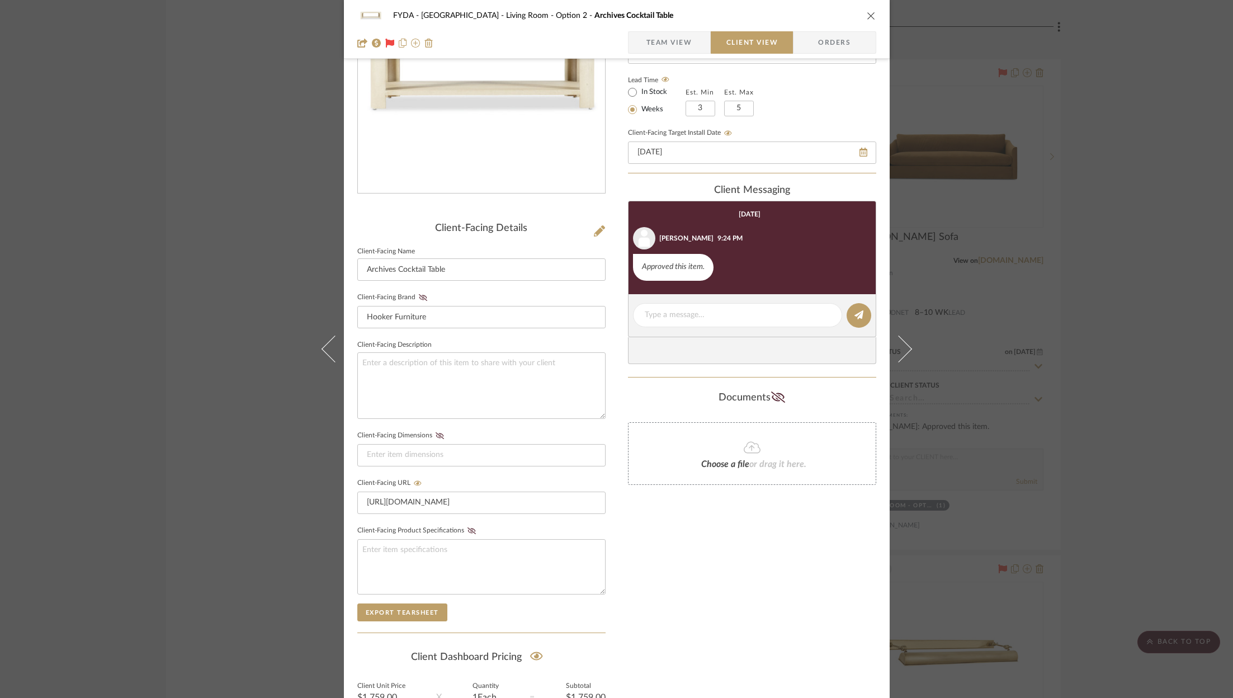
scroll to position [237, 0]
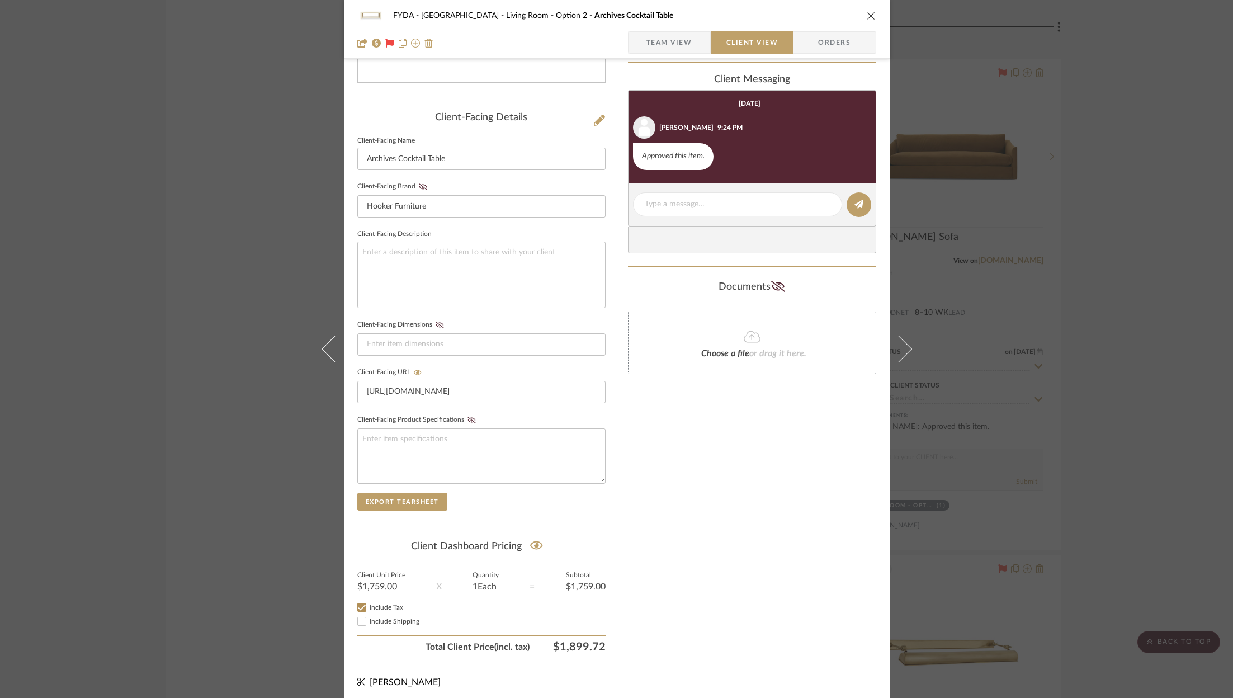
click at [403, 618] on span "Include Shipping" at bounding box center [395, 621] width 50 height 7
click at [368, 617] on input "Include Shipping" at bounding box center [361, 620] width 13 height 13
checkbox input "false"
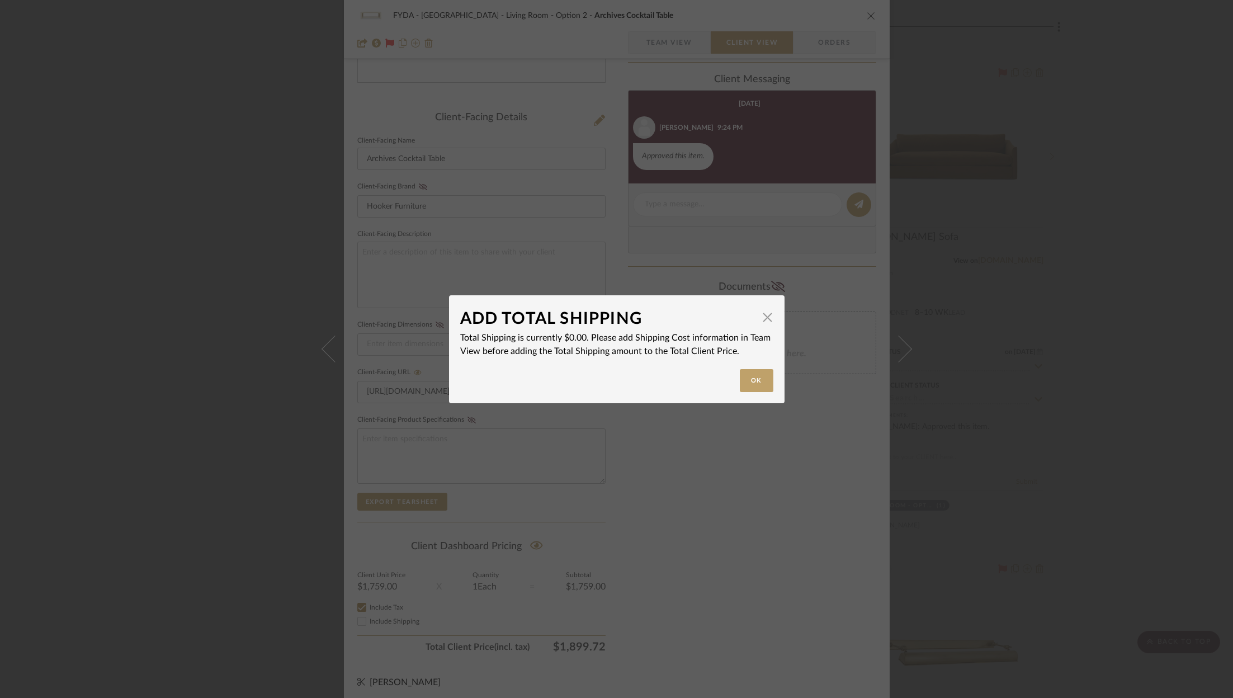
drag, startPoint x: 757, startPoint y: 379, endPoint x: 784, endPoint y: 309, distance: 75.4
click at [757, 378] on button "Ok" at bounding box center [757, 380] width 34 height 23
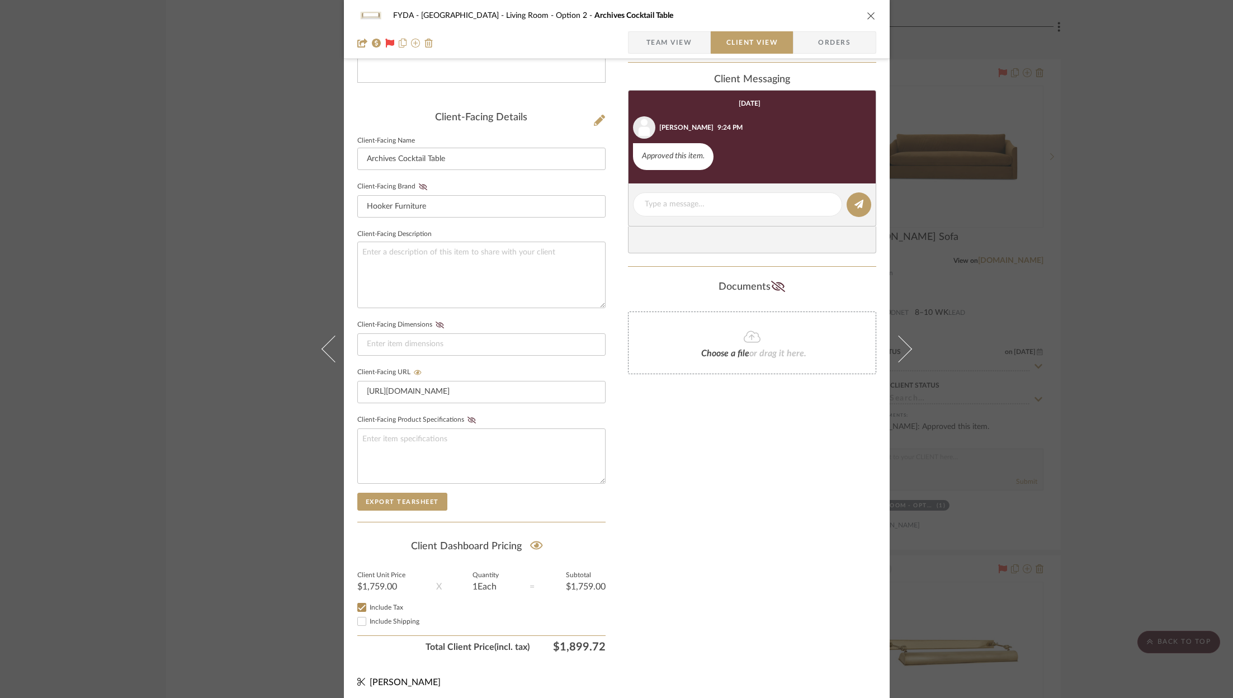
click at [870, 16] on icon "close" at bounding box center [870, 15] width 9 height 9
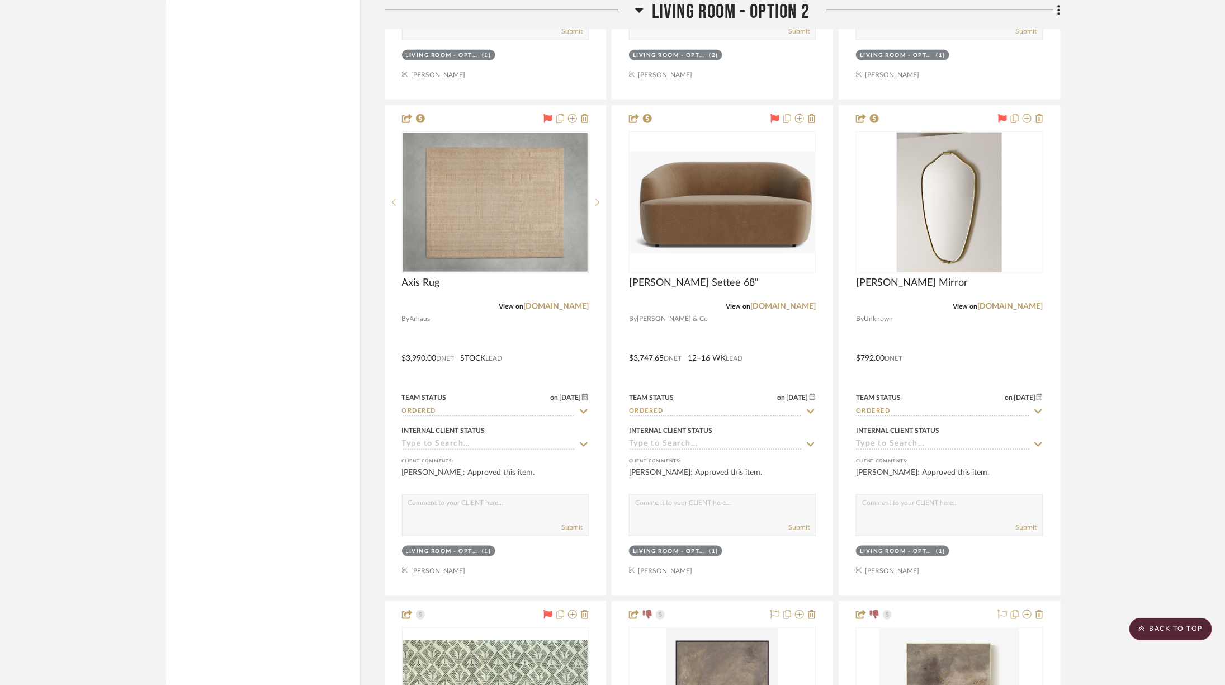
scroll to position [7961, 0]
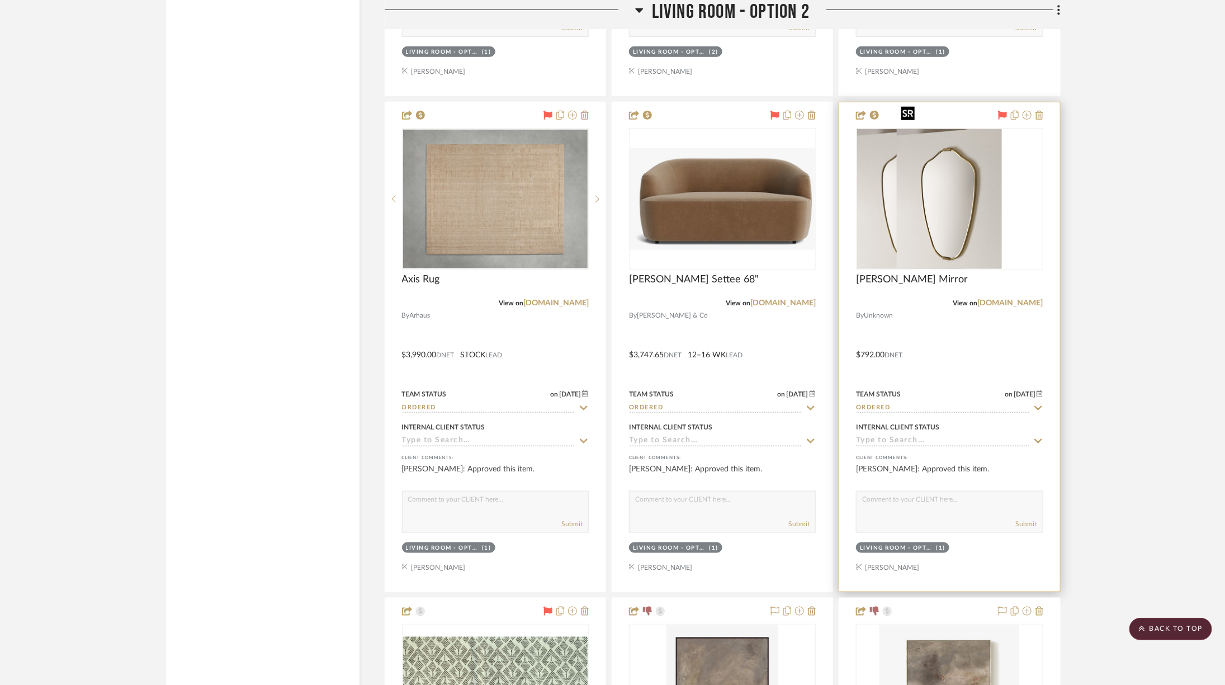
click at [962, 197] on img "0" at bounding box center [909, 199] width 105 height 140
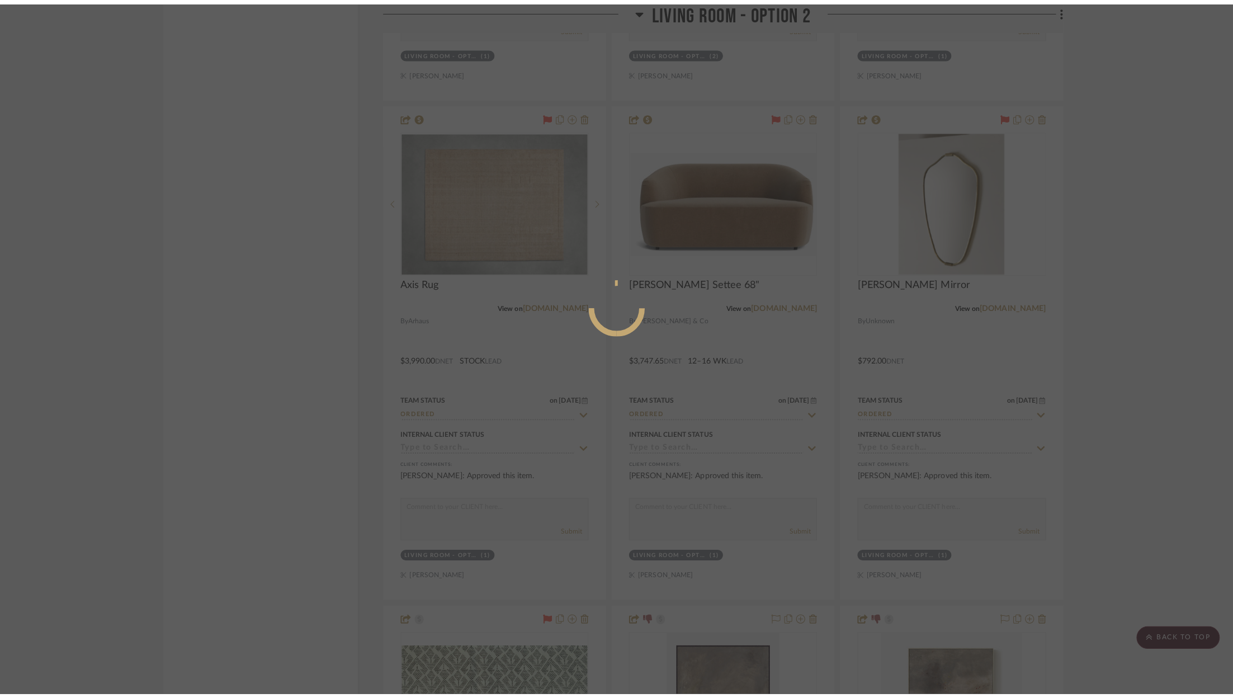
scroll to position [0, 0]
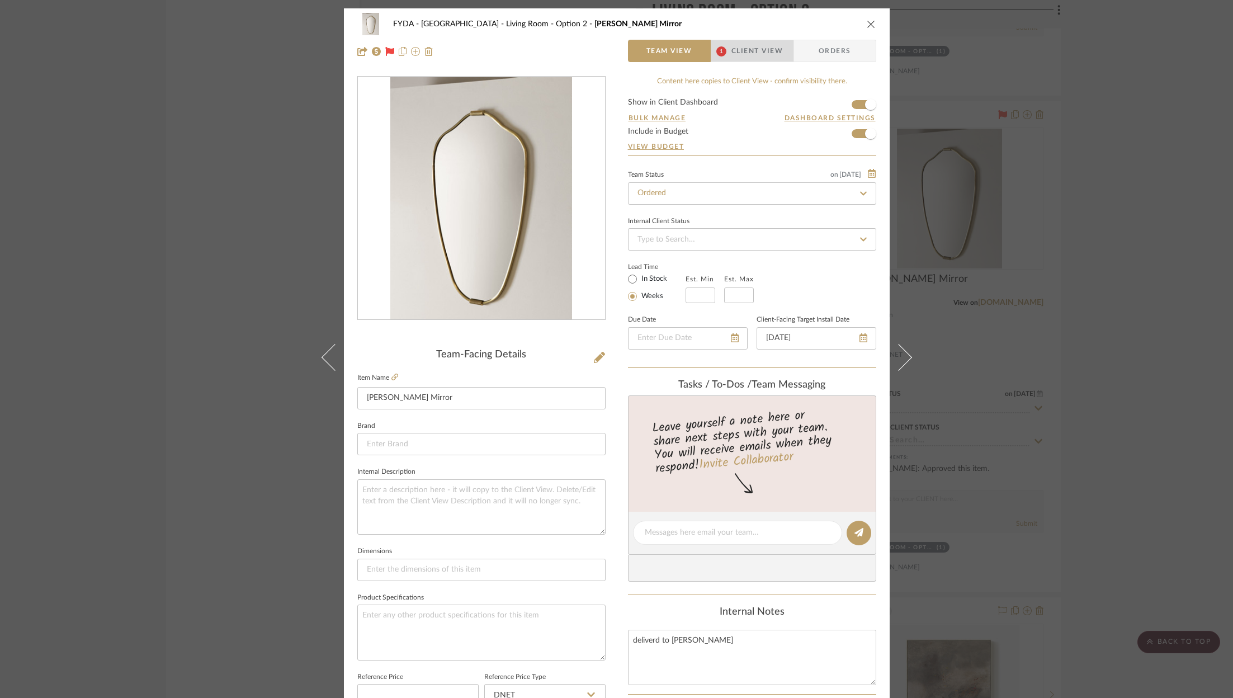
click at [760, 49] on span "Client View" at bounding box center [756, 51] width 51 height 22
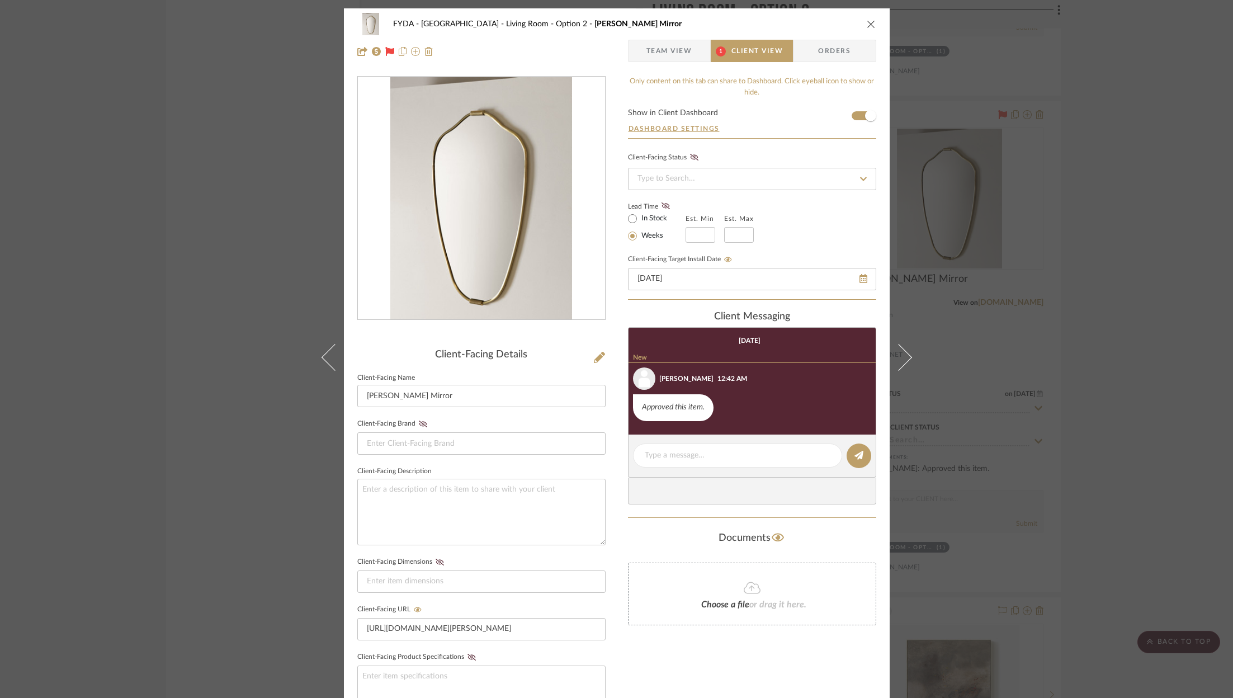
click at [861, 24] on div "FYDA - 655 City Park Living Room - Option 2 Senne Mirror" at bounding box center [616, 24] width 519 height 22
click at [866, 22] on icon "close" at bounding box center [870, 24] width 9 height 9
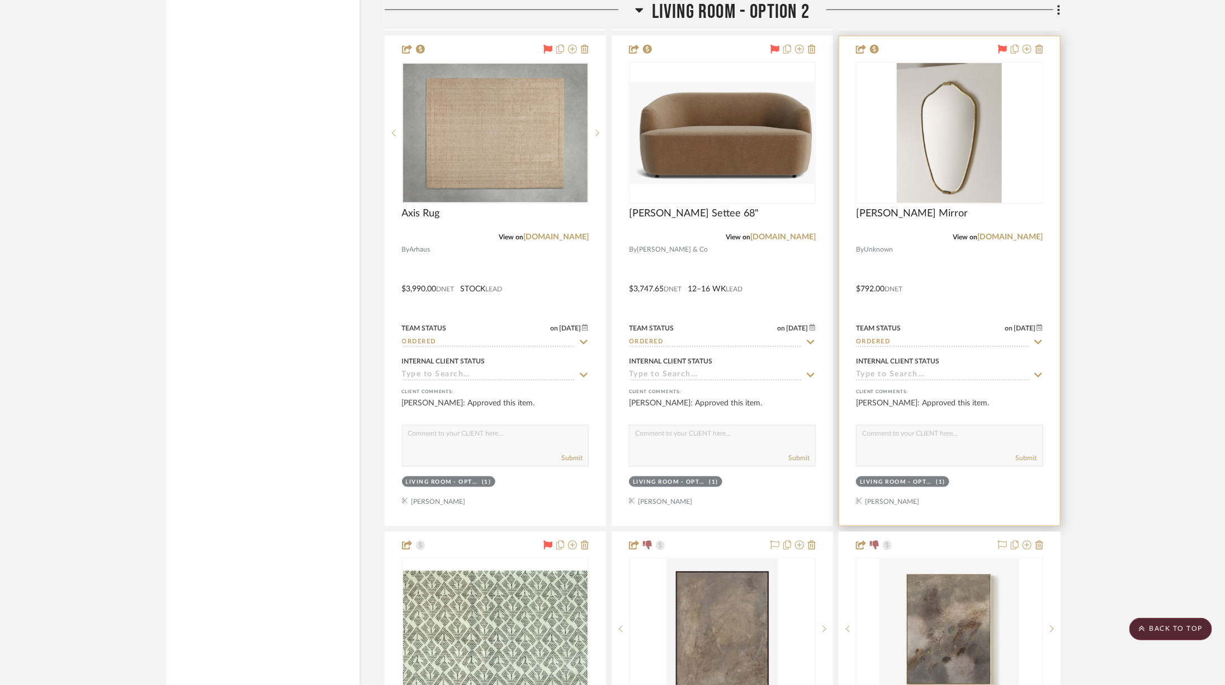
scroll to position [8233, 0]
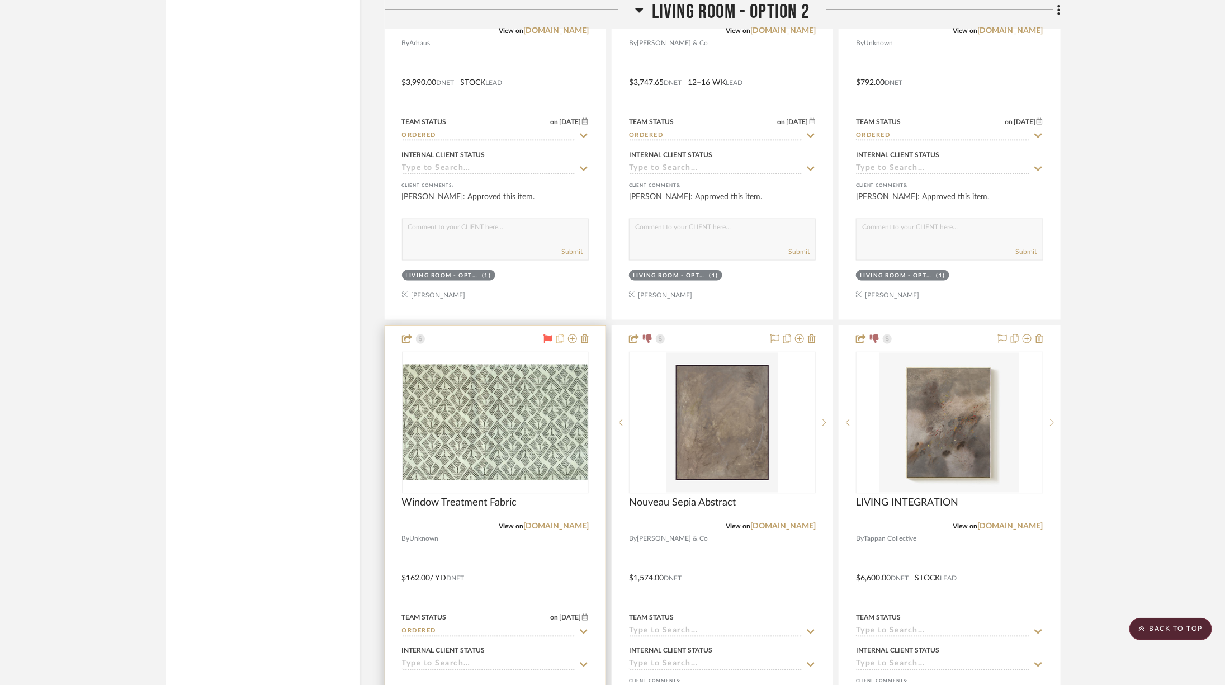
click at [558, 334] on icon at bounding box center [560, 338] width 8 height 9
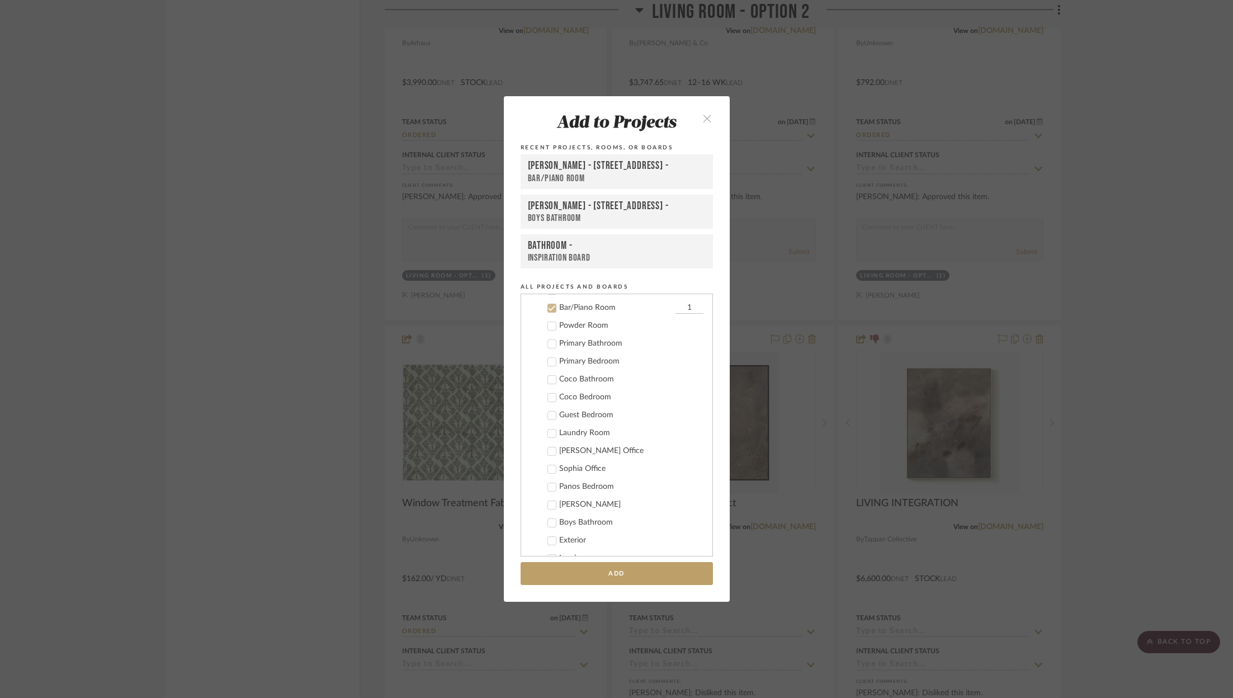
scroll to position [268, 0]
click at [704, 121] on icon "close" at bounding box center [708, 118] width 10 height 10
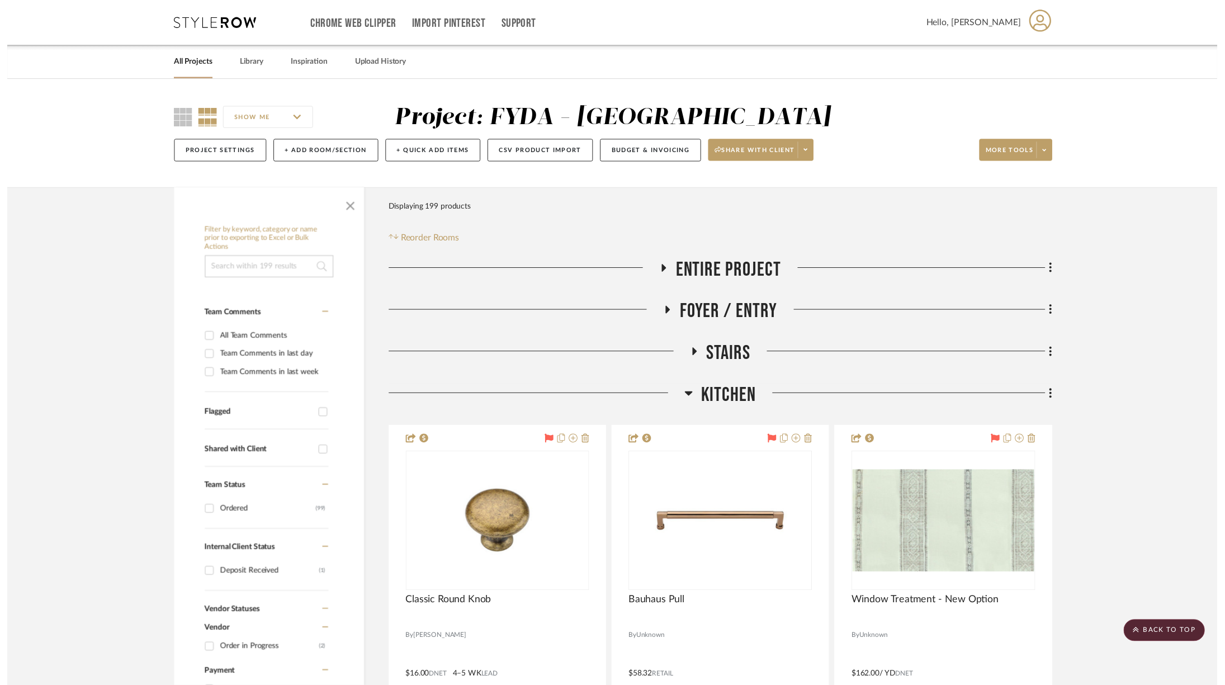
scroll to position [8233, 0]
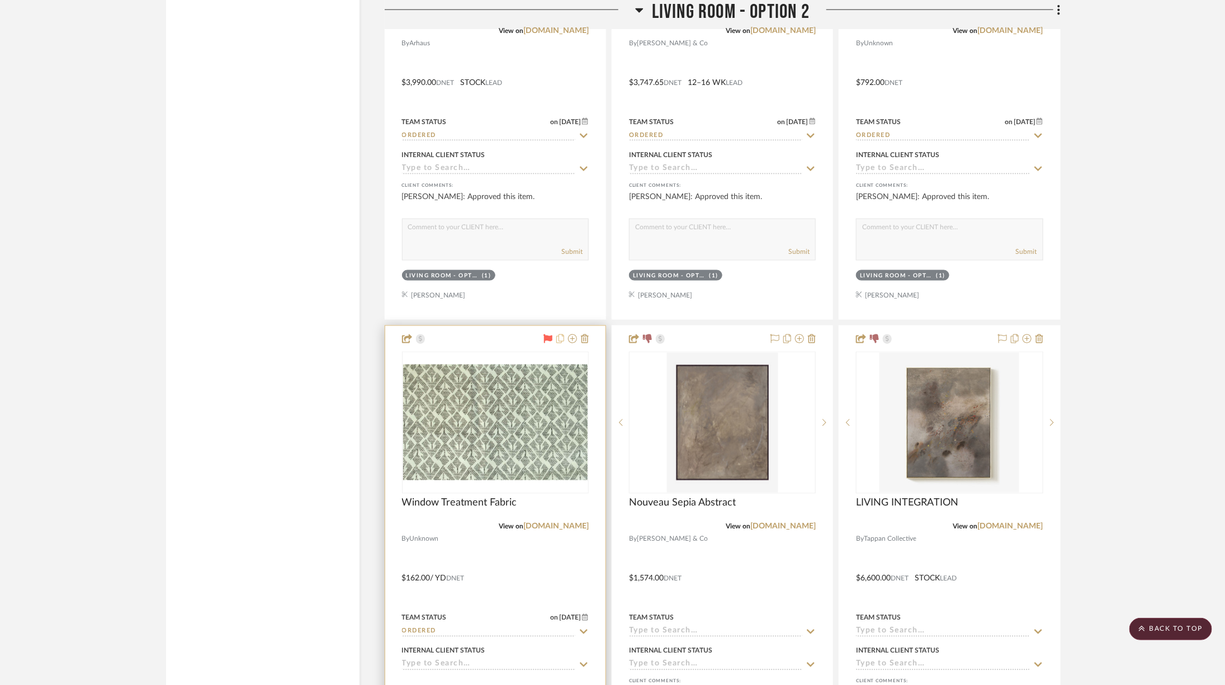
click at [563, 334] on icon at bounding box center [560, 338] width 8 height 9
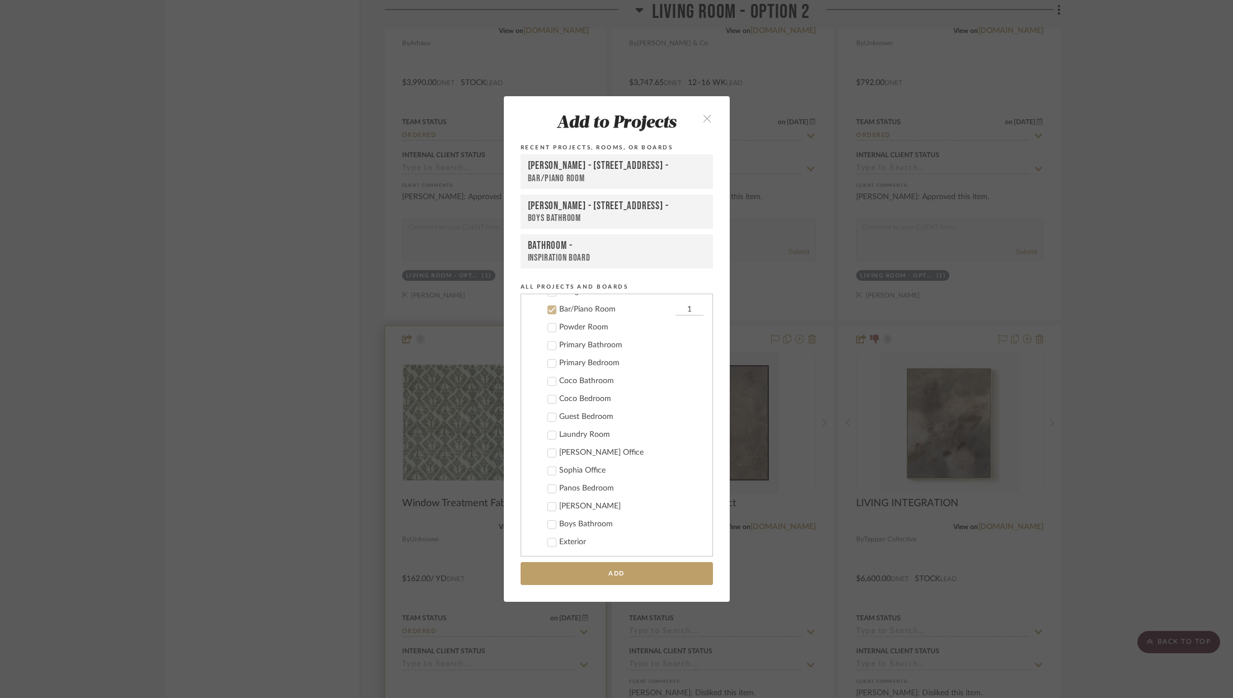
scroll to position [268, 0]
click at [711, 116] on button "close" at bounding box center [707, 117] width 33 height 23
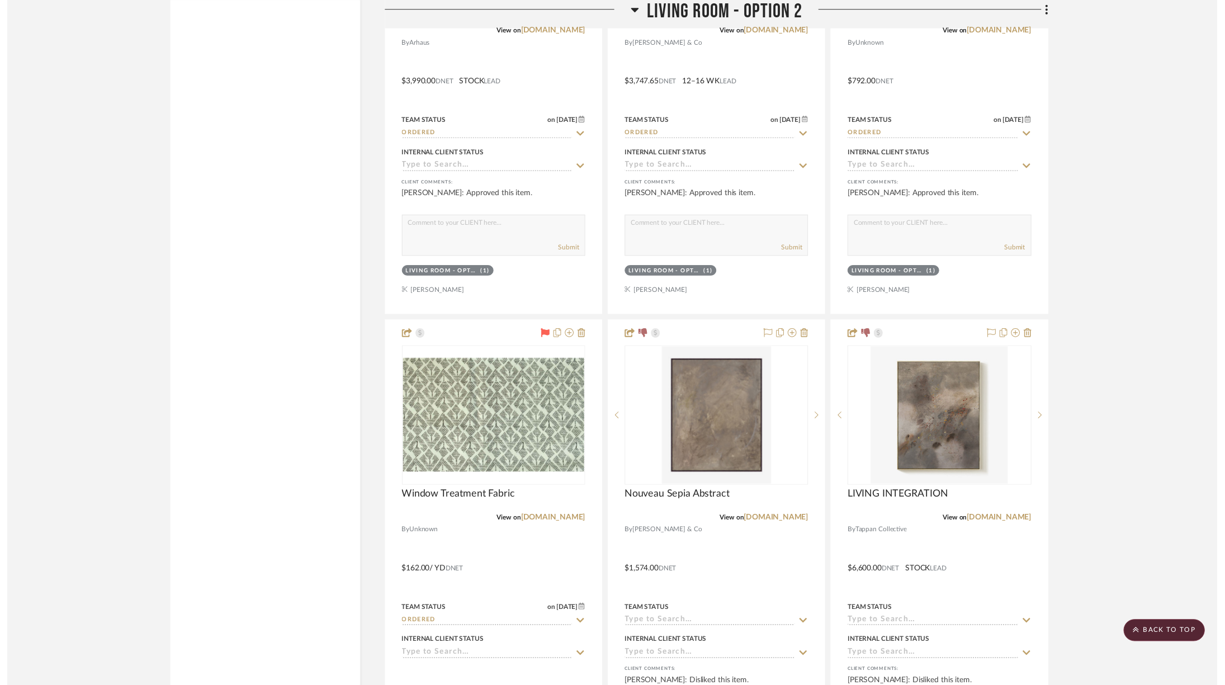
scroll to position [8233, 0]
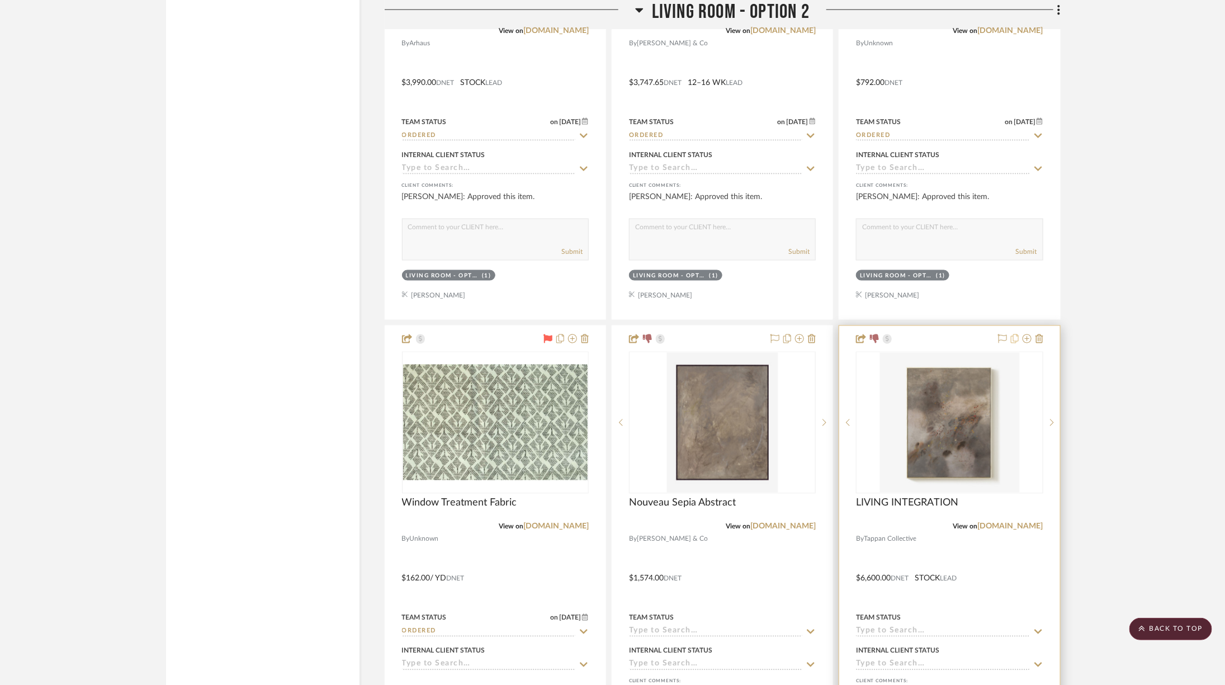
click at [1015, 334] on icon at bounding box center [1015, 338] width 8 height 9
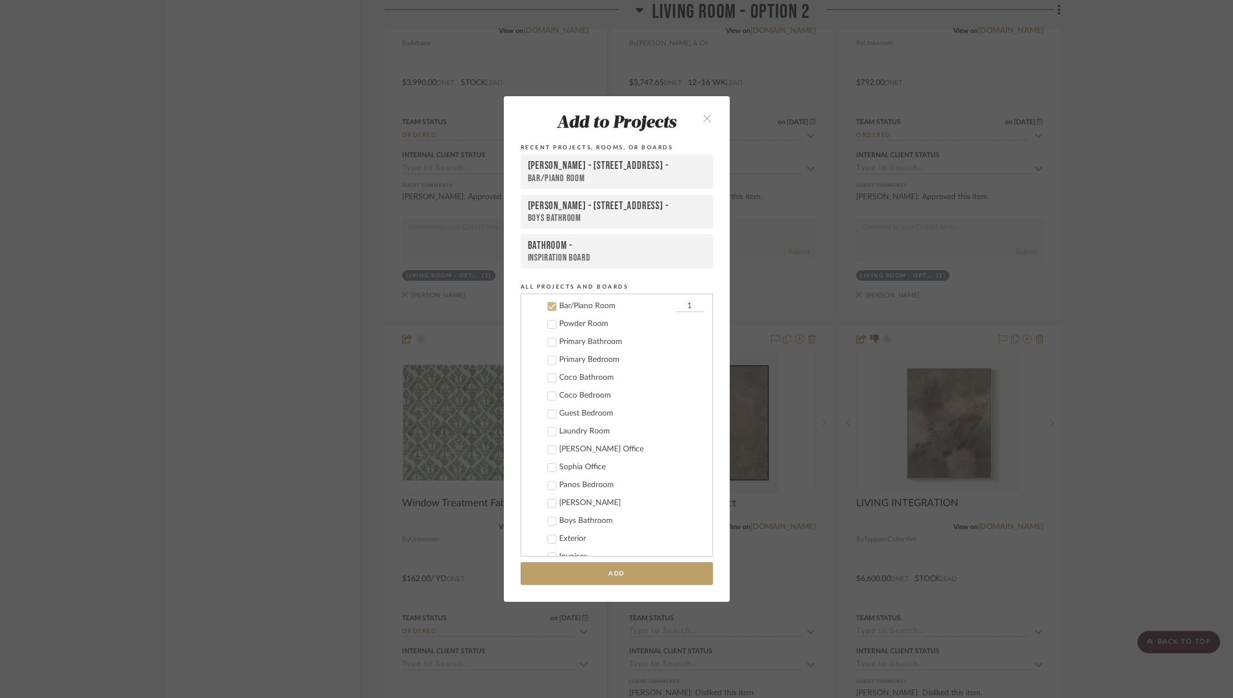
scroll to position [268, 0]
click at [703, 119] on icon "close" at bounding box center [708, 118] width 10 height 10
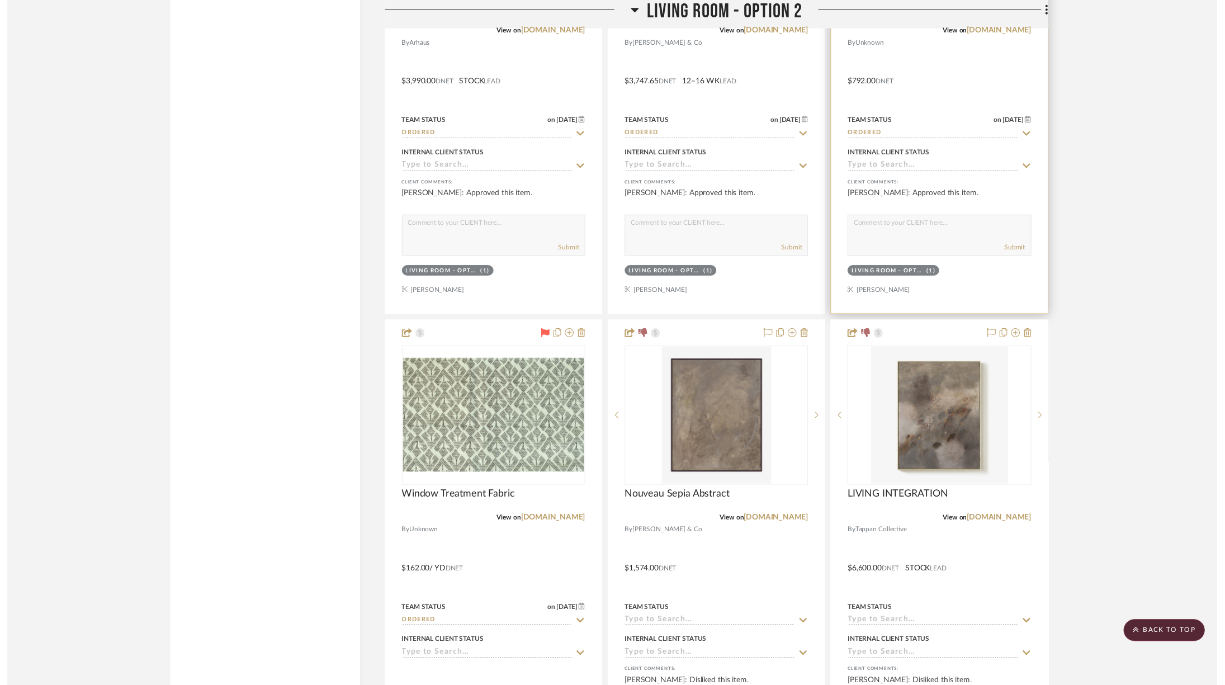
scroll to position [8233, 0]
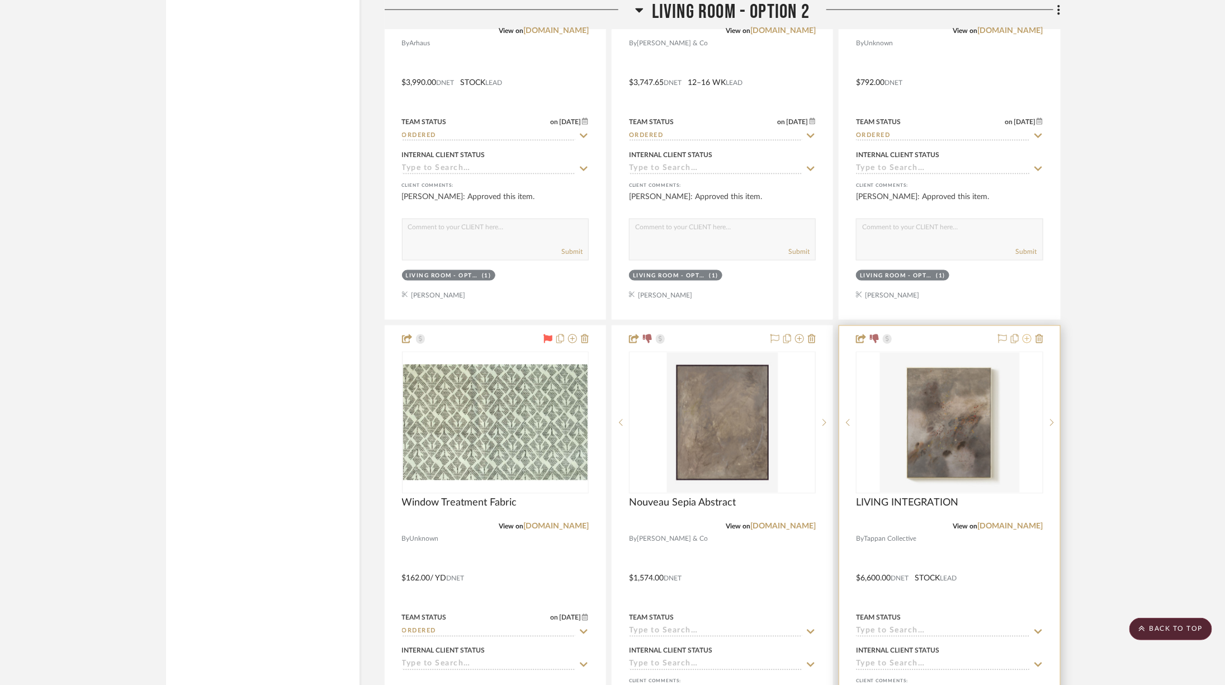
click at [1030, 334] on icon at bounding box center [1026, 338] width 9 height 9
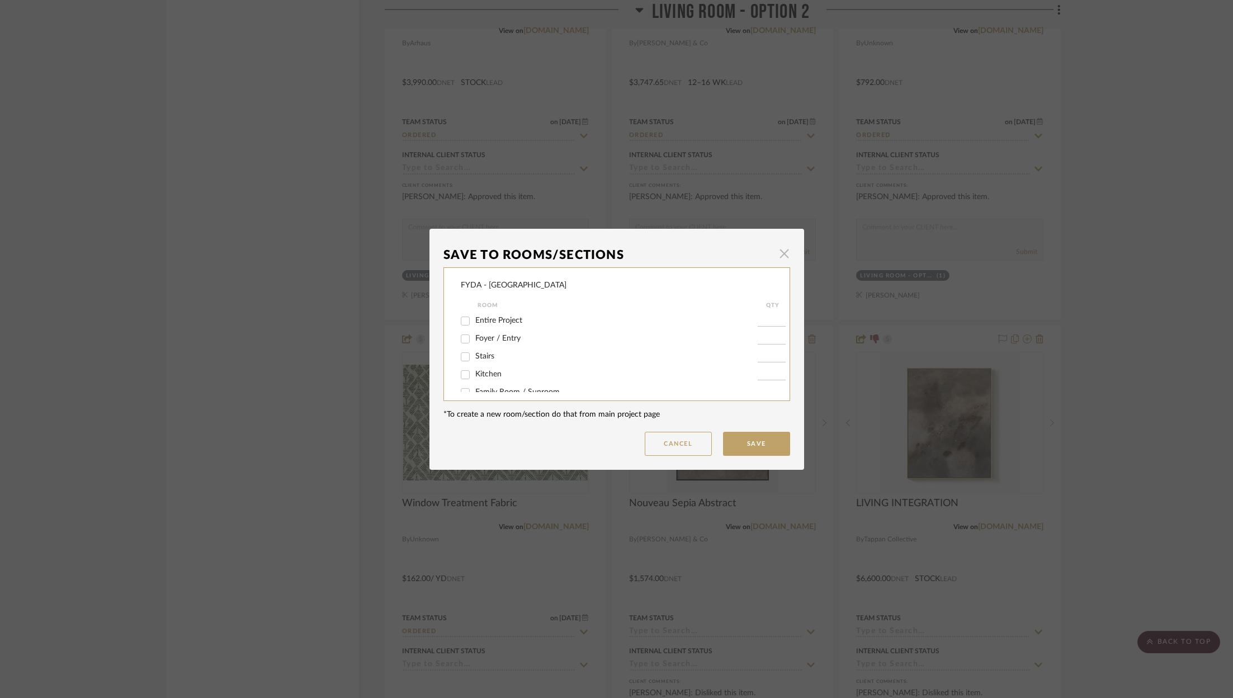
click at [782, 250] on span "button" at bounding box center [784, 254] width 22 height 22
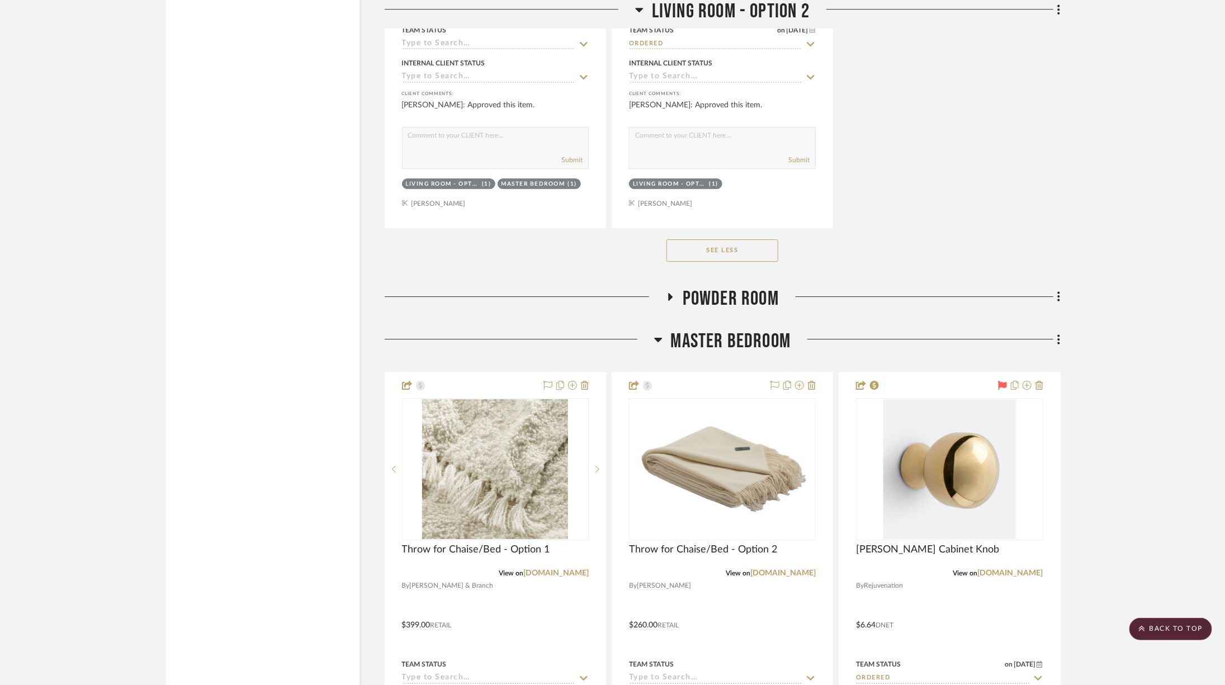
scroll to position [9317, 0]
click at [681, 286] on h3 "Powder Room" at bounding box center [722, 298] width 113 height 24
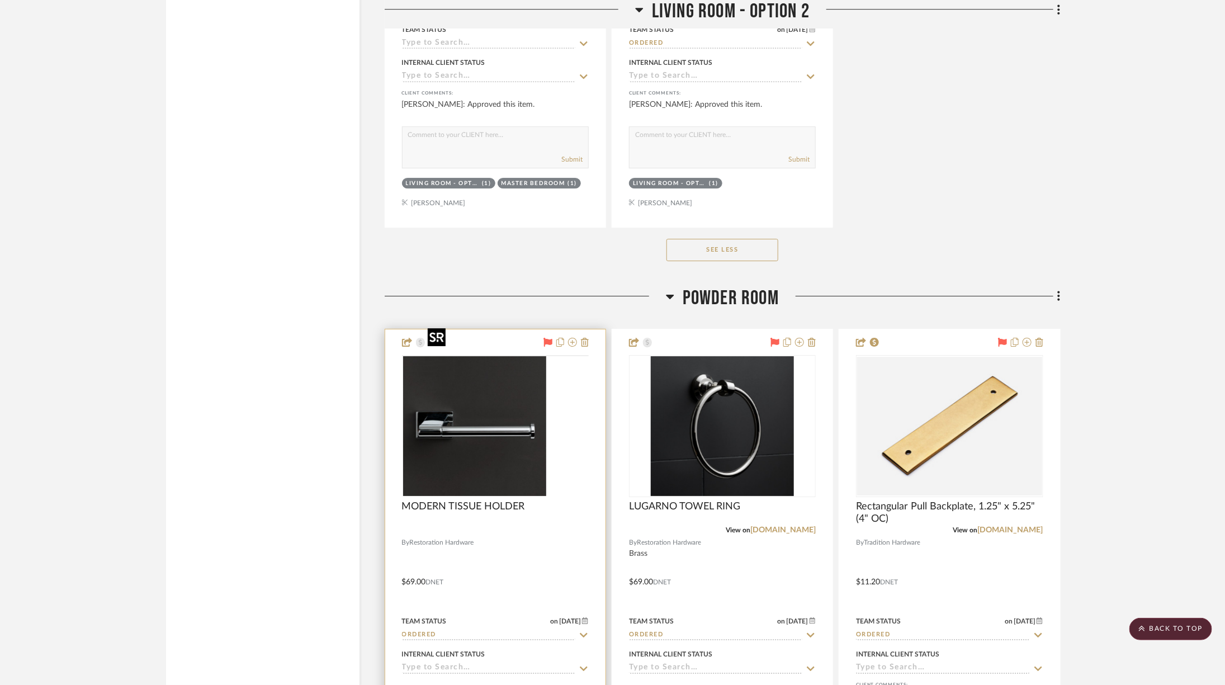
click at [0, 0] on img at bounding box center [0, 0] width 0 height 0
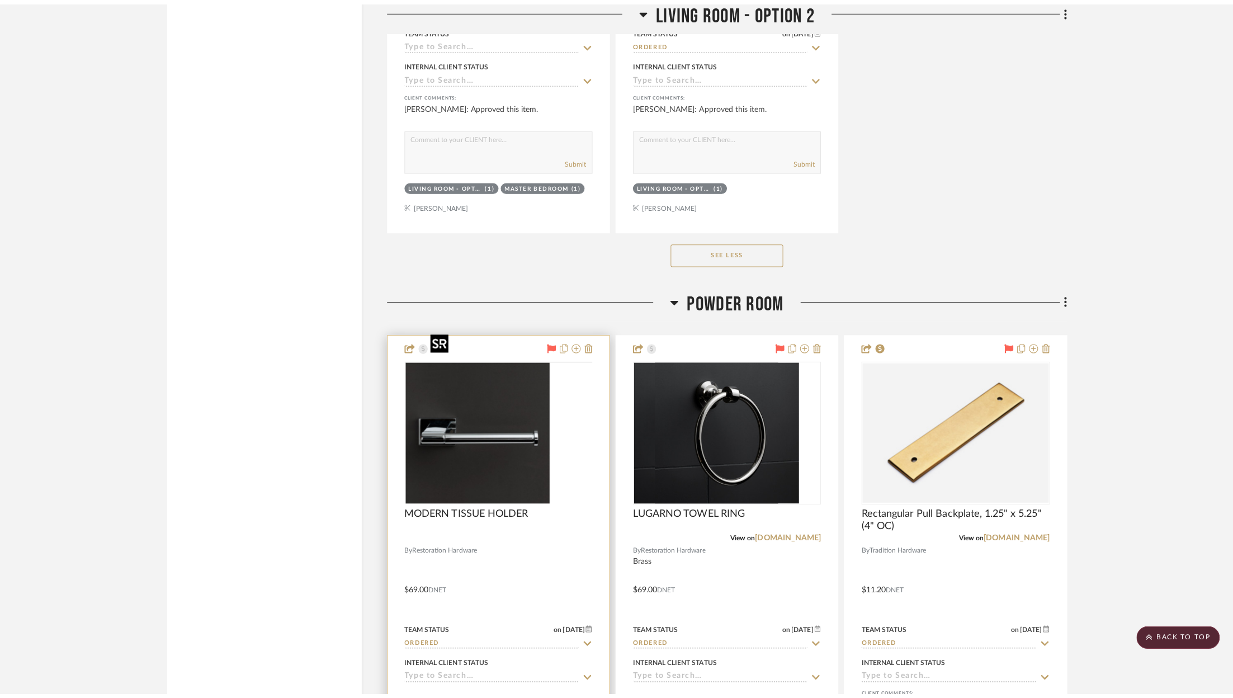
scroll to position [0, 0]
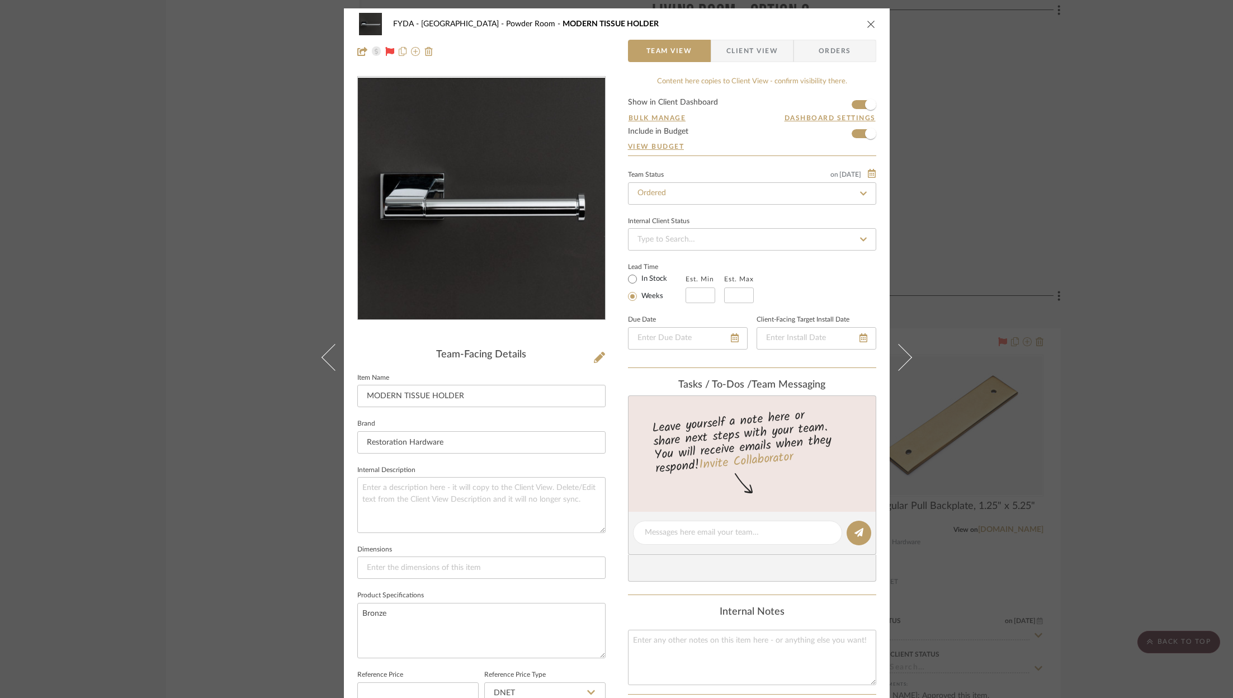
click at [869, 23] on icon "close" at bounding box center [870, 24] width 9 height 9
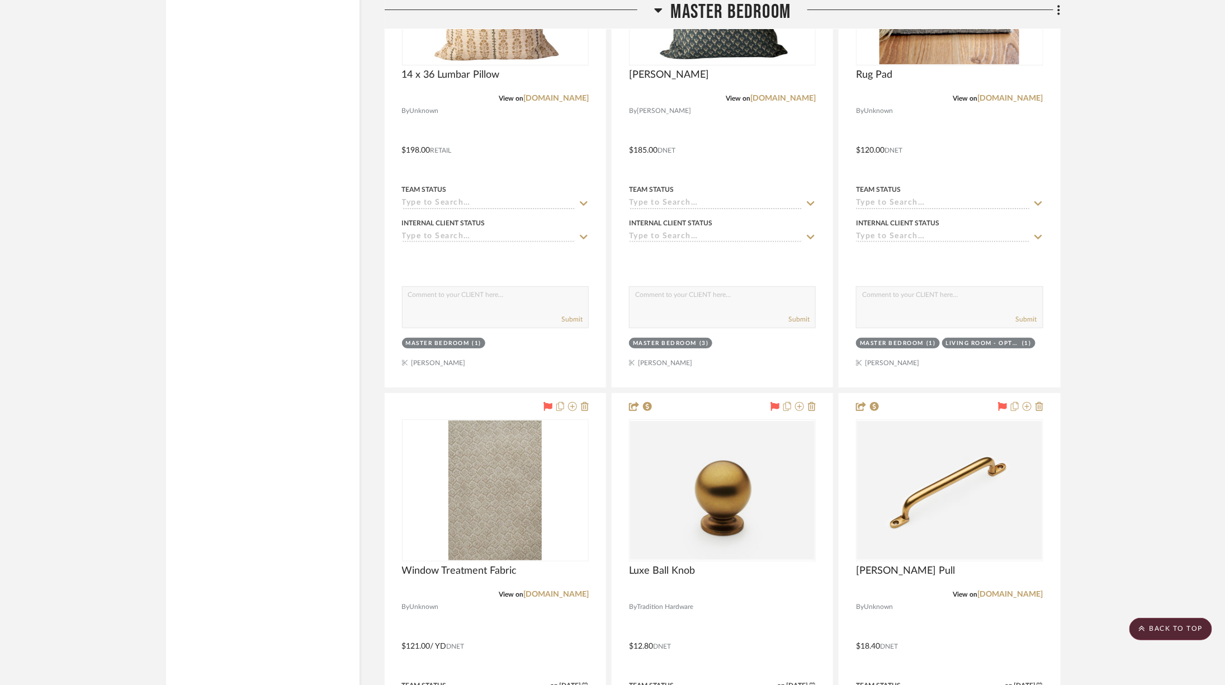
scroll to position [12458, 0]
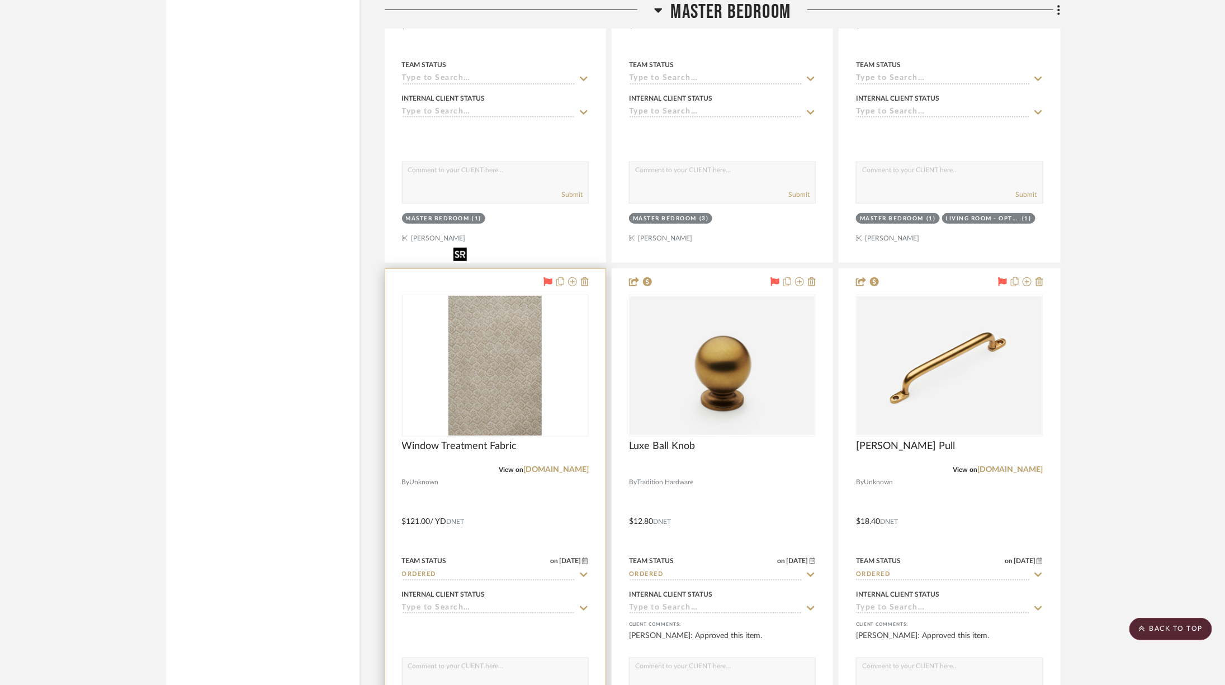
click at [535, 304] on img "0" at bounding box center [494, 366] width 93 height 140
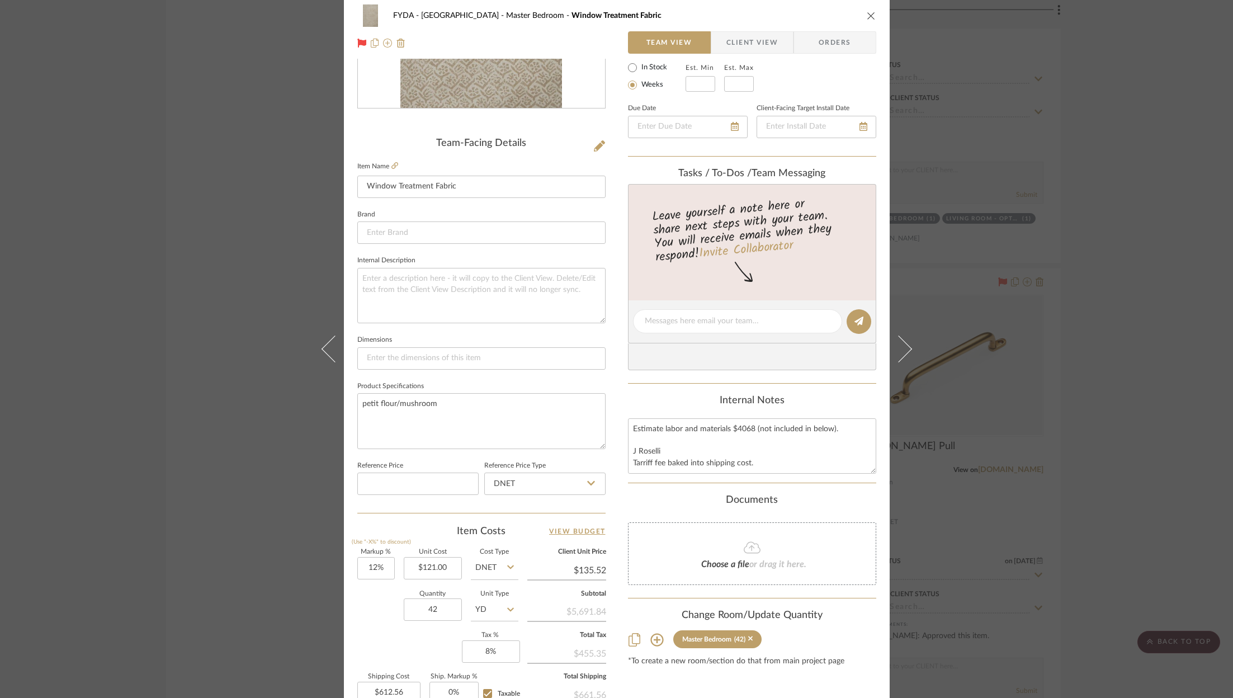
scroll to position [339, 0]
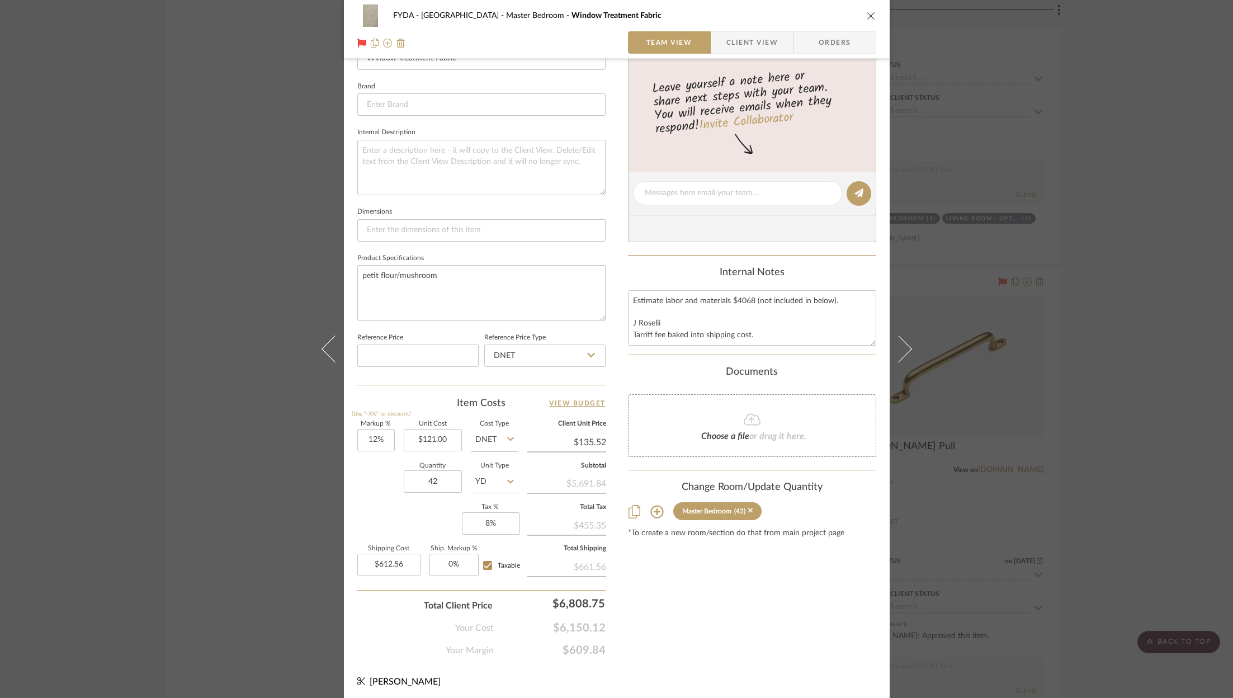
click at [866, 18] on button "close" at bounding box center [871, 16] width 10 height 10
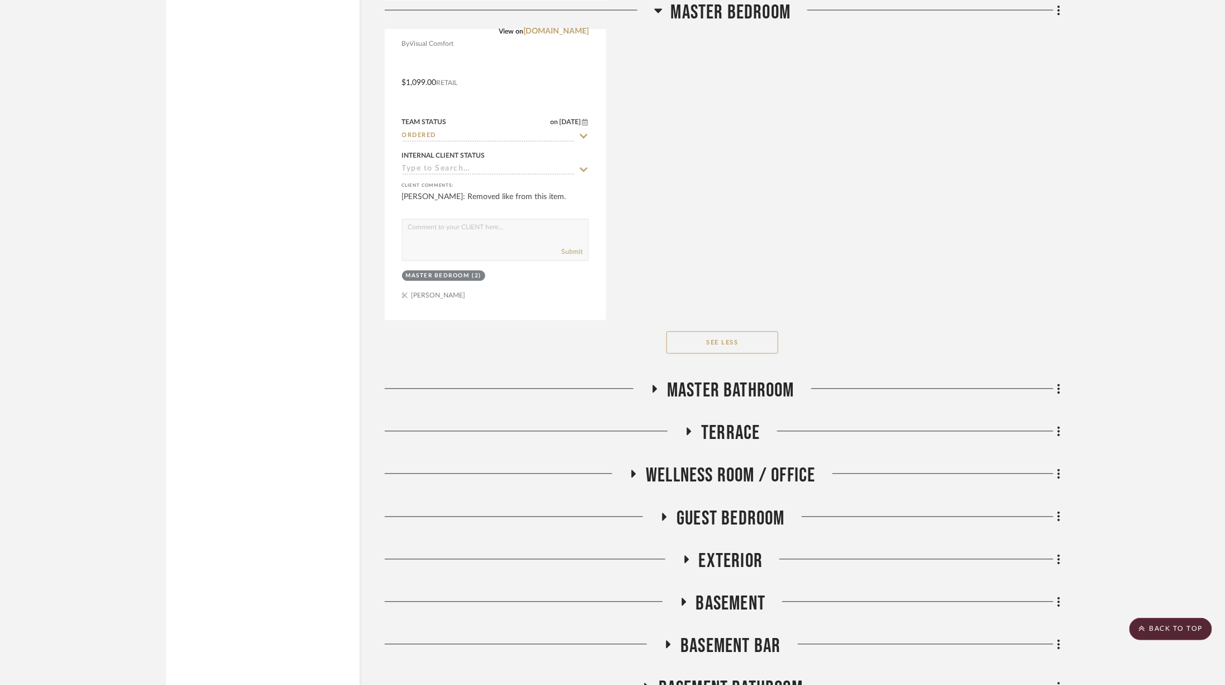
scroll to position [15877, 0]
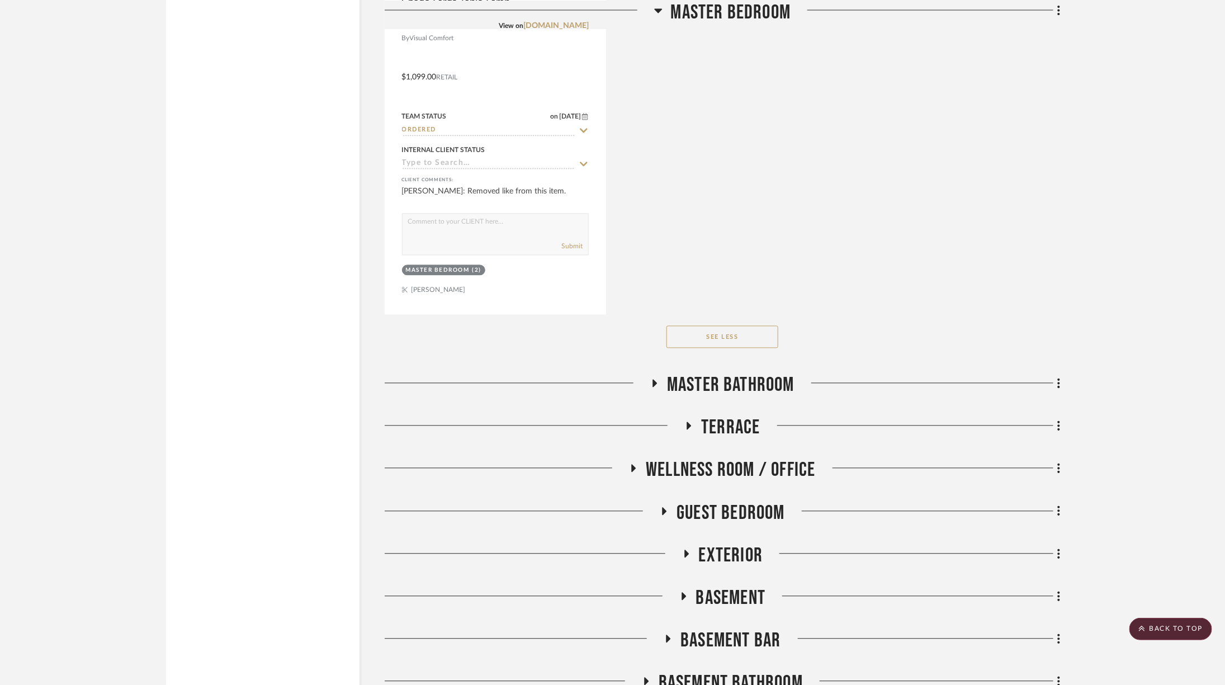
click at [734, 373] on span "Master Bathroom" at bounding box center [730, 385] width 127 height 24
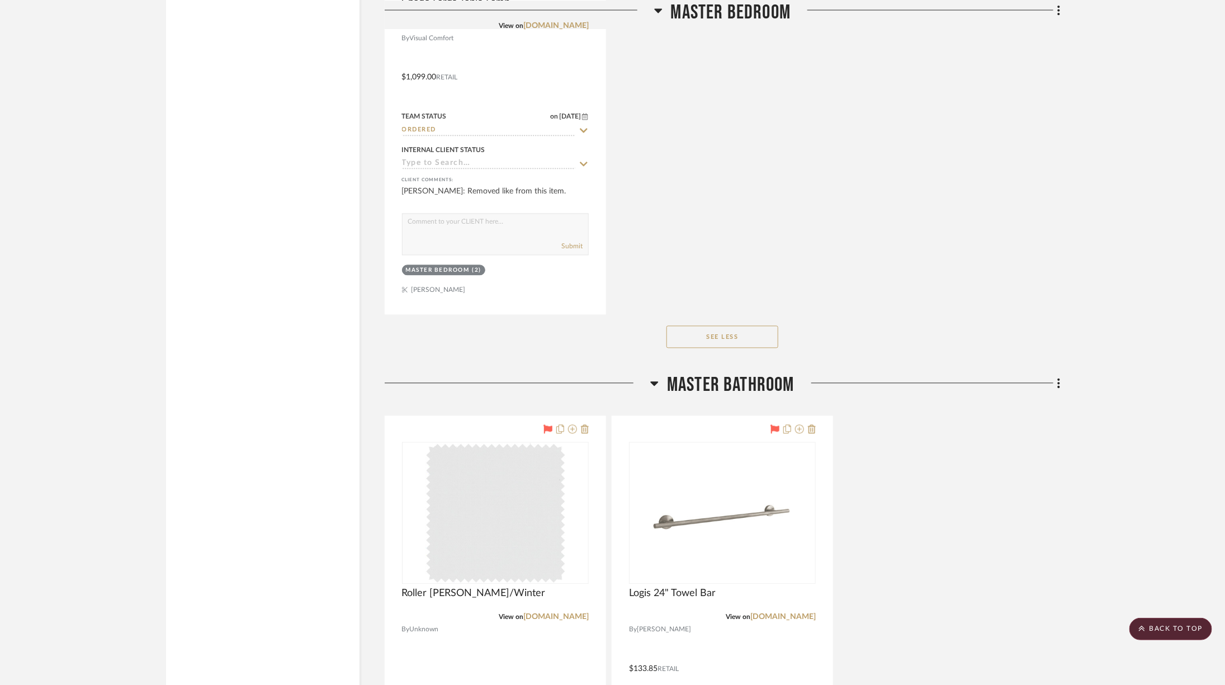
click at [734, 373] on span "Master Bathroom" at bounding box center [730, 385] width 127 height 24
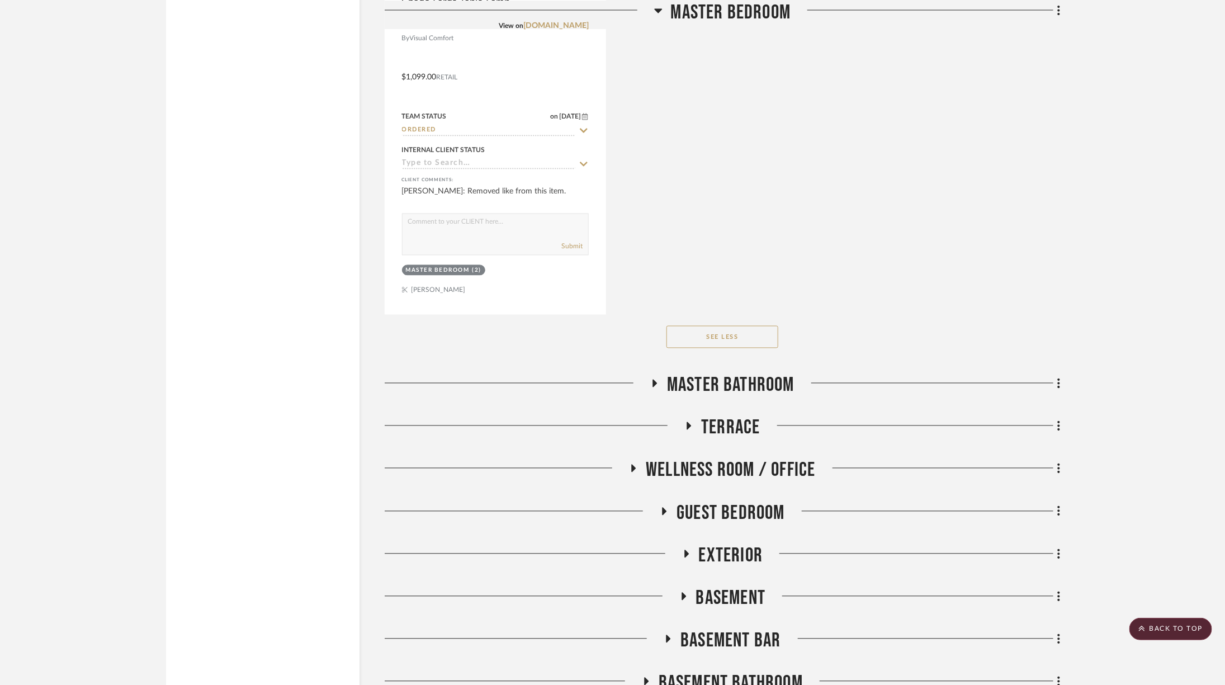
click at [738, 416] on span "Terrace" at bounding box center [730, 428] width 59 height 24
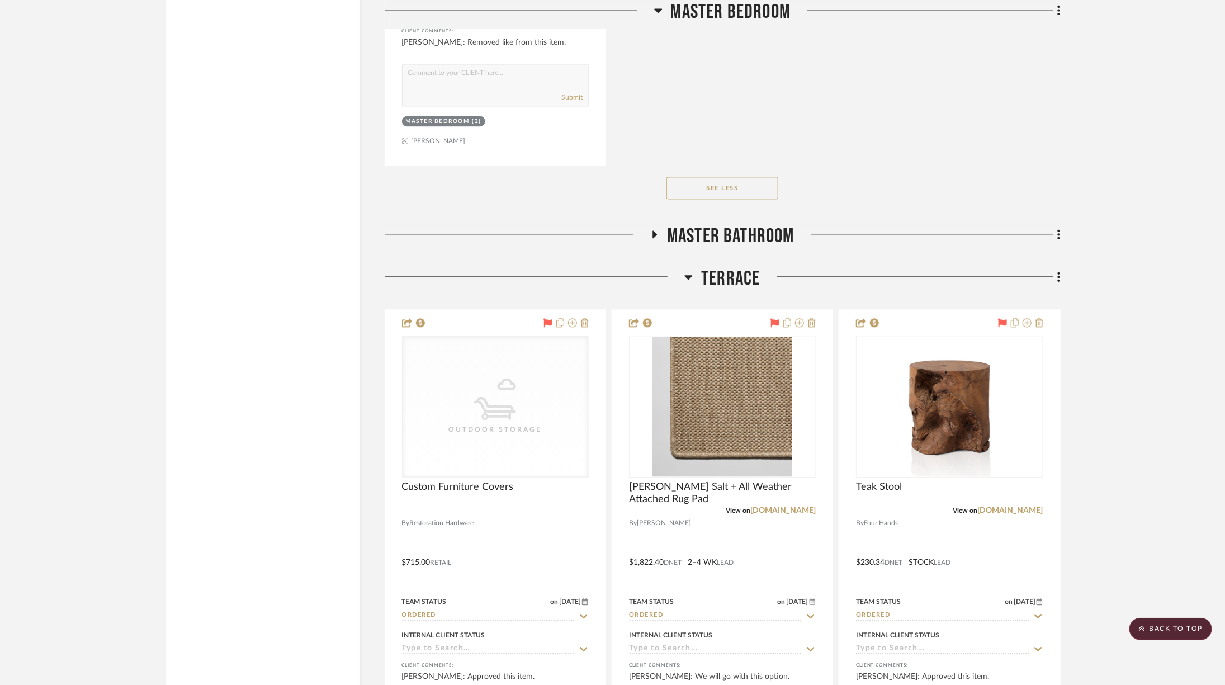
scroll to position [16030, 0]
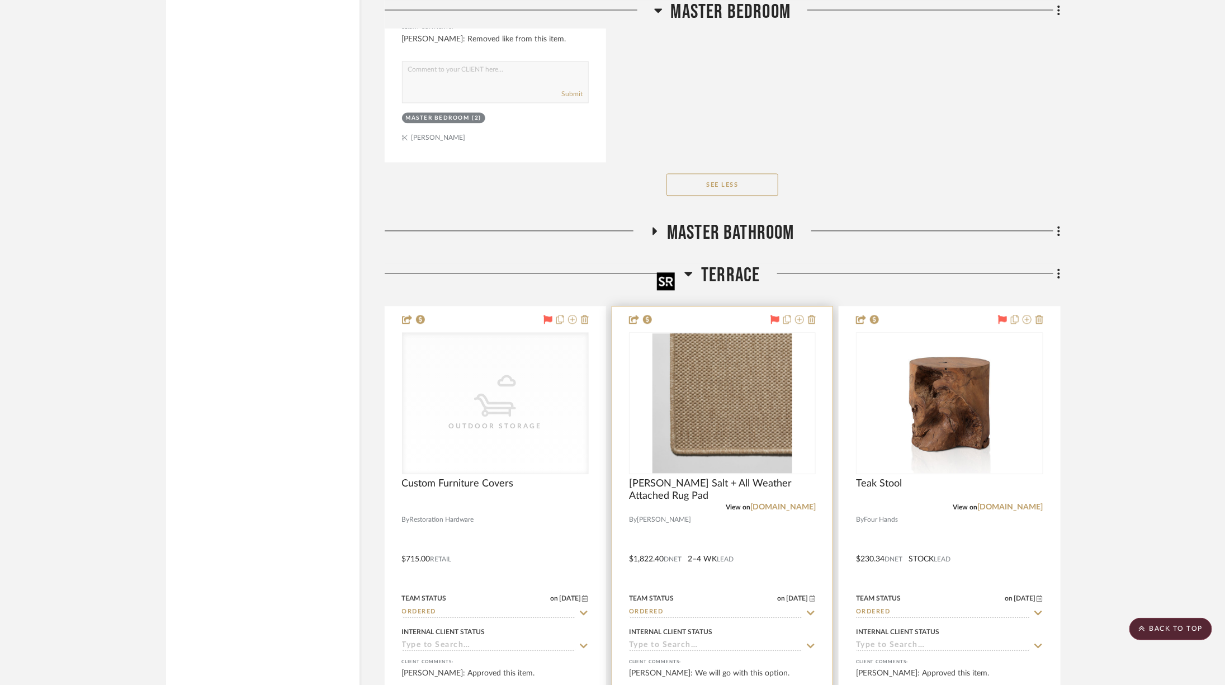
click at [0, 0] on img at bounding box center [0, 0] width 0 height 0
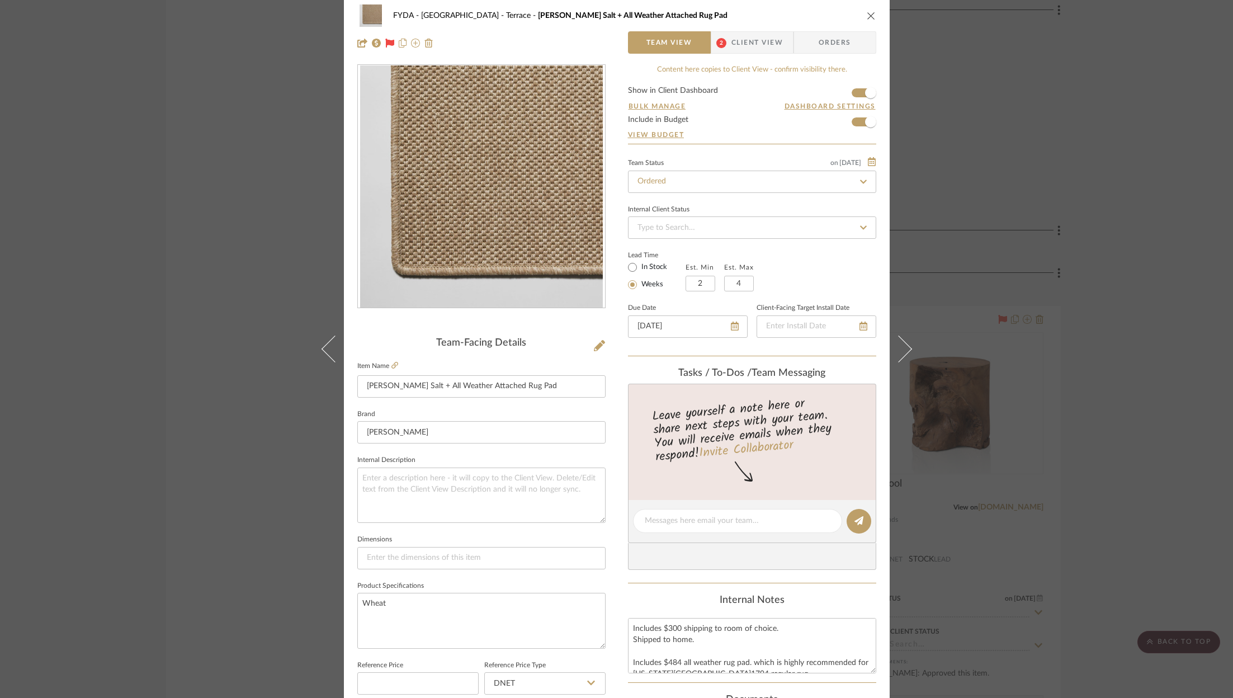
scroll to position [0, 0]
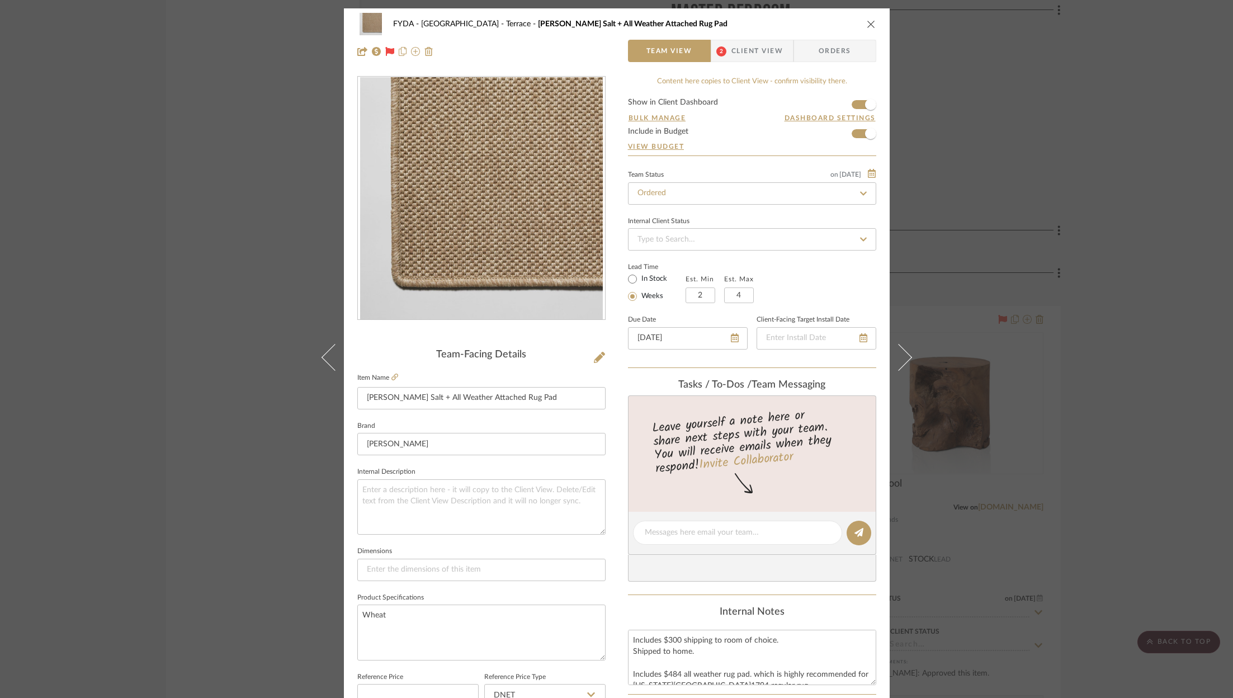
click at [821, 43] on span "Orders" at bounding box center [834, 51] width 57 height 22
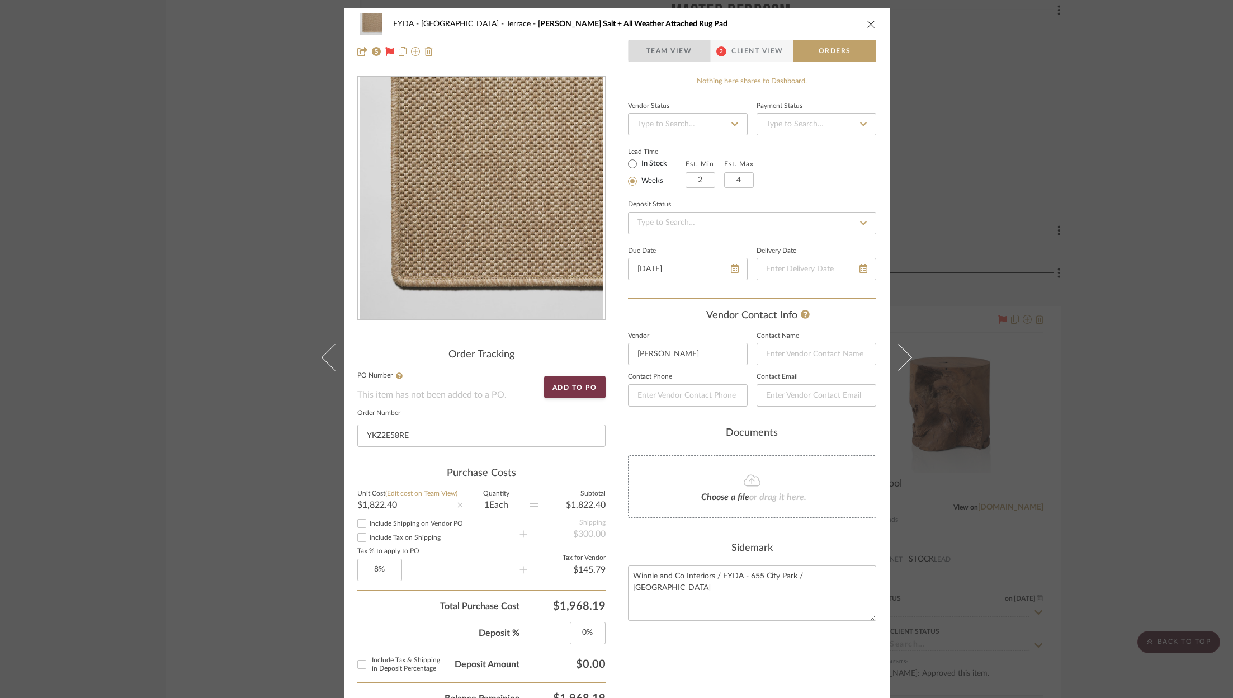
click at [672, 51] on span "Team View" at bounding box center [669, 51] width 46 height 22
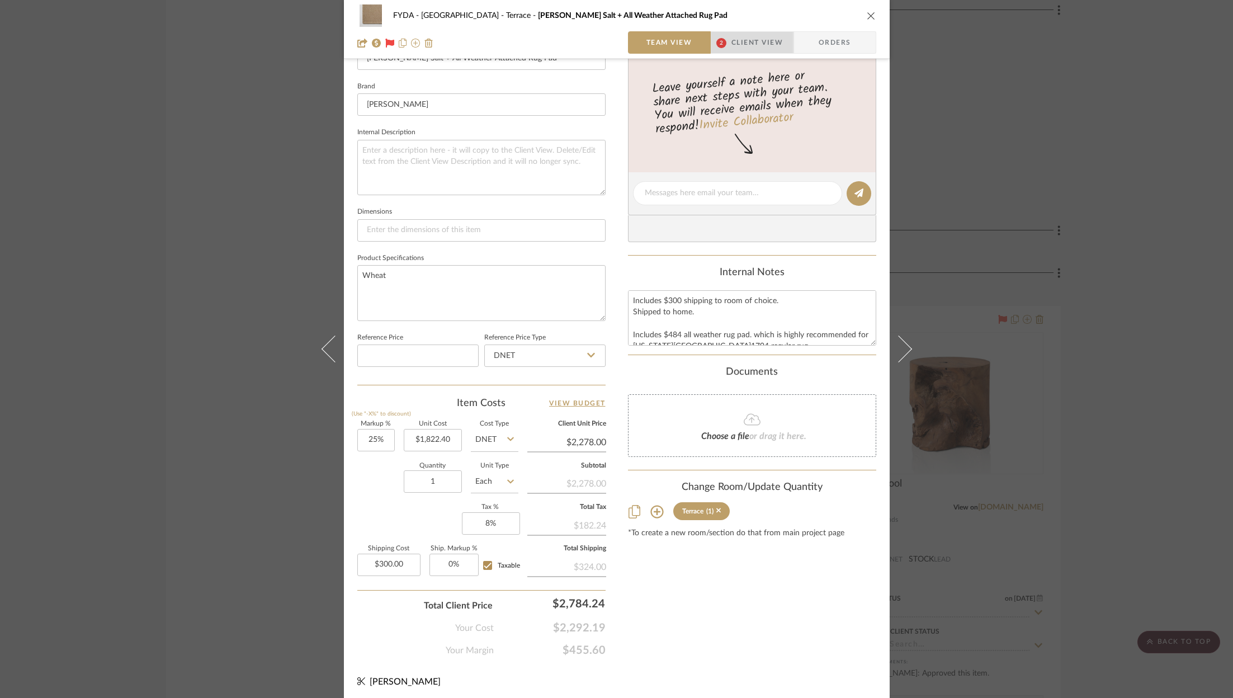
click at [735, 39] on span "Client View" at bounding box center [756, 42] width 51 height 22
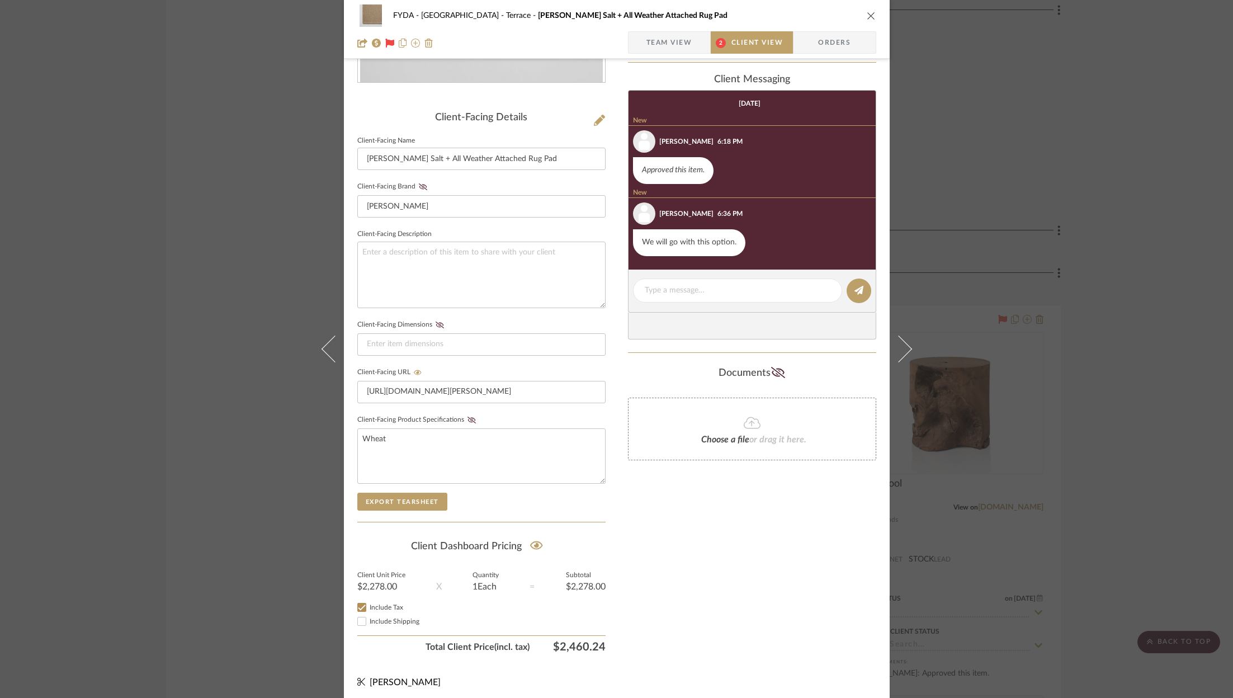
click at [377, 621] on div "Include Shipping" at bounding box center [481, 620] width 248 height 13
click at [377, 618] on span "Include Shipping" at bounding box center [395, 621] width 50 height 7
click at [368, 618] on input "Include Shipping" at bounding box center [361, 620] width 13 height 13
checkbox input "true"
click at [1103, 396] on div "FYDA - 655 City Park Terrace Marci Salt + All Weather Attached Rug Pad Team Vie…" at bounding box center [616, 349] width 1233 height 698
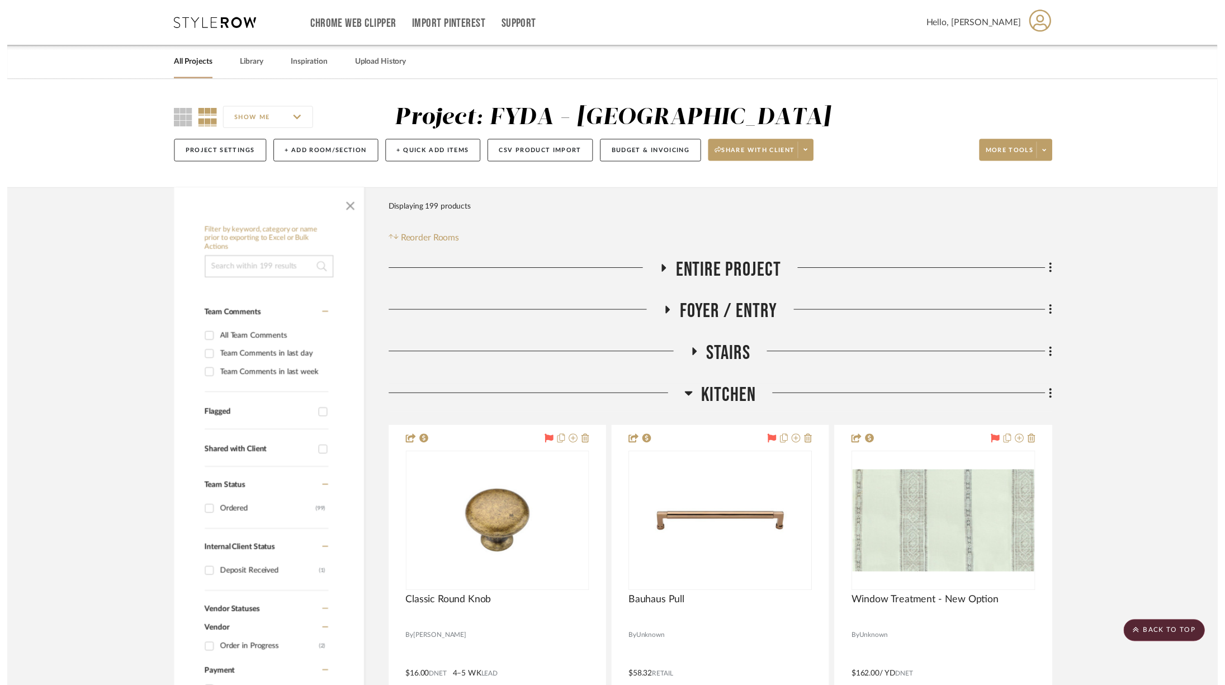
scroll to position [16030, 0]
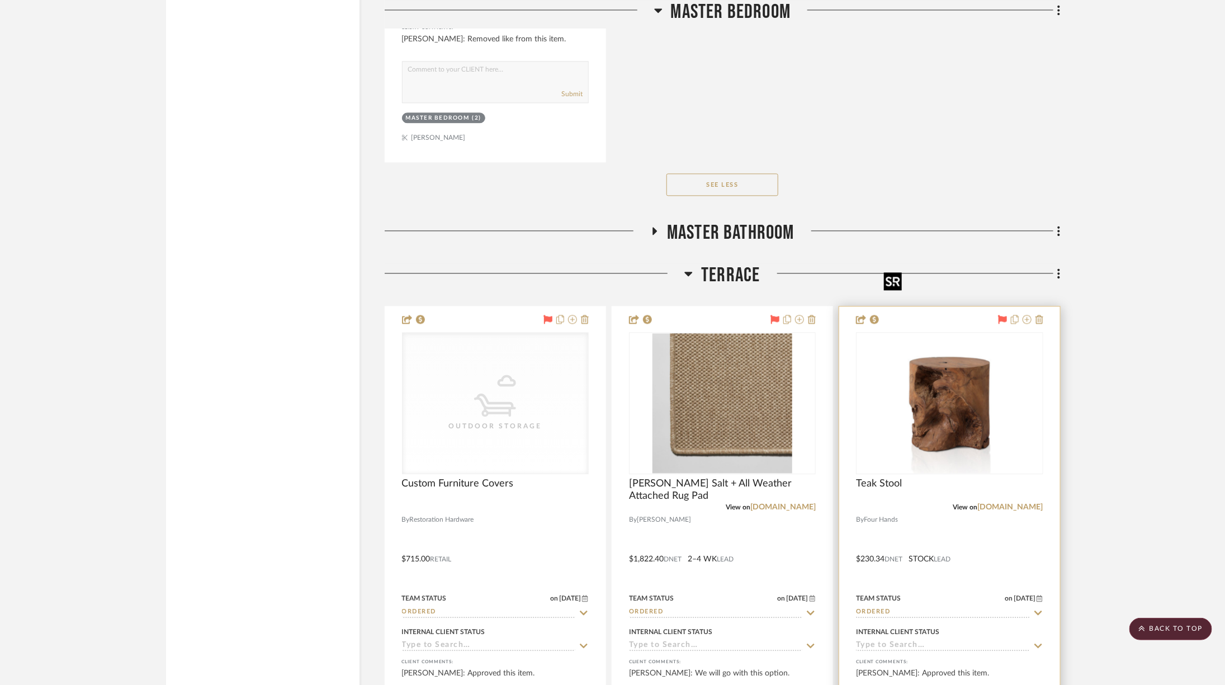
click at [0, 0] on img at bounding box center [0, 0] width 0 height 0
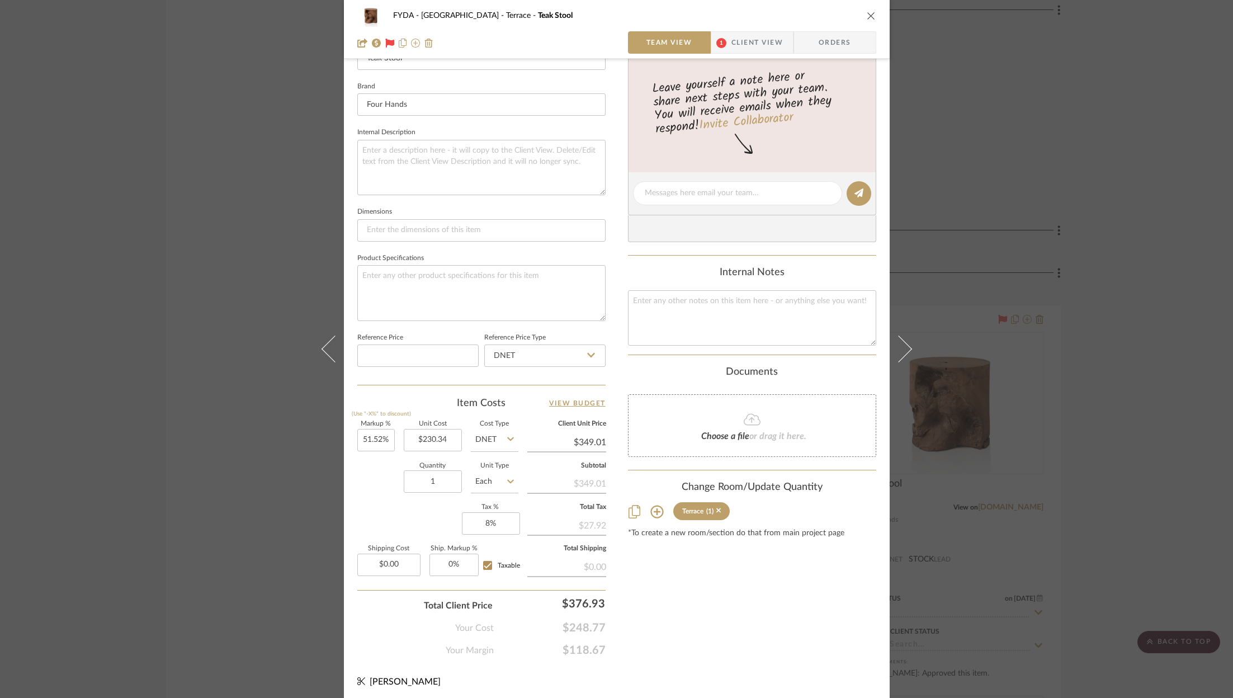
scroll to position [0, 0]
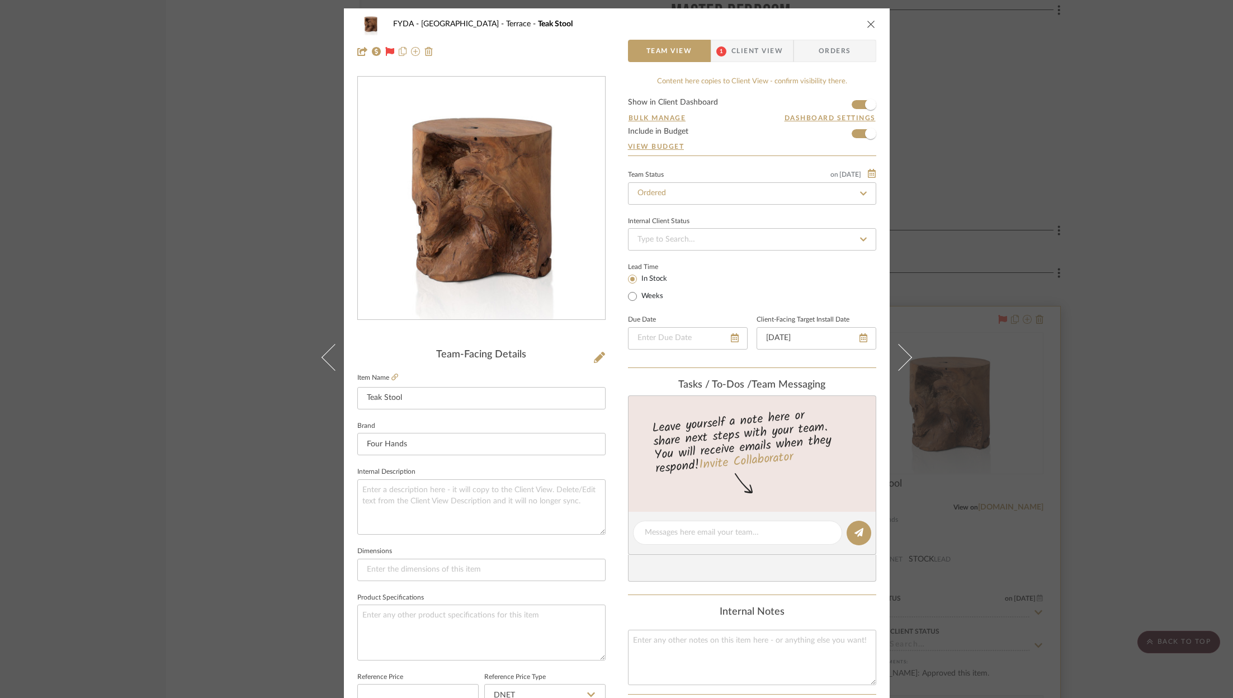
drag, startPoint x: 1130, startPoint y: 203, endPoint x: 886, endPoint y: 264, distance: 251.2
click at [1130, 201] on div "FYDA - 655 City Park Terrace Teak Stool Team View 1 Client View Orders Team-Fac…" at bounding box center [616, 349] width 1233 height 698
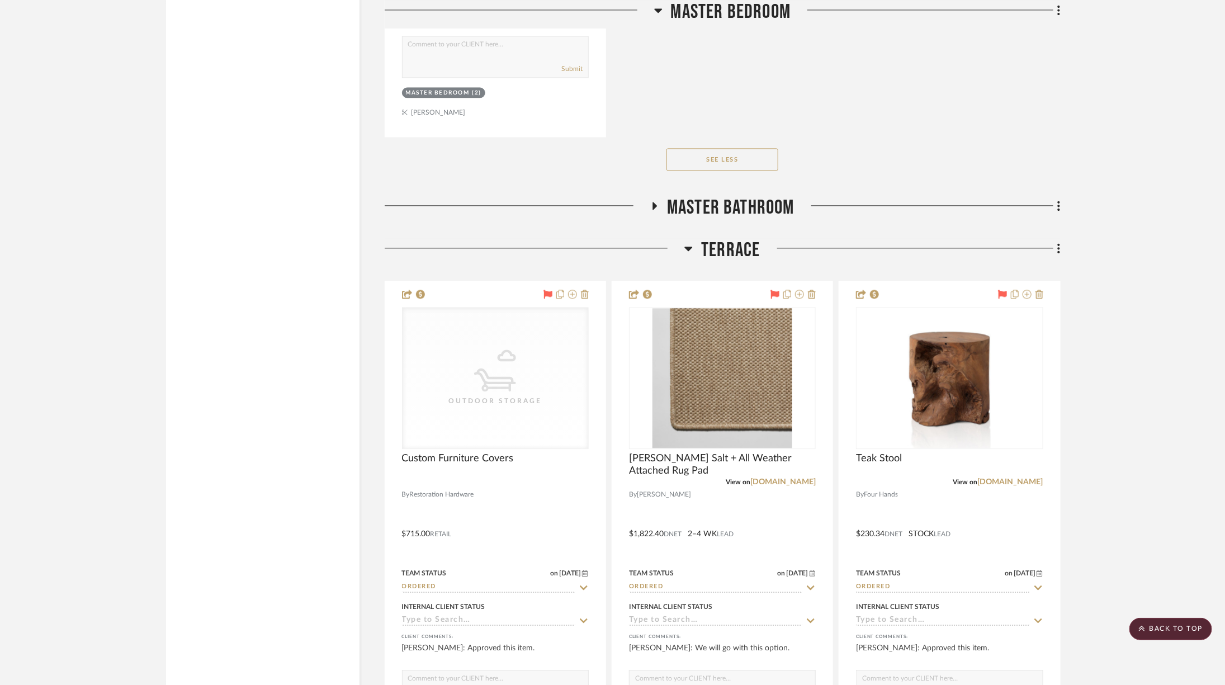
click at [717, 238] on span "Terrace" at bounding box center [730, 250] width 59 height 24
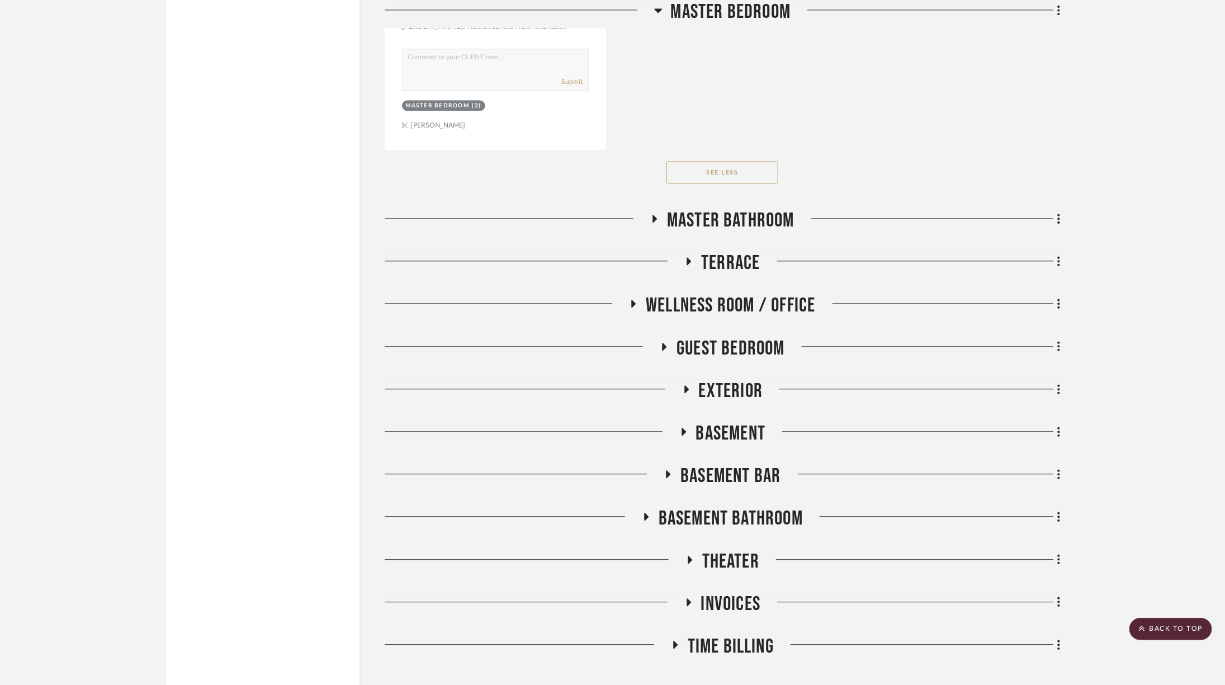
click at [719, 422] on span "Basement" at bounding box center [731, 434] width 70 height 24
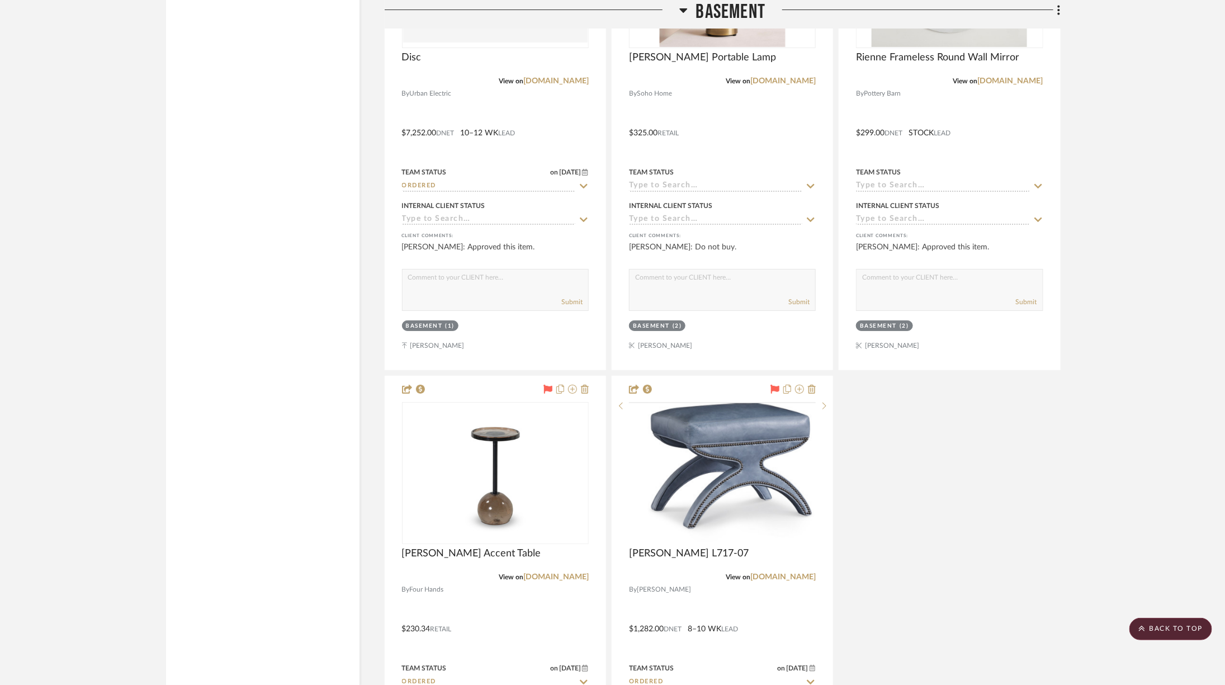
scroll to position [17443, 0]
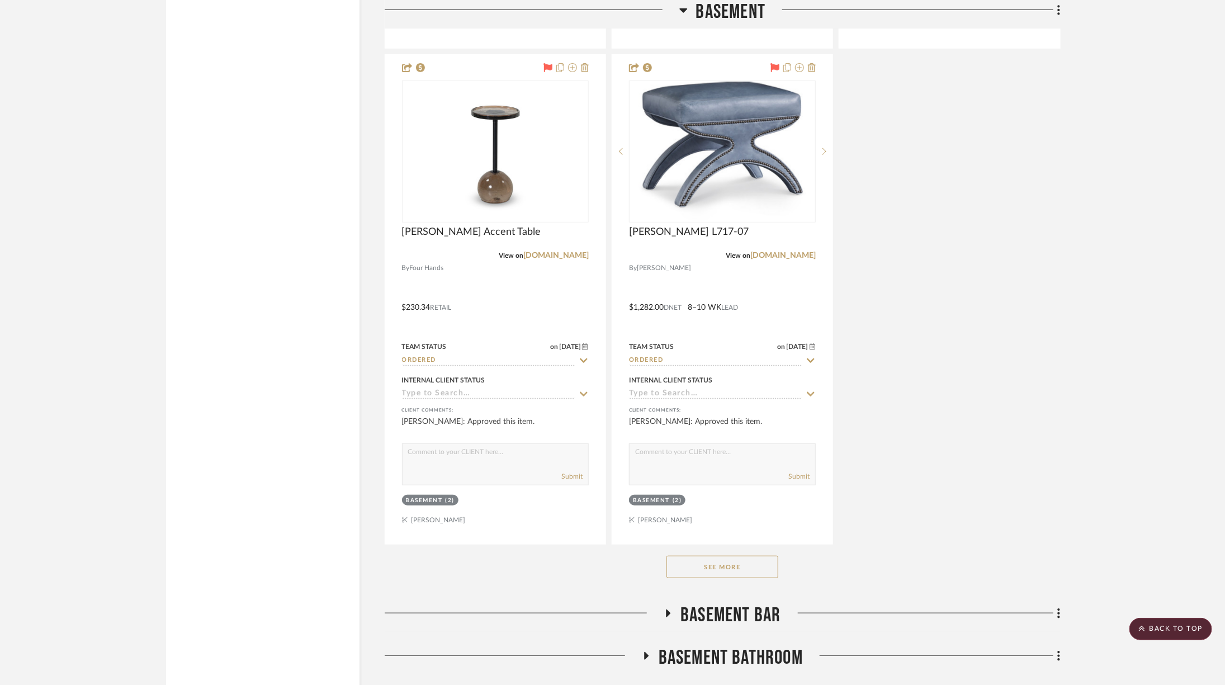
click at [748, 556] on button "See More" at bounding box center [722, 567] width 112 height 22
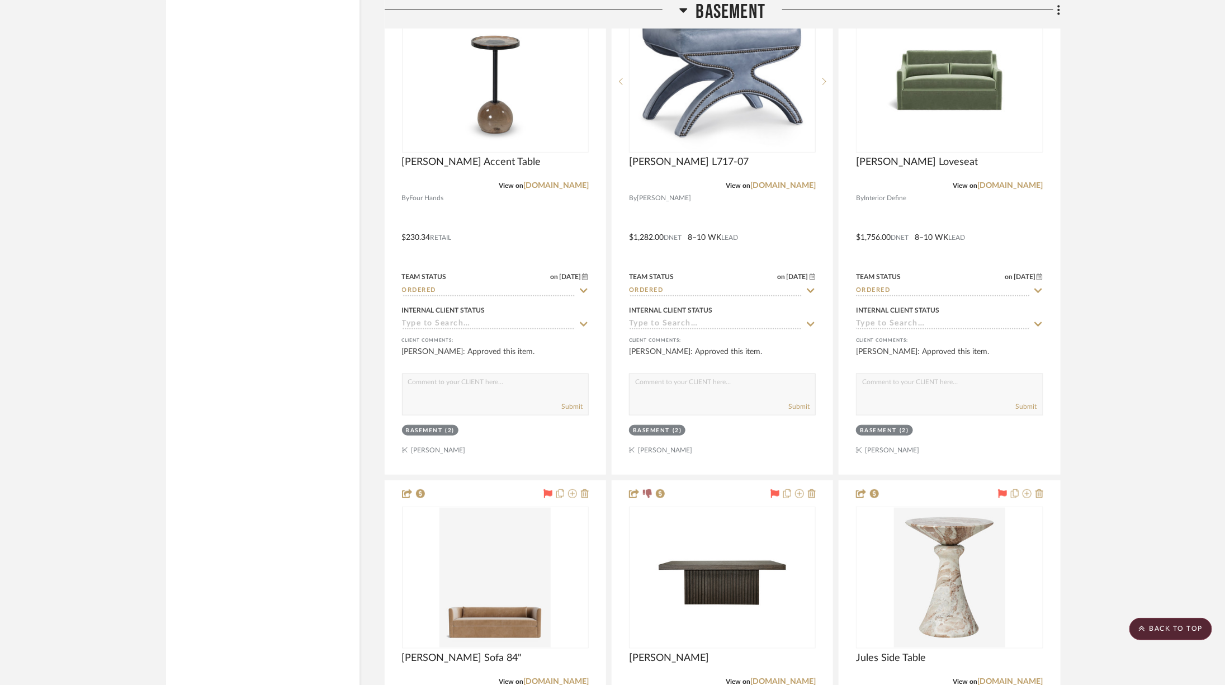
scroll to position [17578, 0]
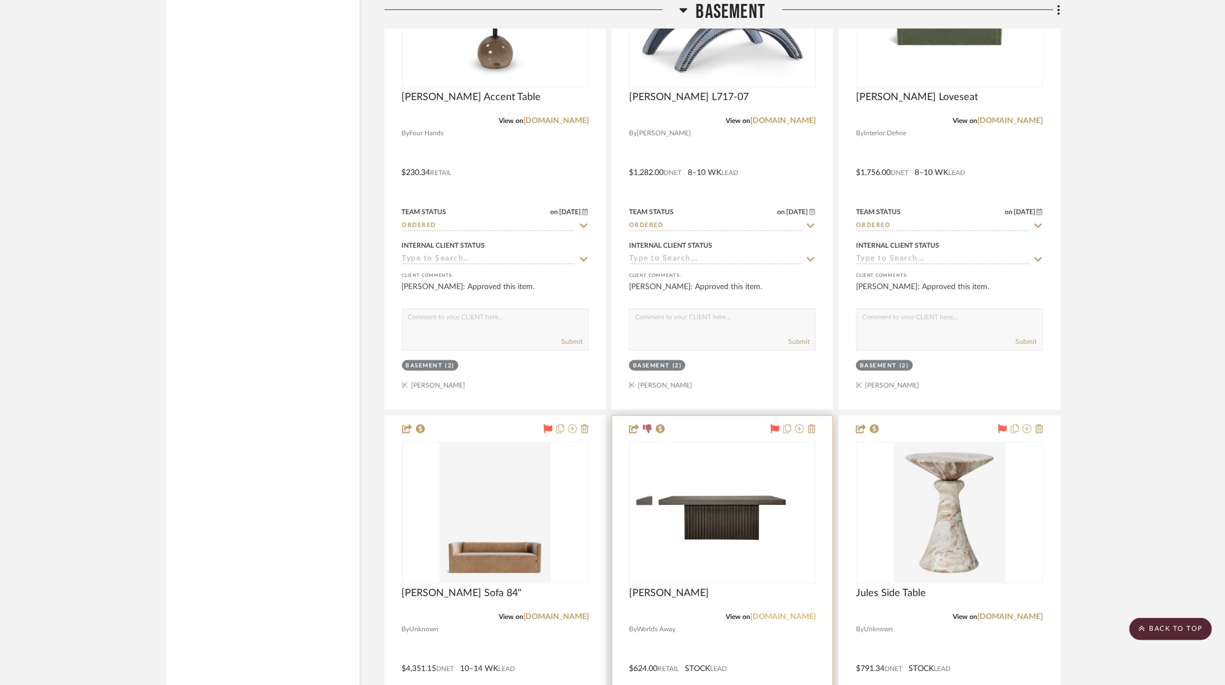
click at [784, 613] on link "worlds-away.com" at bounding box center [782, 617] width 65 height 8
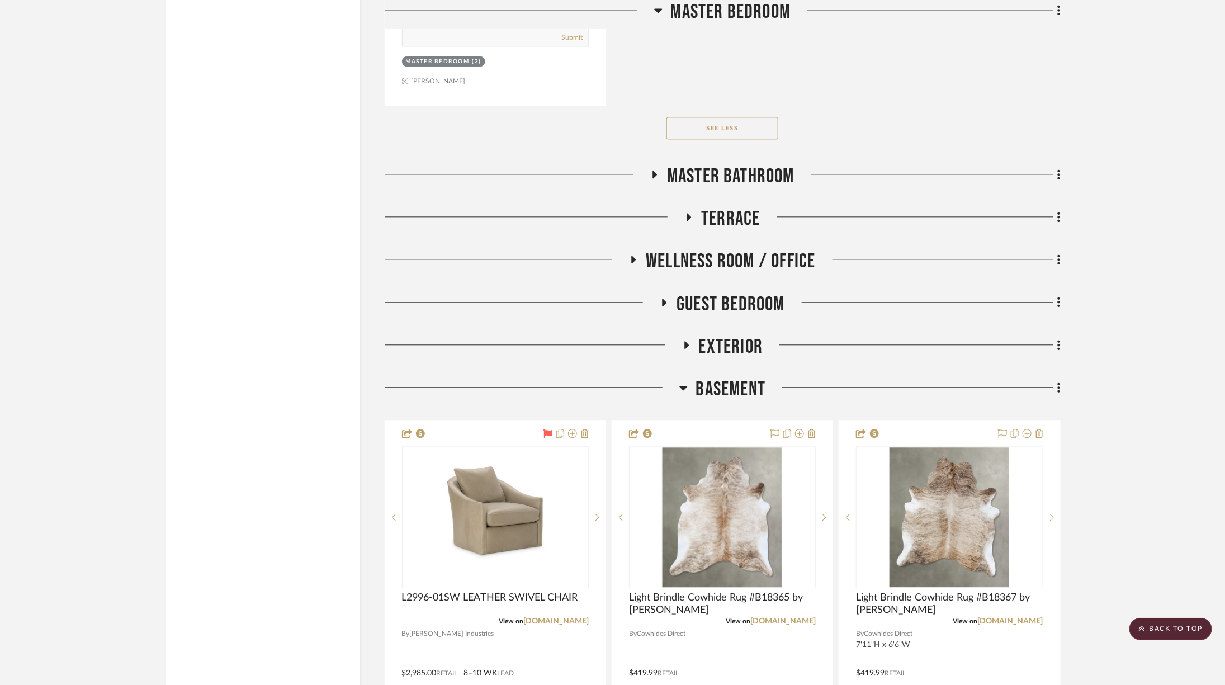
click at [731, 377] on span "Basement" at bounding box center [731, 389] width 70 height 24
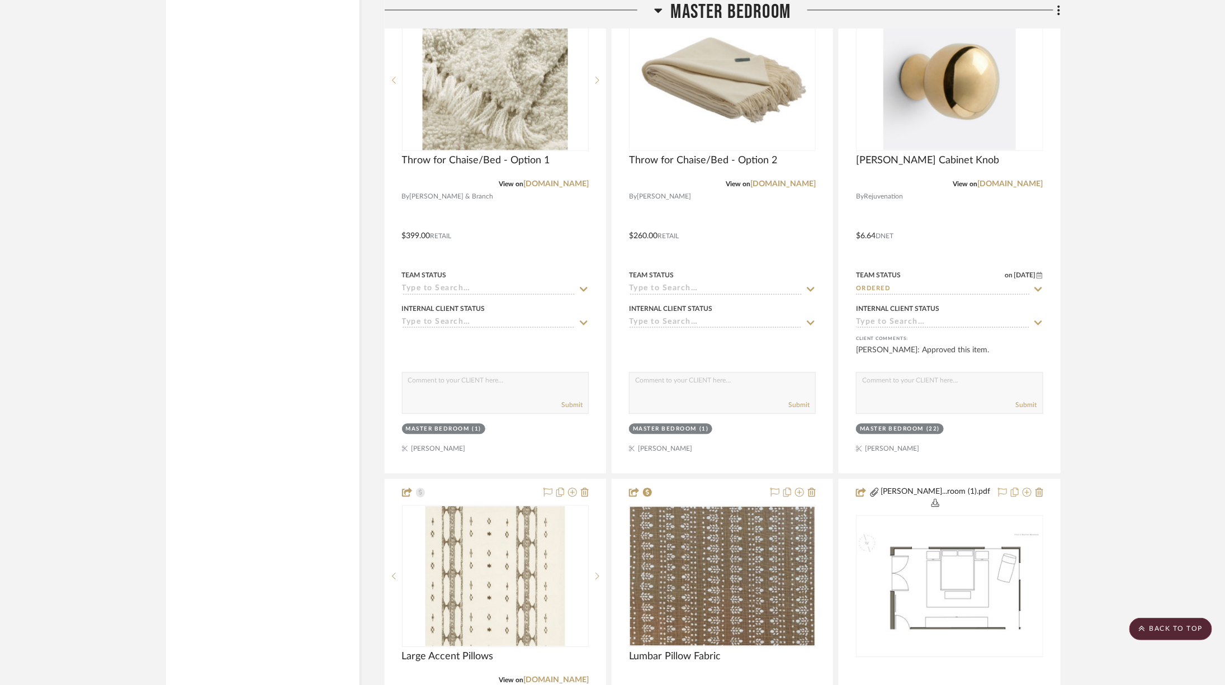
scroll to position [10821, 0]
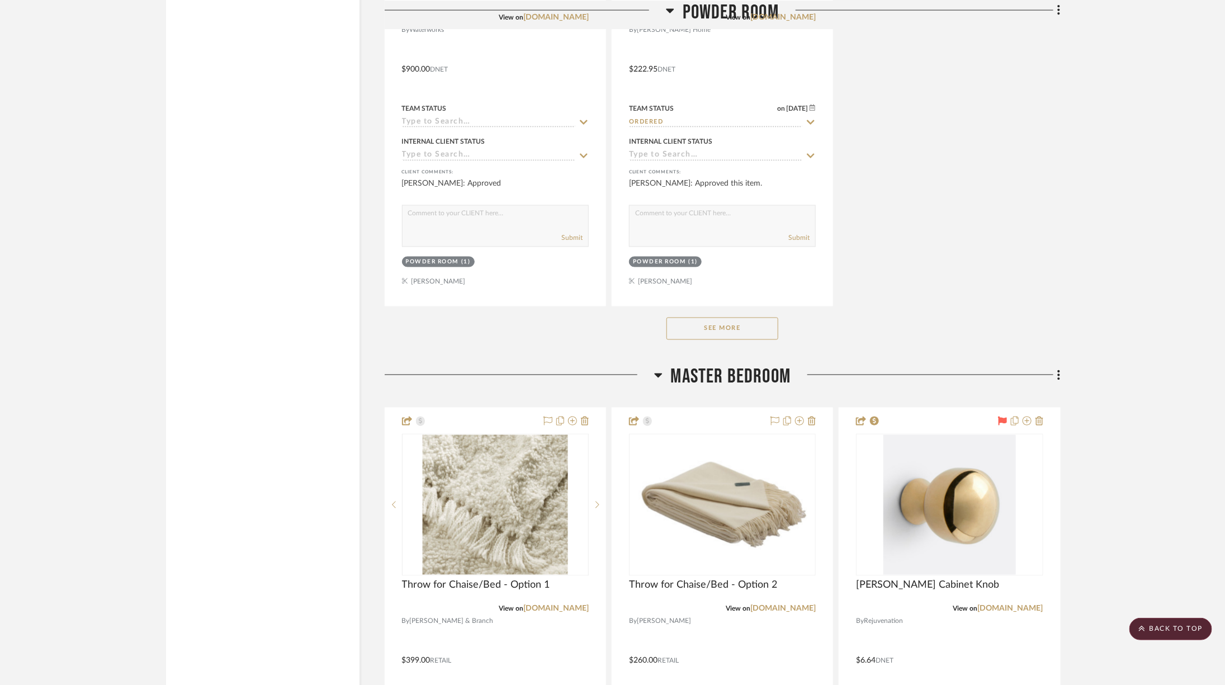
click at [752, 365] on span "Master Bedroom" at bounding box center [731, 377] width 120 height 24
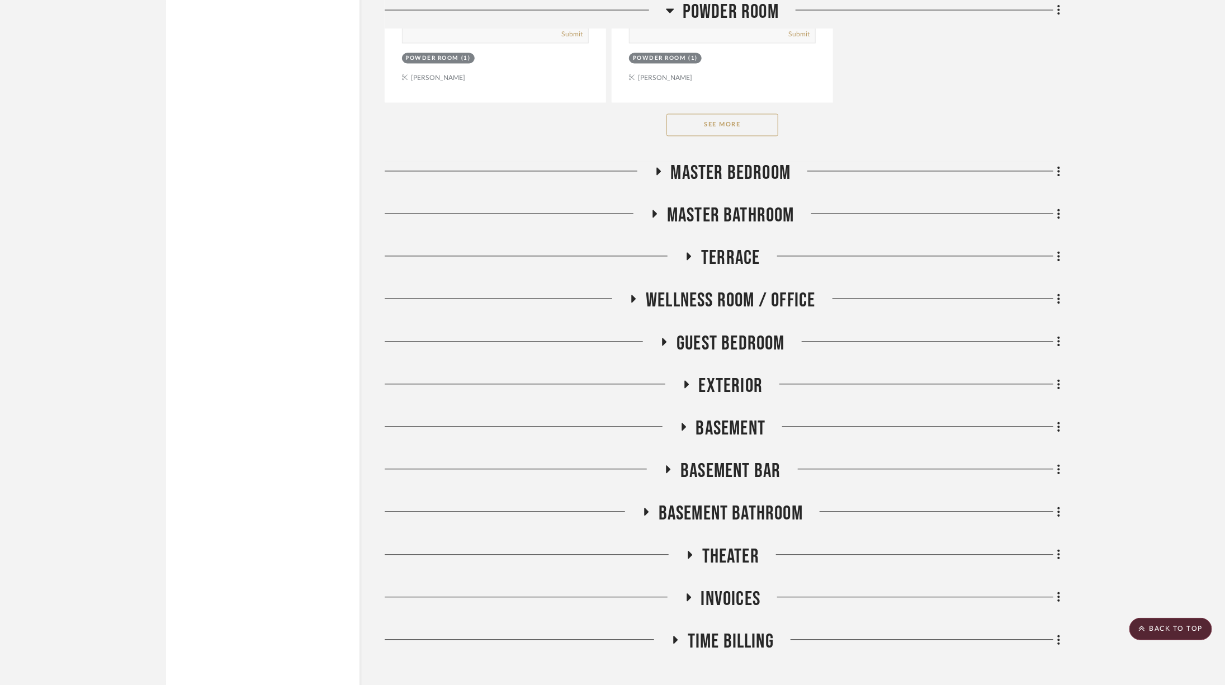
scroll to position [11012, 0]
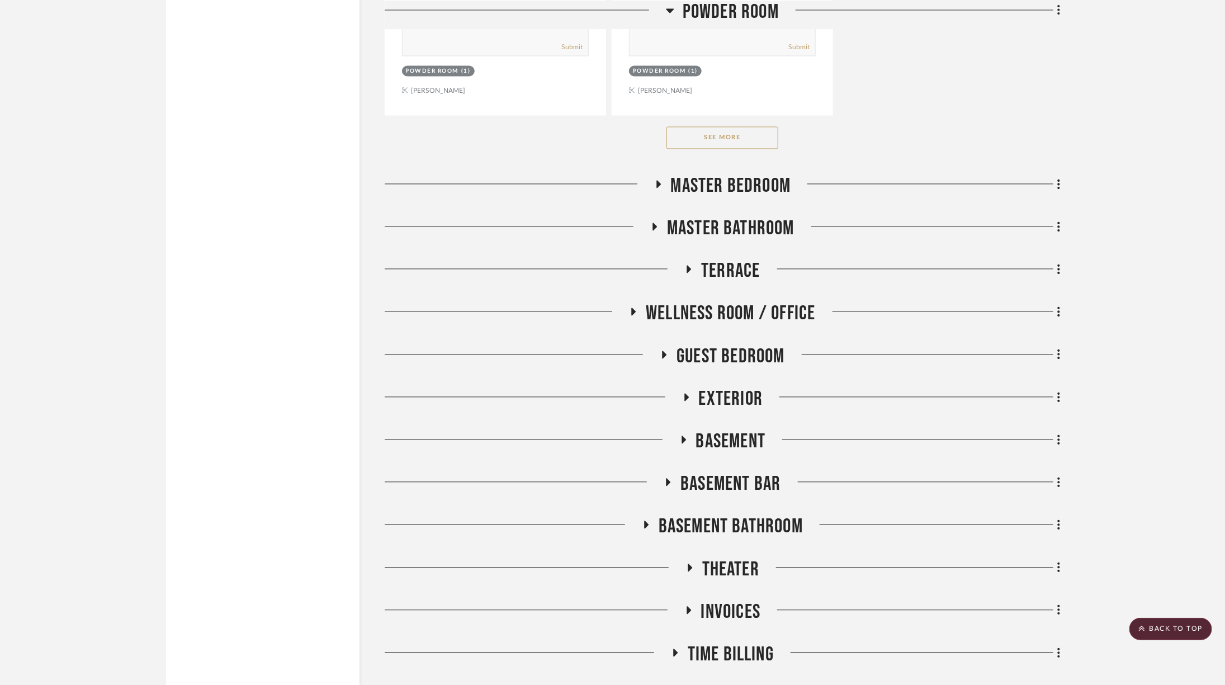
click at [700, 345] on span "Guest Bedroom" at bounding box center [730, 357] width 108 height 24
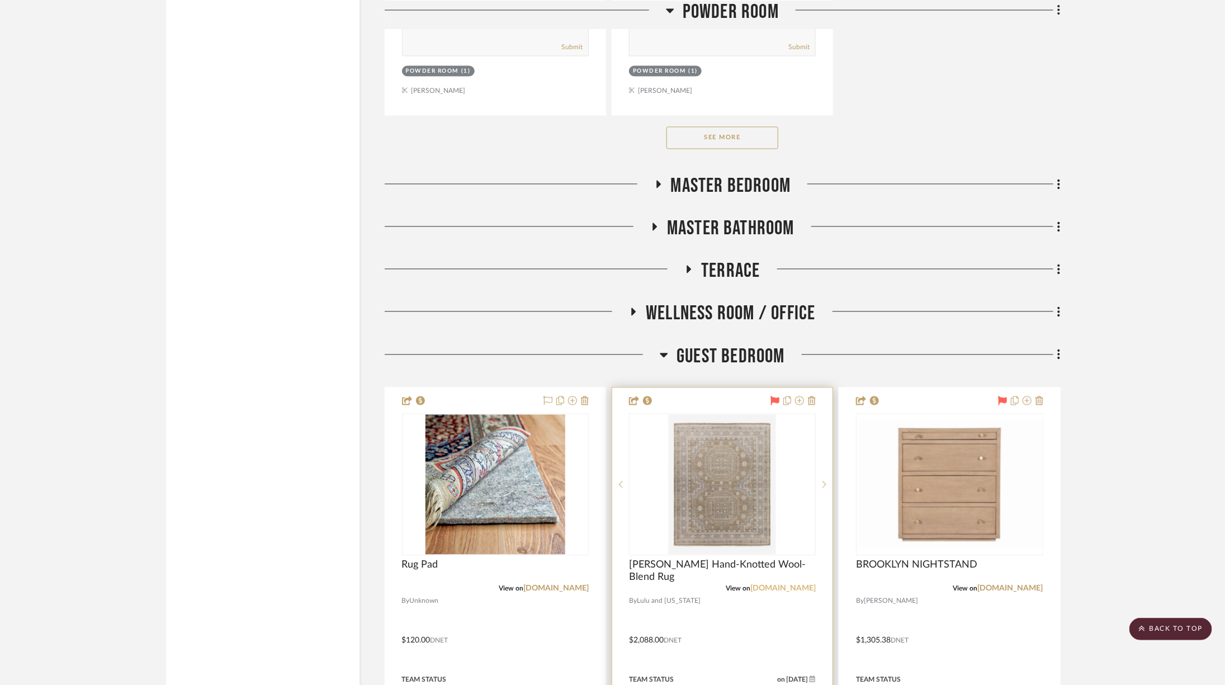
click at [793, 585] on link "luluandgeorgia.com" at bounding box center [782, 589] width 65 height 8
click at [761, 454] on img "0" at bounding box center [722, 485] width 107 height 140
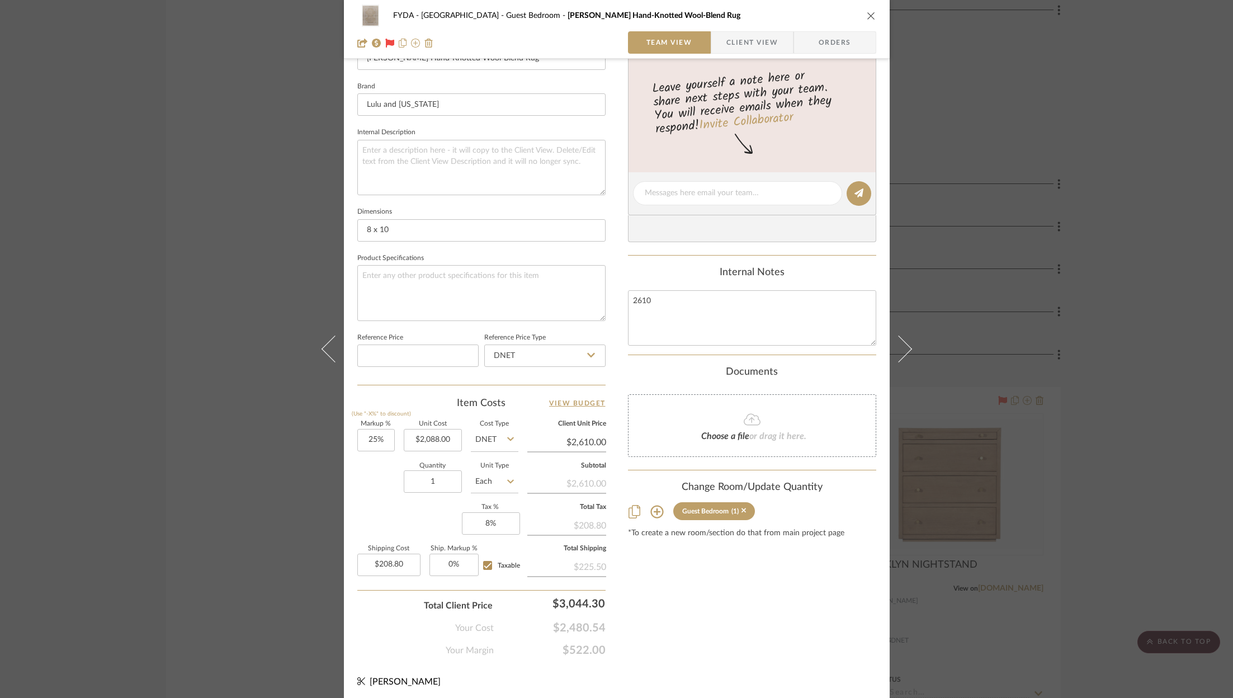
scroll to position [0, 0]
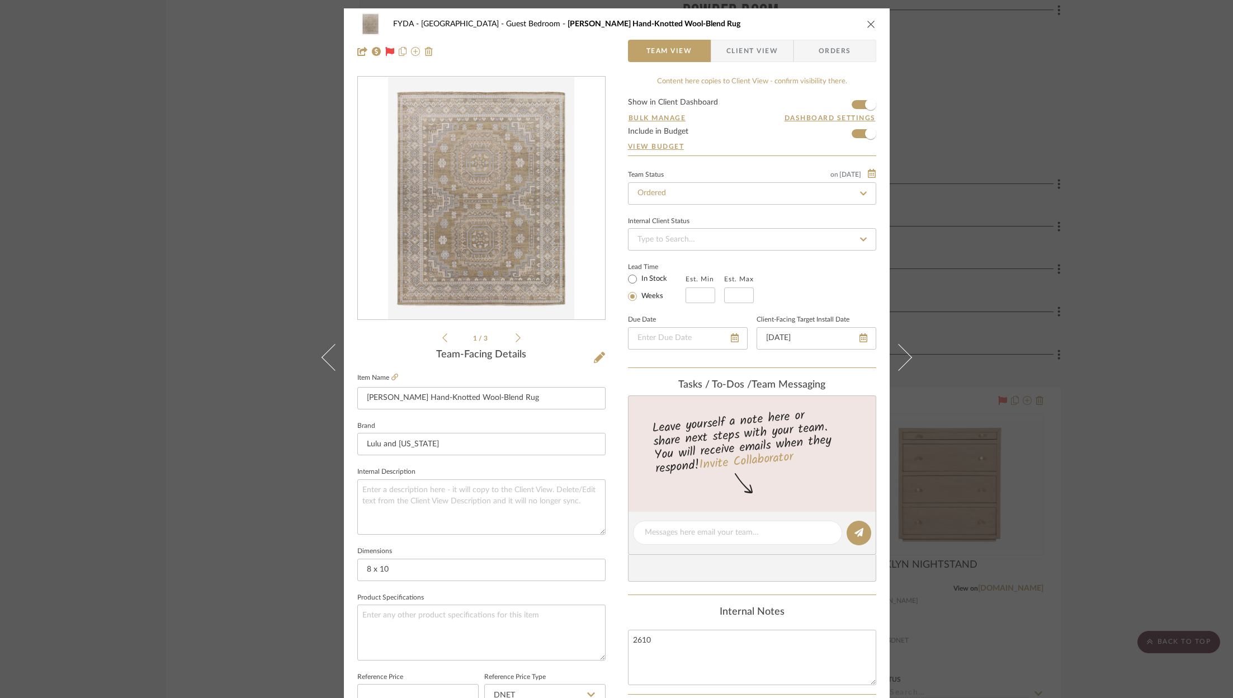
click at [866, 20] on icon "close" at bounding box center [870, 24] width 9 height 9
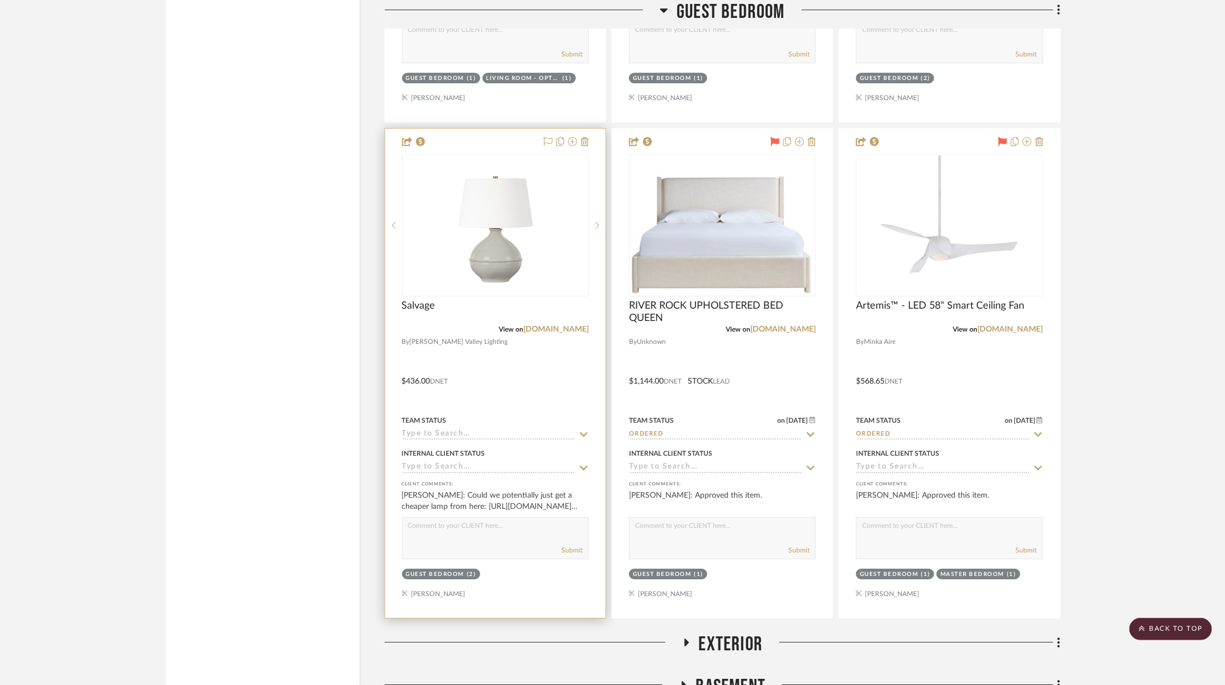
scroll to position [11728, 0]
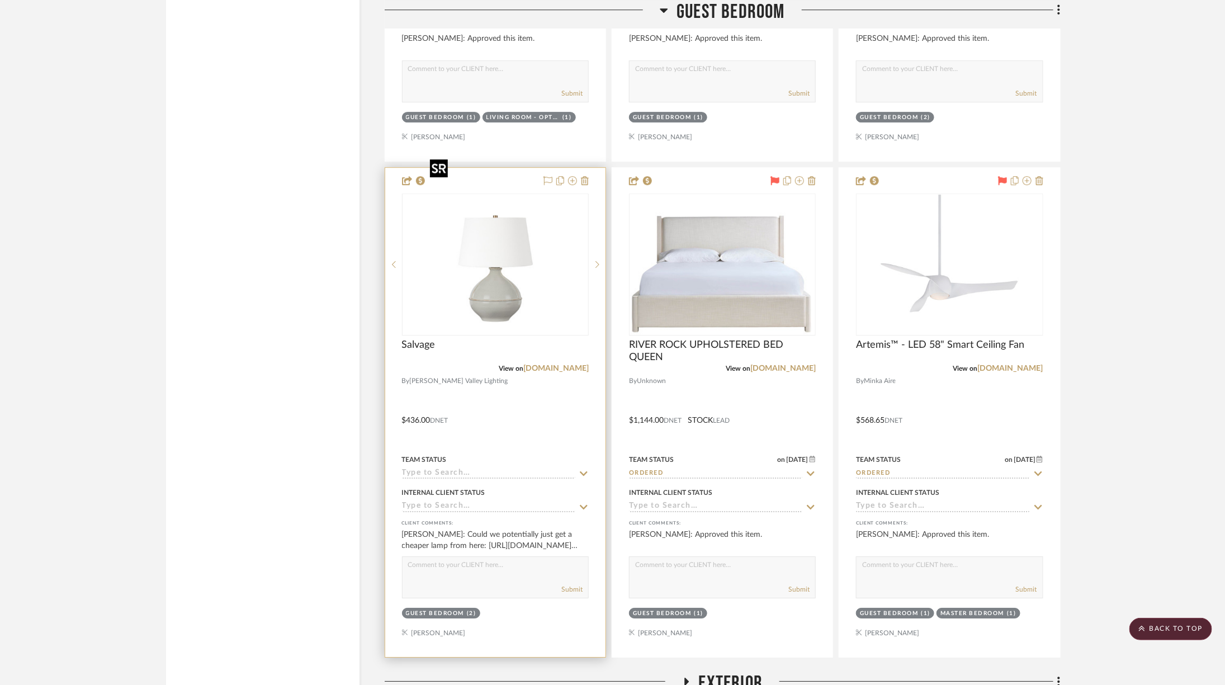
click at [0, 0] on img at bounding box center [0, 0] width 0 height 0
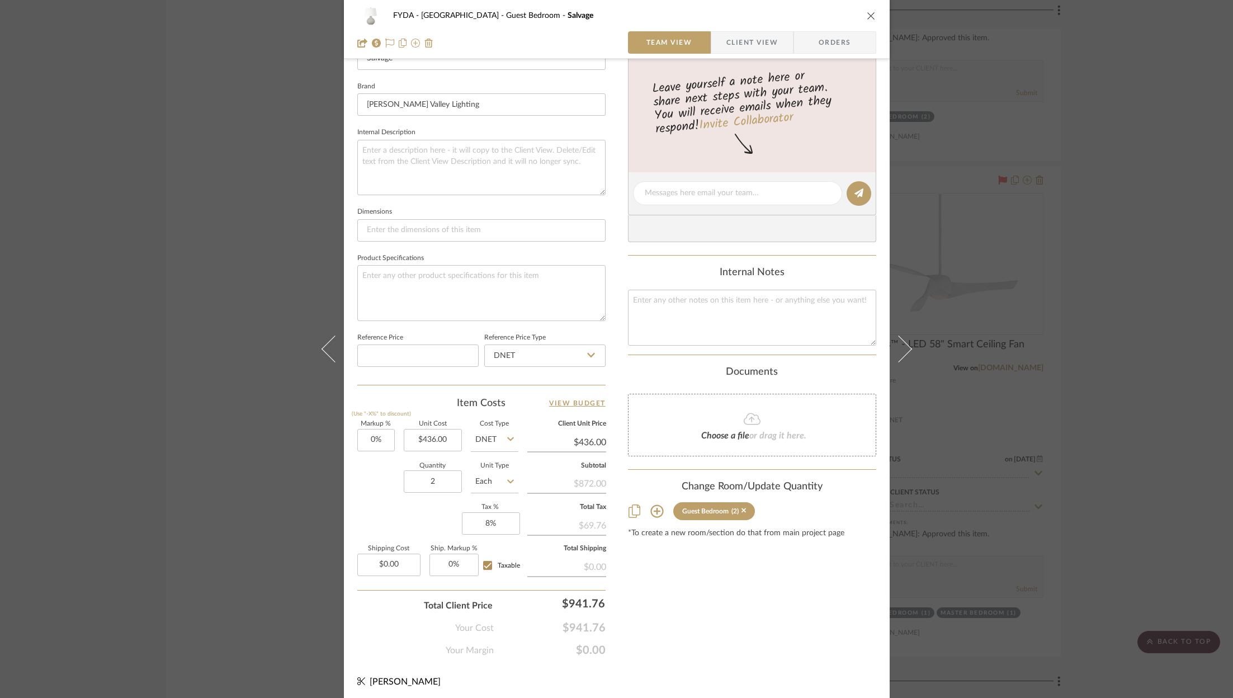
scroll to position [0, 0]
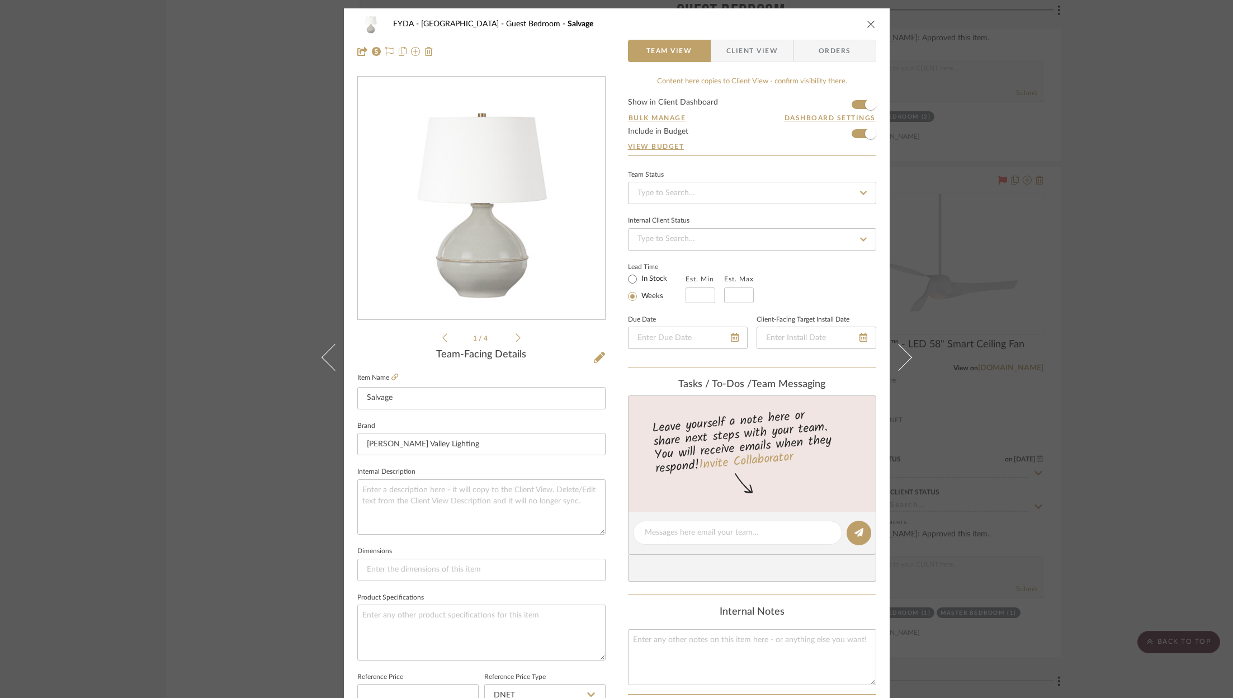
click at [727, 45] on span "Client View" at bounding box center [751, 51] width 51 height 22
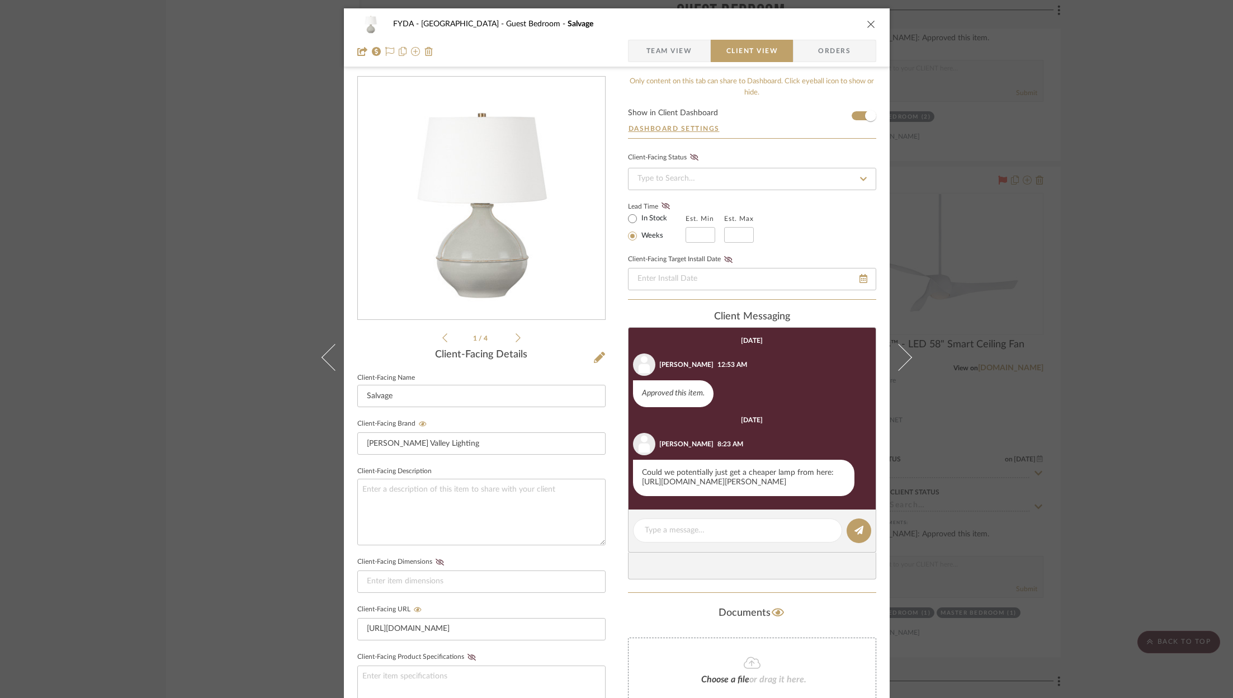
scroll to position [125, 0]
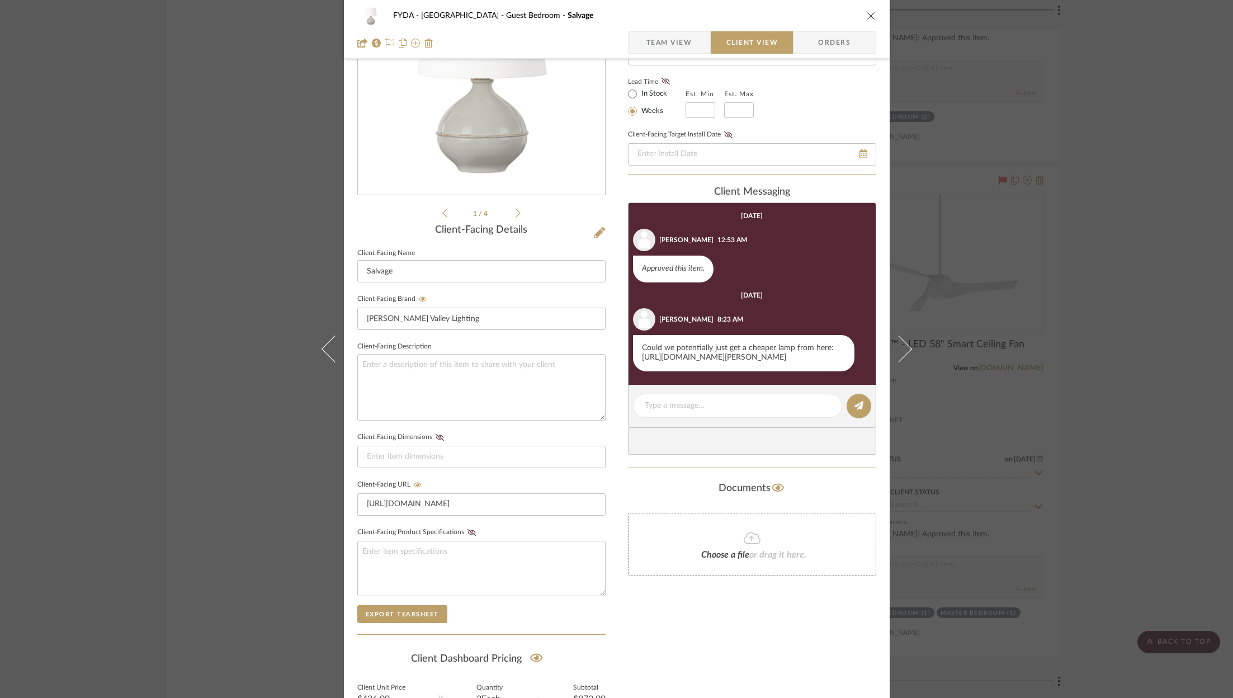
click at [679, 359] on link "https://www.jossandmain.com/Joss-and-Main--Arboles-Resin-Accent-Lamp-X221062154…" at bounding box center [714, 357] width 144 height 8
